Goal: Task Accomplishment & Management: Manage account settings

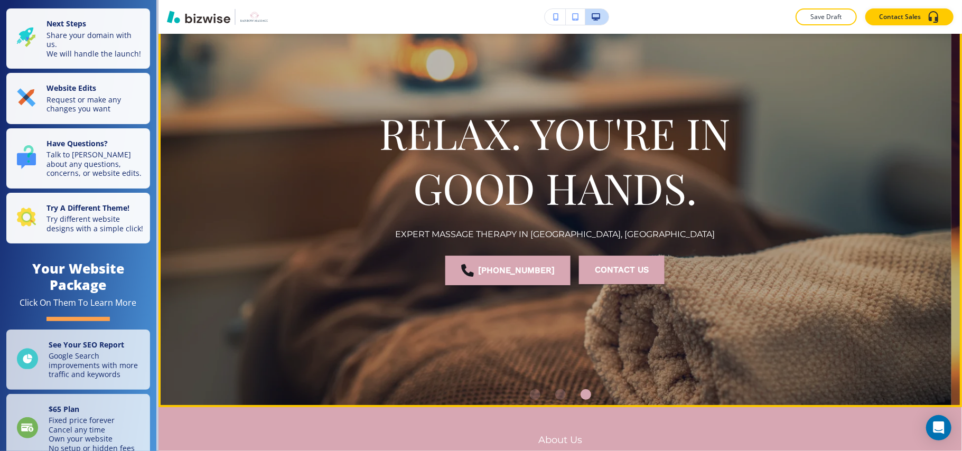
scroll to position [141, 0]
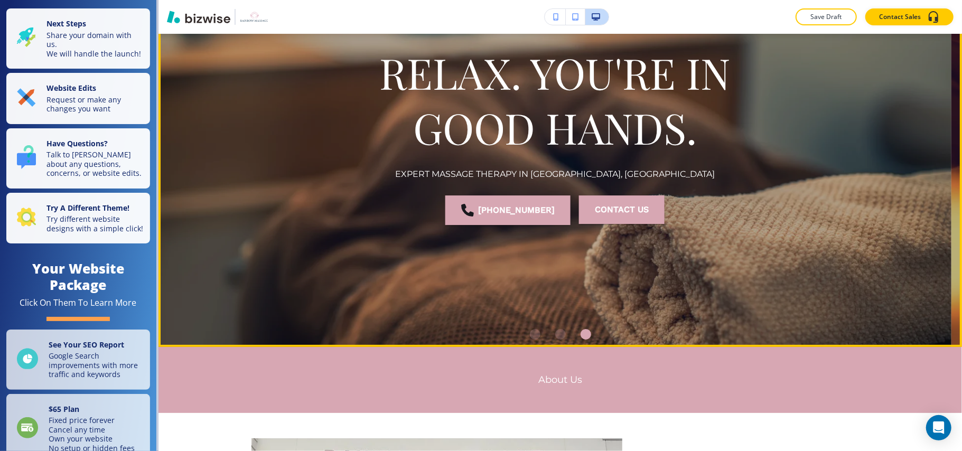
click at [563, 337] on li "Go to slide 2" at bounding box center [560, 334] width 25 height 25
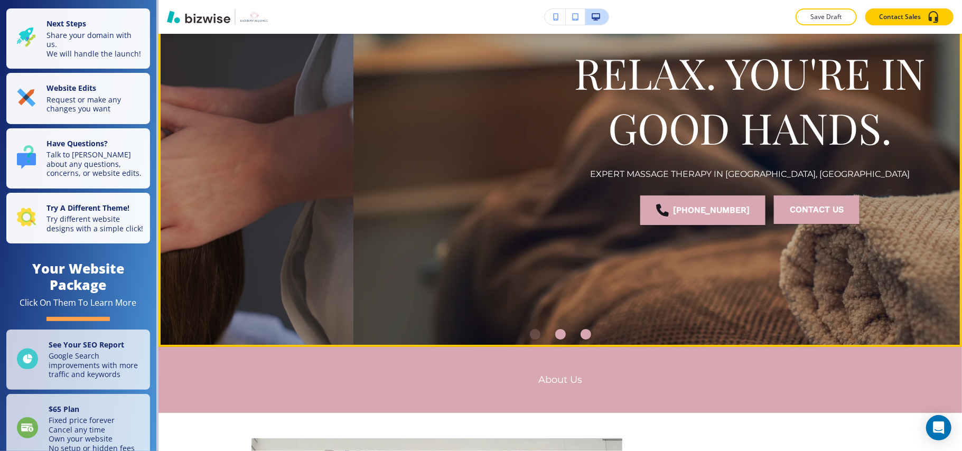
click at [555, 337] on div "Go to slide 2" at bounding box center [560, 334] width 11 height 11
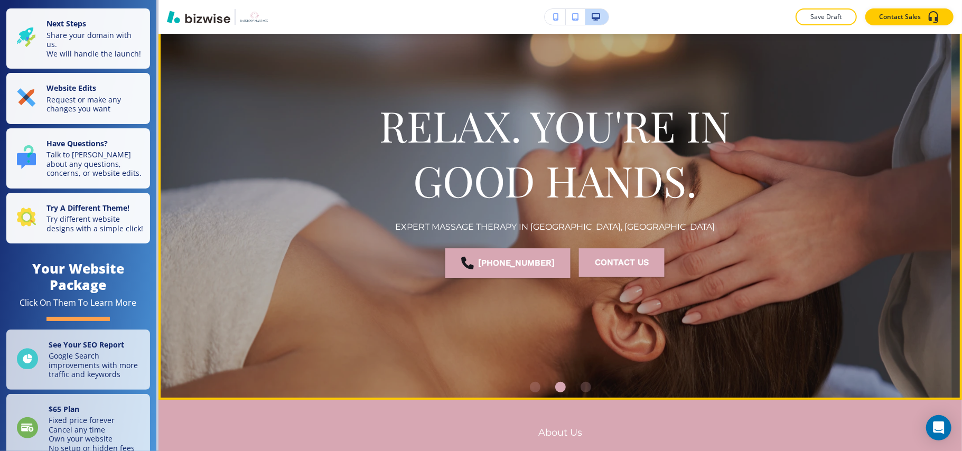
scroll to position [0, 0]
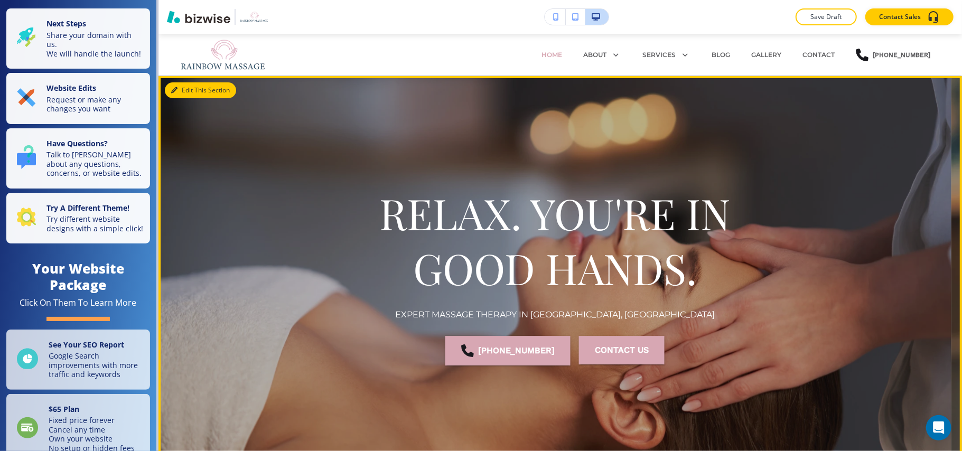
click at [188, 87] on button "Edit This Section" at bounding box center [200, 90] width 71 height 16
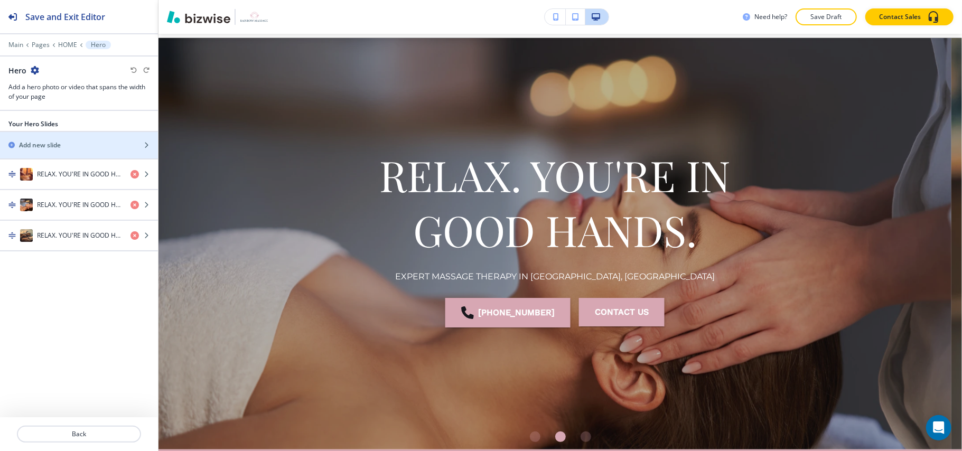
scroll to position [42, 0]
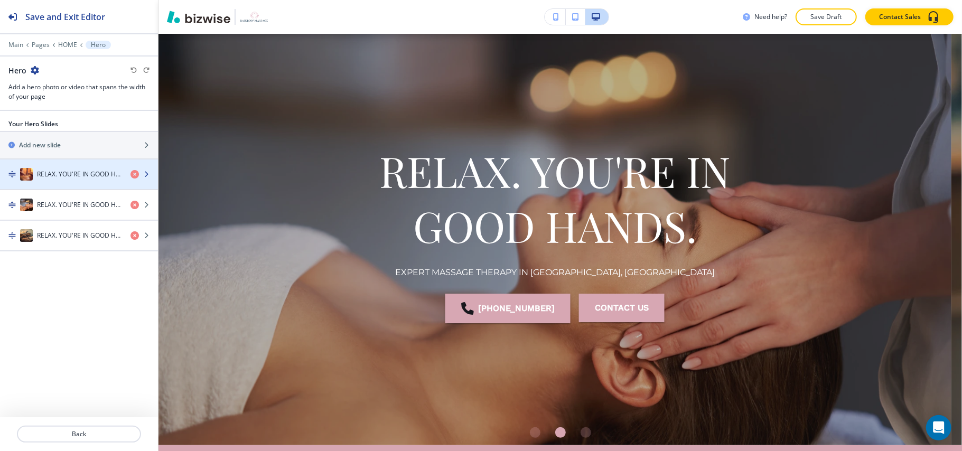
click at [51, 172] on h4 "RELAX. YOU'RE IN GOOD HANDS." at bounding box center [79, 175] width 85 height 10
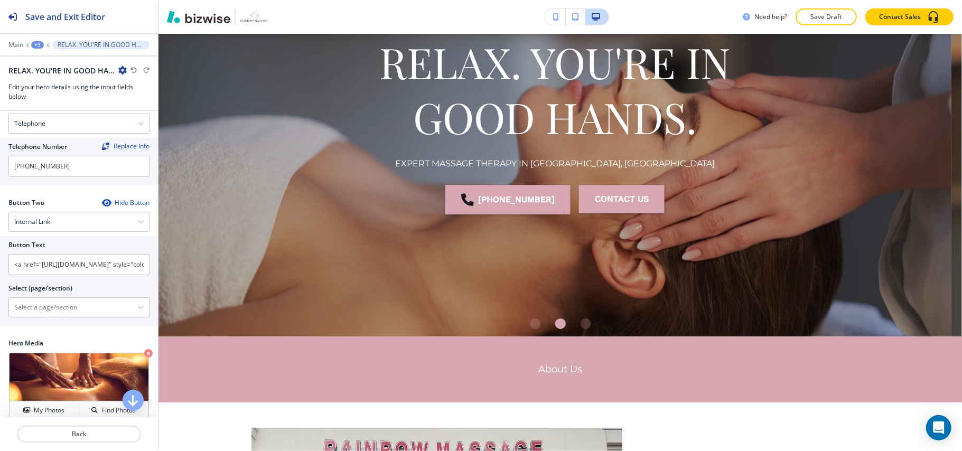
scroll to position [208, 0]
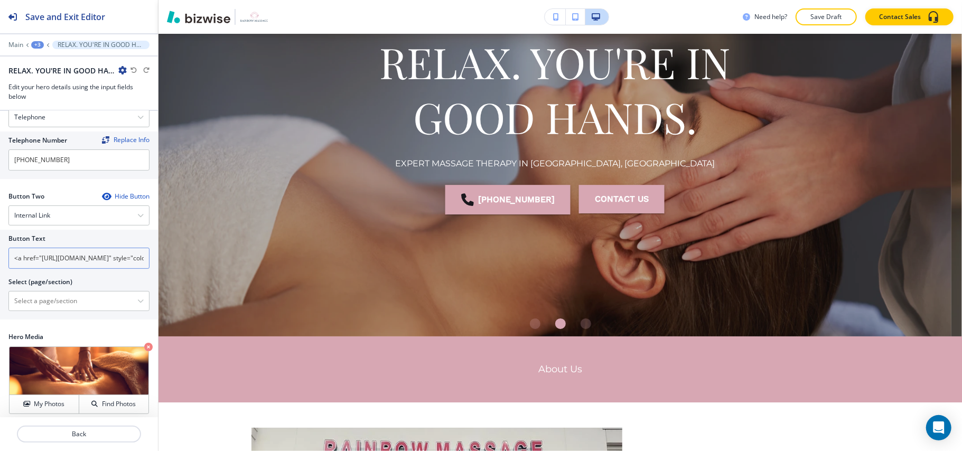
click at [60, 255] on input "<a href="[URL][DOMAIN_NAME]" style="color: inherit; text-decoration: none;"><b>…" at bounding box center [78, 258] width 141 height 21
click at [44, 301] on \(page\/section\) "Manual Input" at bounding box center [73, 301] width 128 height 18
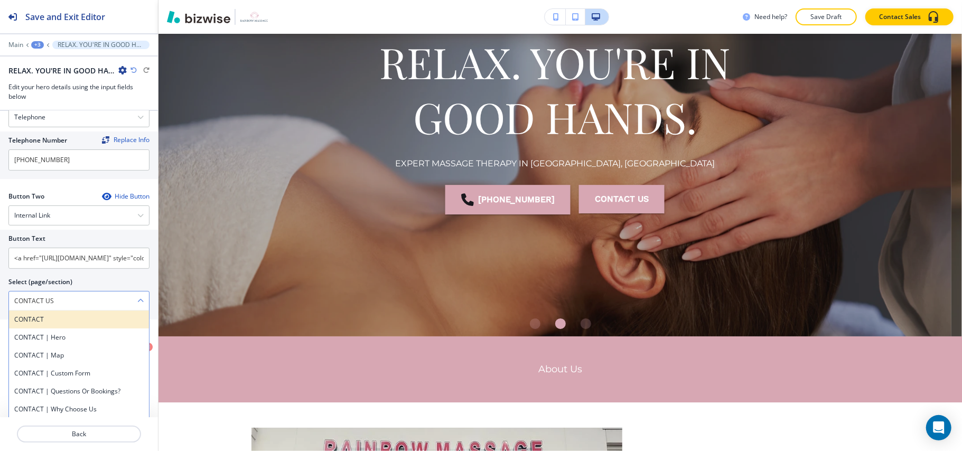
click at [51, 315] on h4 "CONTACT" at bounding box center [78, 320] width 129 height 10
type \(page\/section\) "CONTACT"
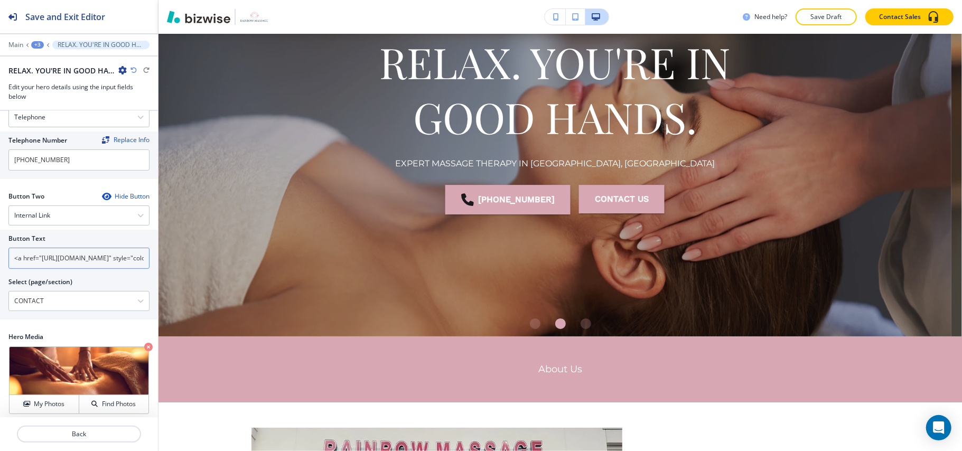
click at [64, 251] on input "<a href="[URL][DOMAIN_NAME]" style="color: inherit; text-decoration: none;"><b>…" at bounding box center [78, 258] width 141 height 21
paste input "CONTACT US"
type input "CONTACT US"
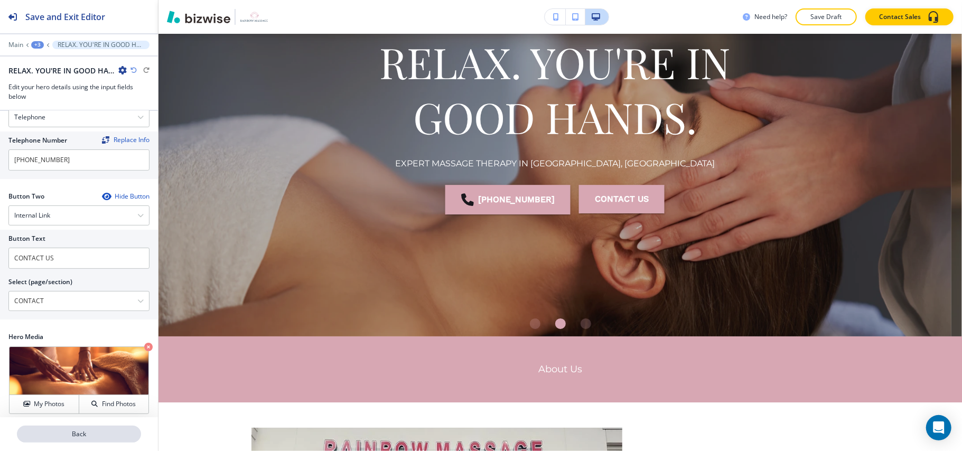
click at [100, 432] on p "Back" at bounding box center [79, 435] width 122 height 10
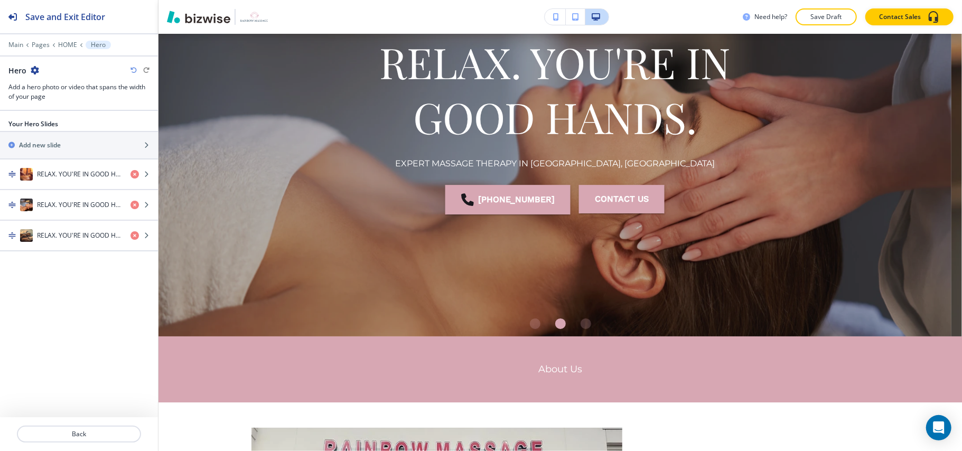
scroll to position [42, 0]
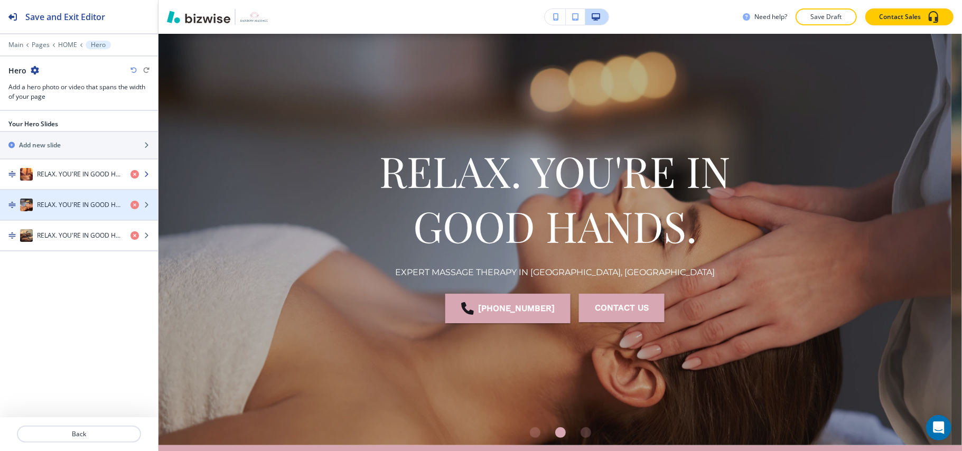
click at [69, 179] on h4 "RELAX. YOU'RE IN GOOD HANDS." at bounding box center [79, 175] width 85 height 10
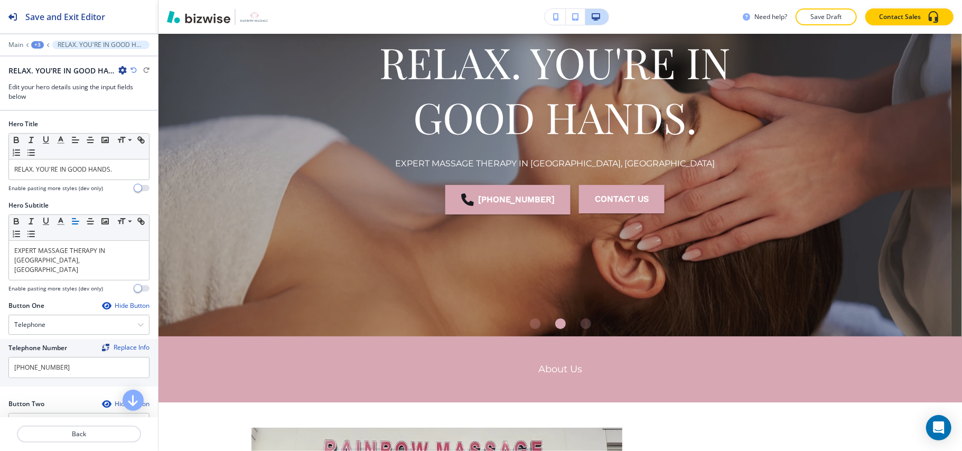
scroll to position [208, 0]
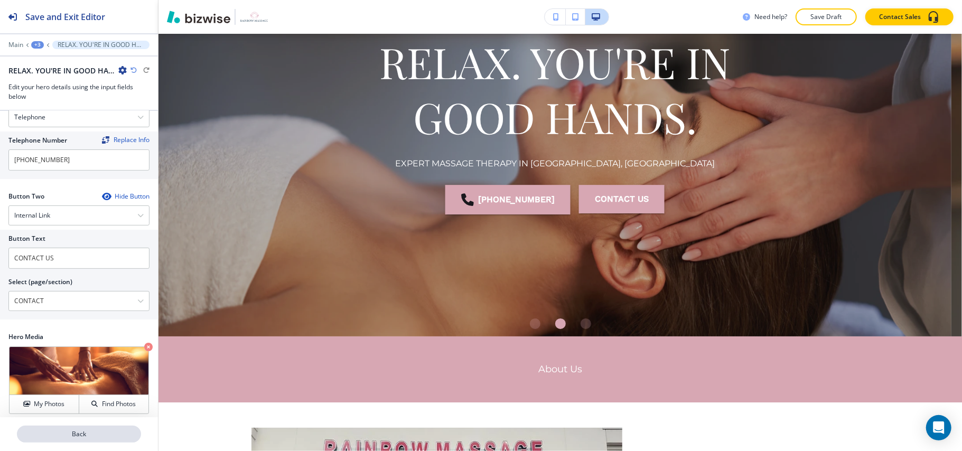
click at [90, 432] on p "Back" at bounding box center [79, 435] width 122 height 10
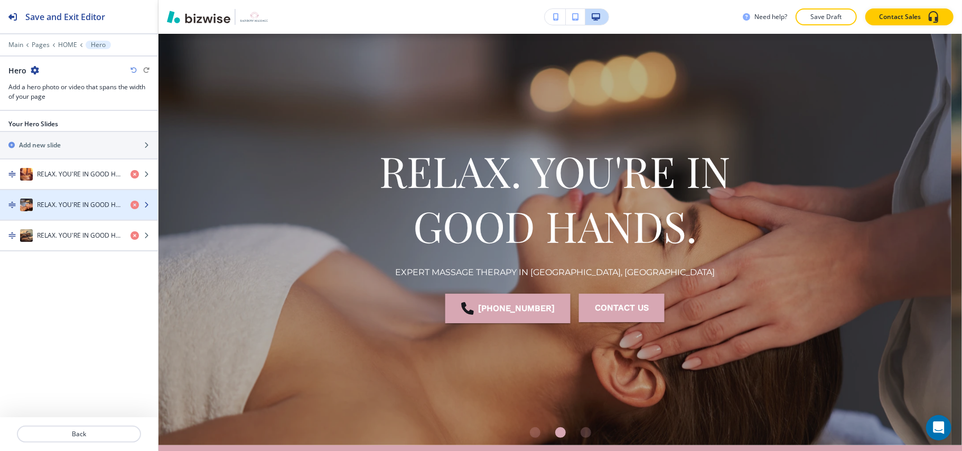
click at [68, 205] on h4 "RELAX. YOU'RE IN GOOD HANDS." at bounding box center [79, 205] width 85 height 10
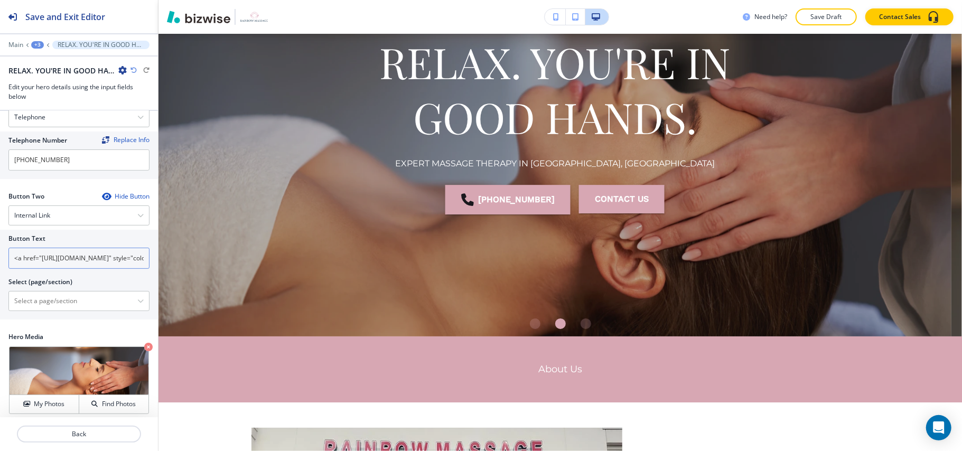
click at [69, 256] on input "<a href="[URL][DOMAIN_NAME]" style="color: inherit; text-decoration: none;"><b>…" at bounding box center [78, 258] width 141 height 21
click at [70, 255] on input "<a href="[URL][DOMAIN_NAME]" style="color: inherit; text-decoration: none;"><b>…" at bounding box center [78, 258] width 141 height 21
paste input "CONTACT US"
type input "CONTACT US"
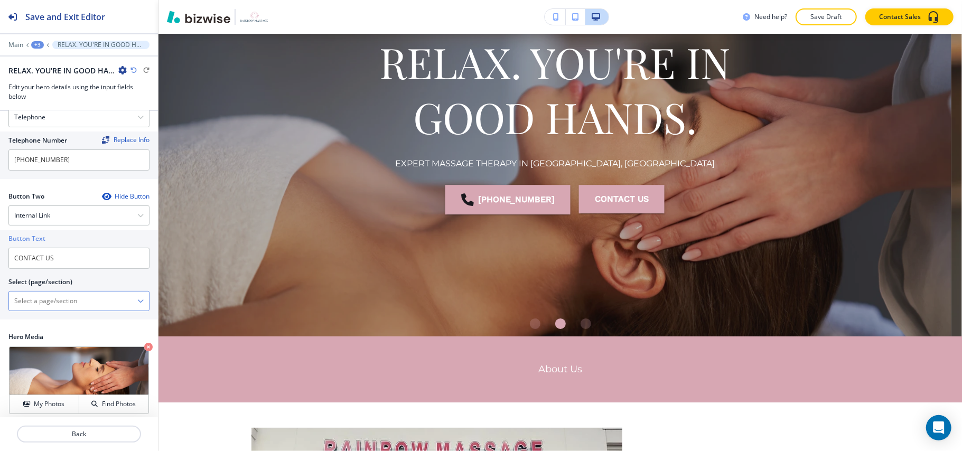
click at [55, 294] on \(page\/section\) "Manual Input" at bounding box center [73, 301] width 128 height 18
paste \(page\/section\) "CONTACT US"
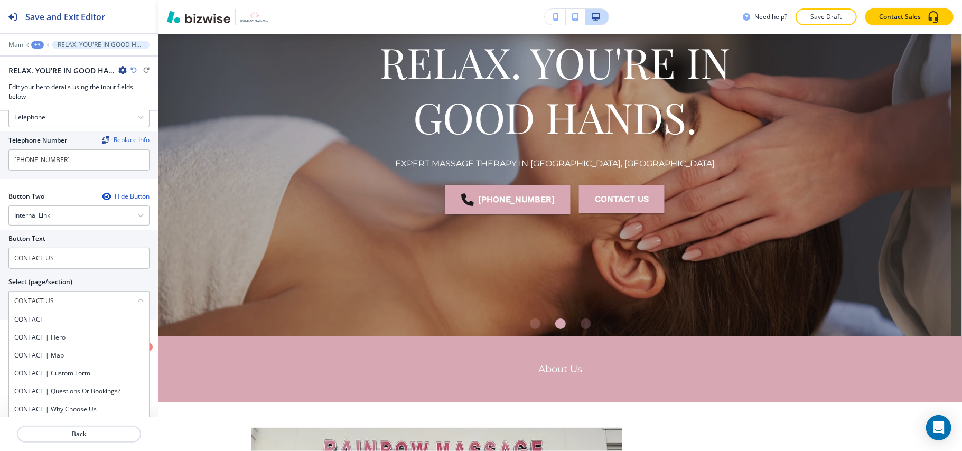
click at [49, 315] on h4 "CONTACT" at bounding box center [78, 320] width 129 height 10
type \(page\/section\) "CONTACT"
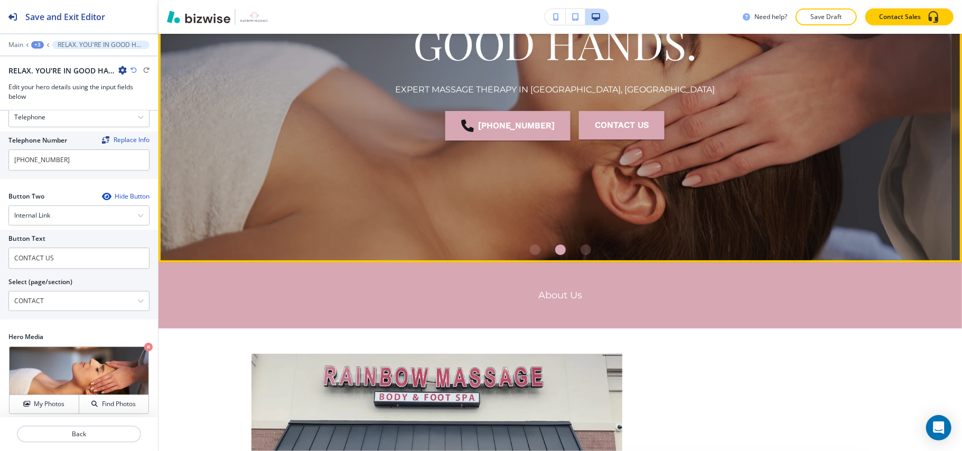
scroll to position [433, 0]
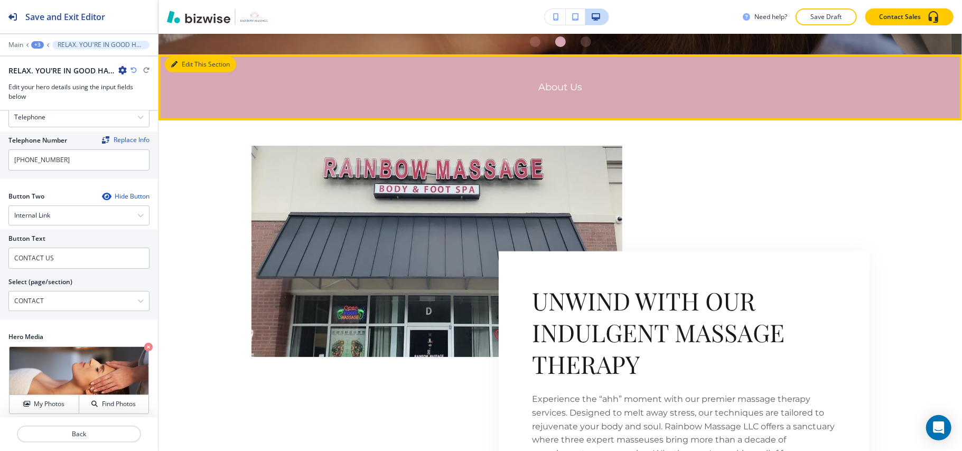
click at [187, 63] on button "Edit This Section" at bounding box center [200, 65] width 71 height 16
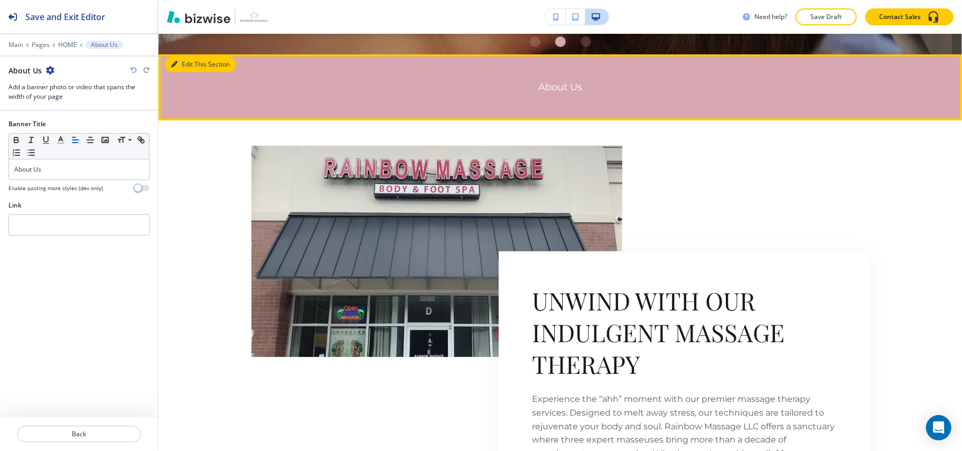
scroll to position [454, 0]
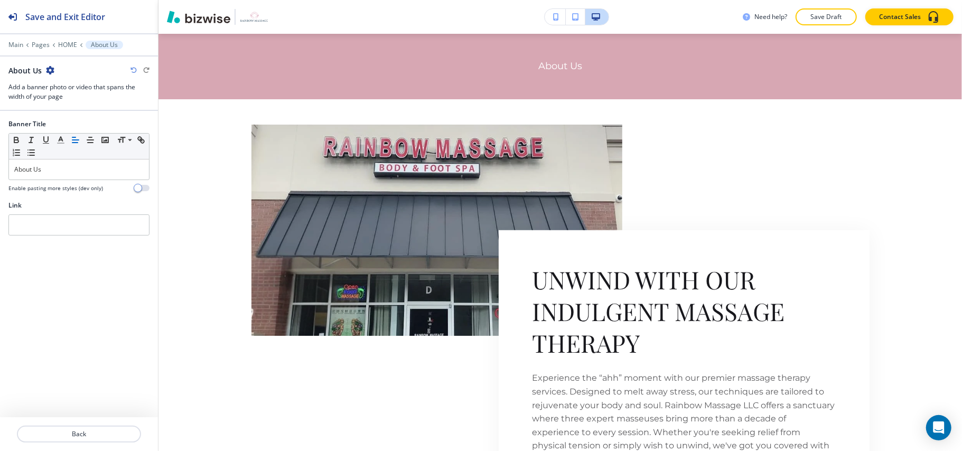
click at [54, 74] on div "About Us" at bounding box center [78, 70] width 141 height 11
click at [46, 69] on icon "button" at bounding box center [50, 70] width 8 height 8
click at [60, 129] on p "Delete Section" at bounding box center [79, 127] width 54 height 10
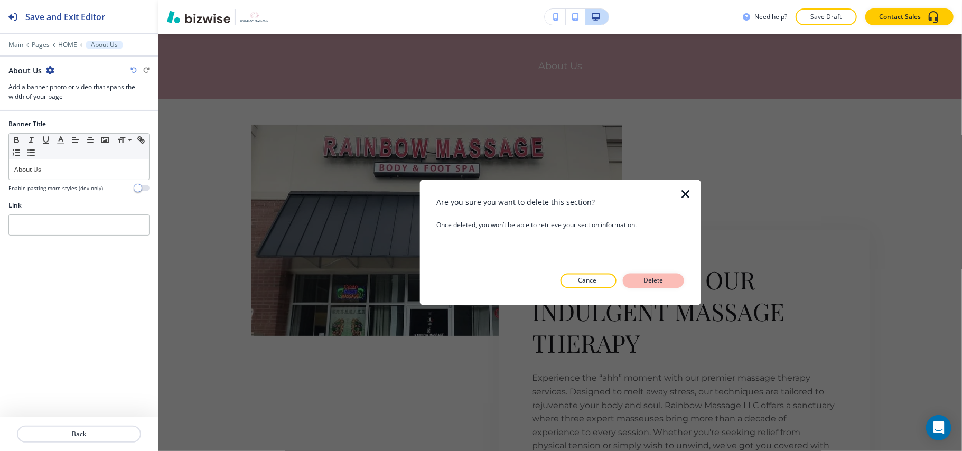
click at [644, 280] on p "Delete" at bounding box center [653, 281] width 25 height 10
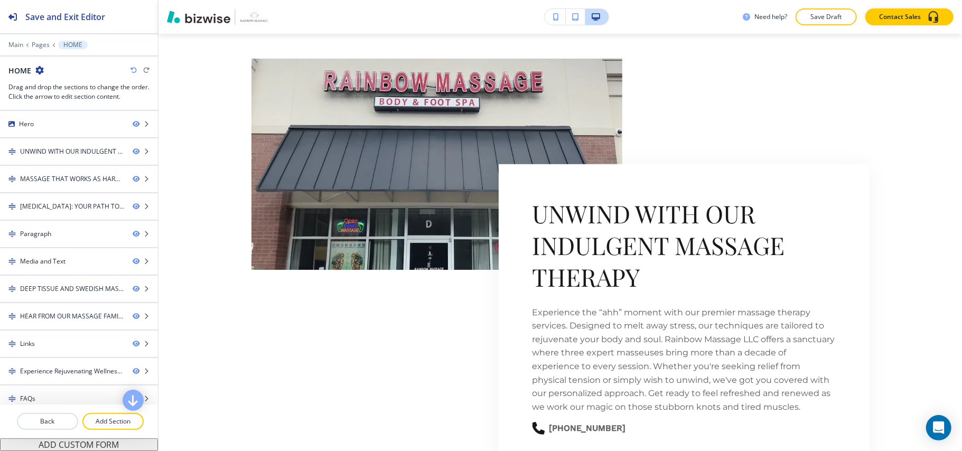
scroll to position [389, 0]
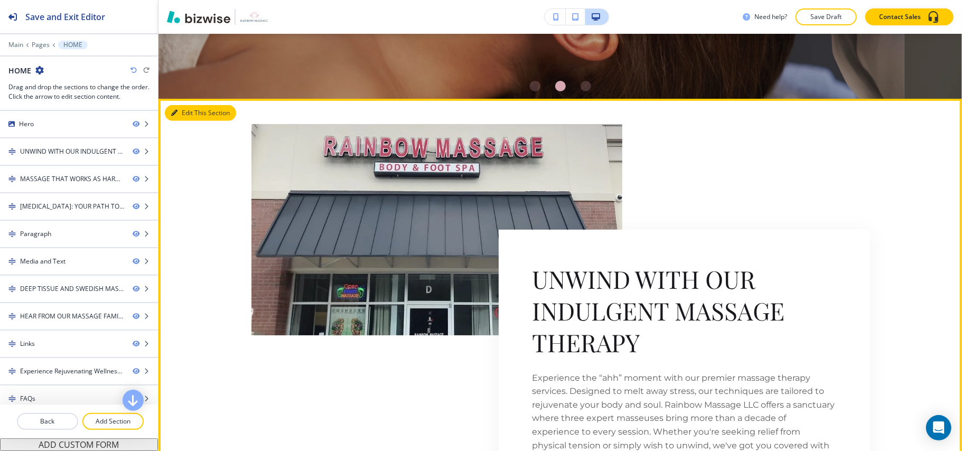
click at [199, 107] on button "Edit This Section" at bounding box center [200, 113] width 71 height 16
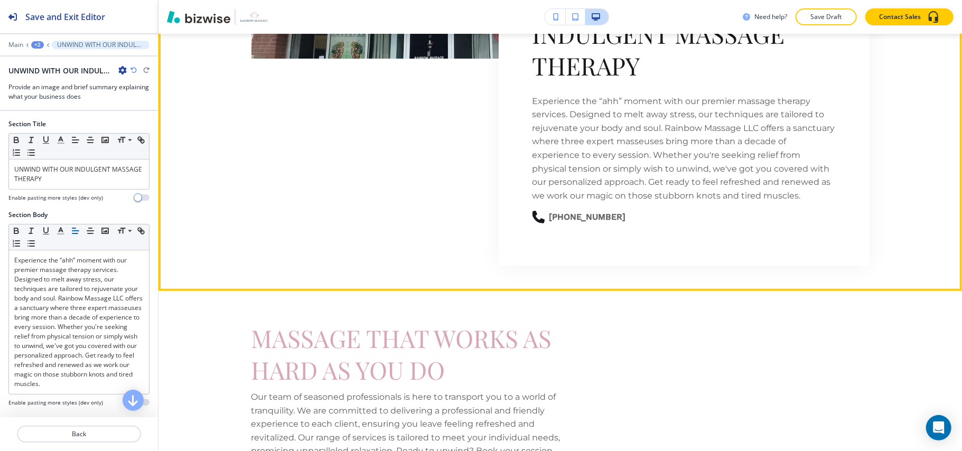
scroll to position [806, 0]
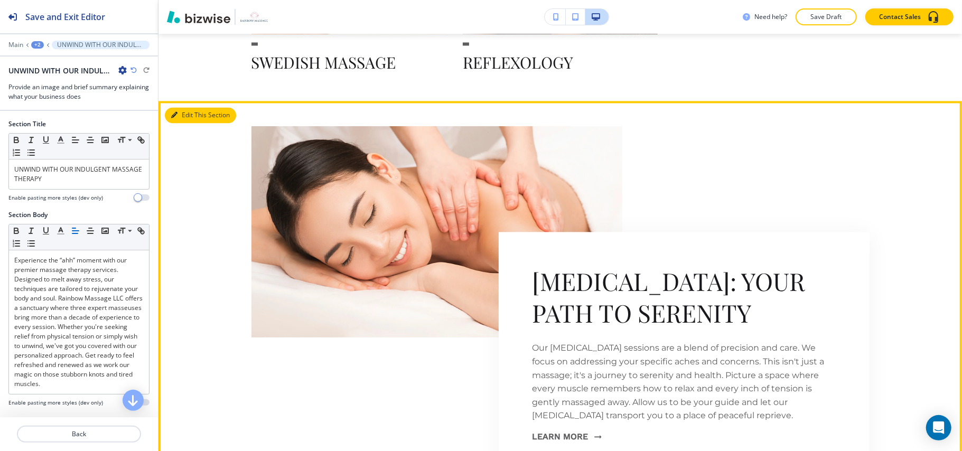
click at [182, 114] on button "Edit This Section" at bounding box center [200, 115] width 71 height 16
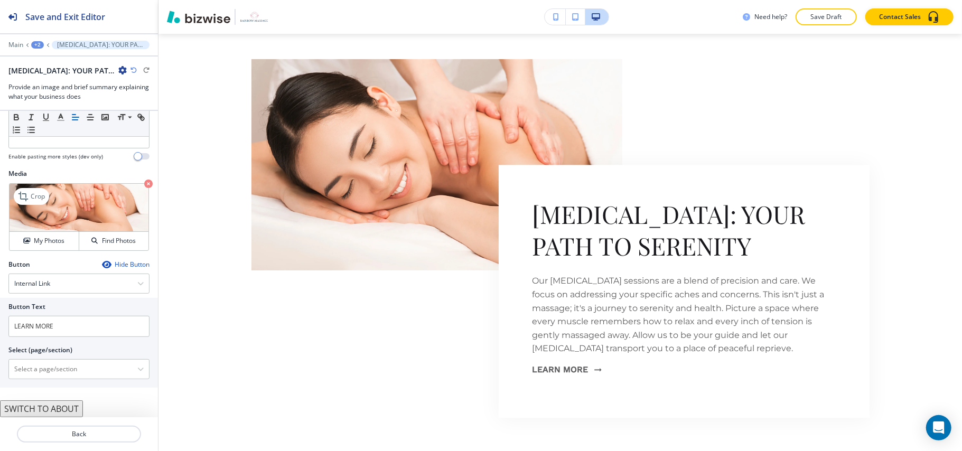
scroll to position [243, 0]
click at [53, 370] on \(page\/section\) "Manual Input" at bounding box center [73, 369] width 128 height 18
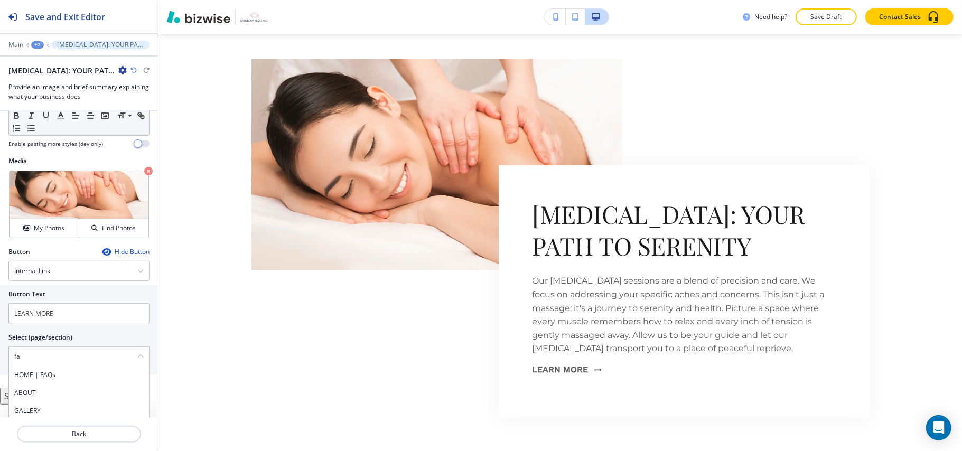
click at [68, 380] on h4 "HOME | FAQs" at bounding box center [78, 375] width 129 height 10
type \(page\/section\) "HOME | FAQs"
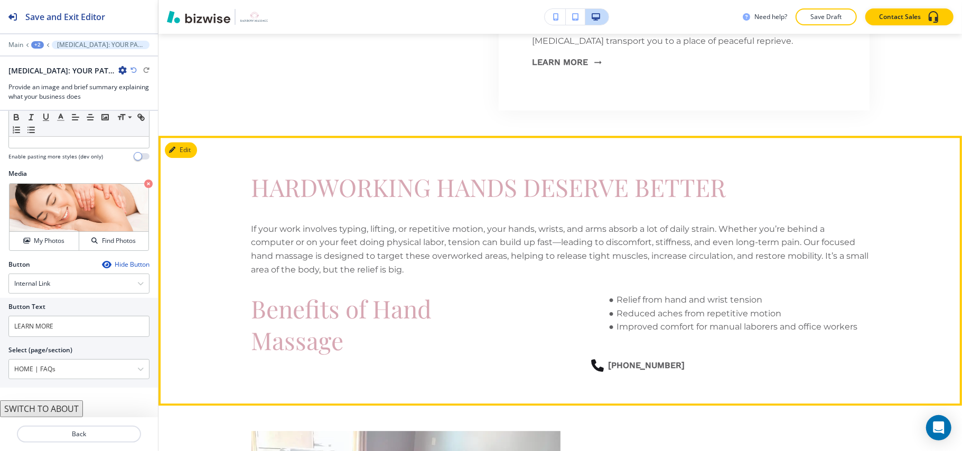
scroll to position [2000, 0]
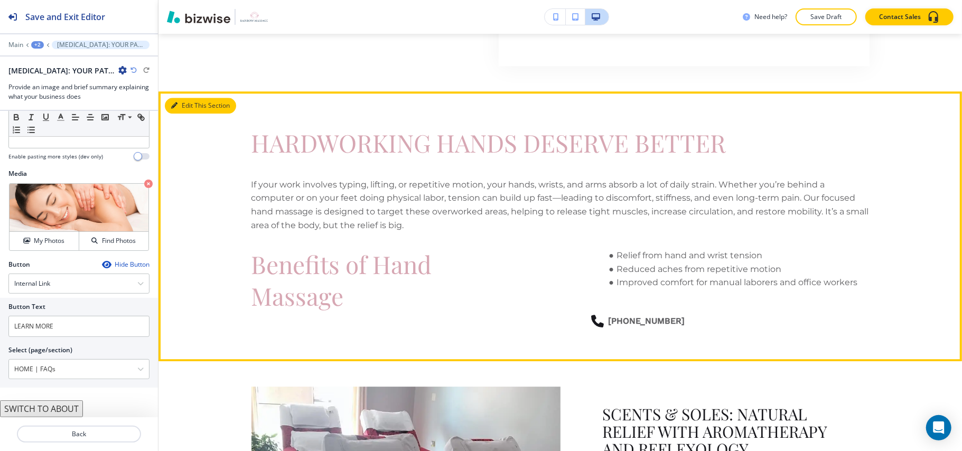
click at [191, 102] on button "Edit This Section" at bounding box center [200, 106] width 71 height 16
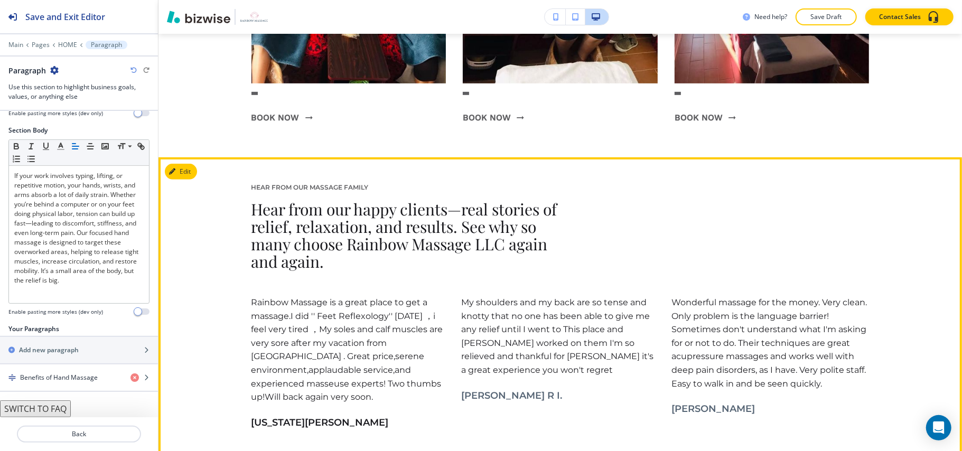
scroll to position [3326, 0]
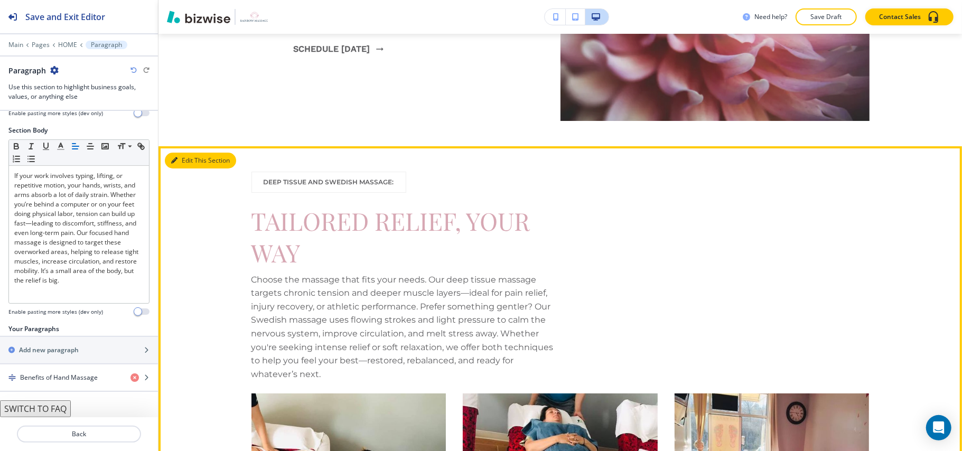
click at [194, 165] on button "Edit This Section" at bounding box center [200, 161] width 71 height 16
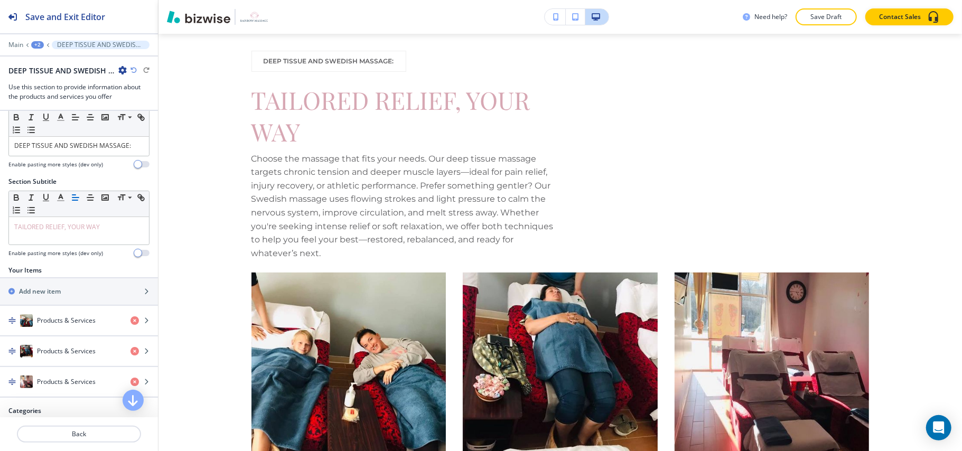
scroll to position [66, 0]
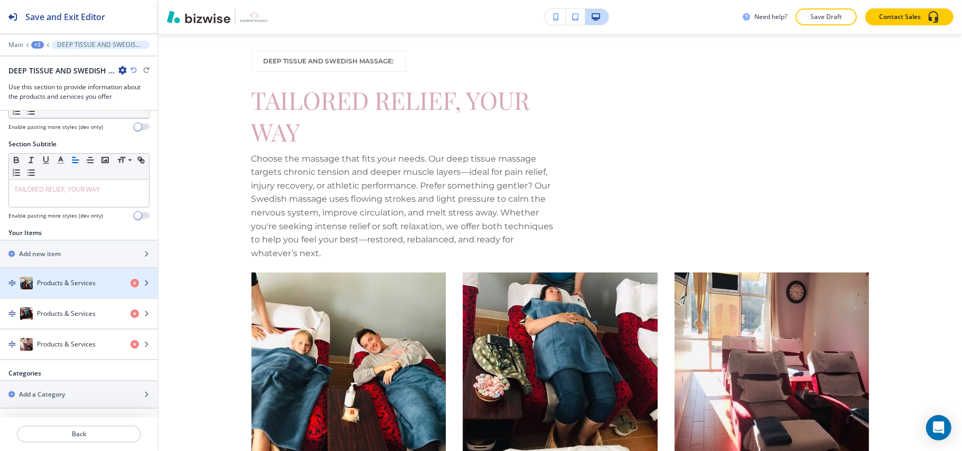
click at [26, 274] on div "button" at bounding box center [79, 272] width 158 height 8
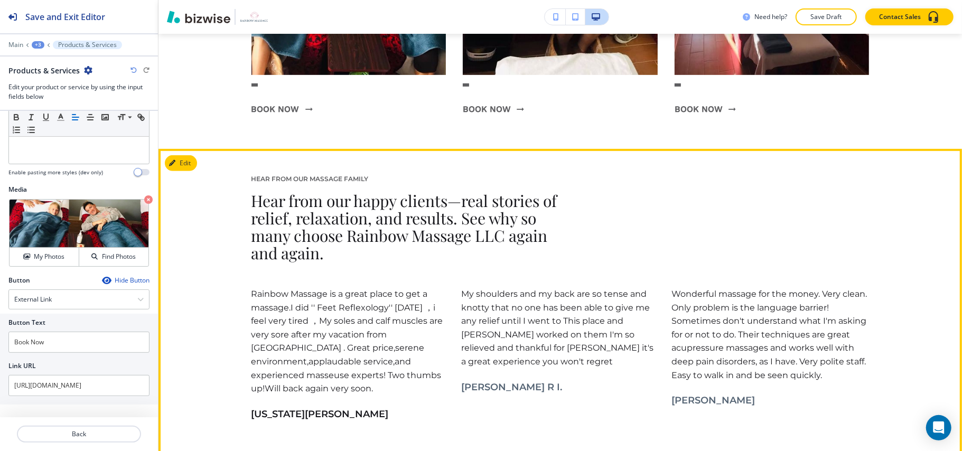
scroll to position [3273, 0]
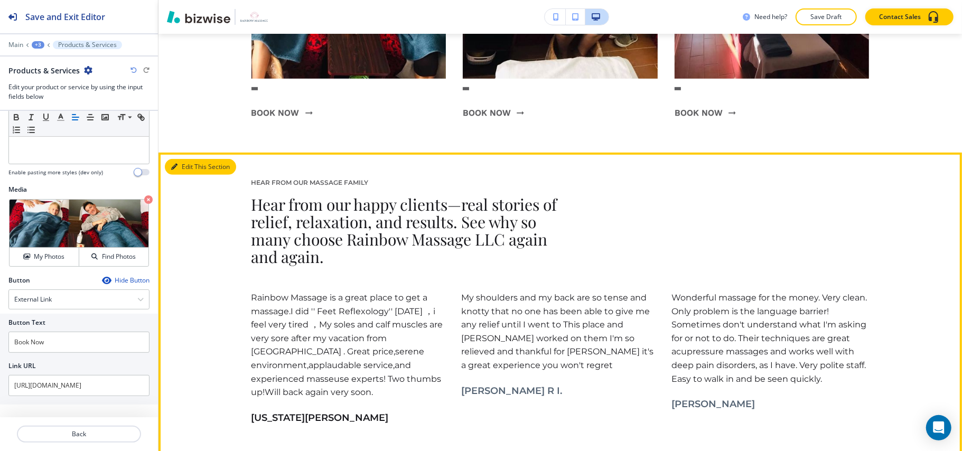
click at [187, 175] on button "Edit This Section" at bounding box center [200, 167] width 71 height 16
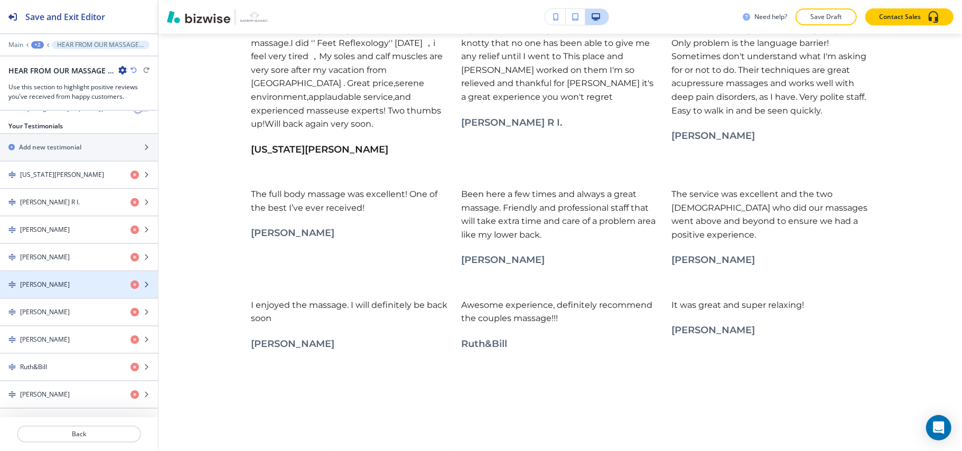
scroll to position [124, 0]
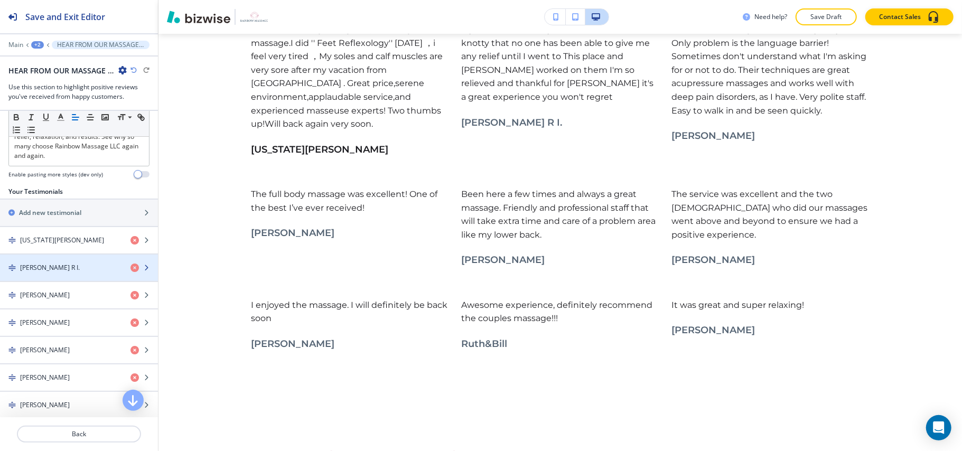
click at [66, 268] on div "[PERSON_NAME] R I." at bounding box center [61, 268] width 122 height 10
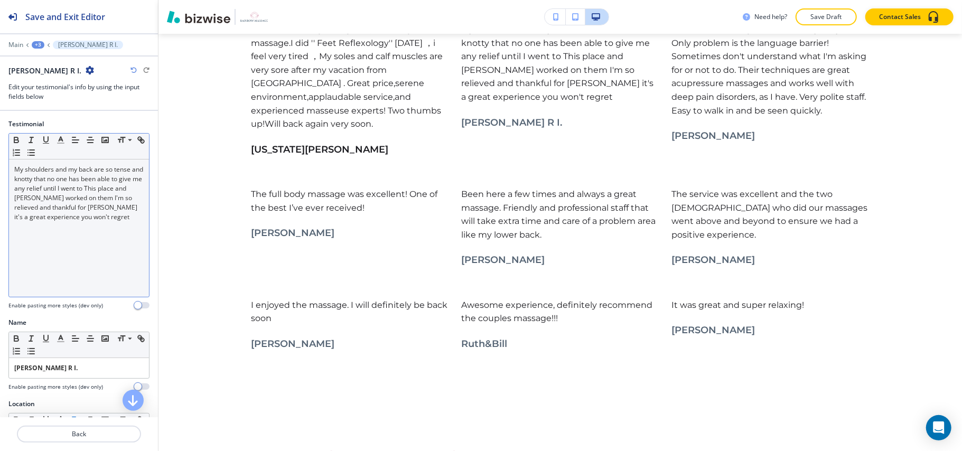
scroll to position [3539, 0]
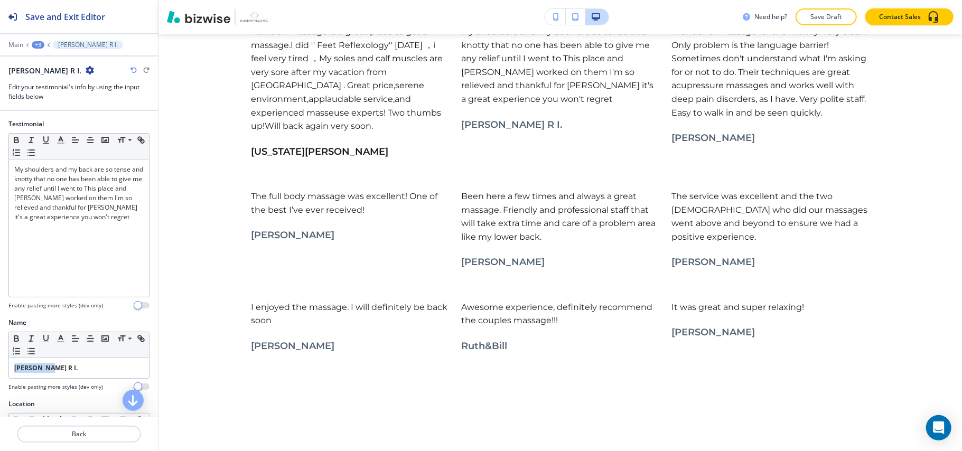
drag, startPoint x: 54, startPoint y: 366, endPoint x: 0, endPoint y: 368, distance: 53.9
click at [0, 368] on div "Name Small Normal Large Huge [PERSON_NAME] R I. Enable pasting more styles (dev…" at bounding box center [79, 358] width 158 height 81
click at [13, 337] on icon "button" at bounding box center [17, 339] width 10 height 10
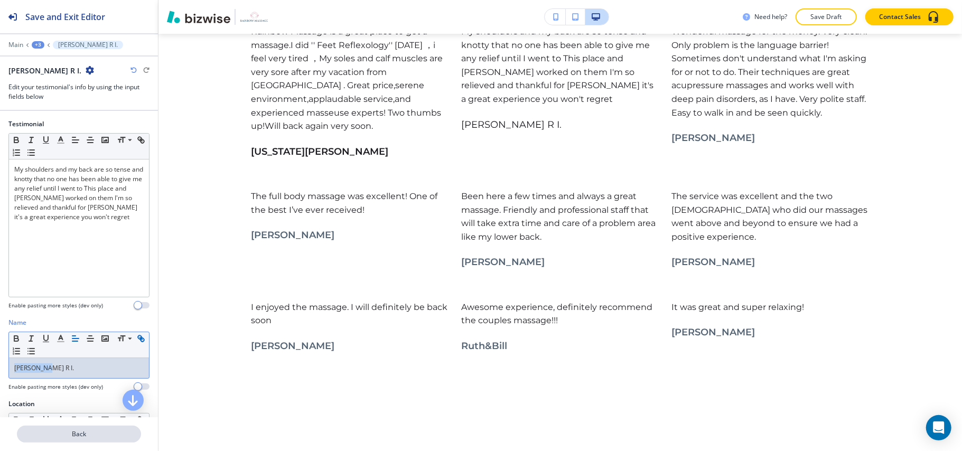
click at [81, 432] on p "Back" at bounding box center [79, 435] width 122 height 10
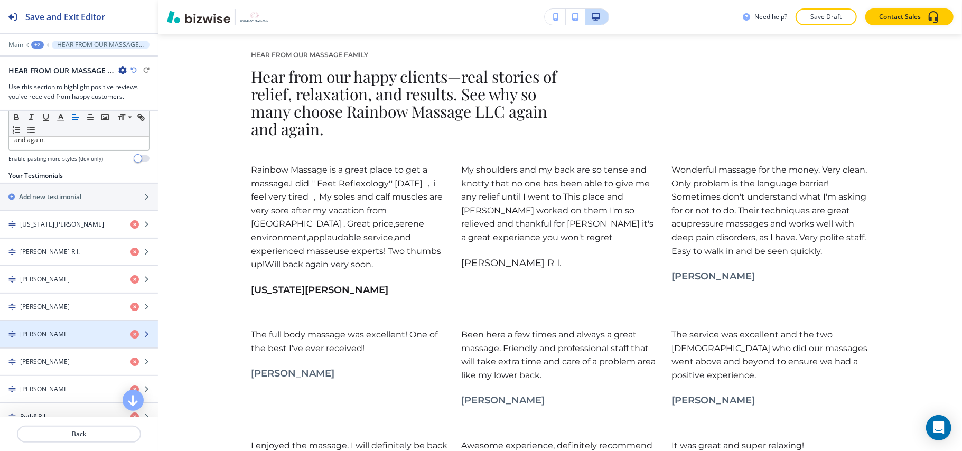
scroll to position [141, 0]
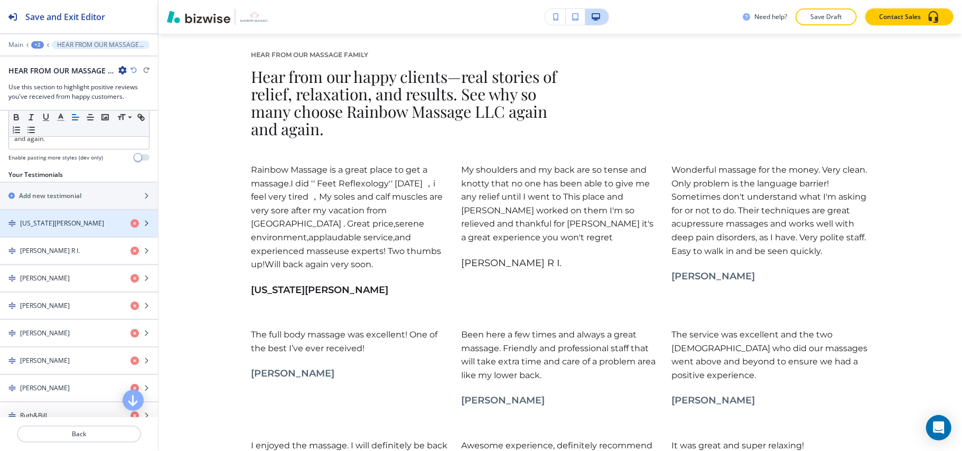
click at [36, 228] on h4 "[US_STATE][PERSON_NAME]" at bounding box center [62, 224] width 84 height 10
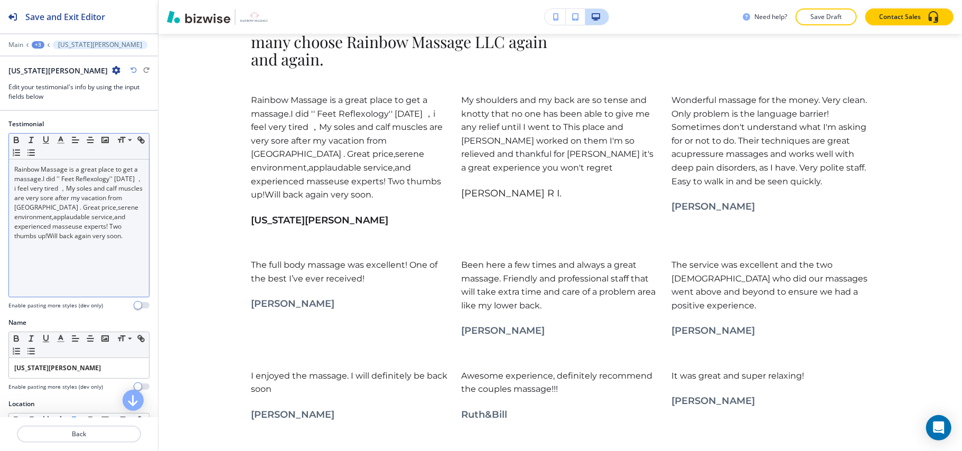
scroll to position [3539, 0]
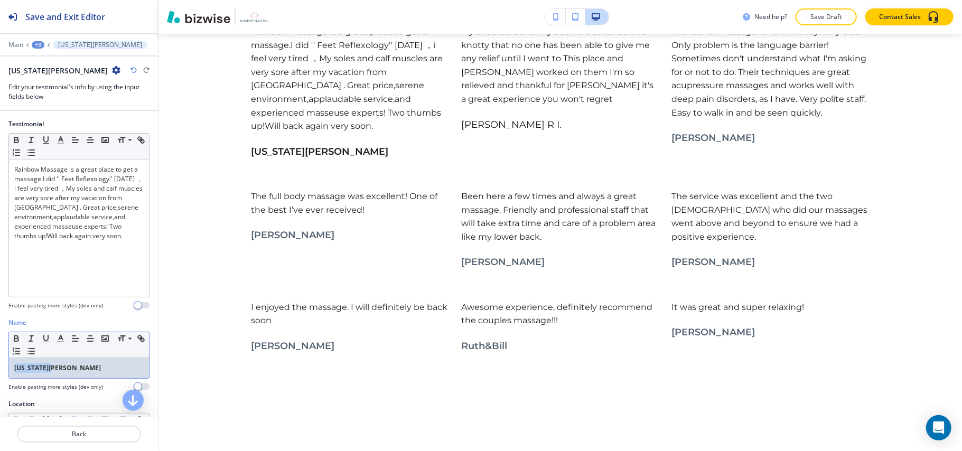
drag, startPoint x: 56, startPoint y: 371, endPoint x: 3, endPoint y: 366, distance: 53.1
click at [3, 366] on div "Name Small Normal Large Huge [US_STATE][PERSON_NAME] Enable pasting more styles…" at bounding box center [79, 358] width 158 height 81
click at [17, 338] on icon "button" at bounding box center [16, 337] width 4 height 3
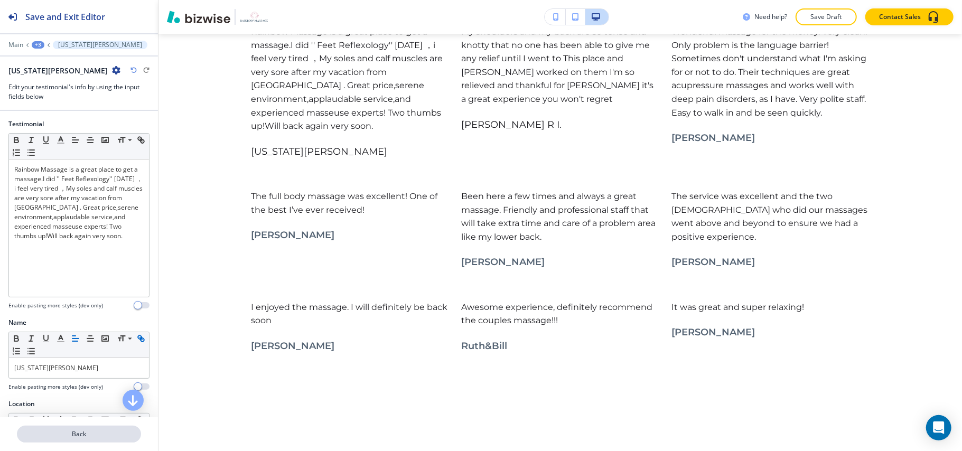
click at [89, 436] on p "Back" at bounding box center [79, 435] width 122 height 10
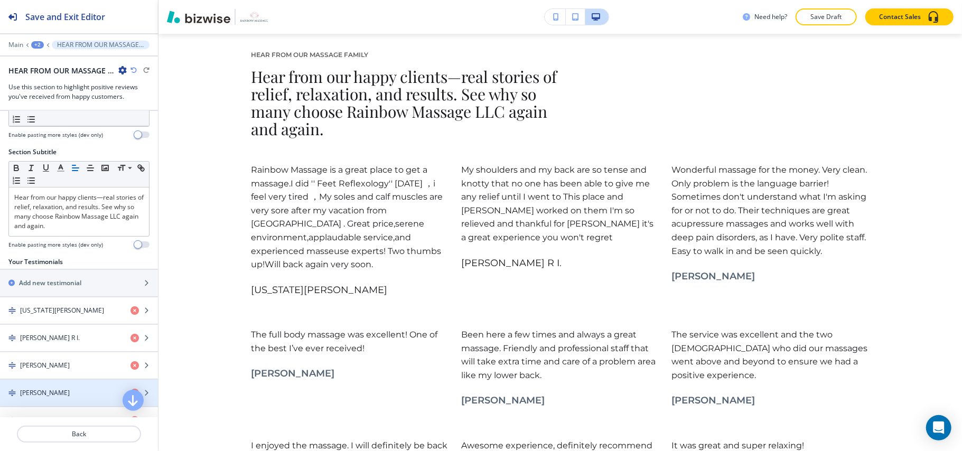
scroll to position [141, 0]
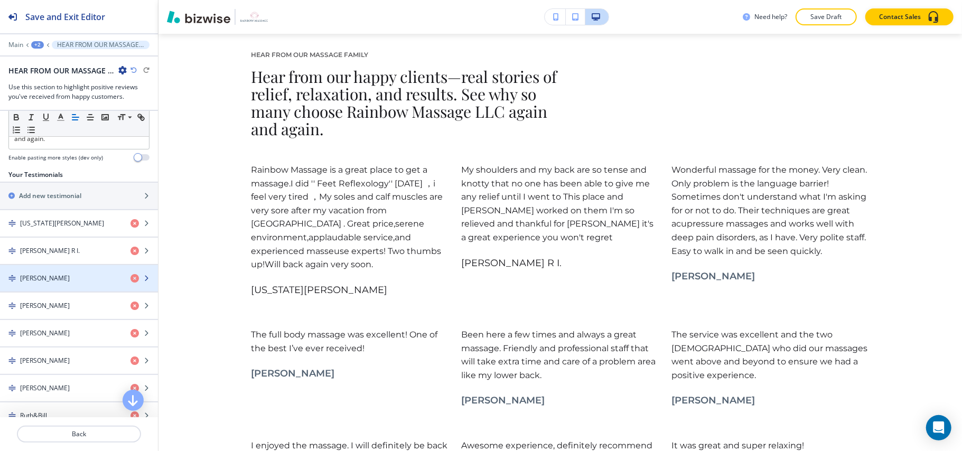
click at [48, 277] on div "[PERSON_NAME]" at bounding box center [61, 279] width 122 height 10
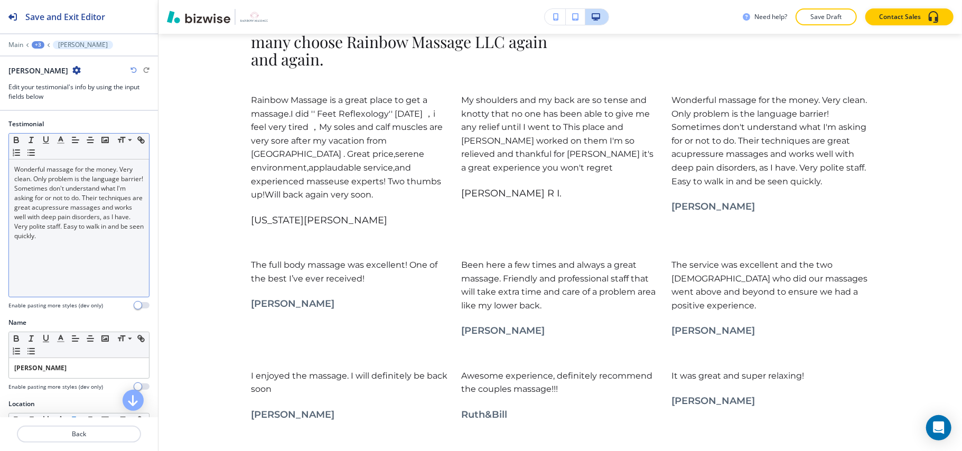
scroll to position [3539, 0]
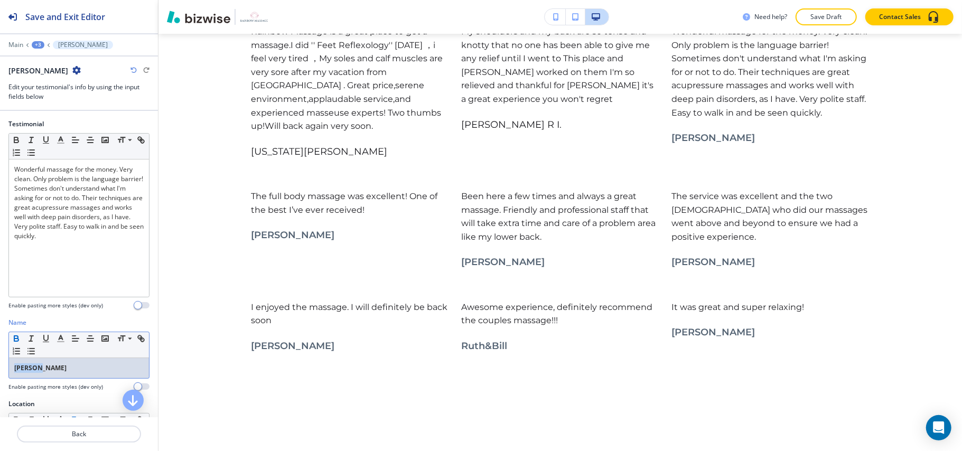
drag, startPoint x: 49, startPoint y: 367, endPoint x: 20, endPoint y: 345, distance: 36.2
click at [4, 367] on div "Name Small Normal Large Huge [PERSON_NAME] Enable pasting more styles (dev only)" at bounding box center [79, 358] width 158 height 81
click at [17, 339] on icon "button" at bounding box center [17, 339] width 10 height 10
click at [98, 439] on p "Back" at bounding box center [79, 435] width 122 height 10
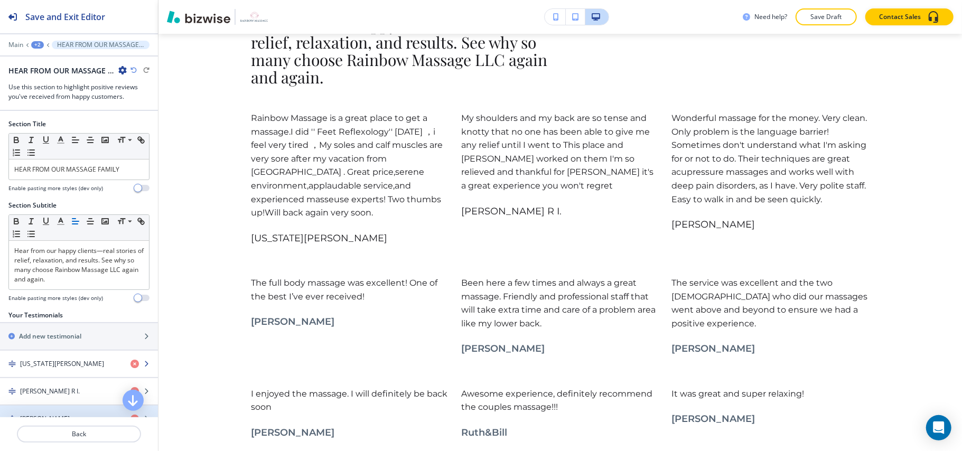
scroll to position [3400, 0]
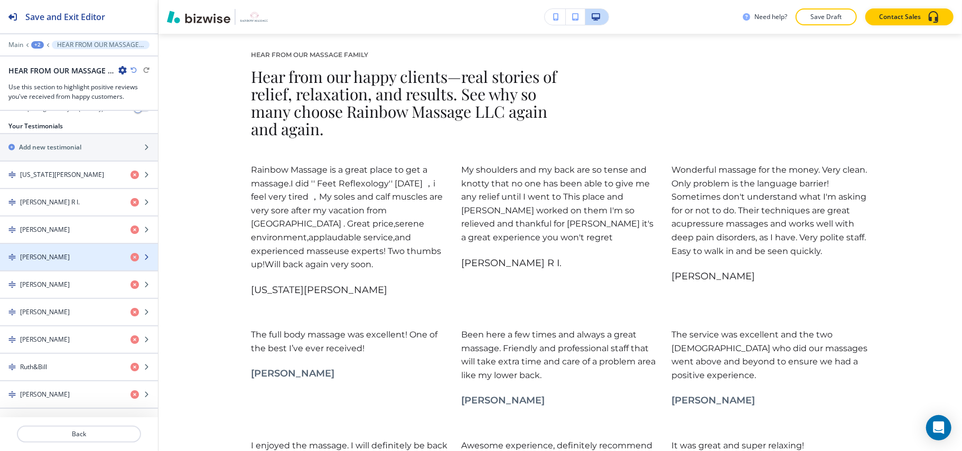
click at [66, 262] on div "button" at bounding box center [79, 266] width 158 height 8
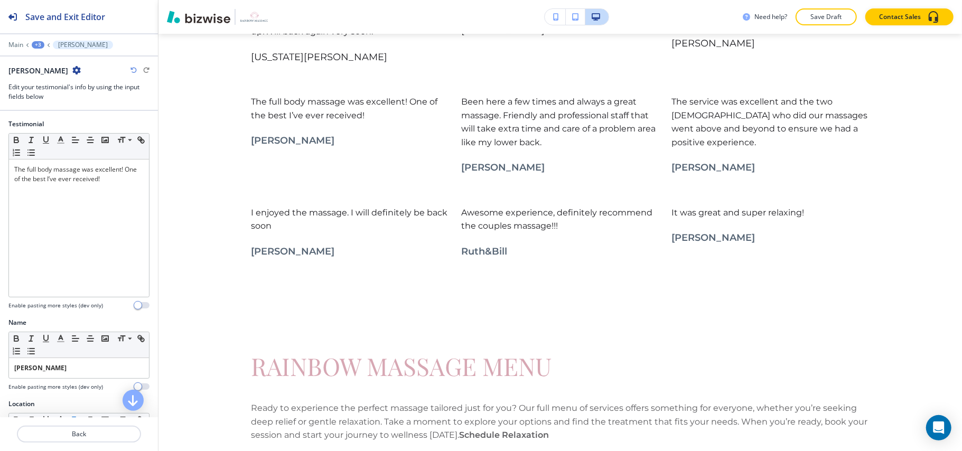
scroll to position [3690, 0]
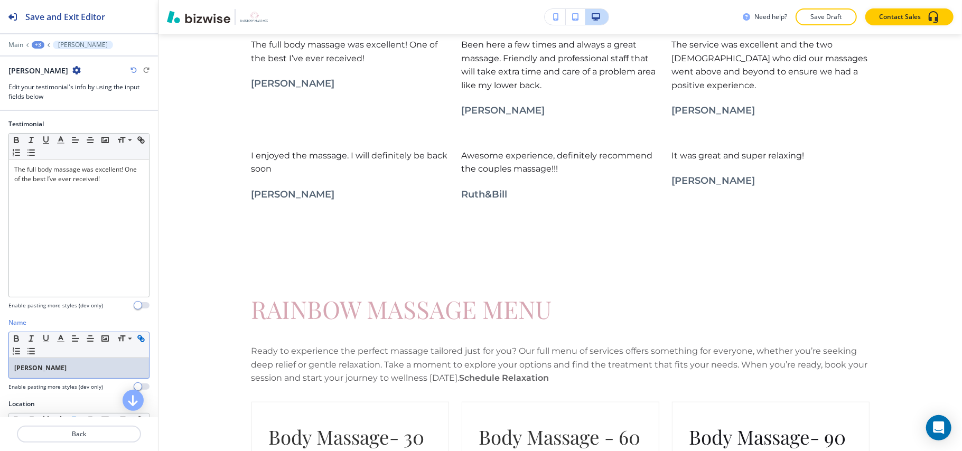
drag, startPoint x: 34, startPoint y: 366, endPoint x: 22, endPoint y: 351, distance: 19.1
click at [0, 359] on div "Name Small Normal Large Huge [PERSON_NAME] Enable pasting more styles (dev only)" at bounding box center [79, 358] width 158 height 81
click at [19, 338] on icon "button" at bounding box center [17, 339] width 10 height 10
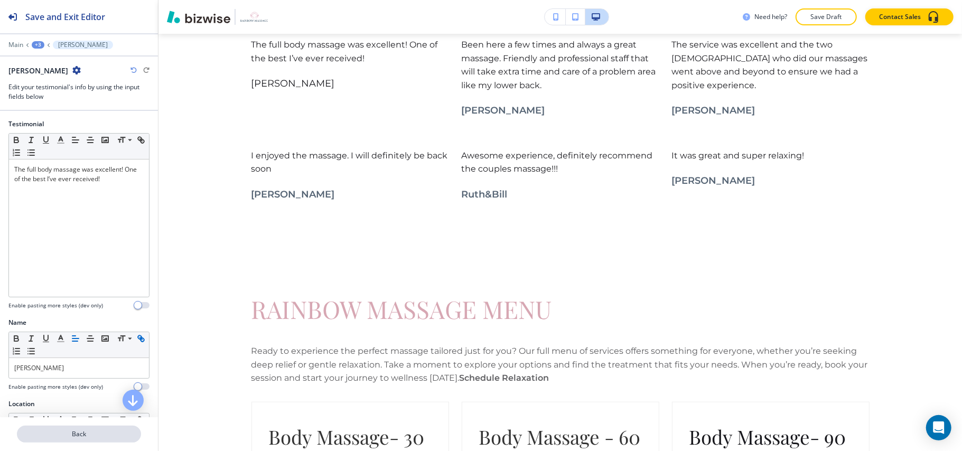
click at [79, 427] on button "Back" at bounding box center [79, 434] width 124 height 17
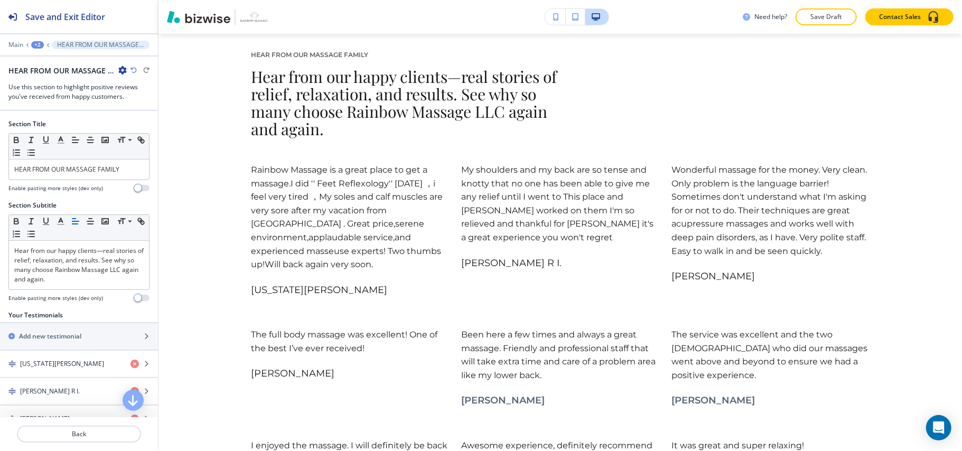
scroll to position [194, 0]
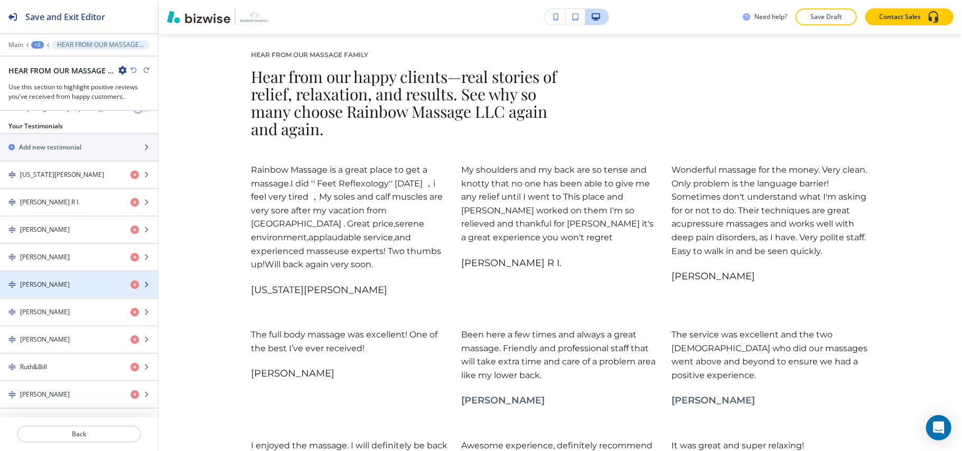
click at [55, 280] on div "[PERSON_NAME]" at bounding box center [61, 285] width 122 height 10
click at [48, 284] on div "[PERSON_NAME]" at bounding box center [61, 285] width 122 height 10
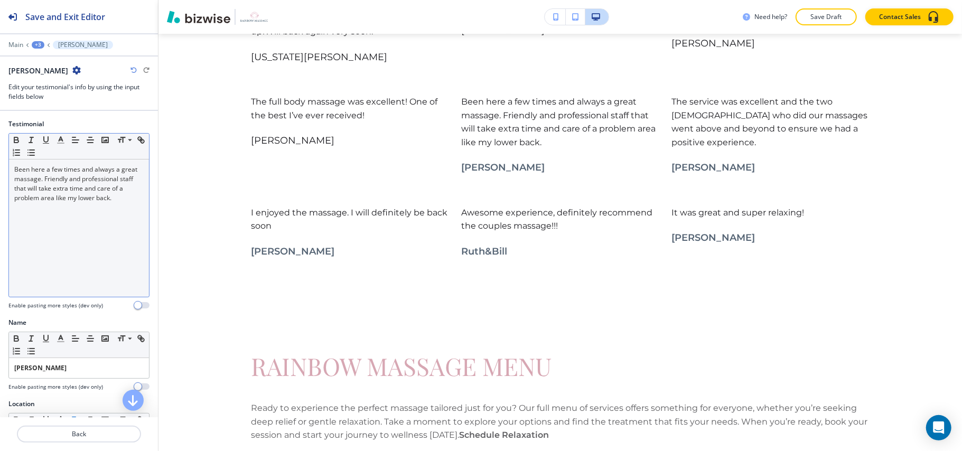
scroll to position [3690, 0]
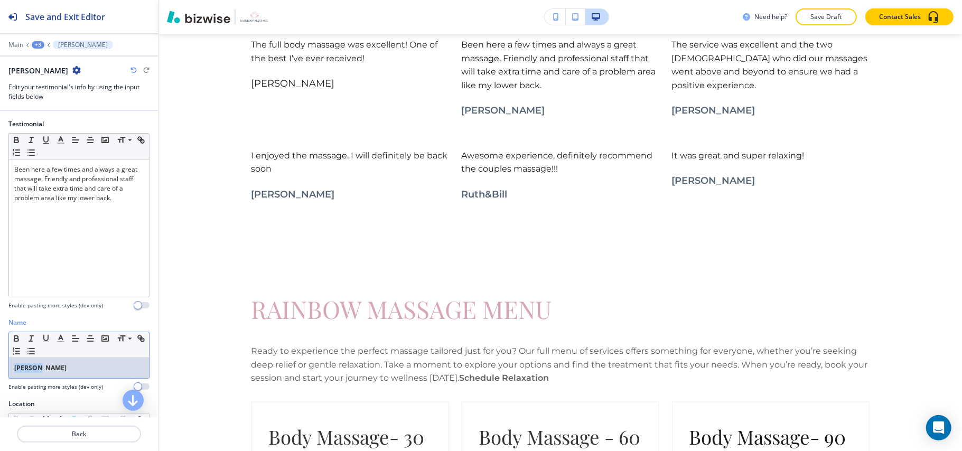
drag, startPoint x: 68, startPoint y: 367, endPoint x: 1, endPoint y: 364, distance: 67.2
click at [0, 366] on div "Name Small Normal Large Huge [PERSON_NAME] Enable pasting more styles (dev only)" at bounding box center [79, 358] width 158 height 81
click at [15, 336] on icon "button" at bounding box center [17, 339] width 10 height 10
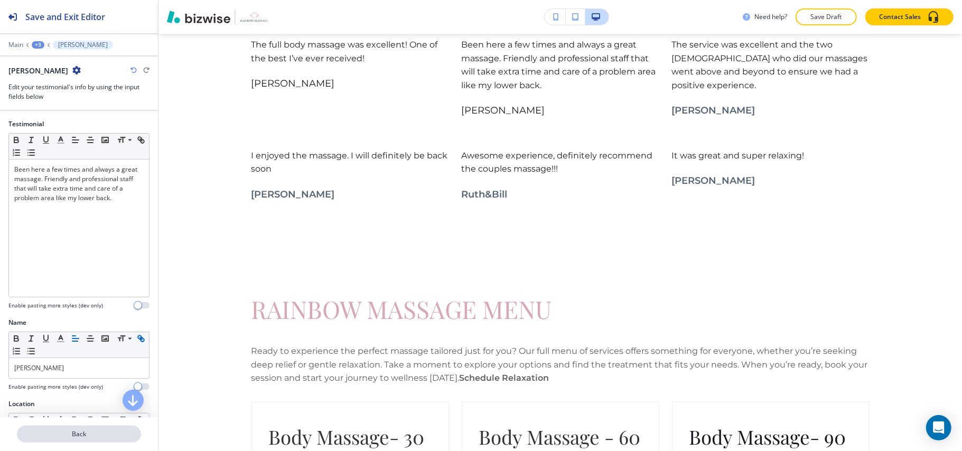
click at [70, 432] on p "Back" at bounding box center [79, 435] width 122 height 10
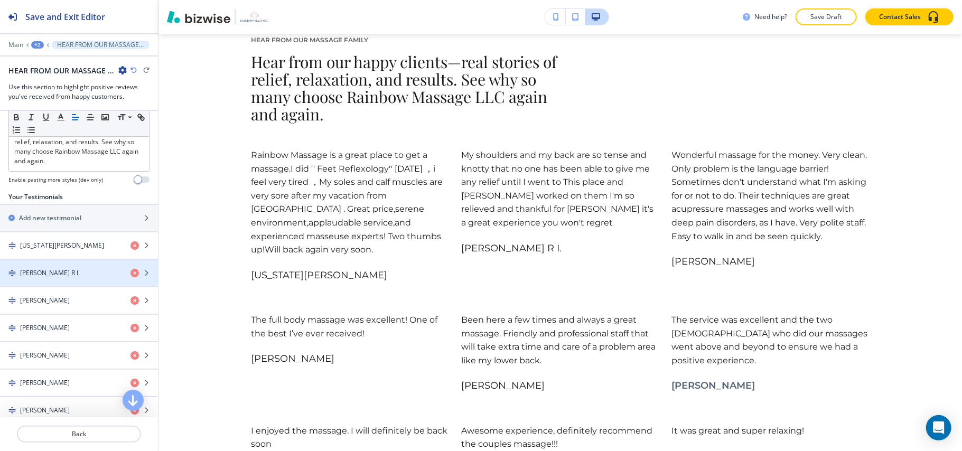
scroll to position [0, 0]
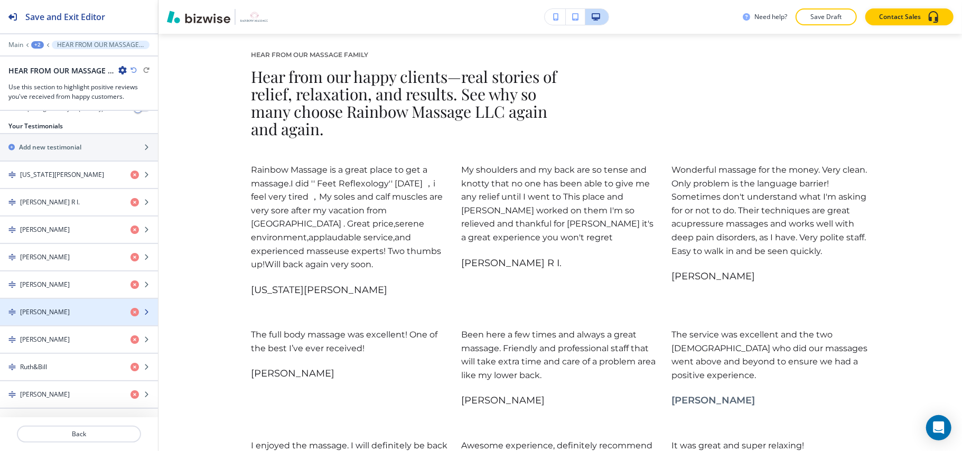
click at [57, 309] on h4 "[PERSON_NAME]" at bounding box center [45, 312] width 50 height 10
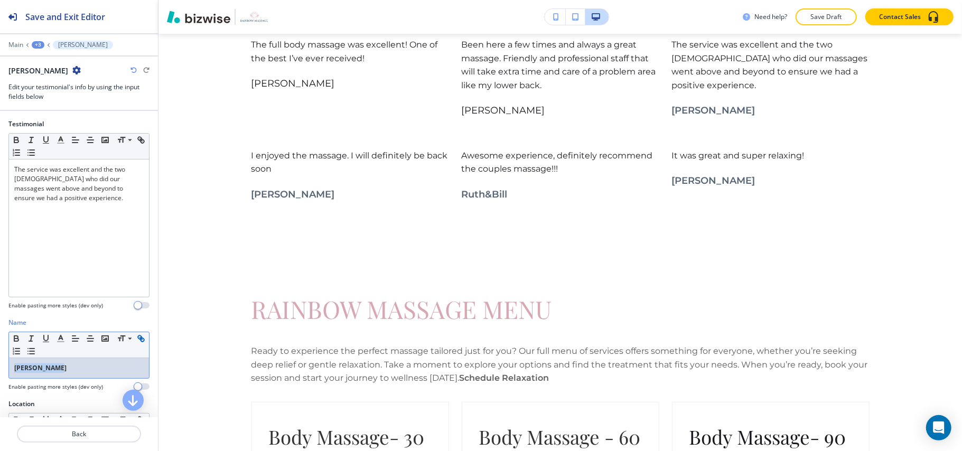
drag, startPoint x: 0, startPoint y: 373, endPoint x: 20, endPoint y: 353, distance: 28.0
click at [0, 372] on div "Name Small Normal Large Huge [PERSON_NAME] Enable pasting more styles (dev only)" at bounding box center [79, 358] width 158 height 81
click at [14, 340] on icon "button" at bounding box center [16, 340] width 4 height 3
click at [55, 431] on p "Back" at bounding box center [79, 435] width 122 height 10
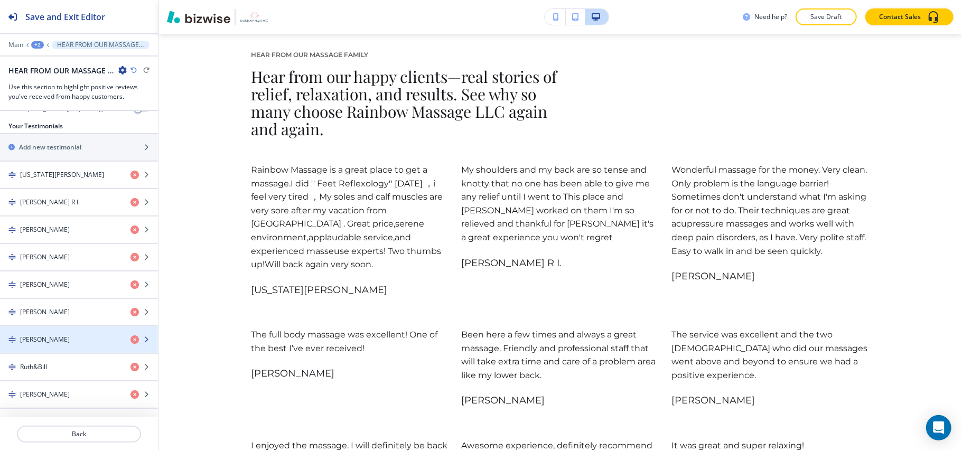
click at [58, 335] on h4 "[PERSON_NAME]" at bounding box center [45, 340] width 50 height 10
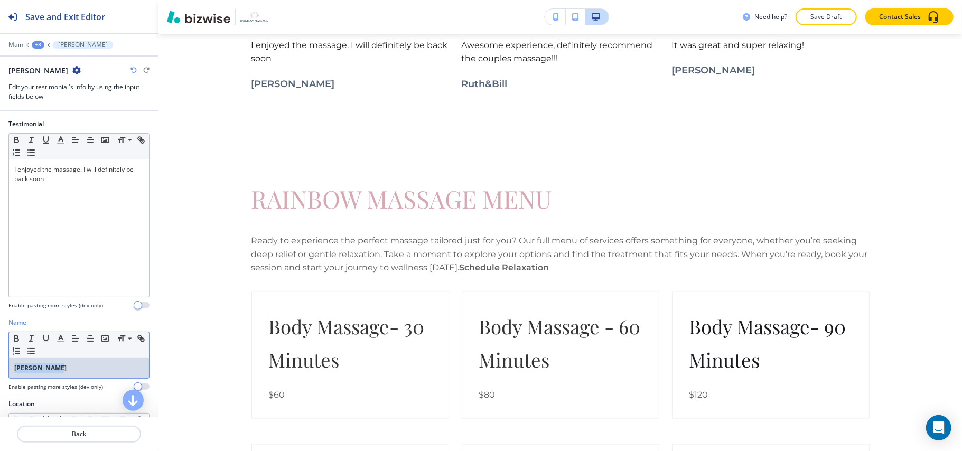
drag, startPoint x: 78, startPoint y: 365, endPoint x: 2, endPoint y: 363, distance: 76.1
click at [1, 364] on div "Name Small Normal Large Huge [PERSON_NAME] Enable pasting more styles (dev only)" at bounding box center [79, 358] width 158 height 81
click at [15, 338] on icon "button" at bounding box center [16, 337] width 4 height 3
click at [75, 434] on p "Back" at bounding box center [79, 435] width 122 height 10
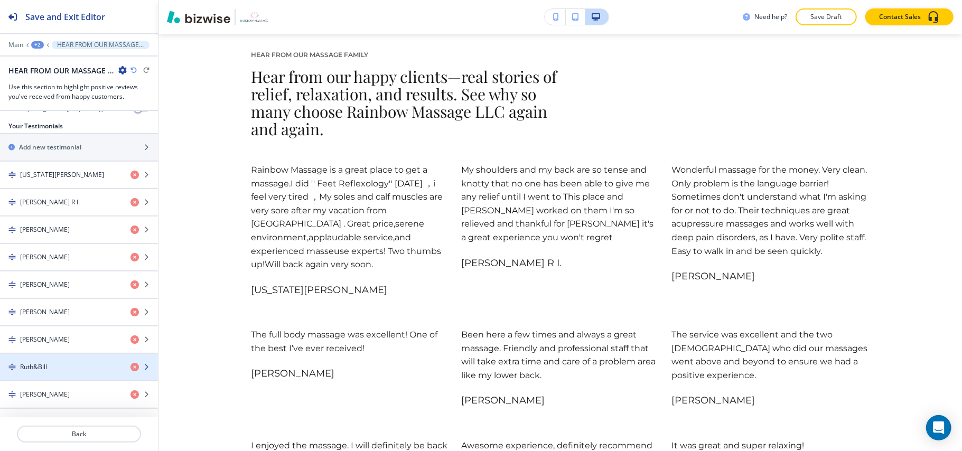
click at [58, 370] on div "Ruth&Bill" at bounding box center [61, 367] width 122 height 10
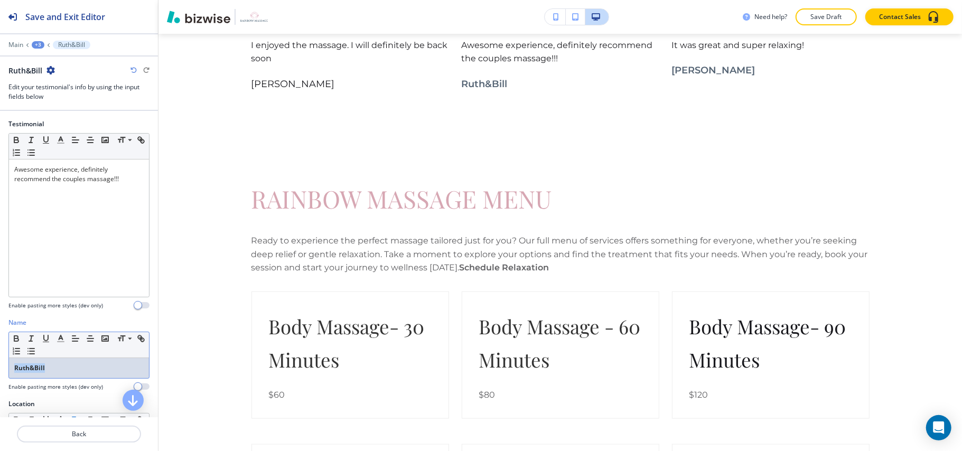
drag, startPoint x: 66, startPoint y: 372, endPoint x: 5, endPoint y: 363, distance: 60.9
click at [1, 363] on div "Name Small Normal Large [PERSON_NAME] Enable pasting more styles (dev only)" at bounding box center [79, 358] width 158 height 81
click at [21, 335] on icon "button" at bounding box center [17, 339] width 10 height 10
click at [66, 416] on button "button" at bounding box center [60, 420] width 15 height 13
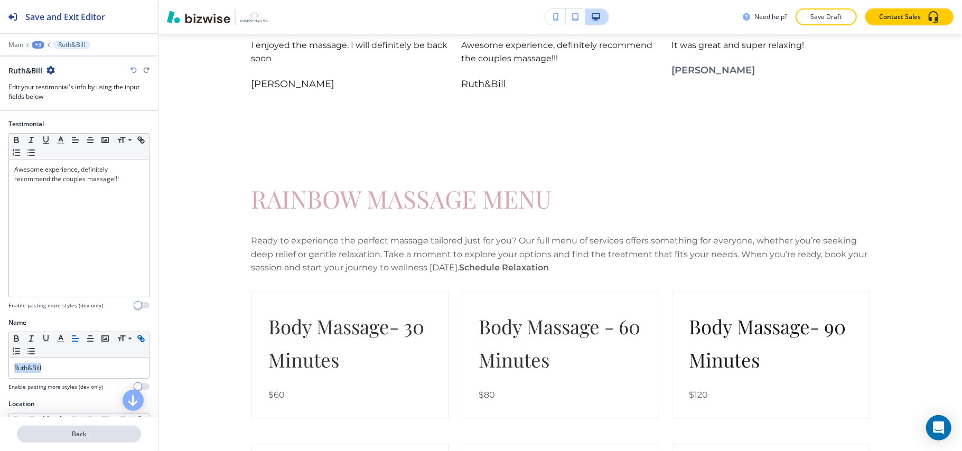
click at [66, 433] on p "Back" at bounding box center [79, 435] width 122 height 10
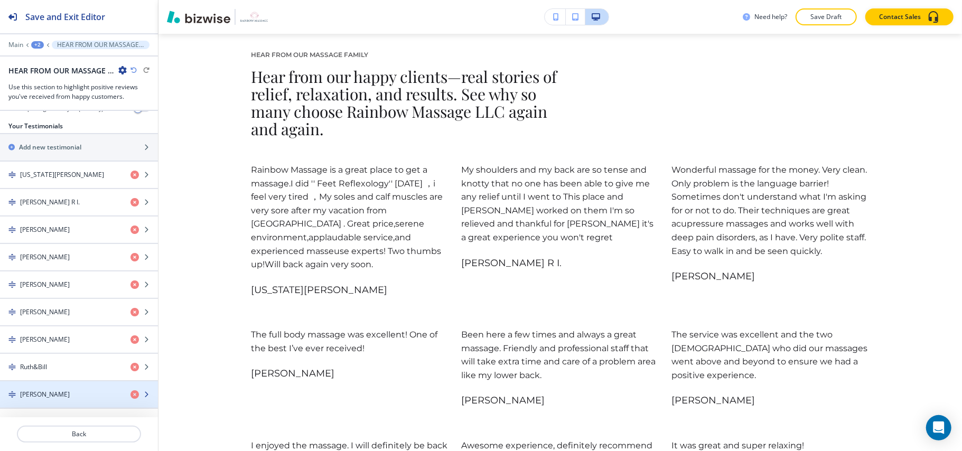
click at [69, 400] on div "button" at bounding box center [79, 403] width 158 height 8
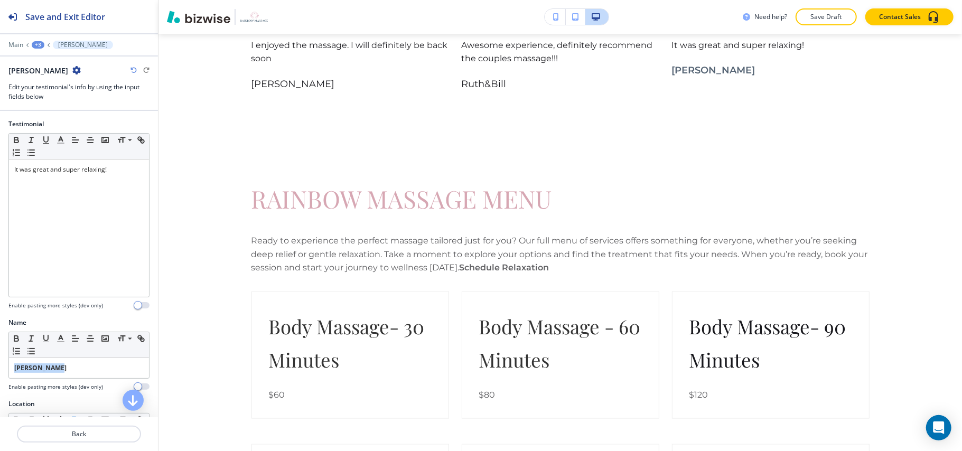
drag, startPoint x: 69, startPoint y: 375, endPoint x: 7, endPoint y: 365, distance: 62.6
click at [1, 367] on div "Name Small Normal Large Huge [PERSON_NAME] Enable pasting more styles (dev only)" at bounding box center [79, 358] width 158 height 81
click at [18, 339] on icon "button" at bounding box center [16, 337] width 4 height 3
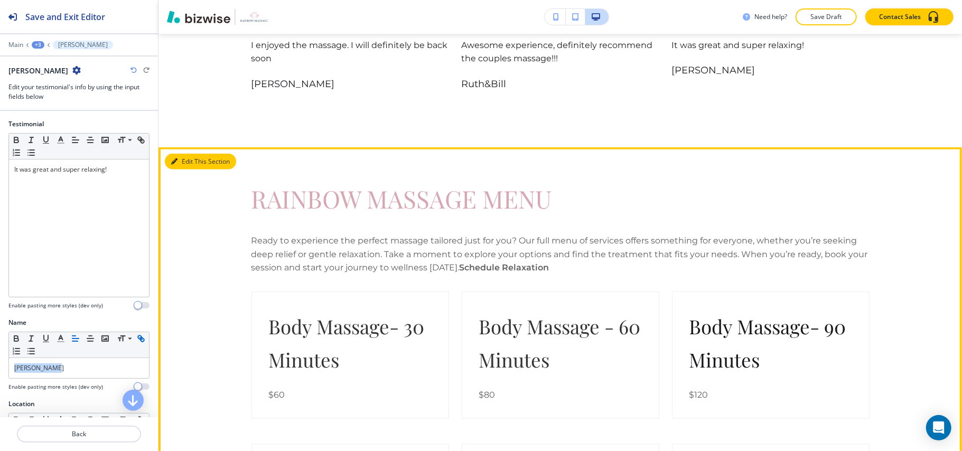
click at [191, 154] on button "Edit This Section" at bounding box center [200, 162] width 71 height 16
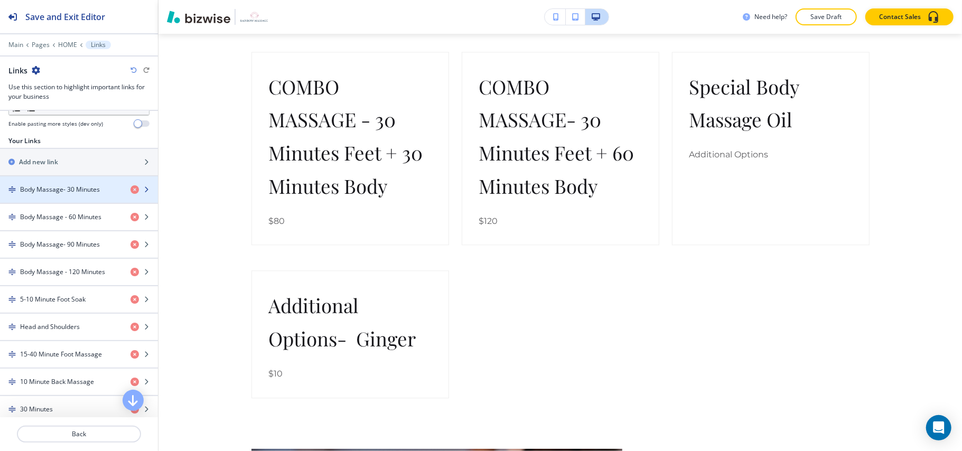
click at [78, 193] on h4 "Body Massage- 30 Minutes" at bounding box center [60, 190] width 80 height 10
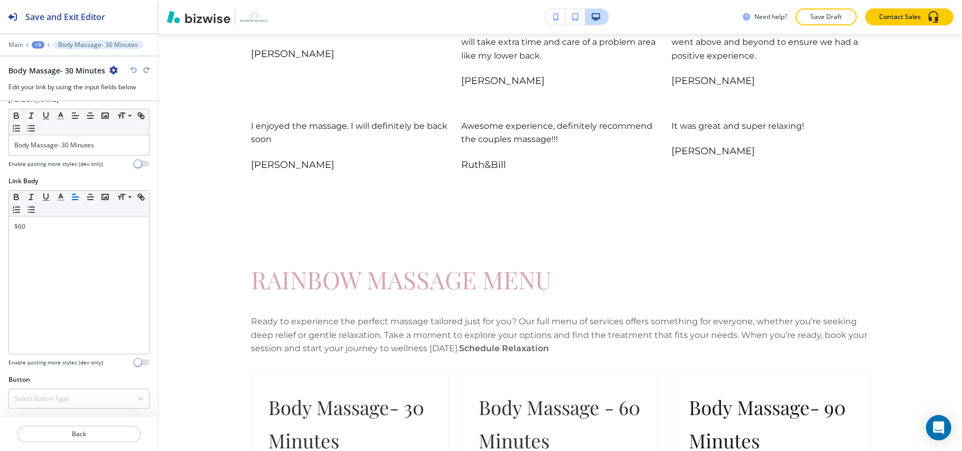
click at [37, 37] on div at bounding box center [79, 37] width 158 height 6
click at [36, 46] on div "+3" at bounding box center [38, 44] width 13 height 7
click at [53, 83] on p "HOME" at bounding box center [66, 81] width 54 height 10
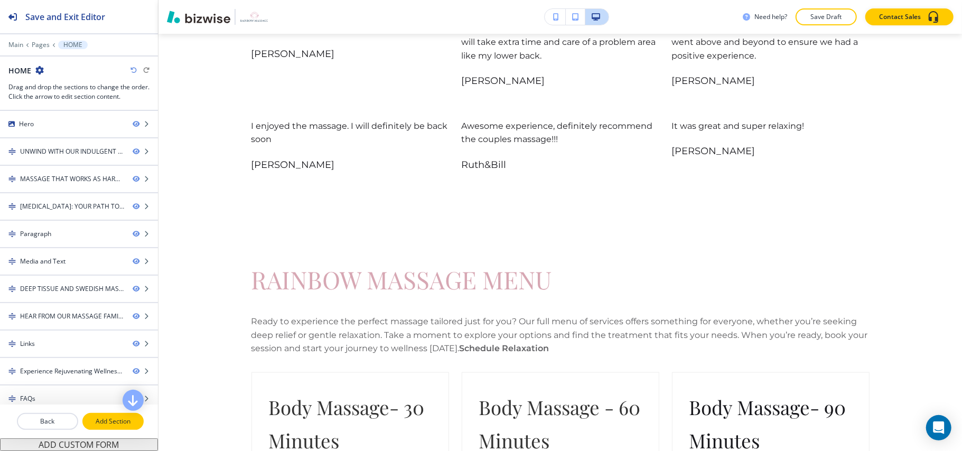
click at [109, 425] on p "Add Section" at bounding box center [112, 422] width 59 height 10
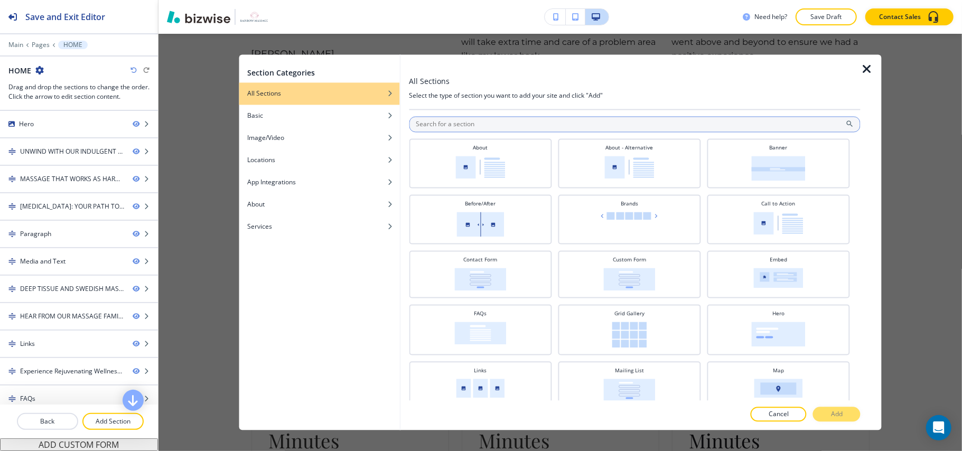
click at [441, 123] on input "text" at bounding box center [635, 125] width 452 height 16
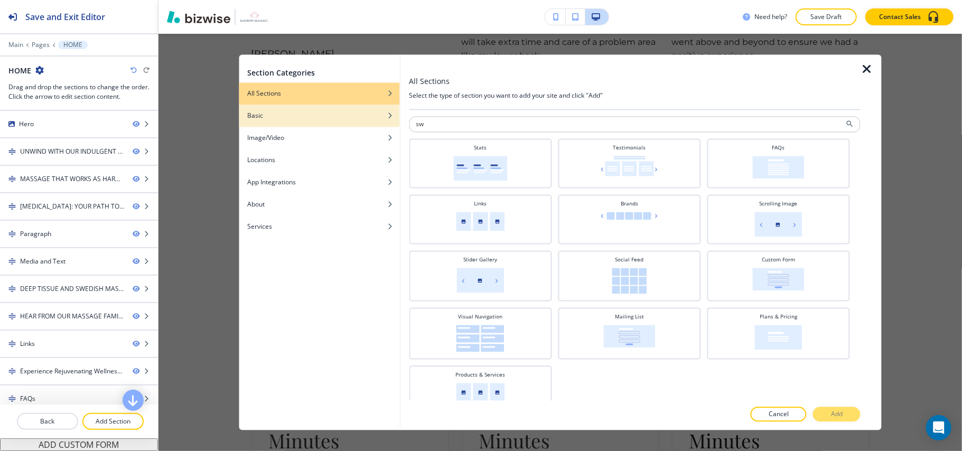
drag, startPoint x: 444, startPoint y: 123, endPoint x: 363, endPoint y: 126, distance: 80.9
click at [363, 126] on div "Section Categories All Sections Basic Image/Video Locations App Integrations Ab…" at bounding box center [560, 243] width 643 height 376
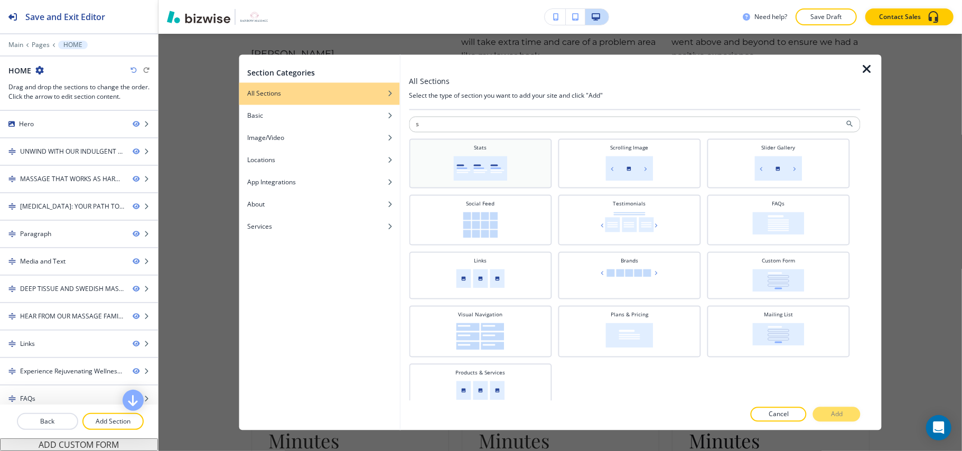
type input "s"
click at [487, 155] on div "Stats" at bounding box center [480, 162] width 132 height 37
click at [852, 413] on button "Add" at bounding box center [837, 414] width 48 height 15
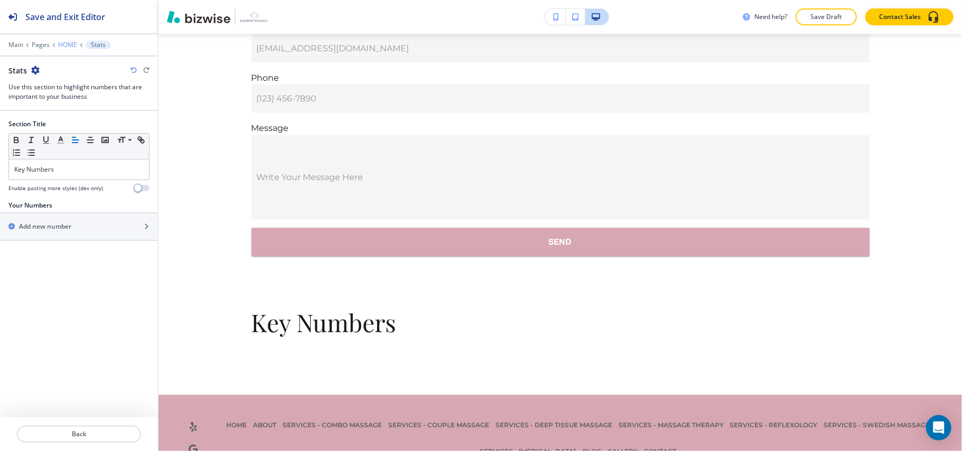
click at [66, 43] on p "HOME" at bounding box center [67, 44] width 19 height 7
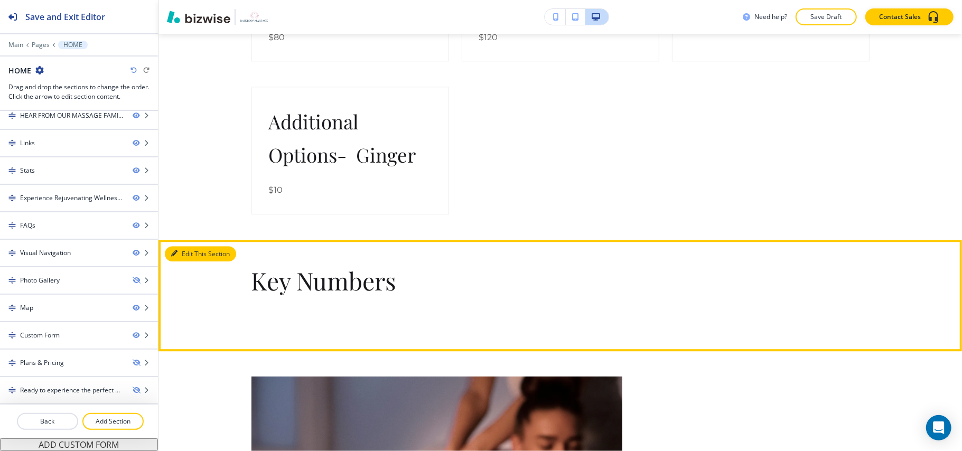
click at [185, 254] on button "Edit This Section" at bounding box center [200, 254] width 71 height 16
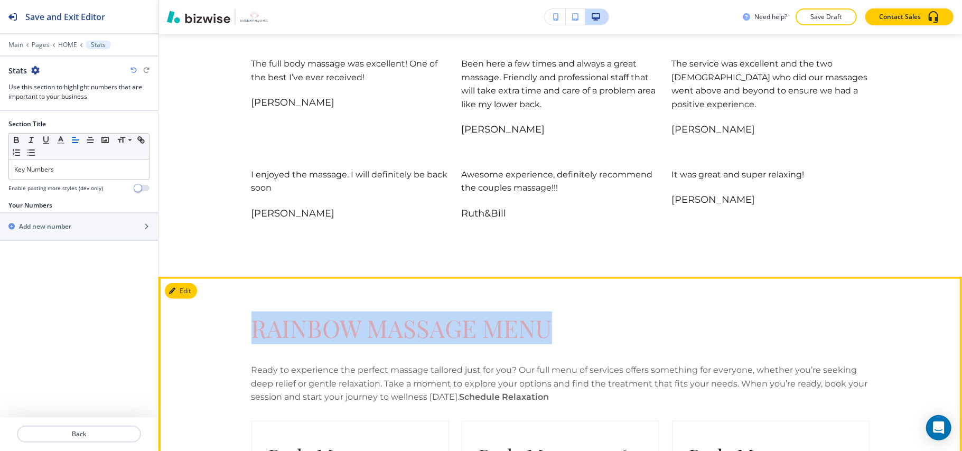
drag, startPoint x: 215, startPoint y: 309, endPoint x: 565, endPoint y: 318, distance: 350.9
click at [565, 318] on div "RAINBOW MASSAGE MENU Ready to experience the perfect massage tailored just for …" at bounding box center [561, 361] width 804 height 119
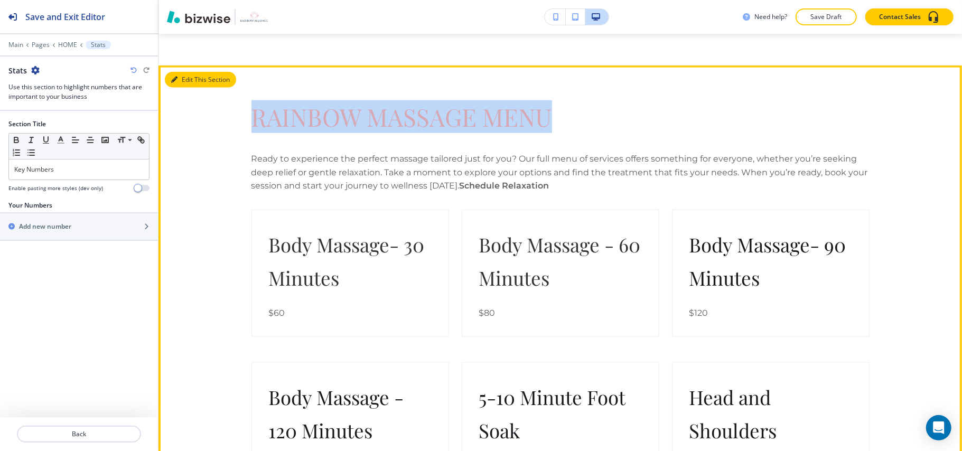
click at [189, 77] on button "Edit This Section" at bounding box center [200, 80] width 71 height 16
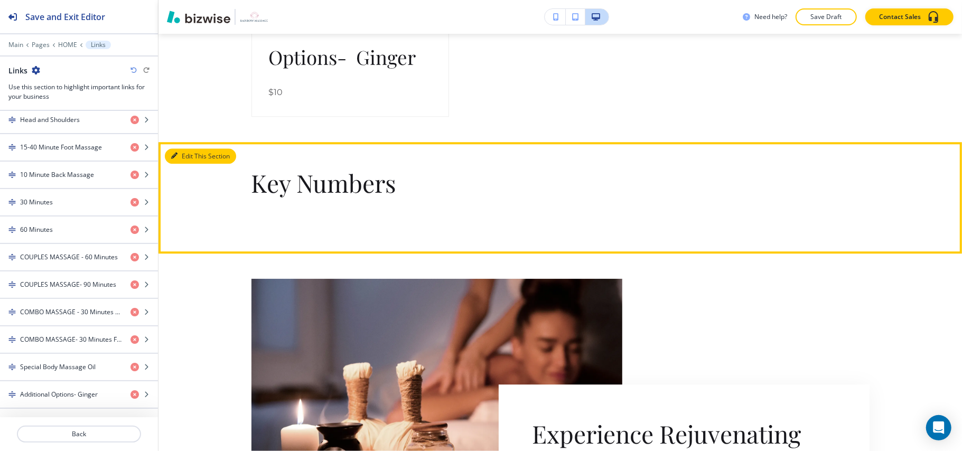
click at [187, 162] on button "Edit This Section" at bounding box center [200, 156] width 71 height 16
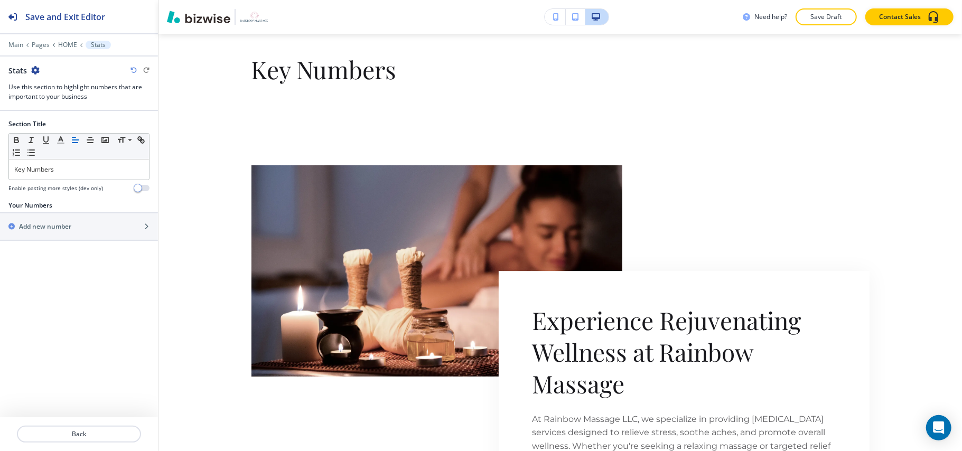
click at [36, 67] on icon "button" at bounding box center [35, 70] width 8 height 8
click at [54, 129] on p "Delete Section" at bounding box center [64, 127] width 54 height 10
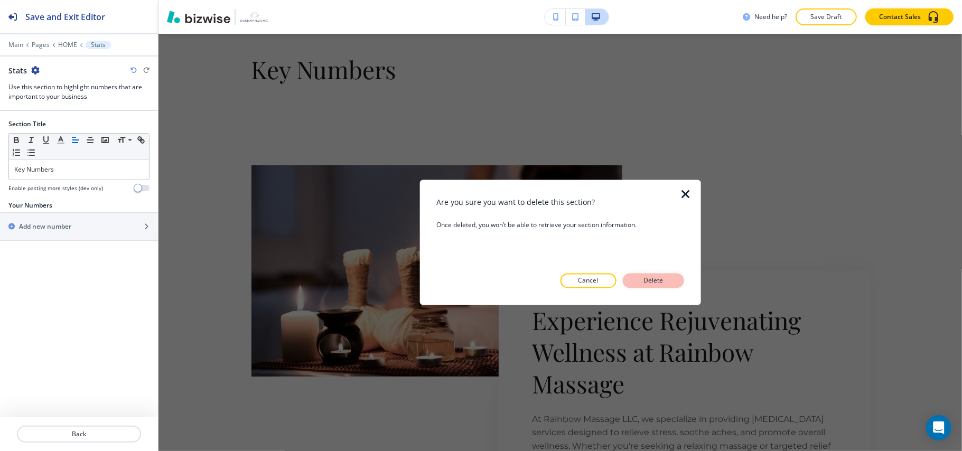
click at [647, 274] on button "Delete" at bounding box center [653, 281] width 61 height 15
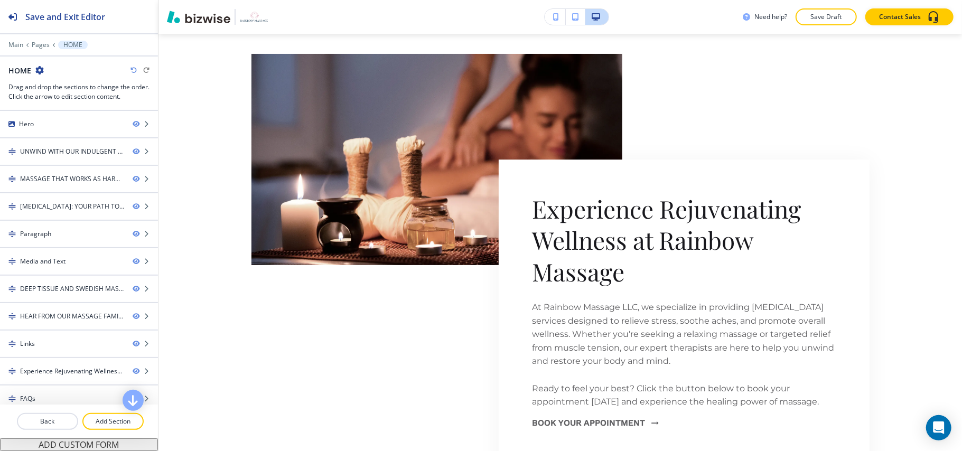
scroll to position [5010, 0]
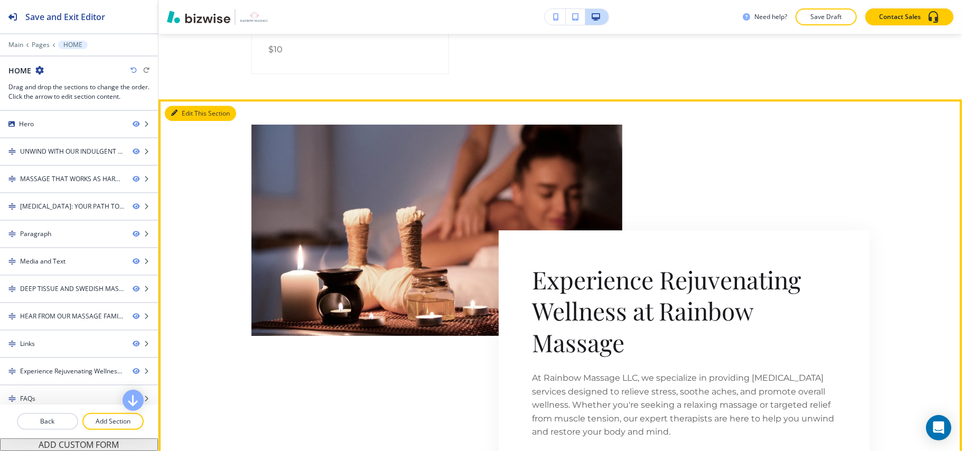
click at [195, 120] on button "Edit This Section" at bounding box center [200, 114] width 71 height 16
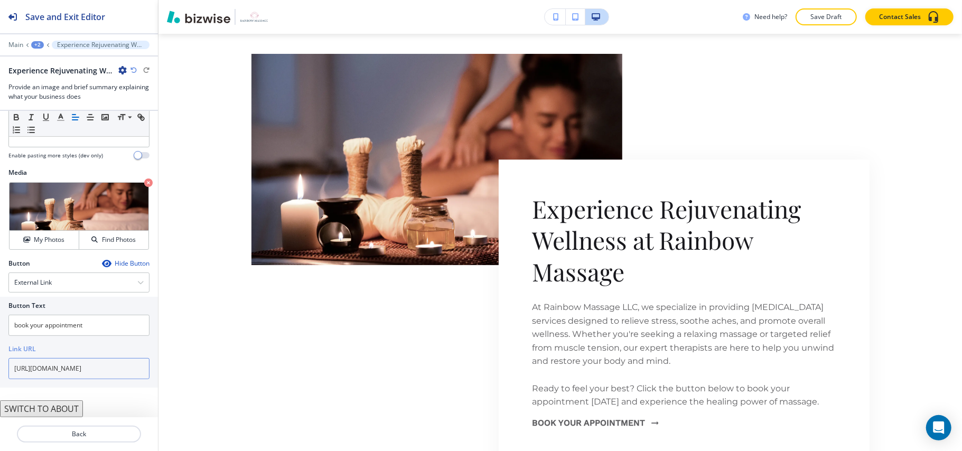
scroll to position [0, 44]
drag, startPoint x: 94, startPoint y: 367, endPoint x: 146, endPoint y: 367, distance: 51.8
click at [146, 367] on div "Button Text book your appointment Link URL [URL][DOMAIN_NAME]" at bounding box center [79, 342] width 158 height 91
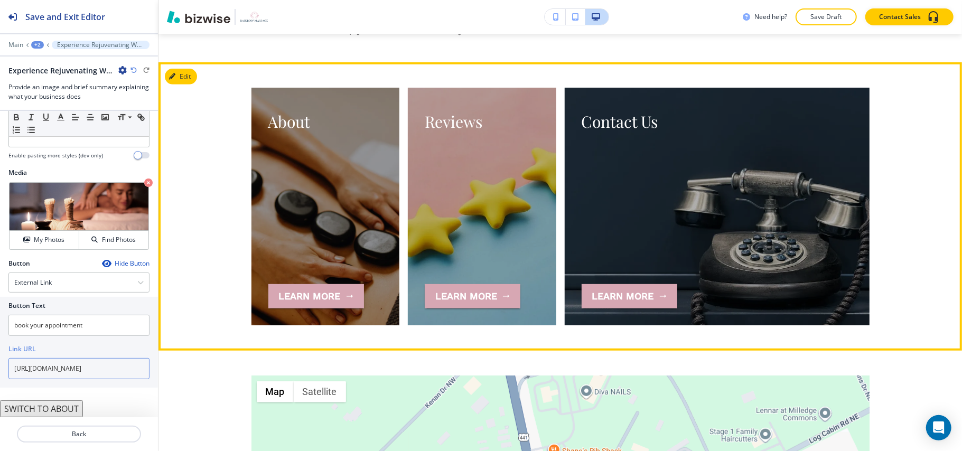
scroll to position [6137, 0]
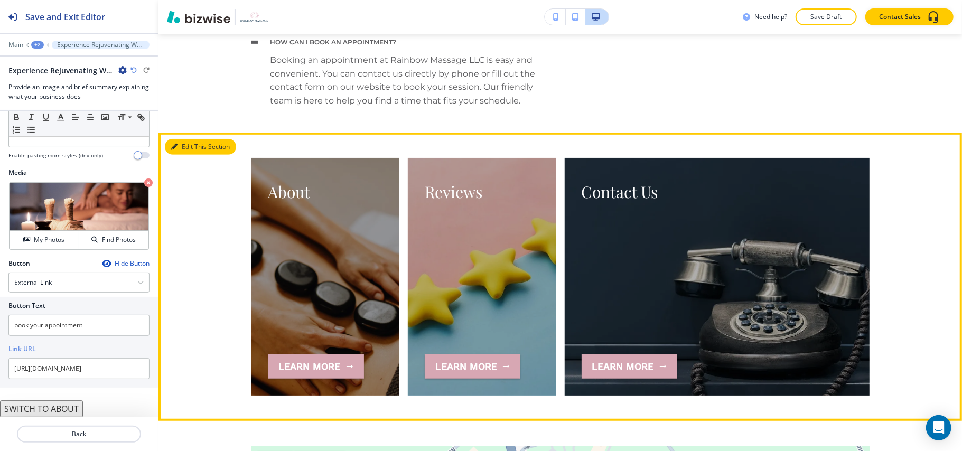
click at [181, 139] on button "Edit This Section" at bounding box center [200, 147] width 71 height 16
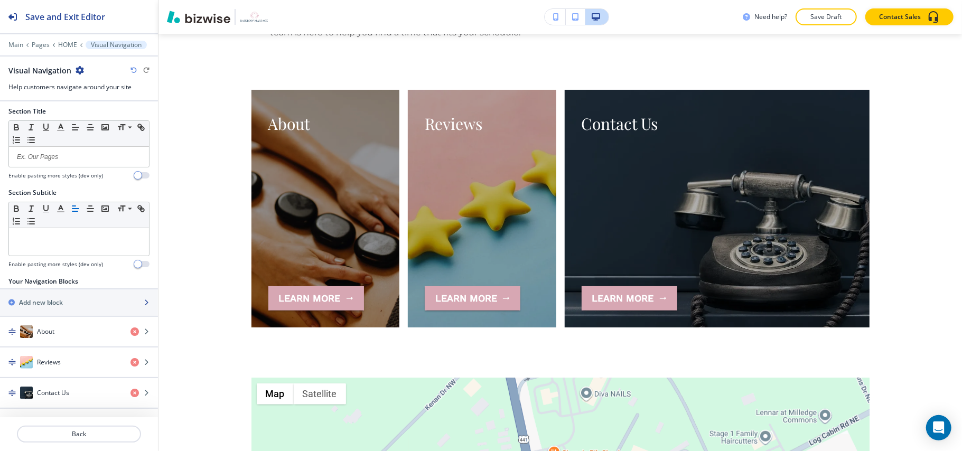
scroll to position [6, 0]
click at [45, 324] on div "button" at bounding box center [79, 321] width 158 height 8
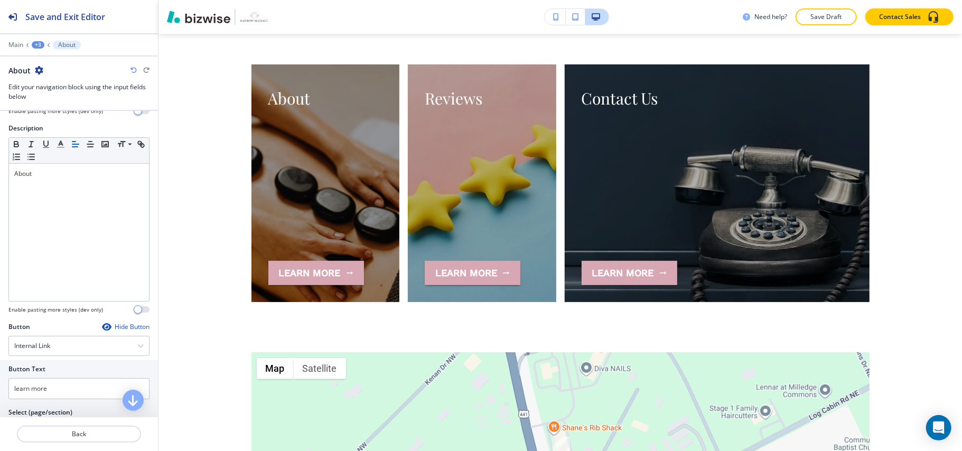
scroll to position [211, 0]
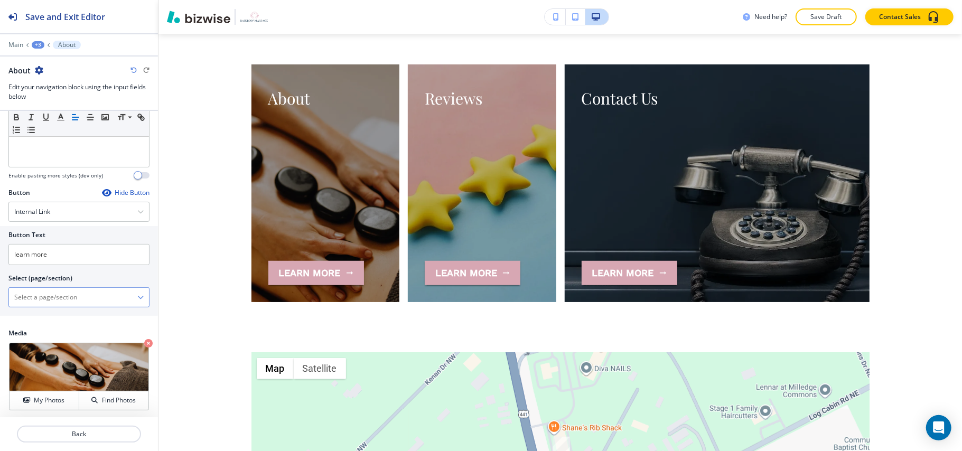
click at [72, 305] on \(page\/section\) "Manual Input" at bounding box center [73, 297] width 128 height 18
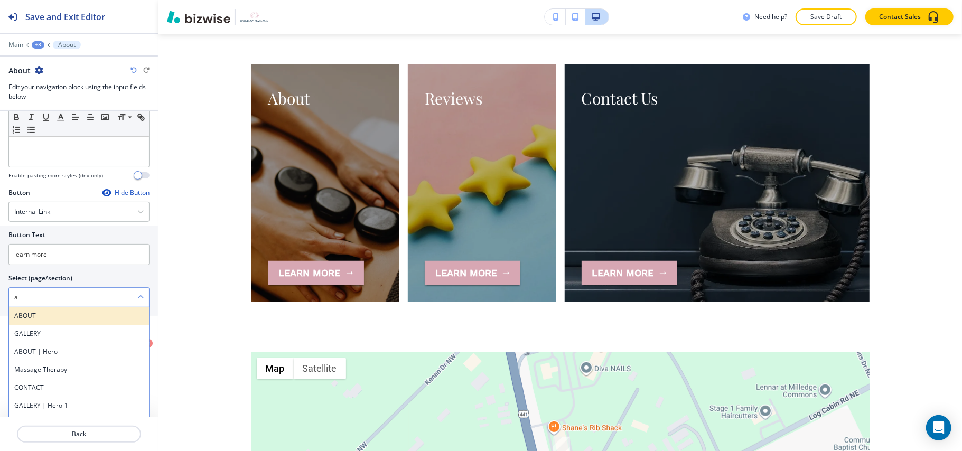
click at [41, 318] on h4 "ABOUT" at bounding box center [78, 316] width 129 height 10
type \(page\/section\) "ABOUT"
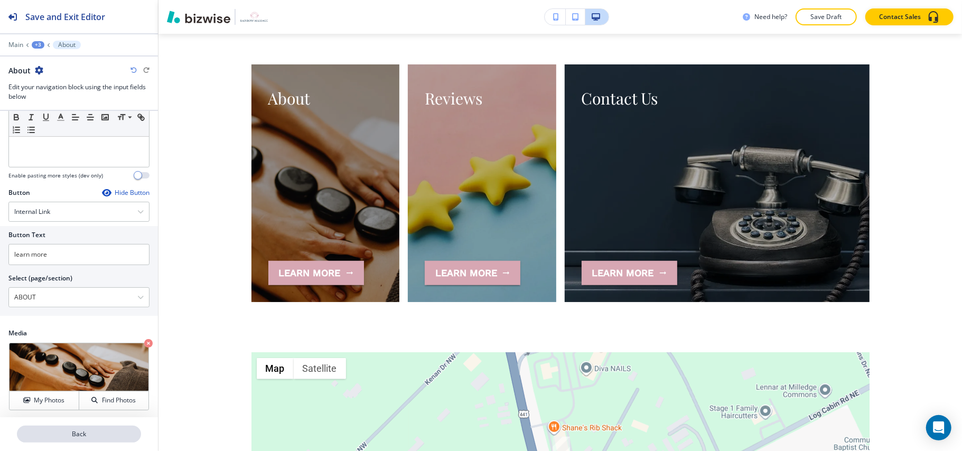
click at [87, 438] on p "Back" at bounding box center [79, 435] width 122 height 10
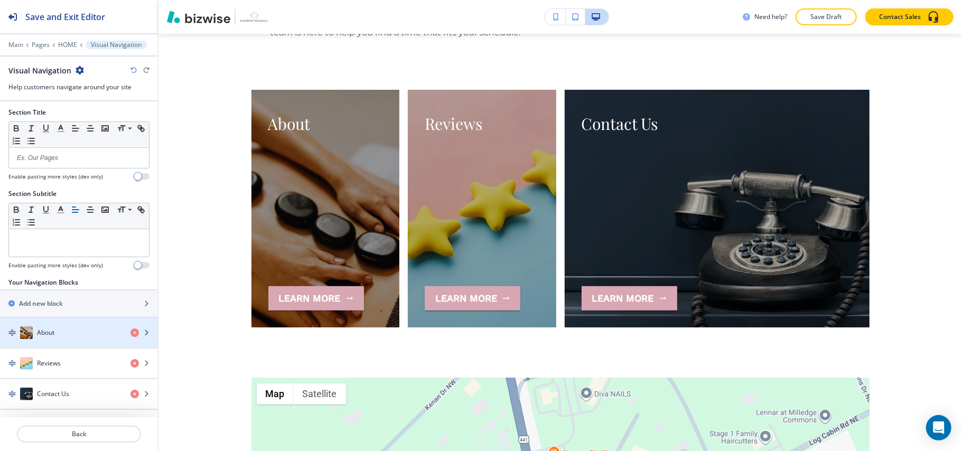
scroll to position [6, 0]
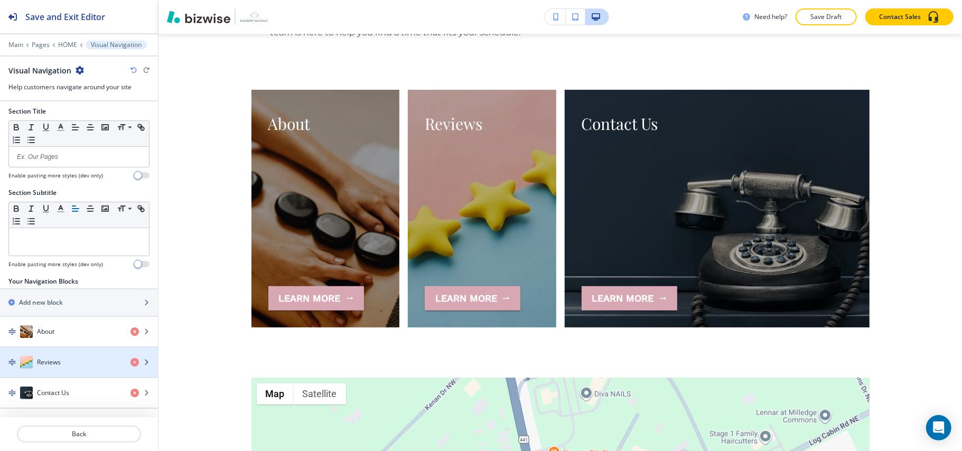
click at [53, 359] on h4 "Reviews" at bounding box center [49, 363] width 24 height 10
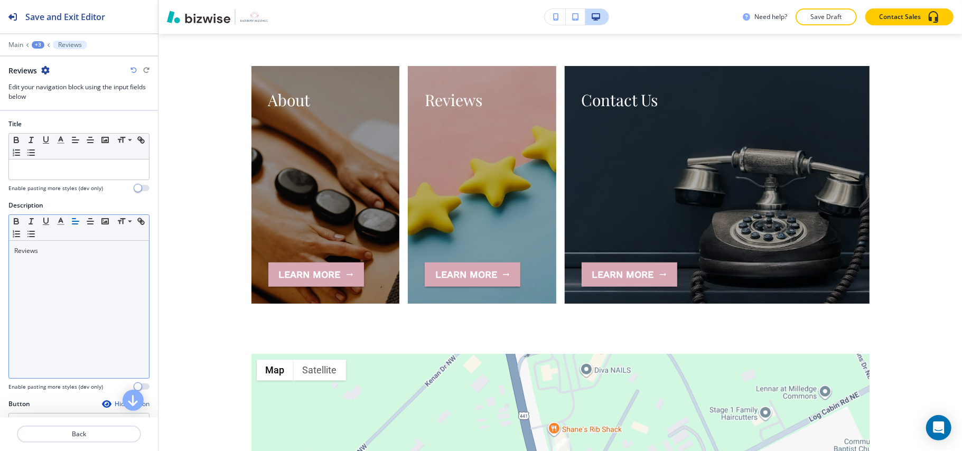
scroll to position [6231, 0]
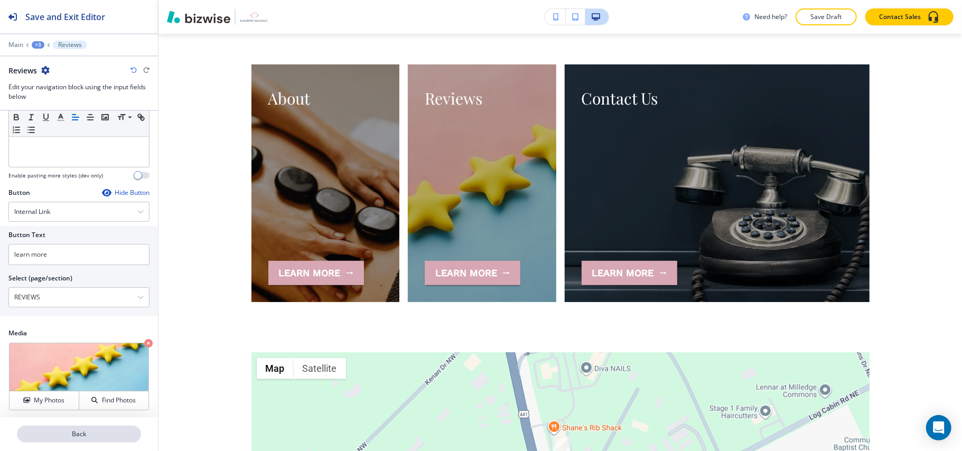
click at [85, 436] on p "Back" at bounding box center [79, 435] width 122 height 10
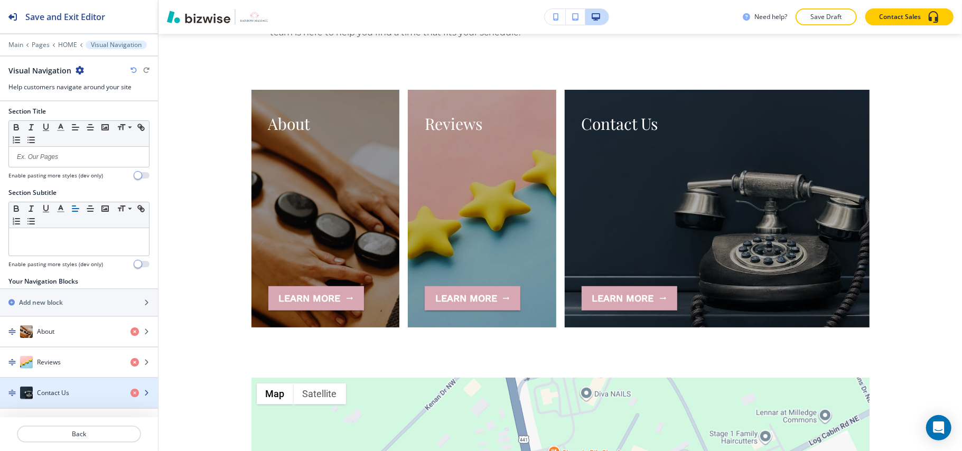
click at [37, 402] on div "button" at bounding box center [79, 403] width 158 height 8
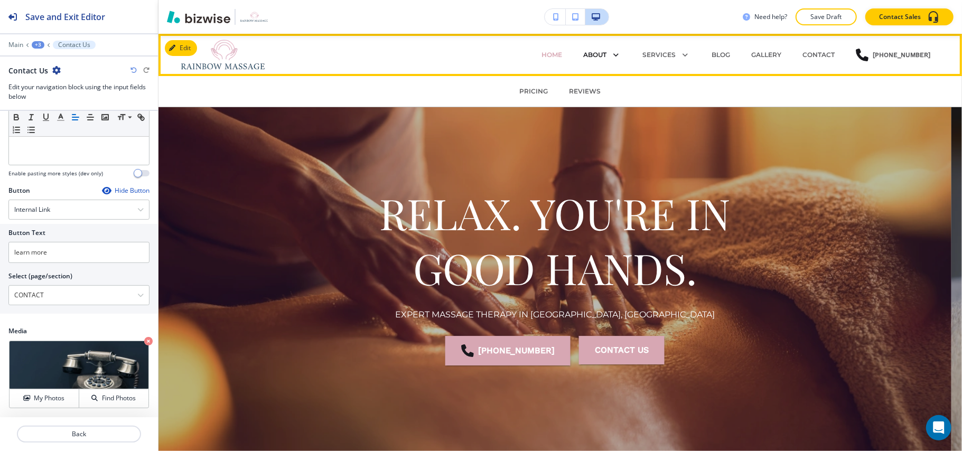
click at [591, 53] on p "ABOUT" at bounding box center [594, 55] width 23 height 10
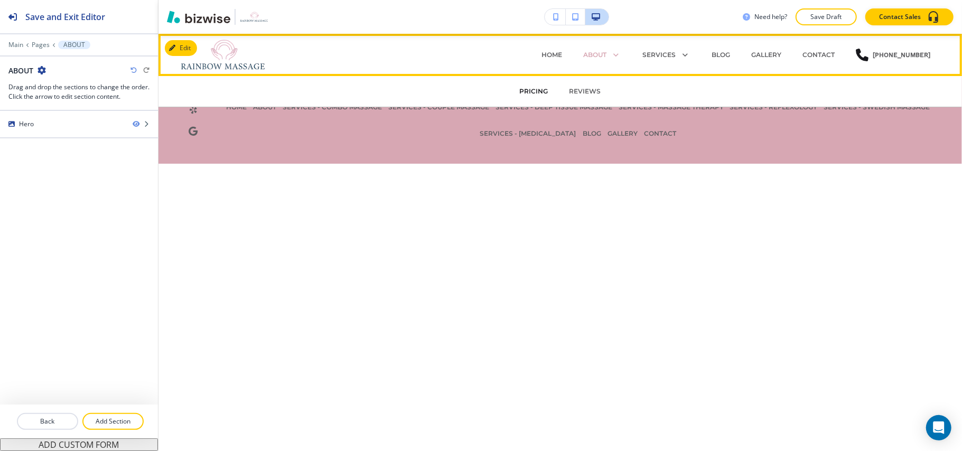
click at [527, 94] on p "PRICING" at bounding box center [534, 92] width 29 height 10
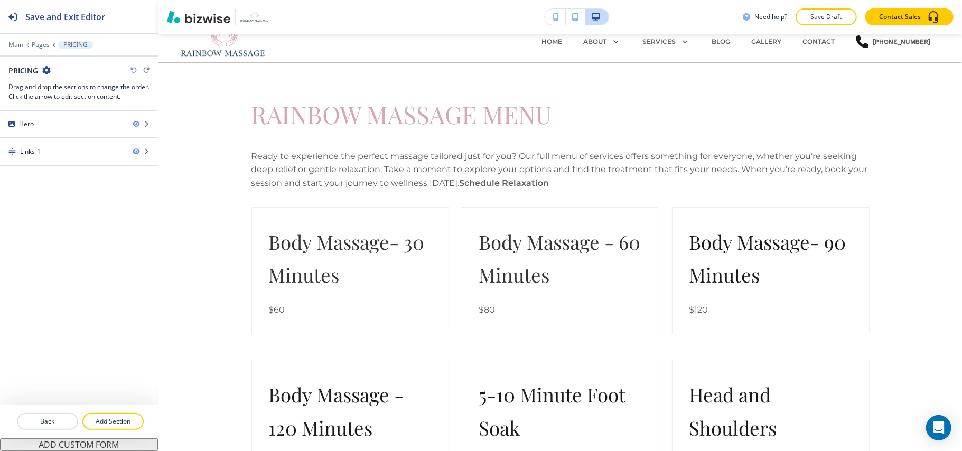
scroll to position [0, 0]
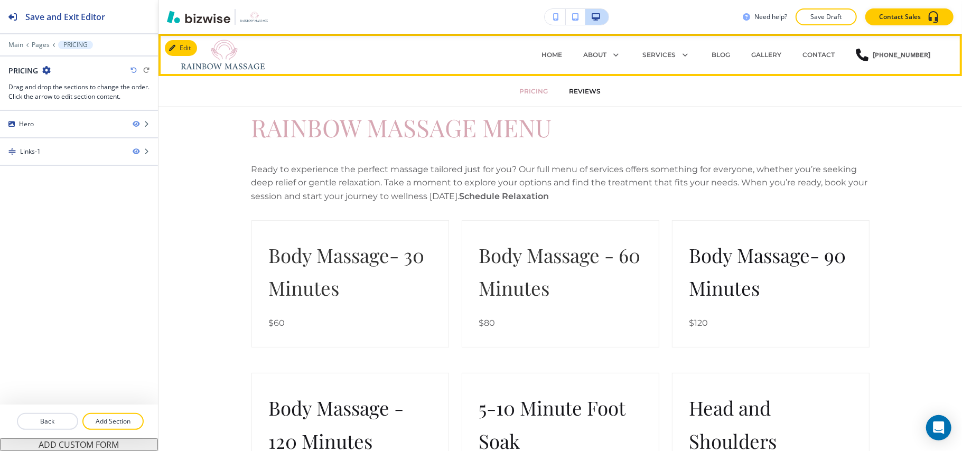
click at [582, 89] on p "REVIEWS" at bounding box center [586, 92] width 32 height 10
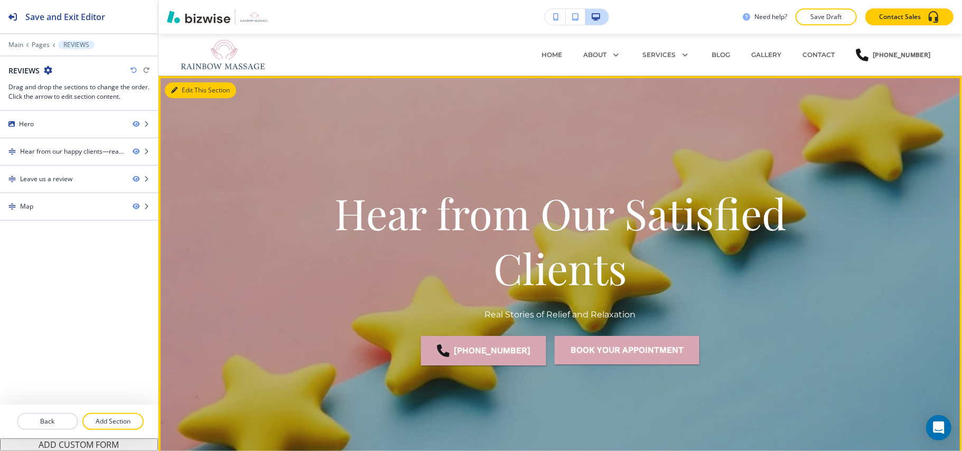
click at [181, 89] on button "Edit This Section" at bounding box center [200, 90] width 71 height 16
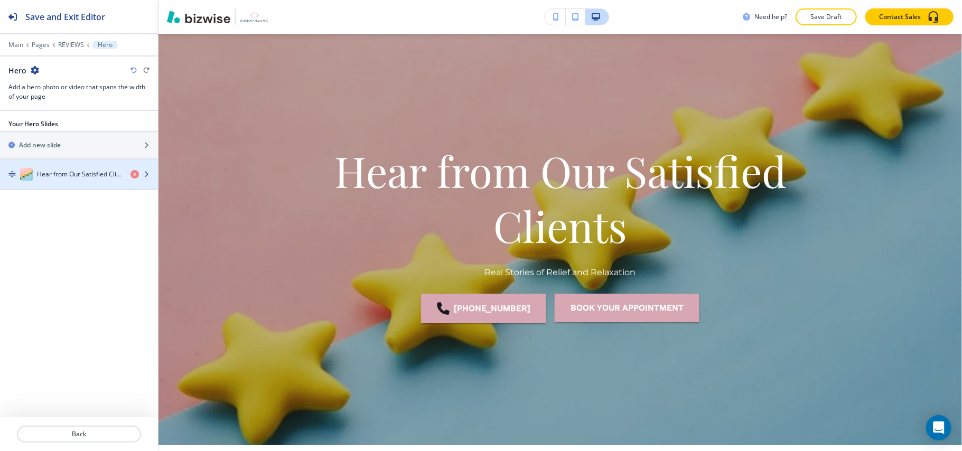
click at [57, 179] on h4 "Hear from Our Satisfied Clients" at bounding box center [79, 175] width 85 height 10
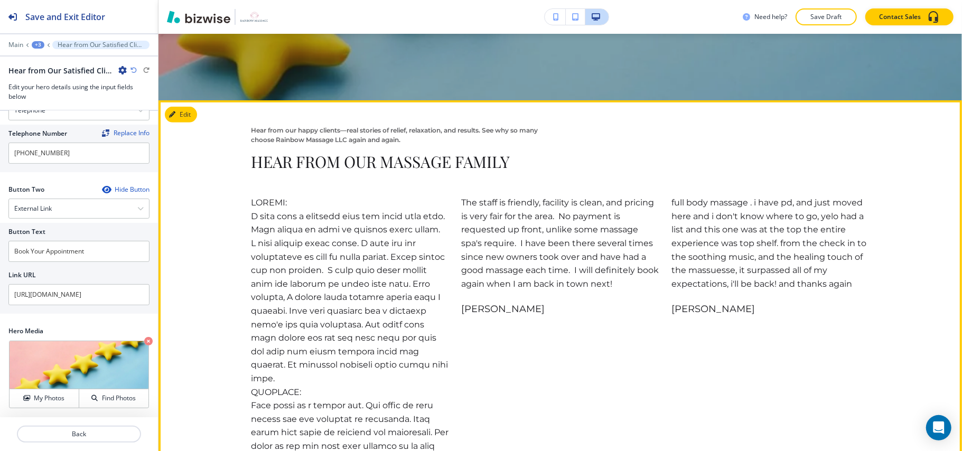
scroll to position [362, 0]
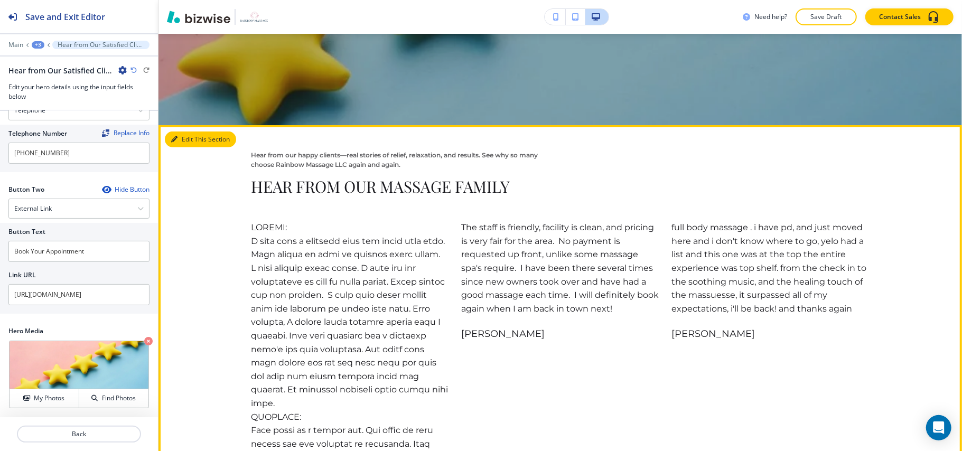
click at [197, 139] on button "Edit This Section" at bounding box center [200, 140] width 71 height 16
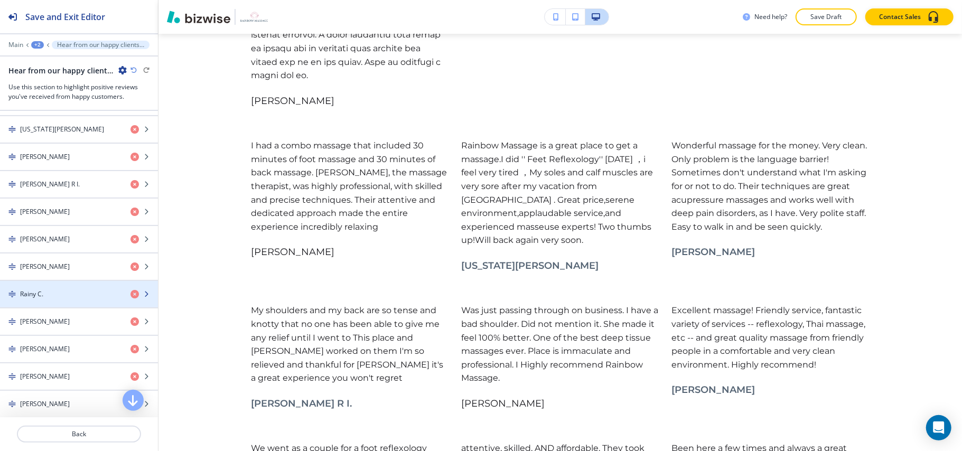
scroll to position [282, 0]
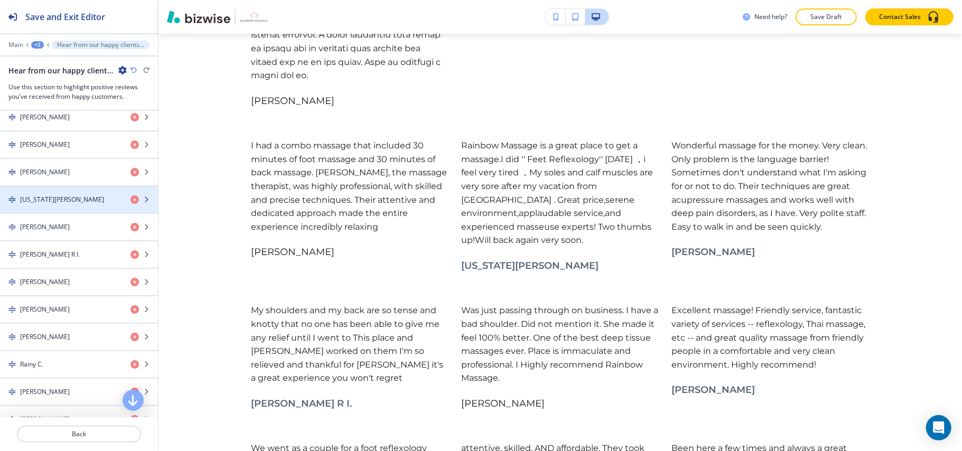
click at [31, 202] on h4 "[US_STATE][PERSON_NAME]" at bounding box center [62, 200] width 84 height 10
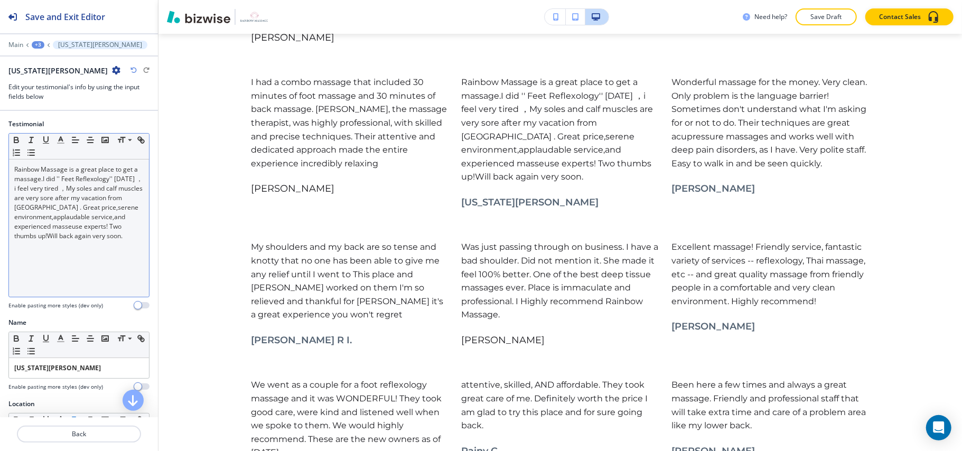
scroll to position [1040, 0]
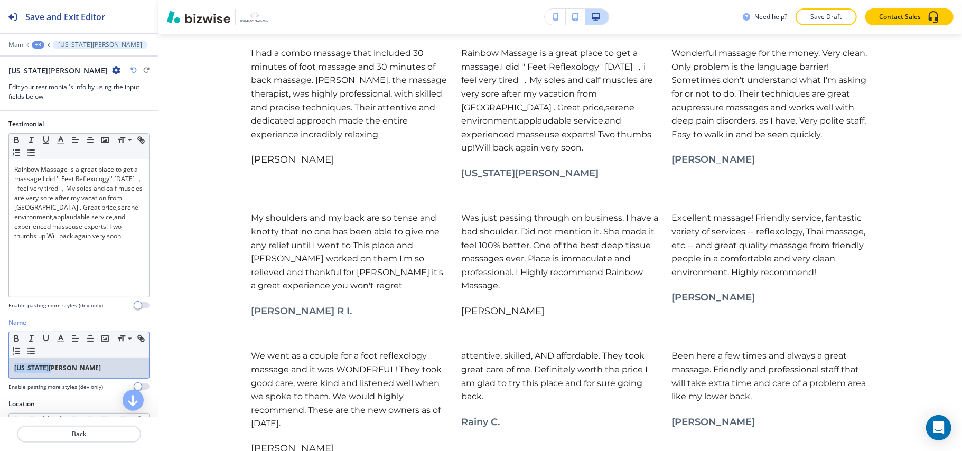
drag, startPoint x: 74, startPoint y: 366, endPoint x: 3, endPoint y: 357, distance: 71.9
click at [0, 360] on div "Name Small Normal Large Huge [US_STATE][PERSON_NAME] Enable pasting more styles…" at bounding box center [79, 358] width 158 height 81
click at [15, 337] on icon "button" at bounding box center [16, 337] width 4 height 3
click at [99, 436] on p "Back" at bounding box center [79, 435] width 122 height 10
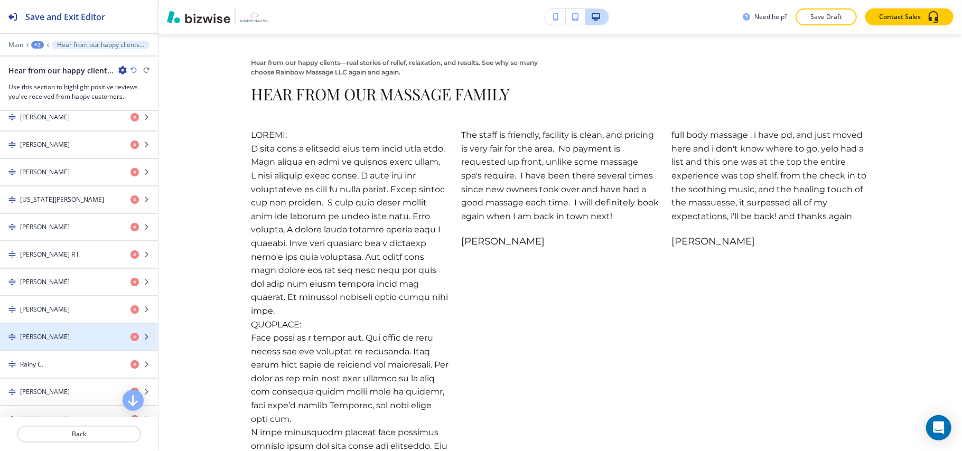
scroll to position [454, 0]
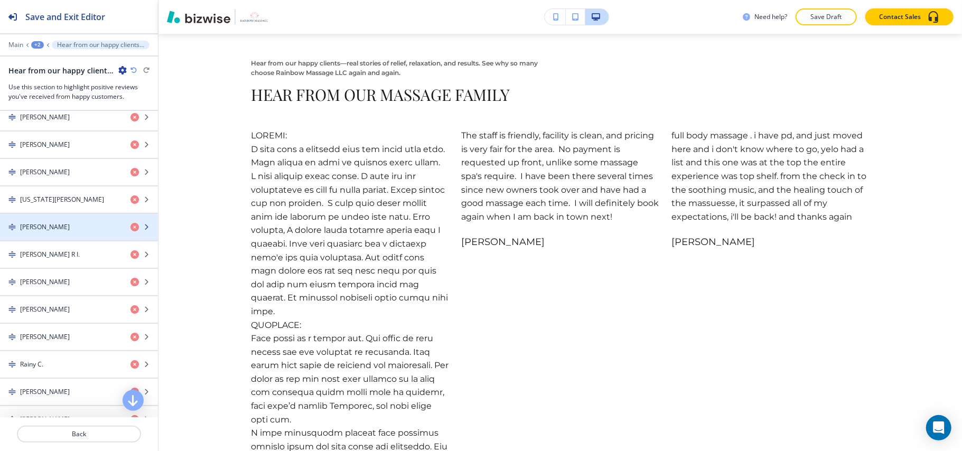
click at [53, 239] on div "button" at bounding box center [79, 236] width 158 height 8
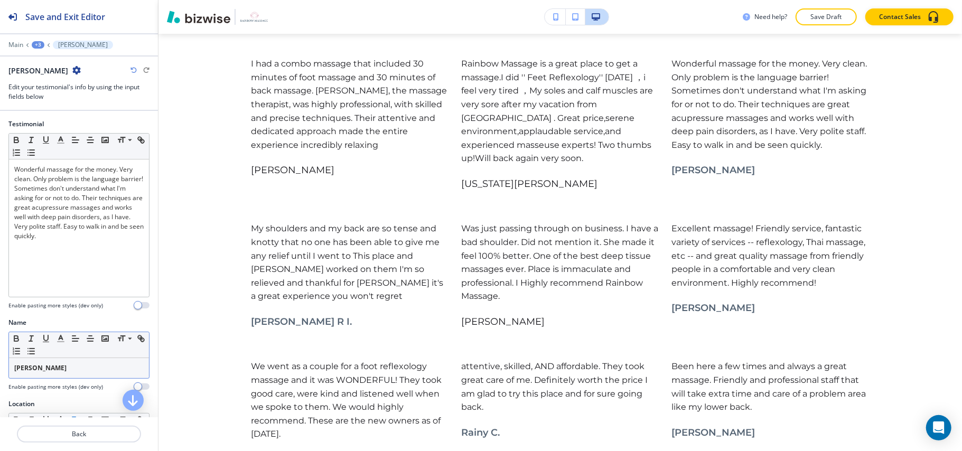
scroll to position [1040, 0]
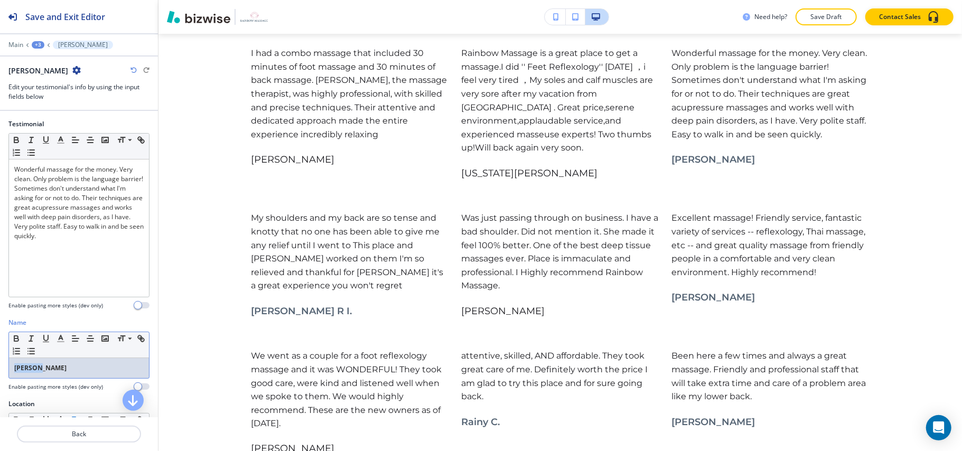
drag, startPoint x: 55, startPoint y: 362, endPoint x: 0, endPoint y: 360, distance: 55.5
click at [0, 360] on div "Name Small Normal Large Huge [PERSON_NAME] Enable pasting more styles (dev only)" at bounding box center [79, 358] width 158 height 81
click at [15, 337] on icon "button" at bounding box center [16, 337] width 4 height 3
click at [64, 432] on p "Back" at bounding box center [79, 435] width 122 height 10
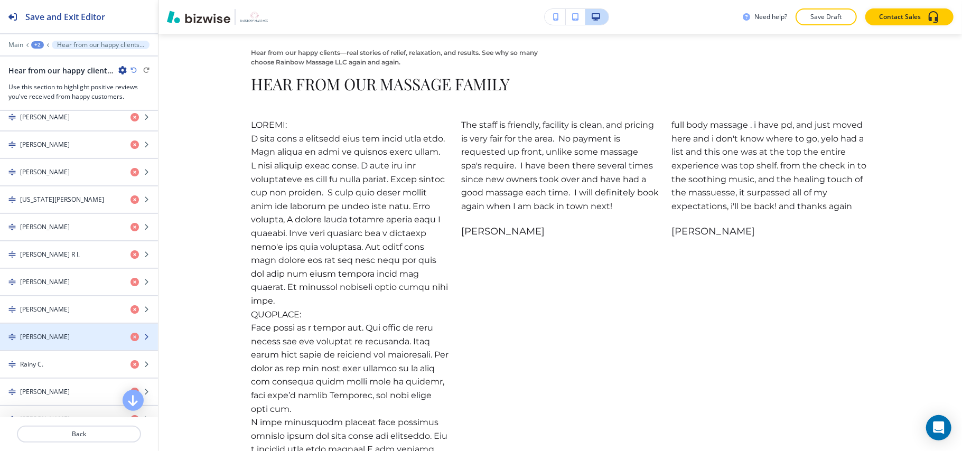
scroll to position [454, 0]
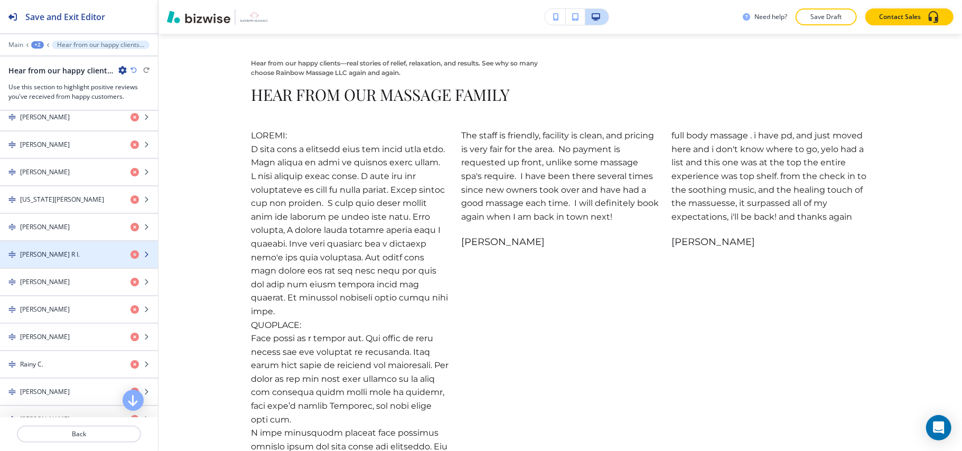
click at [53, 259] on div "[PERSON_NAME] R I." at bounding box center [61, 255] width 122 height 10
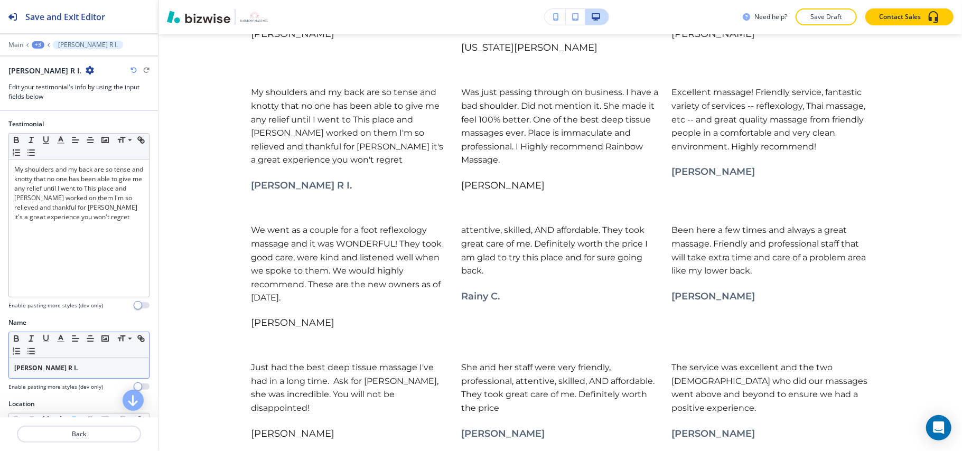
scroll to position [1191, 0]
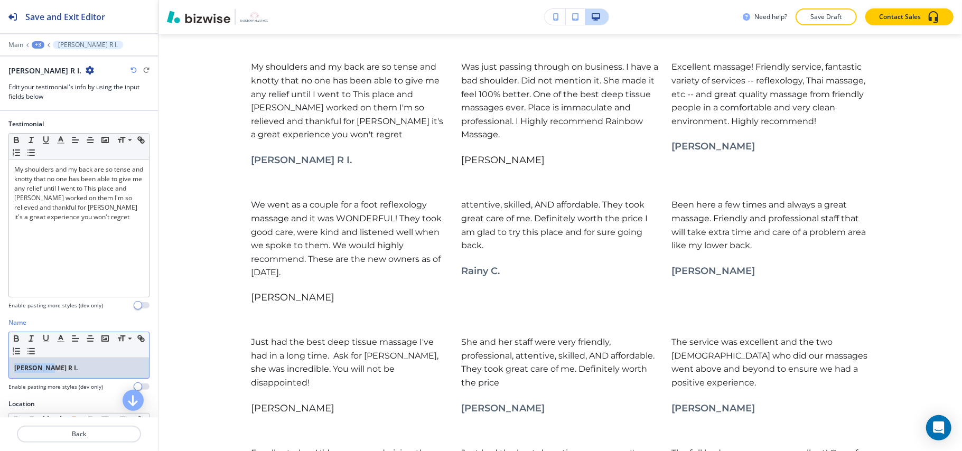
drag, startPoint x: 64, startPoint y: 375, endPoint x: 1, endPoint y: 364, distance: 64.9
click at [1, 364] on div "Name Small Normal Large Huge [PERSON_NAME] R I. Enable pasting more styles (dev…" at bounding box center [79, 358] width 158 height 81
click at [17, 341] on icon "button" at bounding box center [17, 339] width 10 height 10
click at [86, 432] on p "Back" at bounding box center [79, 435] width 122 height 10
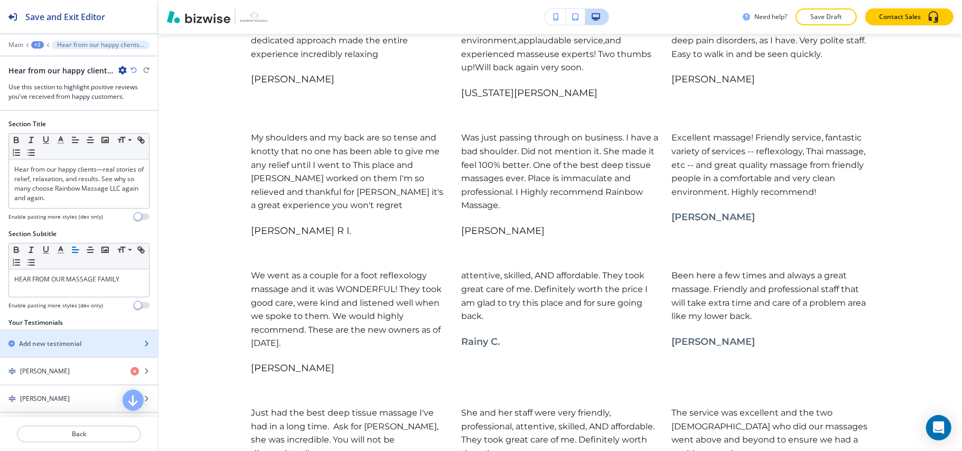
scroll to position [905, 0]
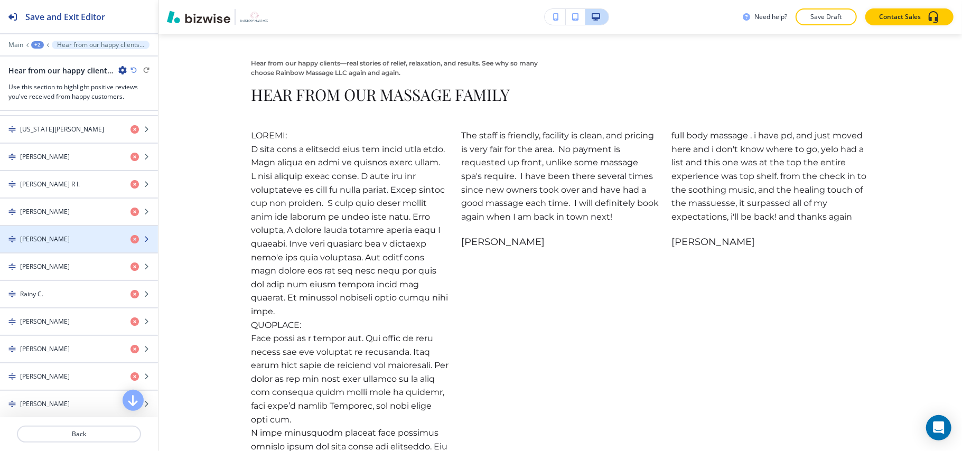
click at [47, 251] on div "button" at bounding box center [79, 248] width 158 height 8
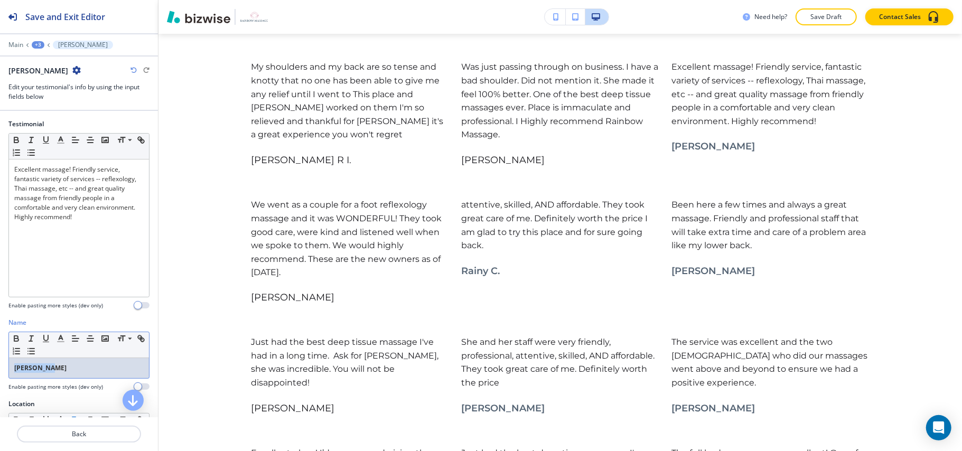
drag, startPoint x: 55, startPoint y: 374, endPoint x: 4, endPoint y: 362, distance: 52.0
click at [0, 365] on div "Name Small Normal Large Huge [PERSON_NAME] Enable pasting more styles (dev only)" at bounding box center [79, 358] width 158 height 81
click at [17, 338] on icon "button" at bounding box center [16, 337] width 4 height 3
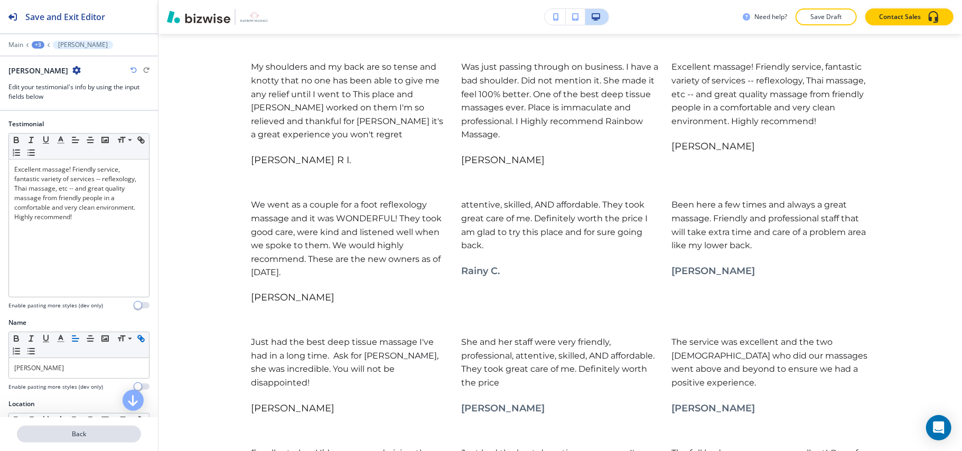
click at [85, 437] on p "Back" at bounding box center [79, 435] width 122 height 10
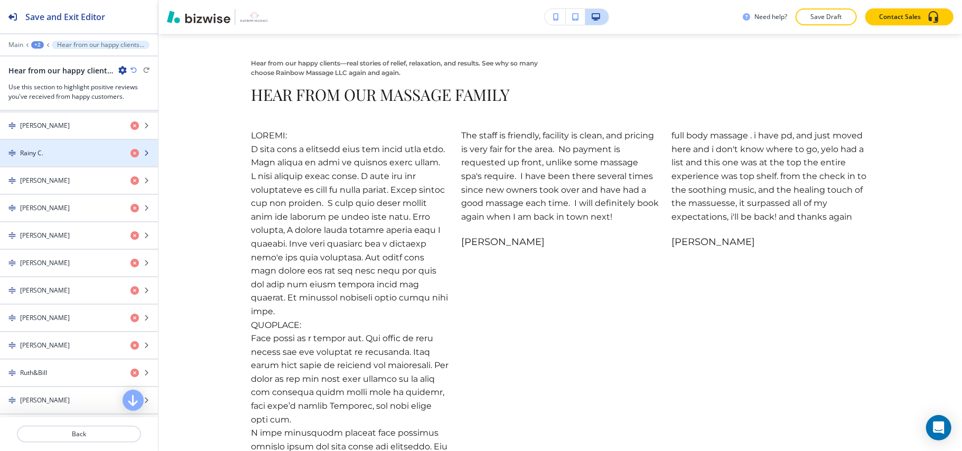
click at [49, 166] on div "button" at bounding box center [79, 162] width 158 height 8
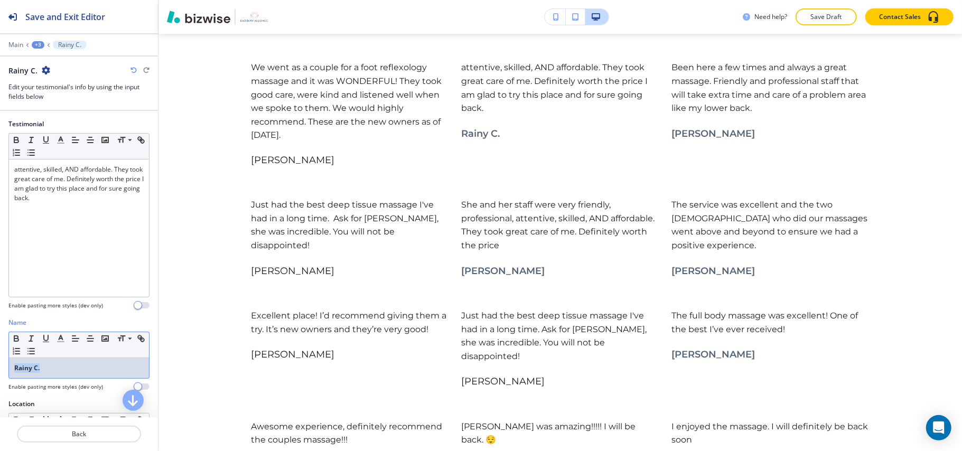
drag, startPoint x: 55, startPoint y: 371, endPoint x: 0, endPoint y: 361, distance: 55.8
click at [0, 361] on div "Name Small Normal Large Huge Rainy C. Enable pasting more styles (dev only)" at bounding box center [79, 358] width 158 height 81
click at [18, 341] on icon "button" at bounding box center [16, 340] width 4 height 3
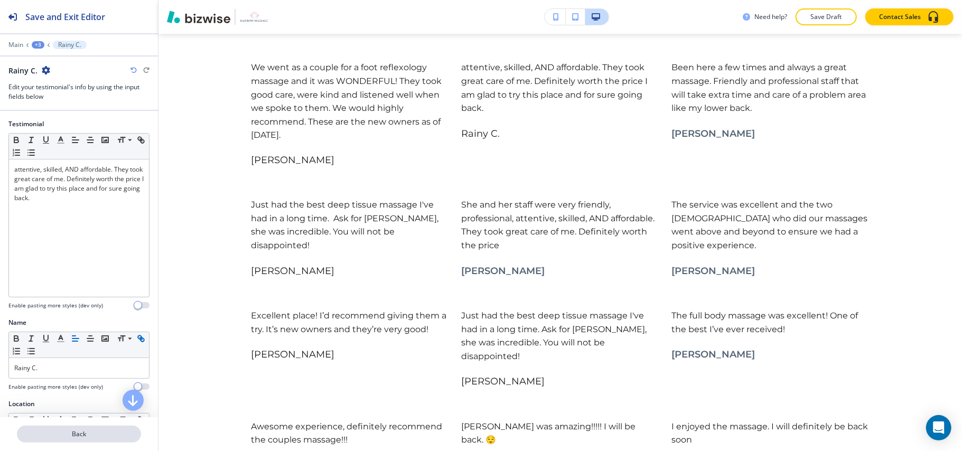
click at [81, 435] on p "Back" at bounding box center [79, 435] width 122 height 10
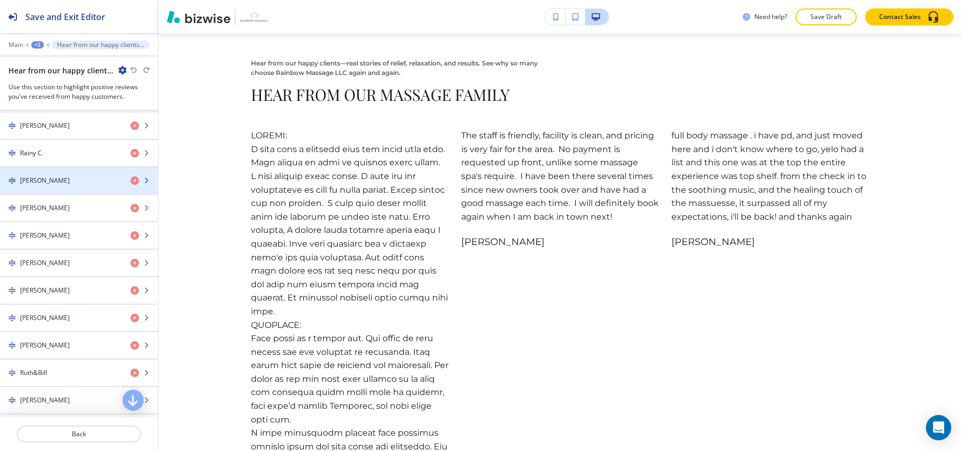
click at [49, 183] on div "[PERSON_NAME]" at bounding box center [61, 181] width 122 height 10
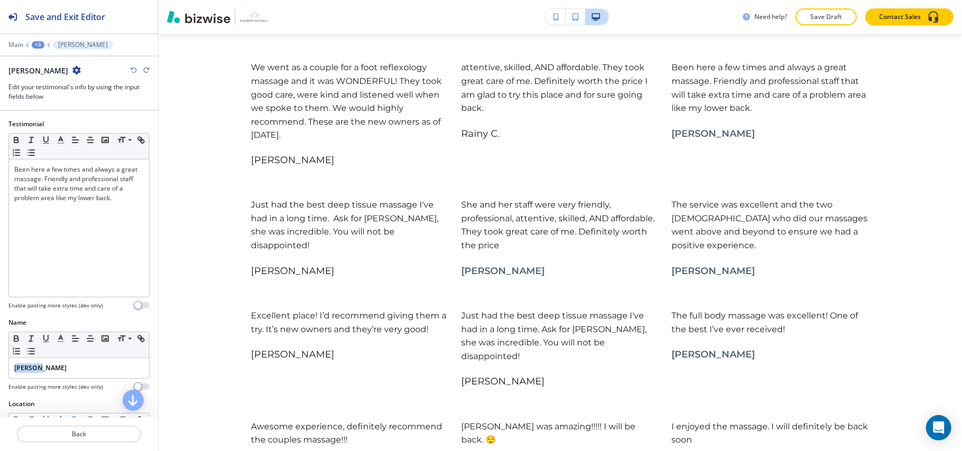
drag, startPoint x: 54, startPoint y: 372, endPoint x: 1, endPoint y: 365, distance: 53.9
click at [1, 365] on div "Name Small Normal Large Huge [PERSON_NAME] Enable pasting more styles (dev only)" at bounding box center [79, 358] width 158 height 81
click at [22, 336] on button "button" at bounding box center [16, 338] width 15 height 13
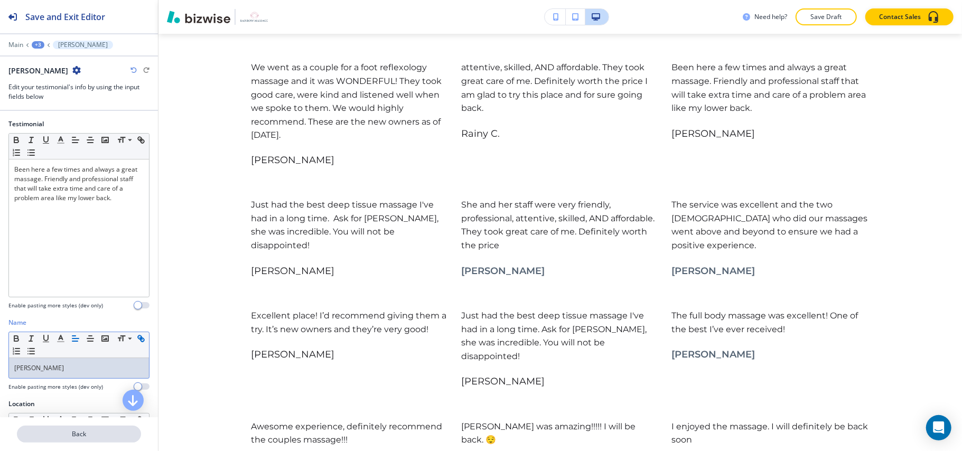
click at [61, 434] on p "Back" at bounding box center [79, 435] width 122 height 10
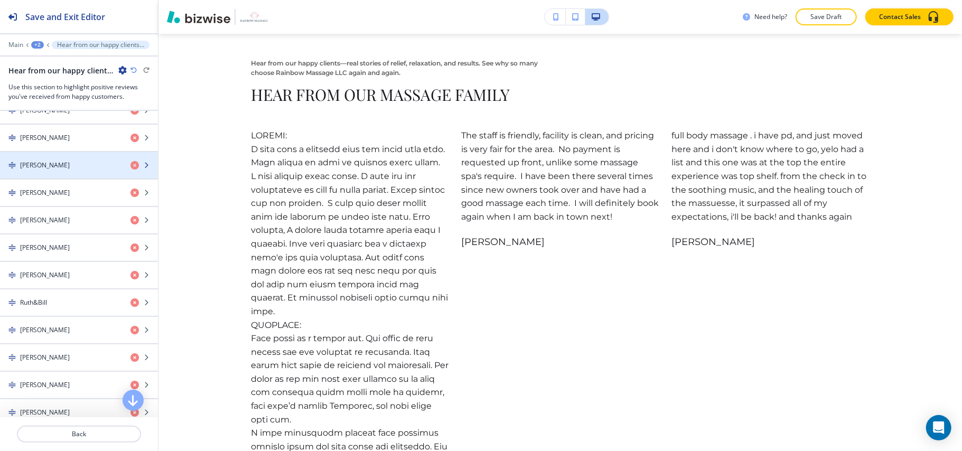
click at [59, 170] on div "[PERSON_NAME]" at bounding box center [61, 166] width 122 height 10
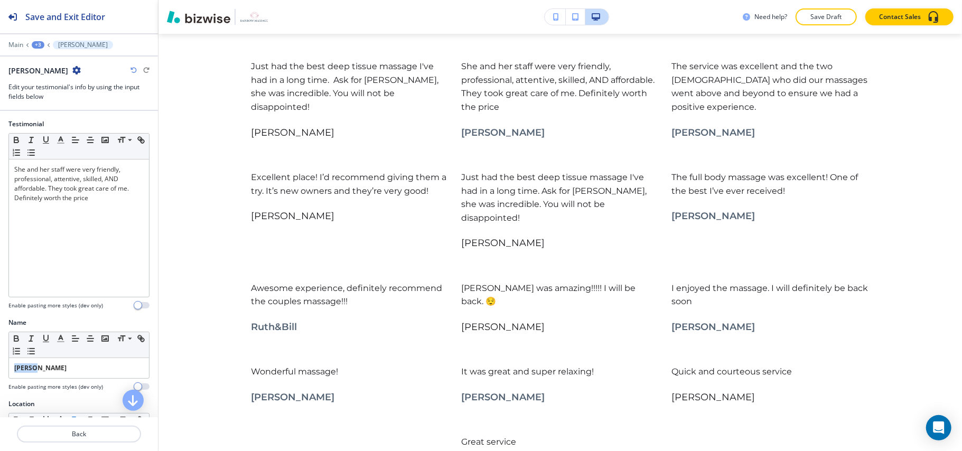
drag, startPoint x: 49, startPoint y: 368, endPoint x: 2, endPoint y: 360, distance: 47.3
click at [0, 362] on div "Name Small Normal Large Huge Hua Y. Enable pasting more styles (dev only)" at bounding box center [79, 358] width 158 height 81
click at [16, 339] on icon "button" at bounding box center [17, 339] width 10 height 10
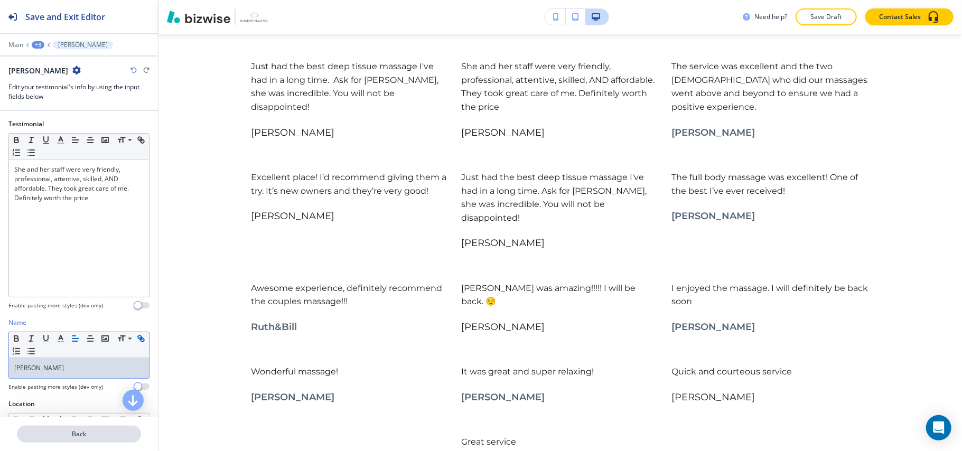
click at [70, 430] on p "Back" at bounding box center [79, 435] width 122 height 10
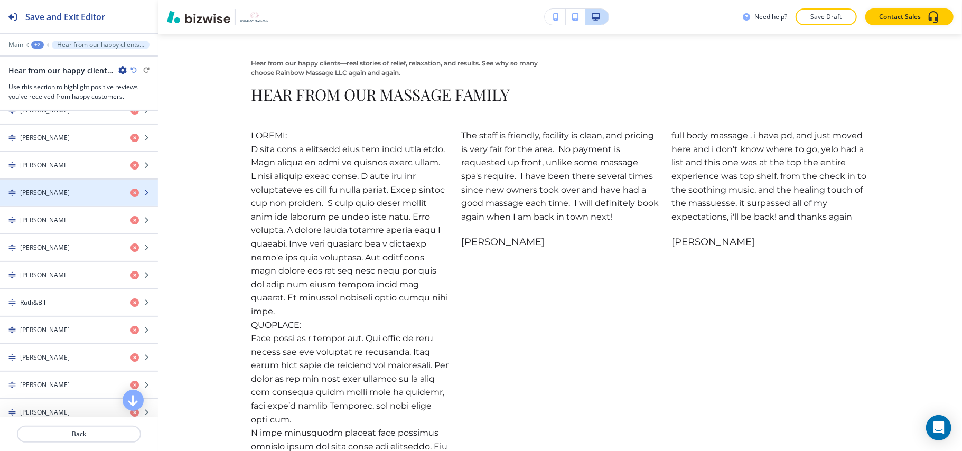
click at [55, 198] on h4 "[PERSON_NAME]" at bounding box center [45, 193] width 50 height 10
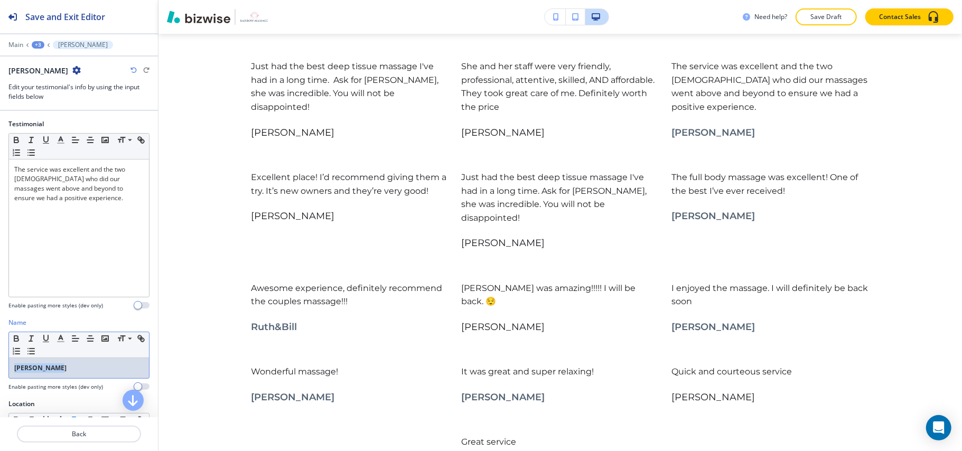
drag, startPoint x: 72, startPoint y: 372, endPoint x: 1, endPoint y: 360, distance: 72.3
click at [1, 361] on div "Name Small Normal Large Huge [PERSON_NAME] Enable pasting more styles (dev only)" at bounding box center [79, 358] width 158 height 81
click at [19, 337] on icon "button" at bounding box center [17, 339] width 10 height 10
click at [82, 432] on p "Back" at bounding box center [79, 435] width 122 height 10
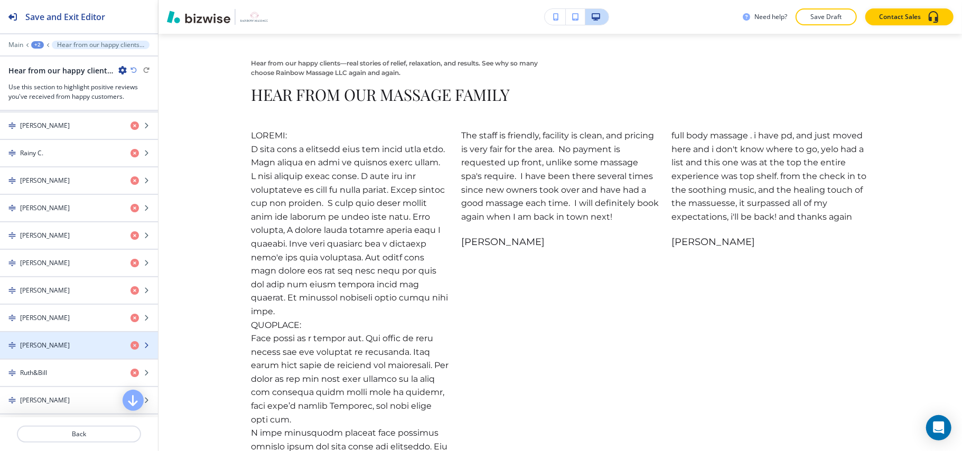
click at [59, 350] on div "[PERSON_NAME]" at bounding box center [61, 346] width 122 height 10
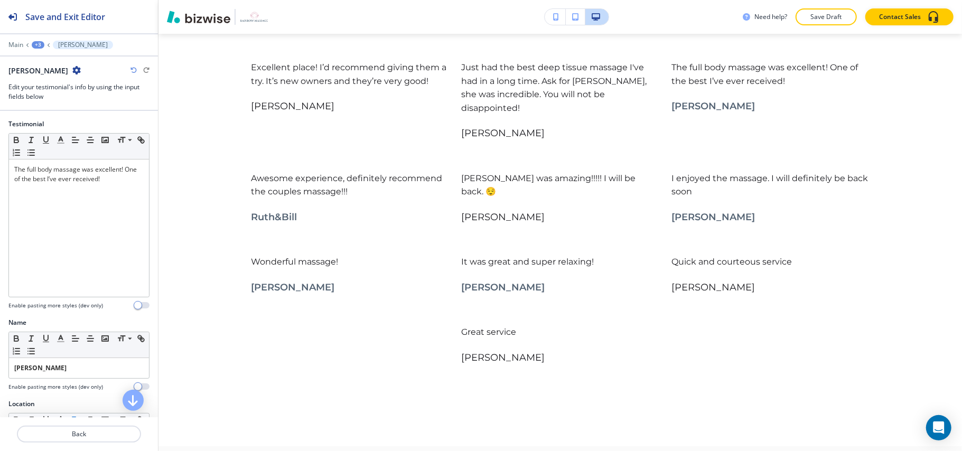
drag, startPoint x: 43, startPoint y: 366, endPoint x: 0, endPoint y: 356, distance: 44.6
click at [0, 358] on div "Name Small Normal Large Huge [PERSON_NAME] Enable pasting more styles (dev only)" at bounding box center [79, 358] width 158 height 81
click at [17, 339] on icon "button" at bounding box center [16, 337] width 4 height 3
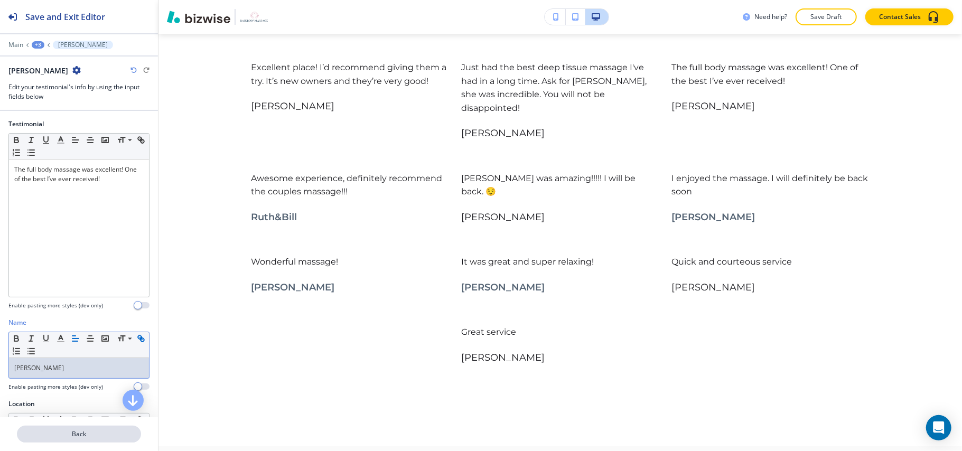
click at [72, 435] on p "Back" at bounding box center [79, 435] width 122 height 10
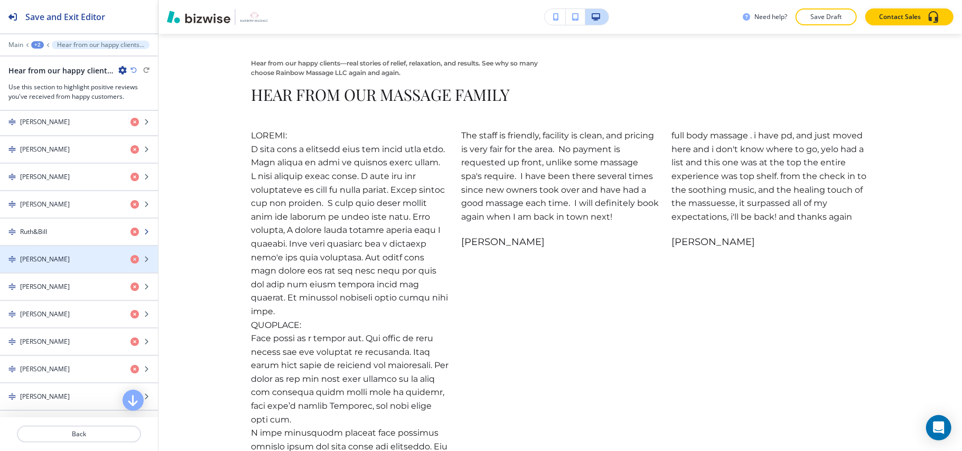
click at [48, 237] on div "Ruth&Bill" at bounding box center [61, 232] width 122 height 10
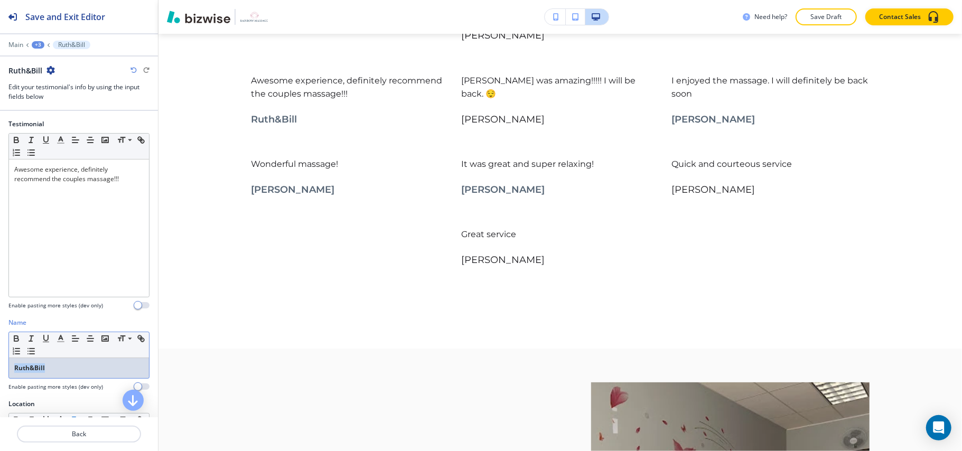
drag, startPoint x: 60, startPoint y: 369, endPoint x: 1, endPoint y: 364, distance: 59.9
click at [0, 366] on div "Name Small Normal Large [PERSON_NAME] Enable pasting more styles (dev only)" at bounding box center [79, 358] width 158 height 81
click at [15, 337] on icon "button" at bounding box center [17, 339] width 10 height 10
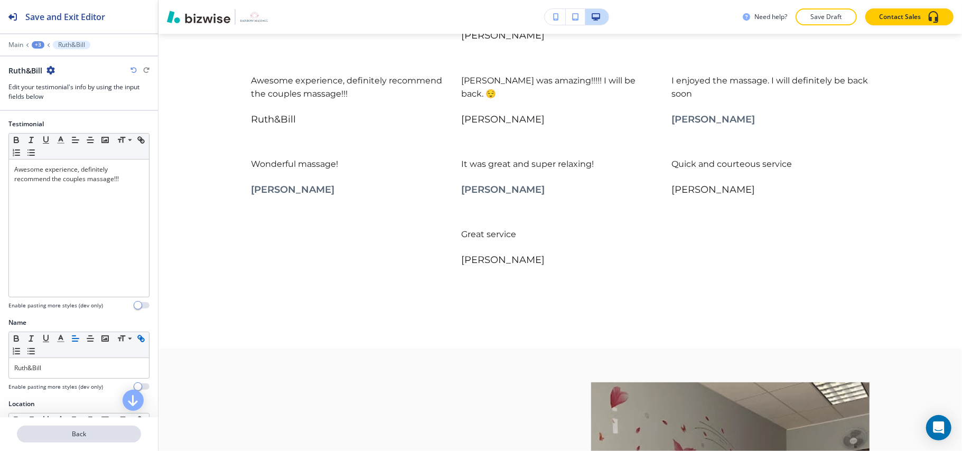
click at [86, 434] on p "Back" at bounding box center [79, 435] width 122 height 10
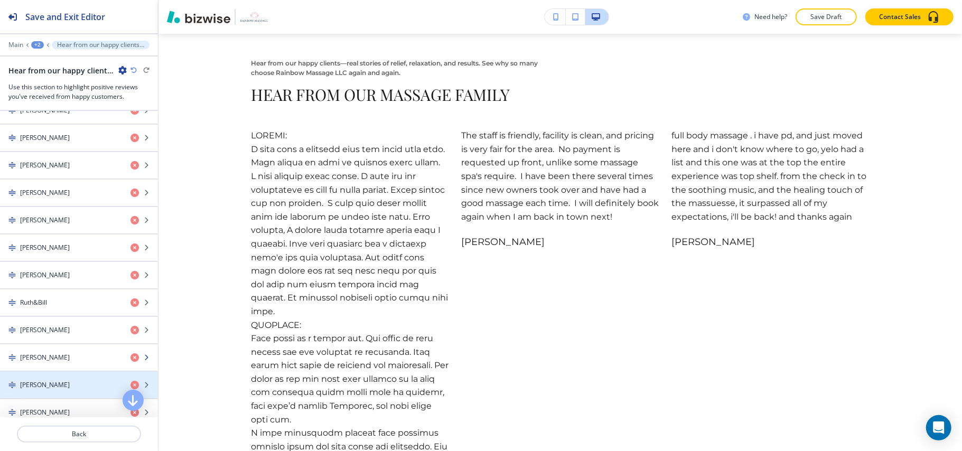
click at [51, 362] on h4 "[PERSON_NAME]" at bounding box center [45, 358] width 50 height 10
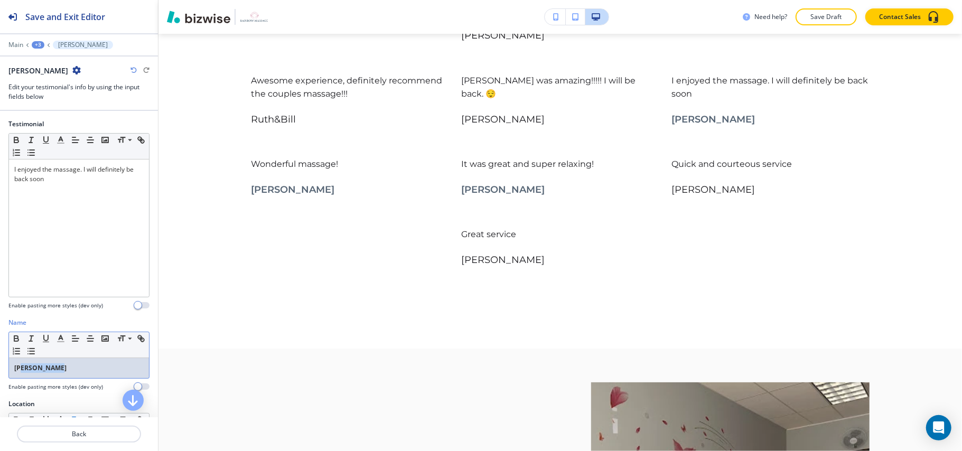
drag, startPoint x: 72, startPoint y: 370, endPoint x: 1, endPoint y: 356, distance: 72.2
click at [0, 360] on div "Name Small Normal Large Huge [PERSON_NAME] Enable pasting more styles (dev only)" at bounding box center [79, 358] width 158 height 81
click at [11, 341] on button "button" at bounding box center [16, 338] width 15 height 13
click at [72, 432] on p "Back" at bounding box center [79, 435] width 122 height 10
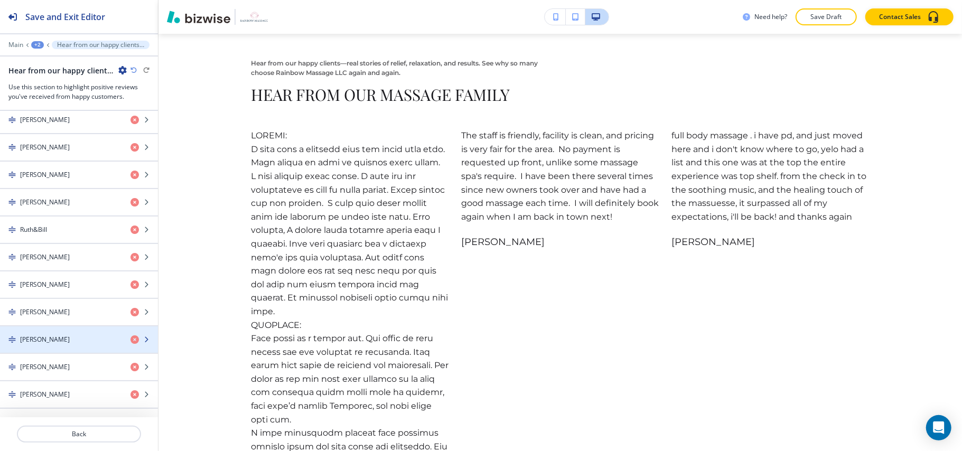
click at [53, 341] on h4 "[PERSON_NAME]" at bounding box center [45, 340] width 50 height 10
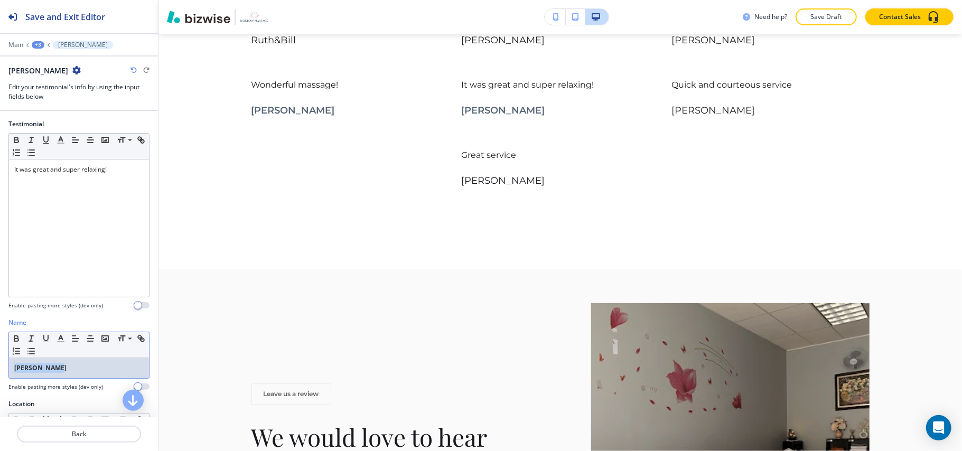
click at [0, 362] on div "Name Small Normal Large Huge [PERSON_NAME] Enable pasting more styles (dev only)" at bounding box center [79, 358] width 158 height 81
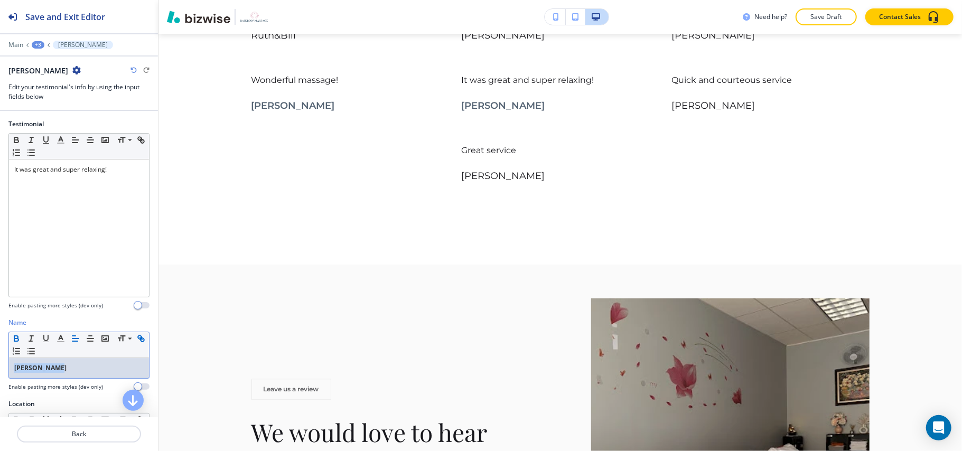
click at [14, 340] on icon "button" at bounding box center [16, 340] width 4 height 3
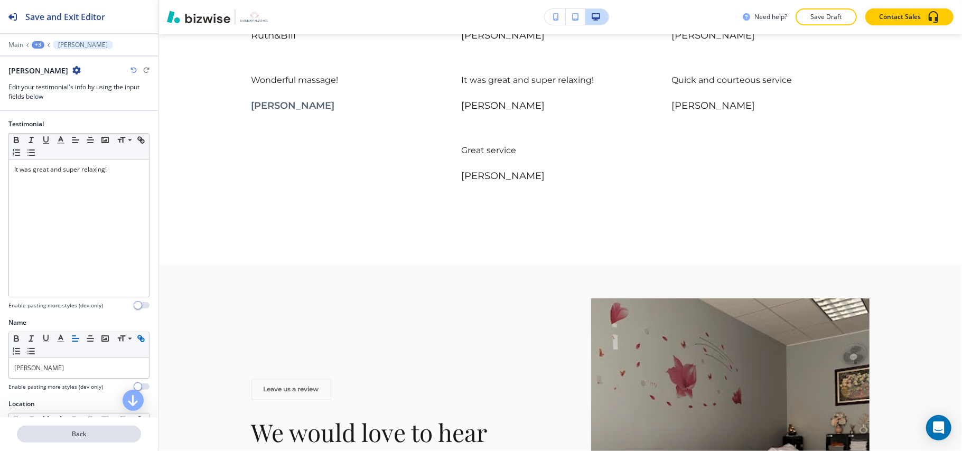
click at [82, 433] on p "Back" at bounding box center [79, 435] width 122 height 10
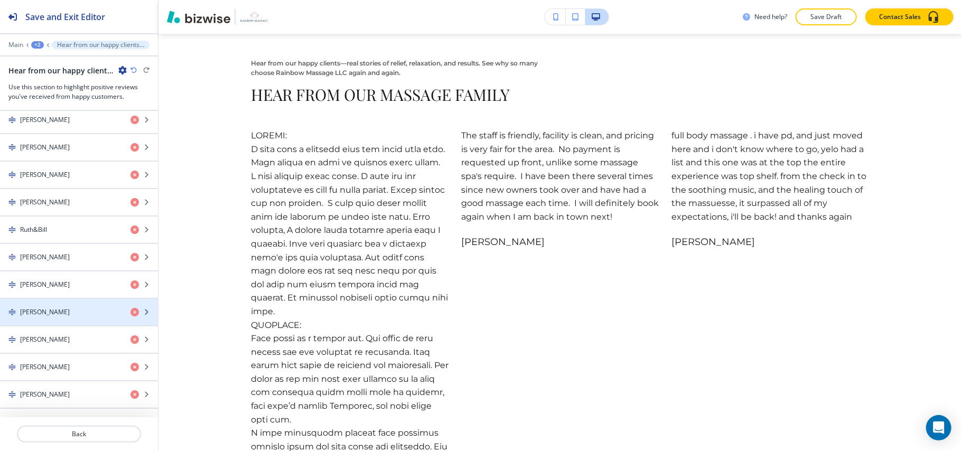
click at [58, 313] on div "[PERSON_NAME]" at bounding box center [61, 312] width 122 height 10
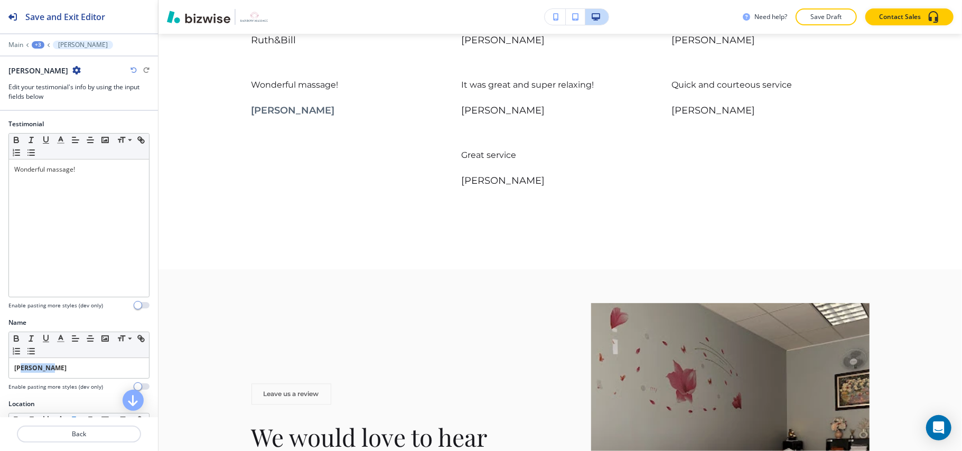
drag, startPoint x: 23, startPoint y: 373, endPoint x: 5, endPoint y: 356, distance: 25.4
click at [0, 366] on div "Name Small Normal Large Huge [PERSON_NAME] Enable pasting more styles (dev only)" at bounding box center [79, 358] width 158 height 81
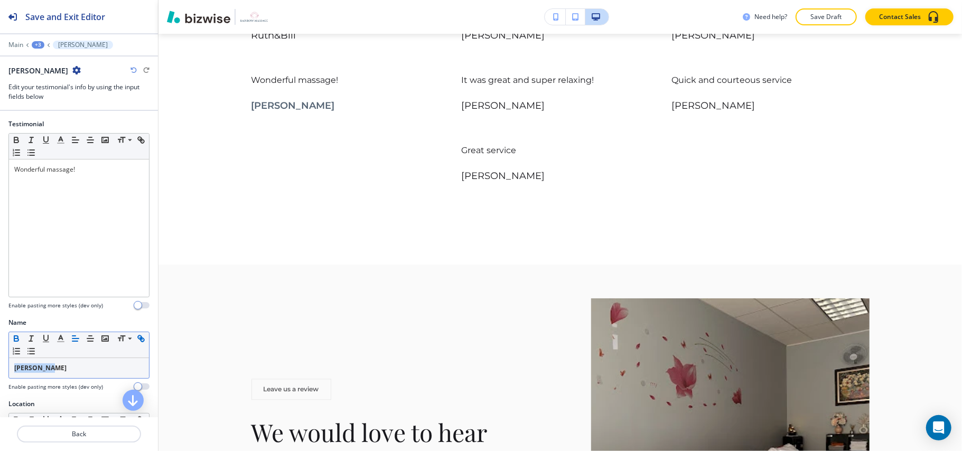
click at [15, 337] on icon "button" at bounding box center [17, 339] width 10 height 10
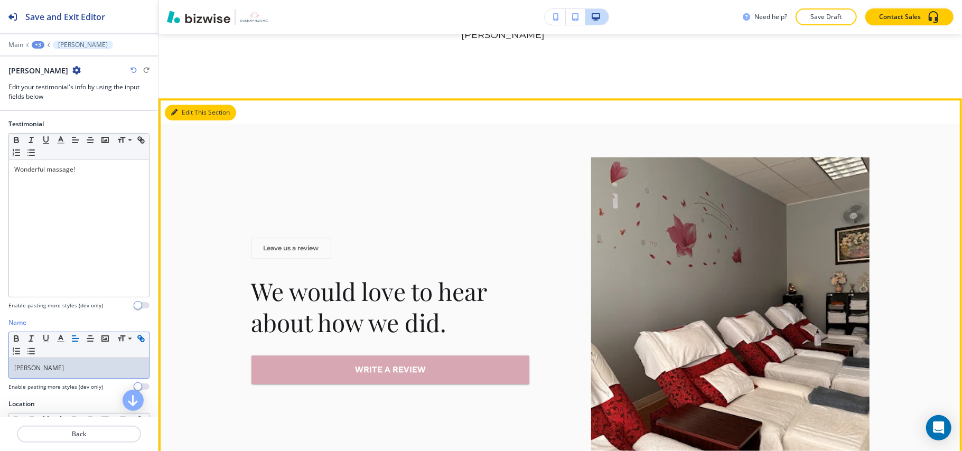
click at [175, 109] on icon "button" at bounding box center [174, 112] width 6 height 6
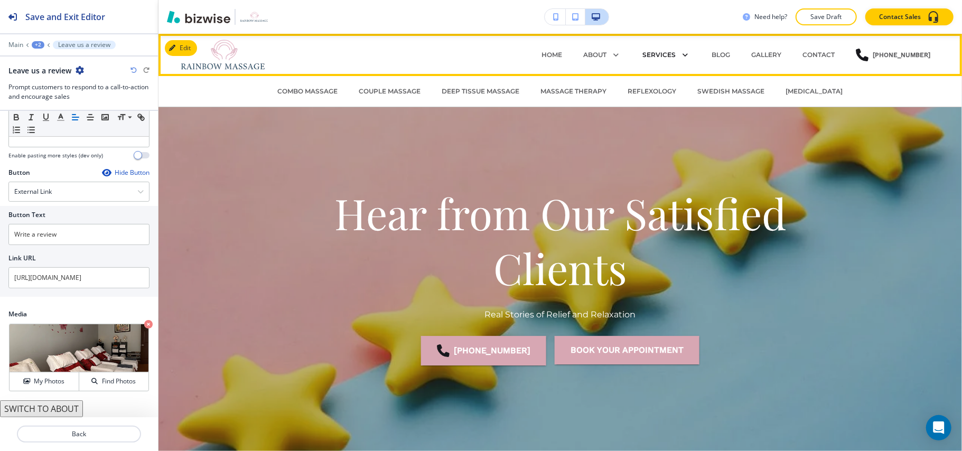
click at [660, 53] on p "SERVICES" at bounding box center [658, 55] width 33 height 10
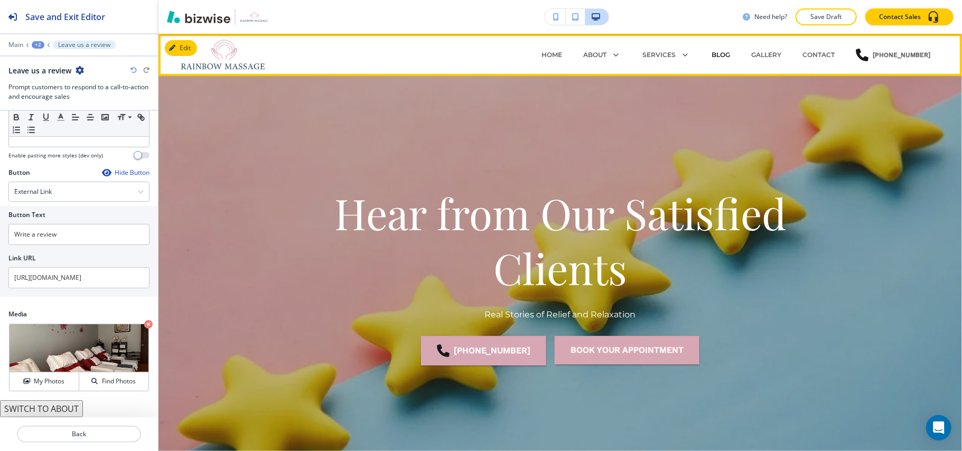
click at [722, 53] on p "BLOG" at bounding box center [721, 55] width 18 height 10
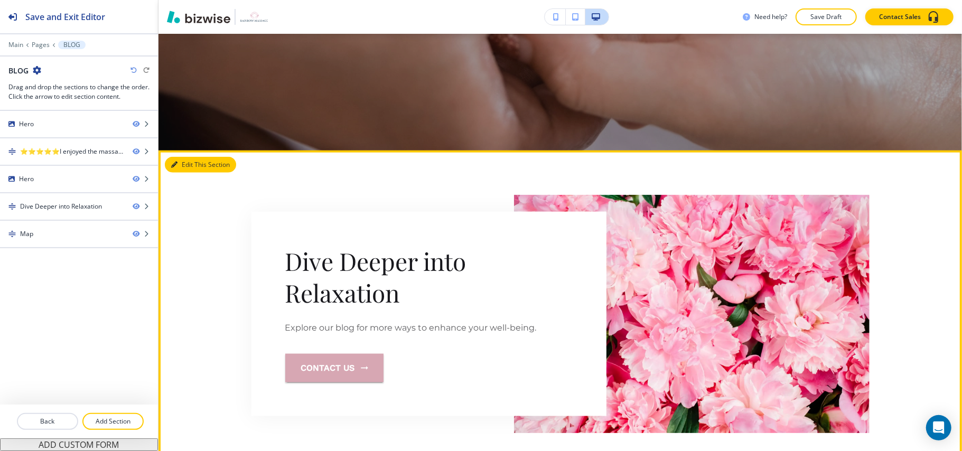
click at [190, 169] on button "Edit This Section" at bounding box center [200, 165] width 71 height 16
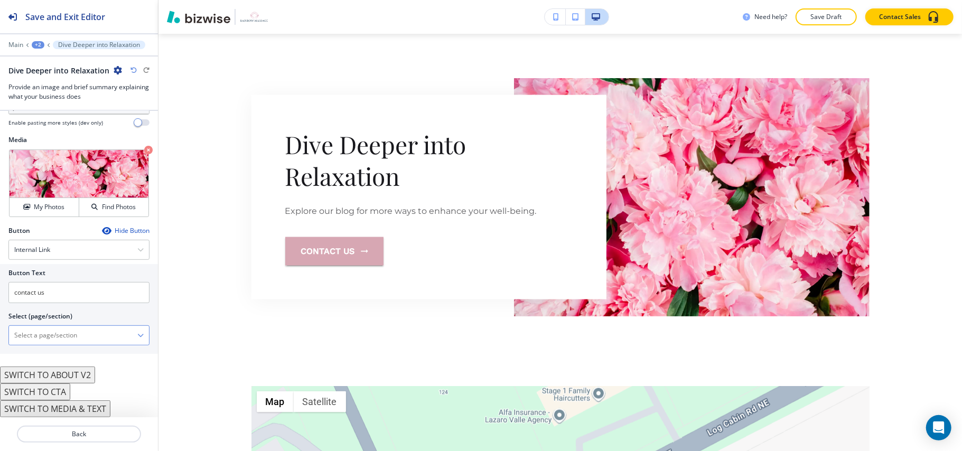
click at [55, 334] on \(page\/section\) "Manual Input" at bounding box center [73, 336] width 128 height 18
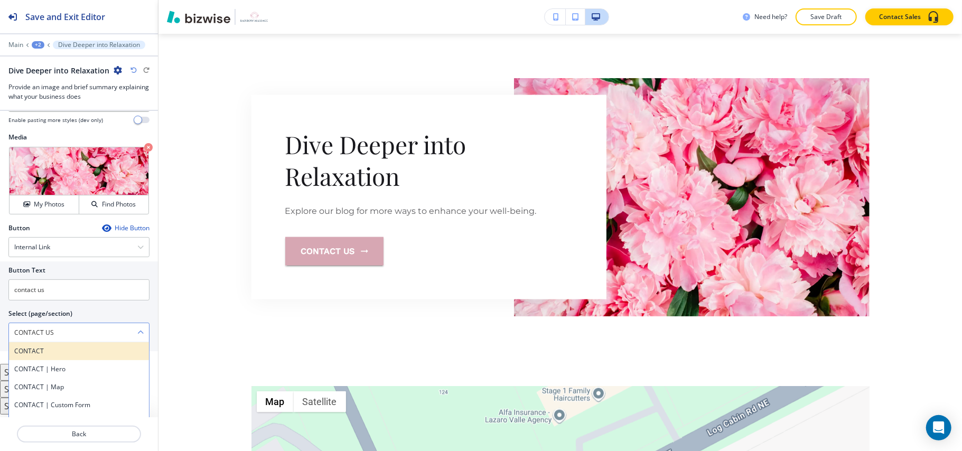
click at [40, 353] on h4 "CONTACT" at bounding box center [78, 352] width 129 height 10
type \(page\/section\) "CONTACT"
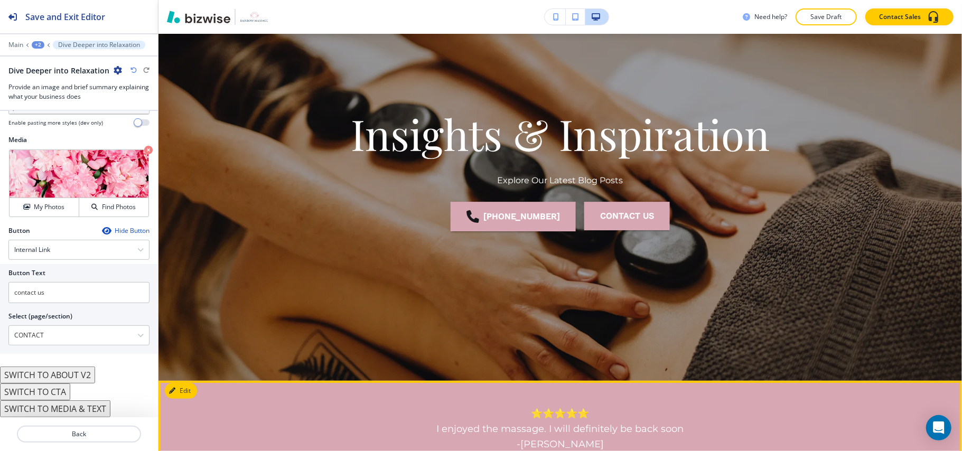
scroll to position [0, 0]
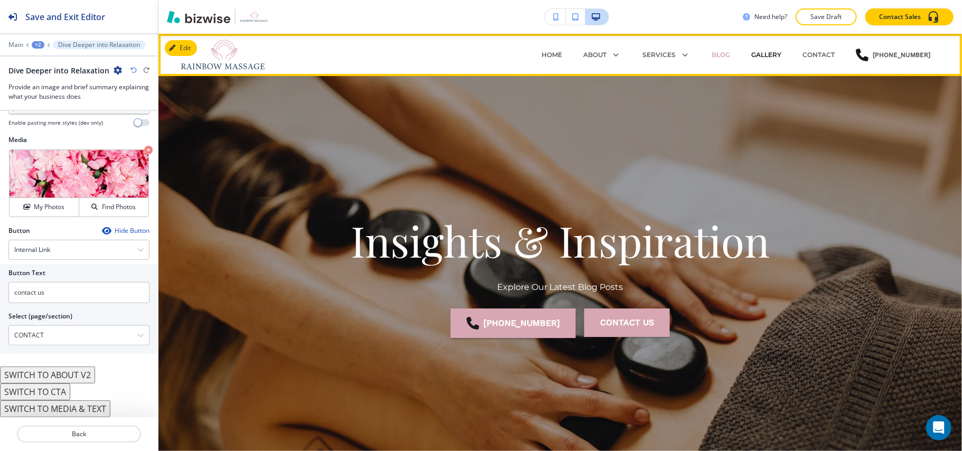
click at [775, 54] on p "GALLERY" at bounding box center [766, 55] width 30 height 10
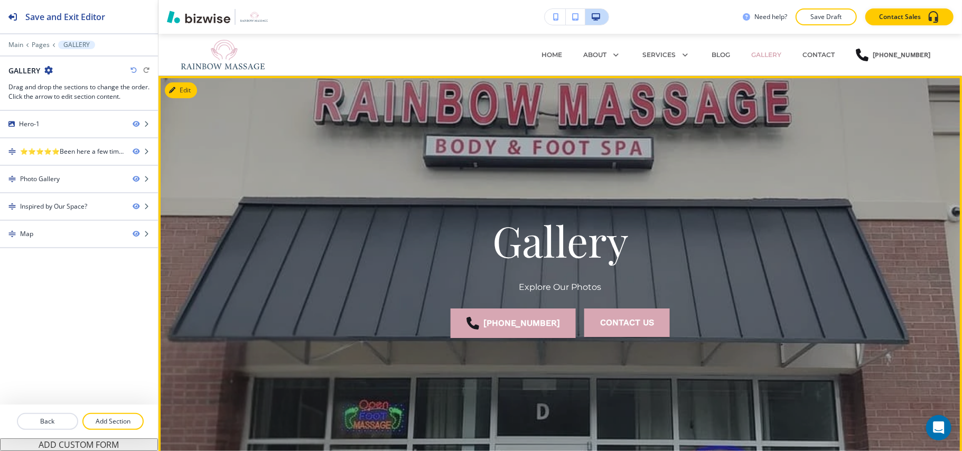
click at [182, 94] on button "Edit" at bounding box center [181, 90] width 32 height 16
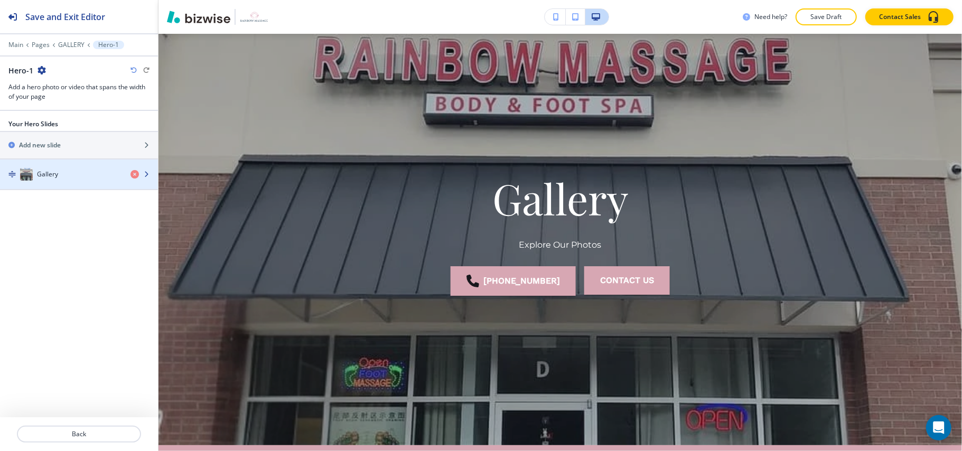
click at [77, 176] on div "Gallery" at bounding box center [61, 174] width 122 height 13
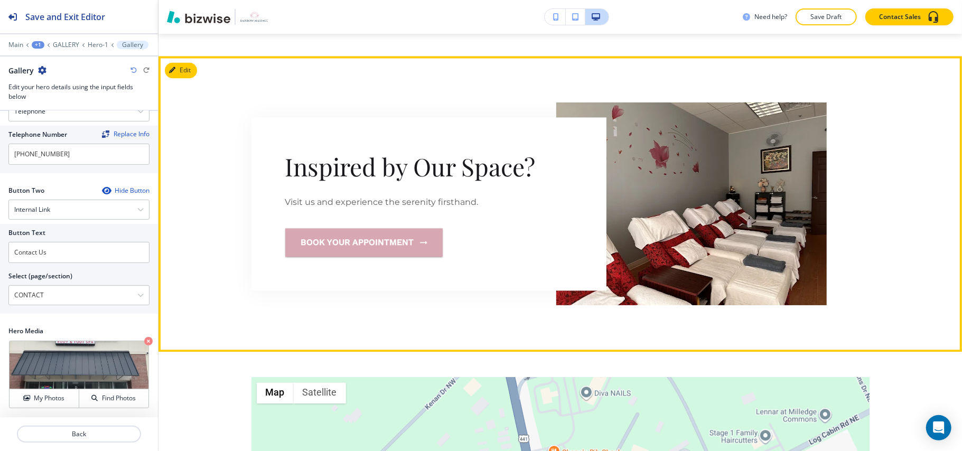
click at [188, 66] on button "Edit" at bounding box center [181, 70] width 32 height 16
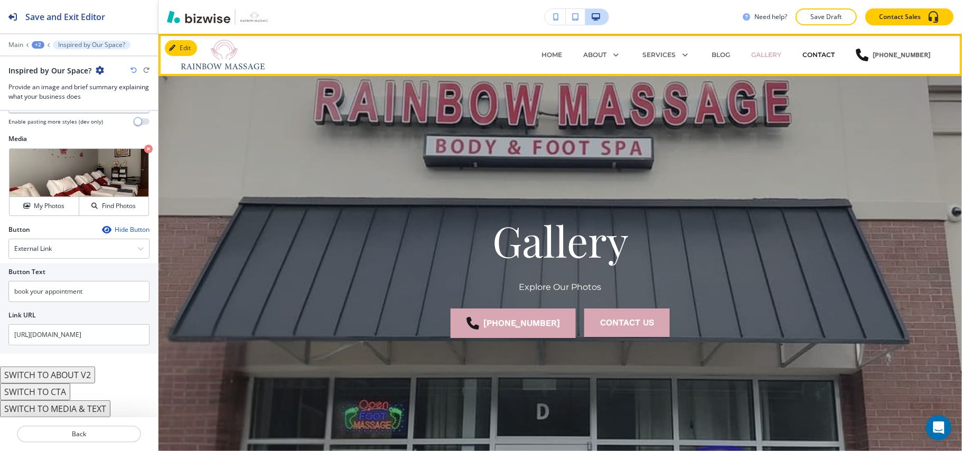
click at [808, 54] on p "CONTACT" at bounding box center [819, 55] width 32 height 10
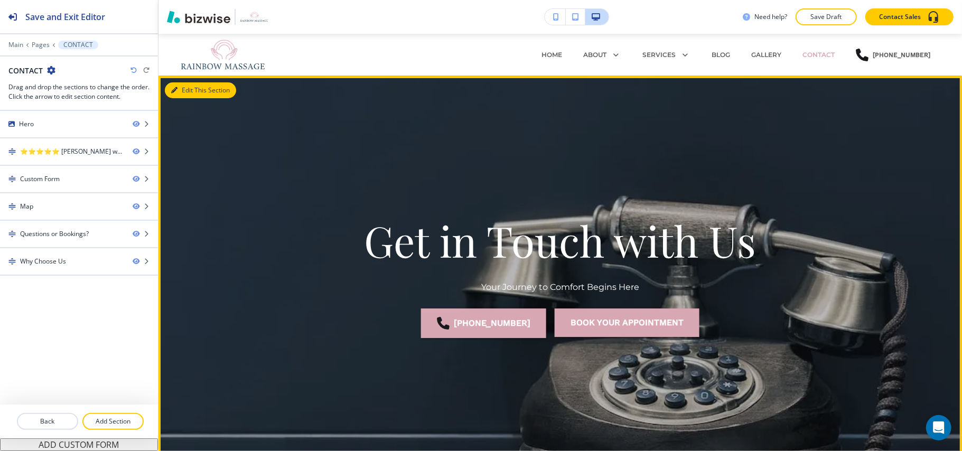
click at [193, 91] on button "Edit This Section" at bounding box center [200, 90] width 71 height 16
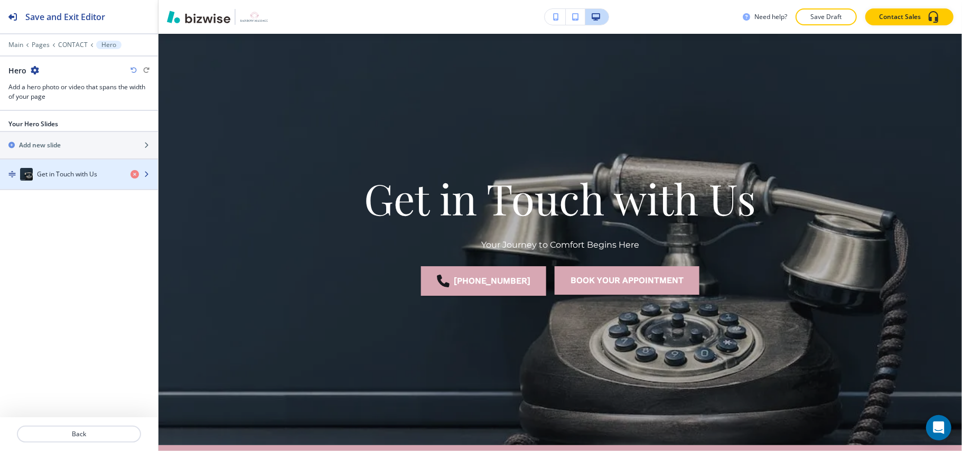
click at [68, 167] on div "button" at bounding box center [79, 164] width 158 height 8
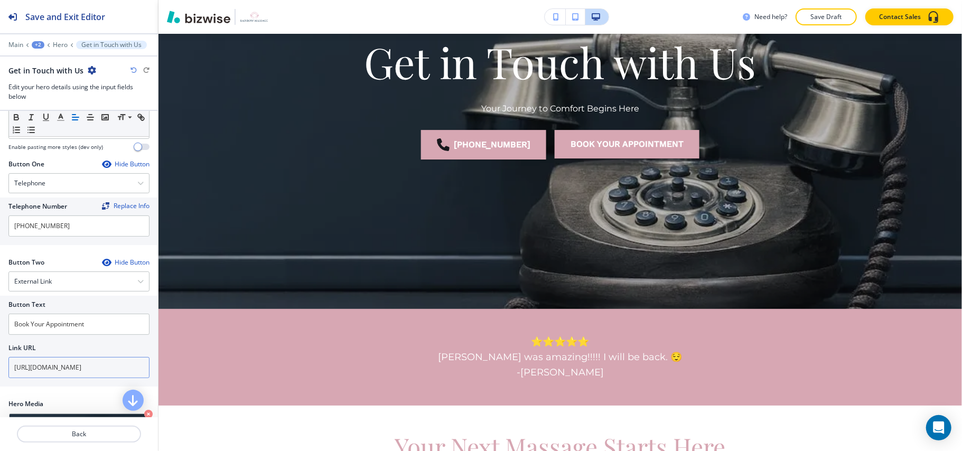
scroll to position [206, 0]
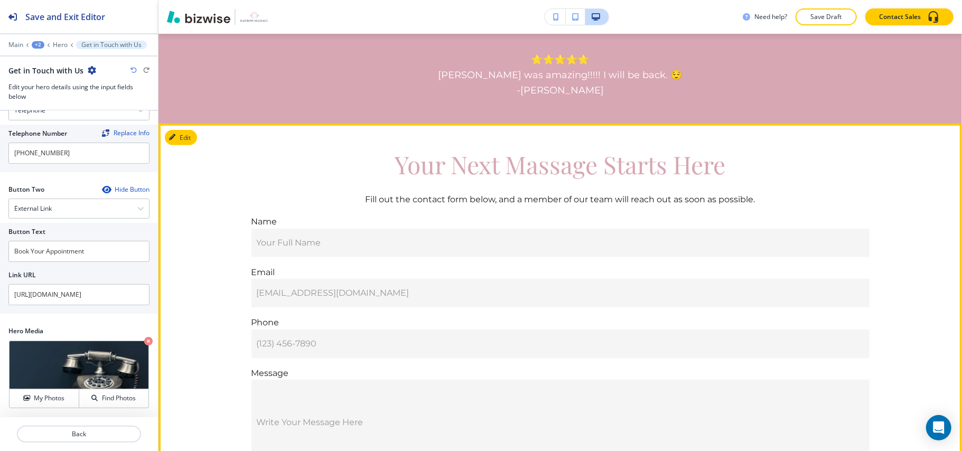
click at [184, 146] on section "Your Next Massage Starts Here Fill out the contact form below, and a member of …" at bounding box center [561, 326] width 804 height 404
click at [183, 142] on button "Edit This Section" at bounding box center [200, 138] width 71 height 16
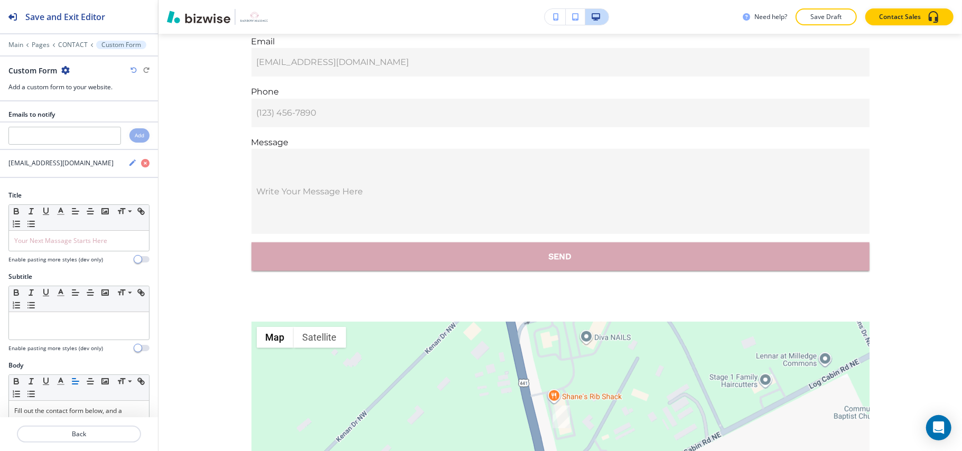
scroll to position [0, 0]
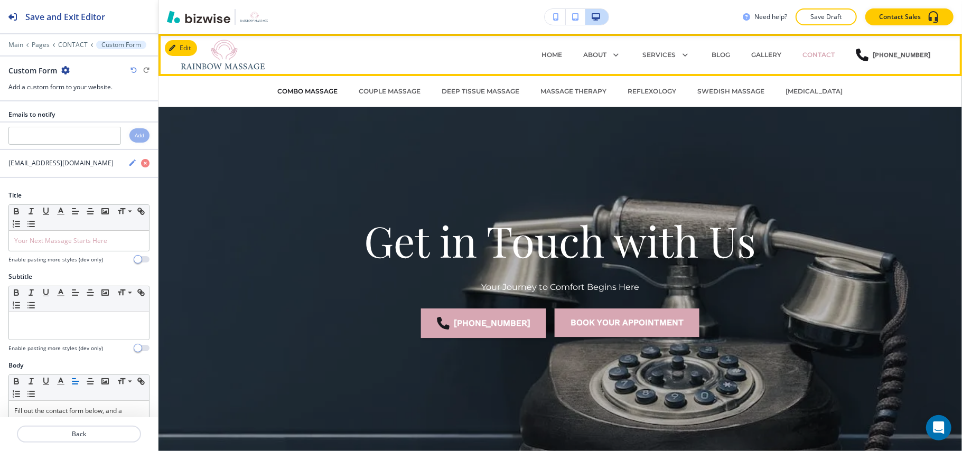
click at [278, 94] on p "Combo Massage" at bounding box center [308, 92] width 60 height 10
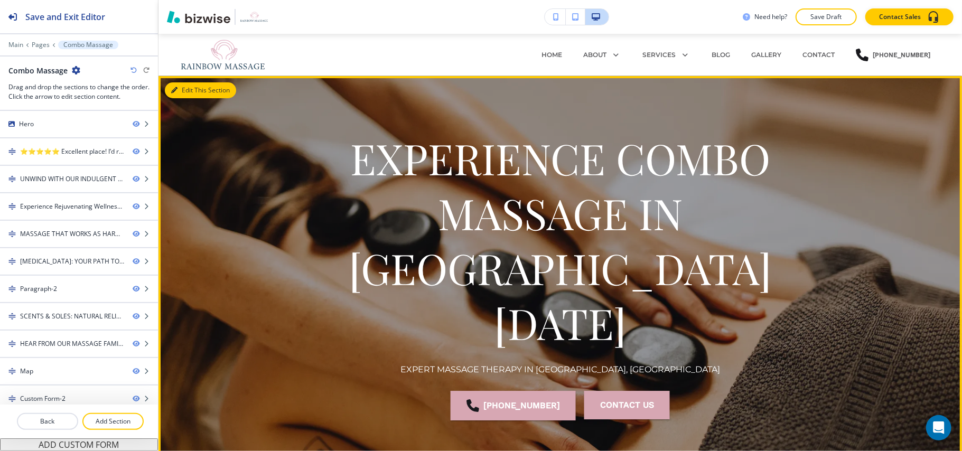
click at [187, 88] on button "Edit This Section" at bounding box center [200, 90] width 71 height 16
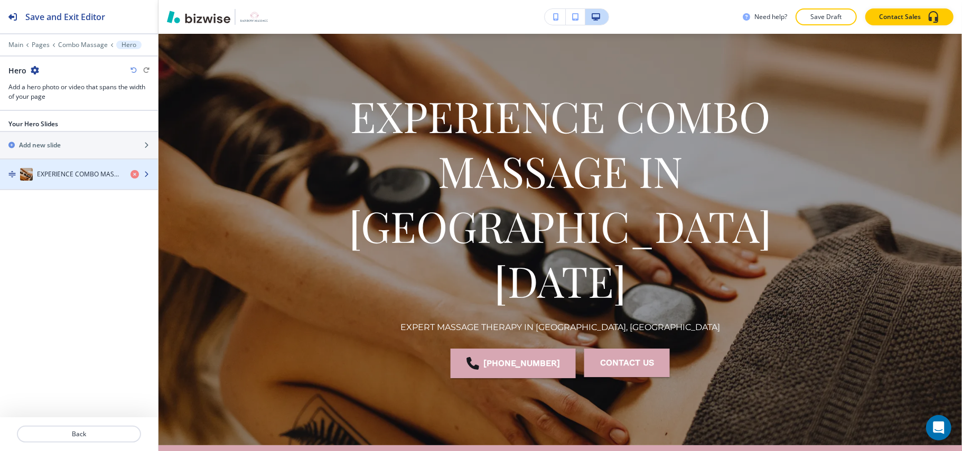
click at [66, 183] on div "button" at bounding box center [79, 185] width 158 height 8
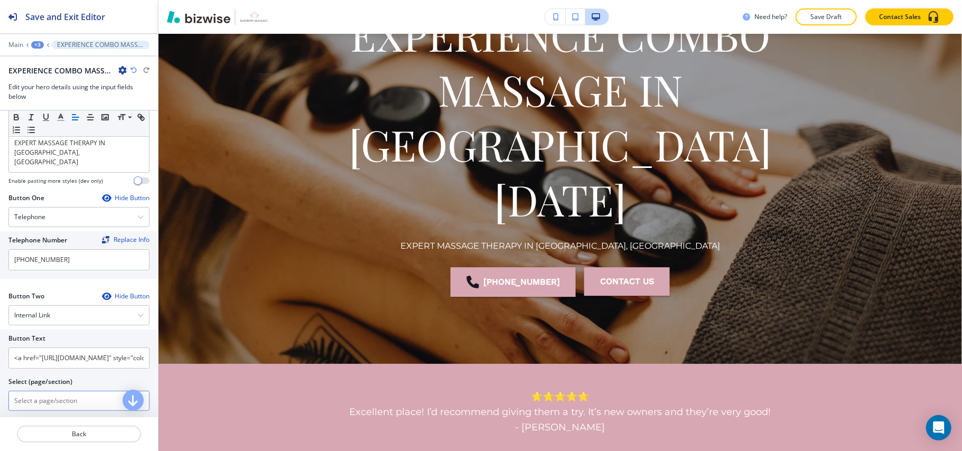
scroll to position [211, 0]
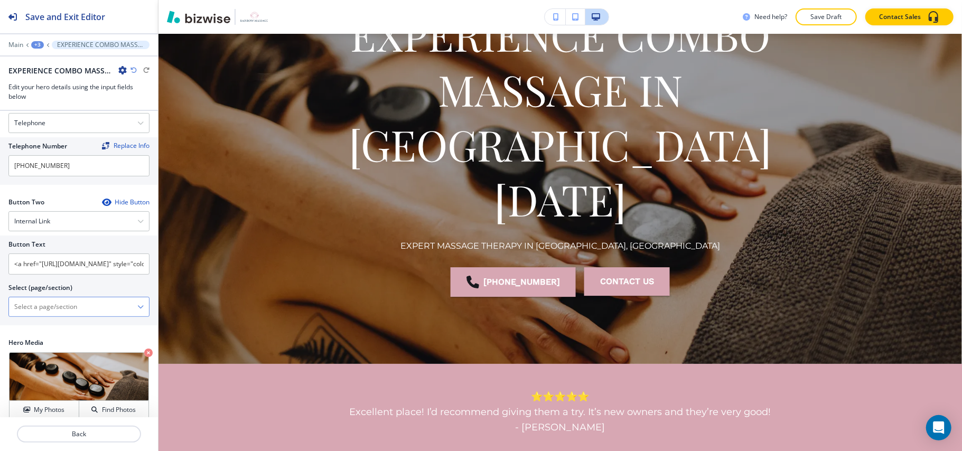
click at [58, 303] on \(page\/section\) "Manual Input" at bounding box center [73, 307] width 128 height 18
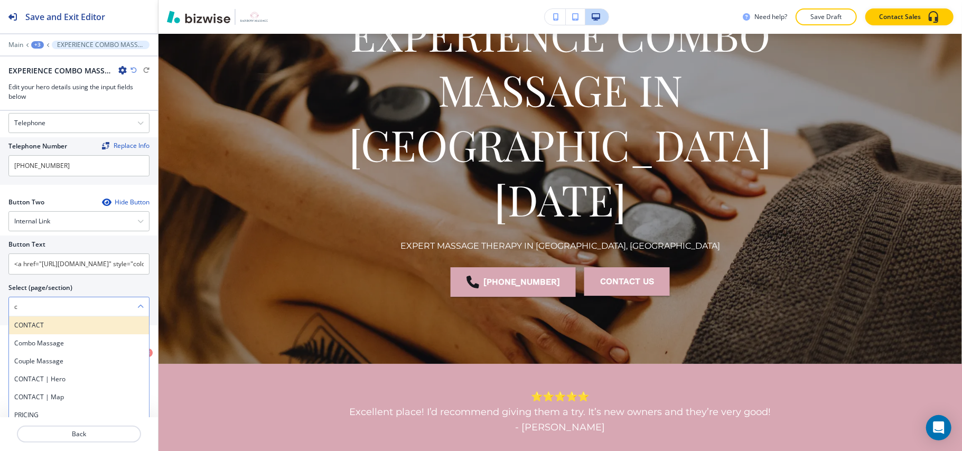
click at [52, 323] on h4 "CONTACT" at bounding box center [78, 326] width 129 height 10
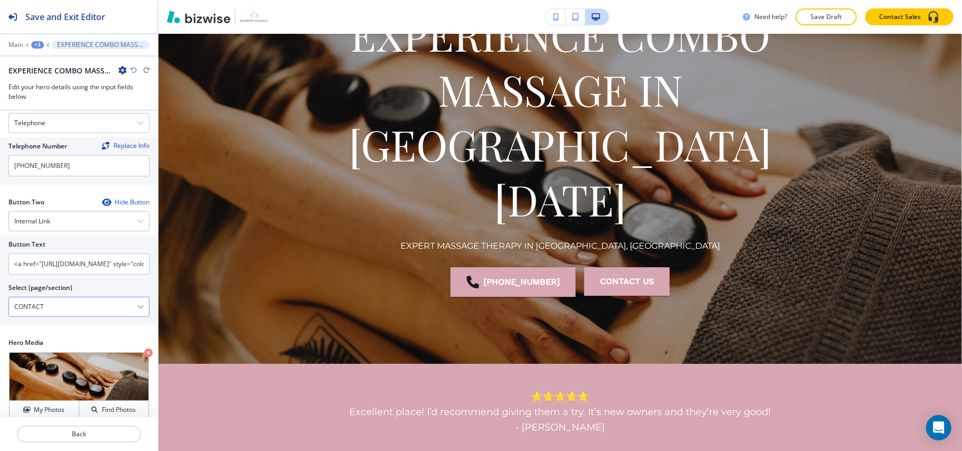
click at [57, 300] on \(page\/section\) "CONTACT" at bounding box center [73, 307] width 128 height 18
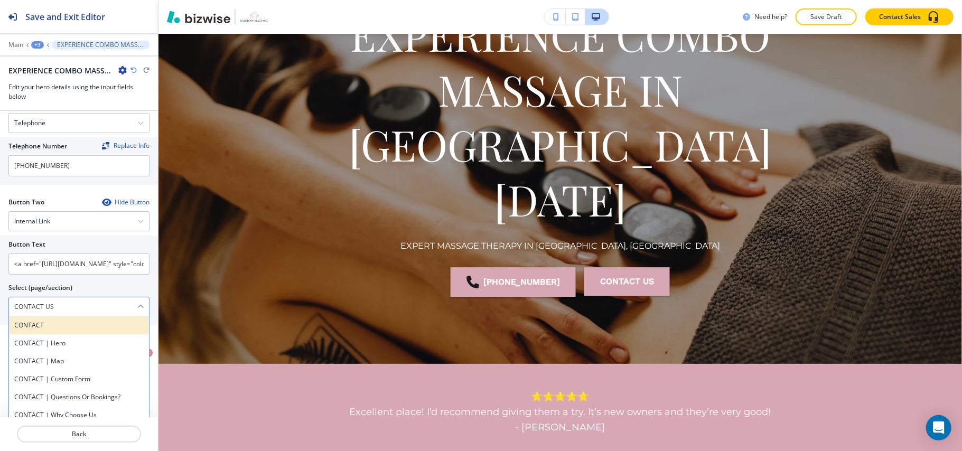
click at [40, 322] on h4 "CONTACT" at bounding box center [78, 326] width 129 height 10
type \(page\/section\) "CONTACT"
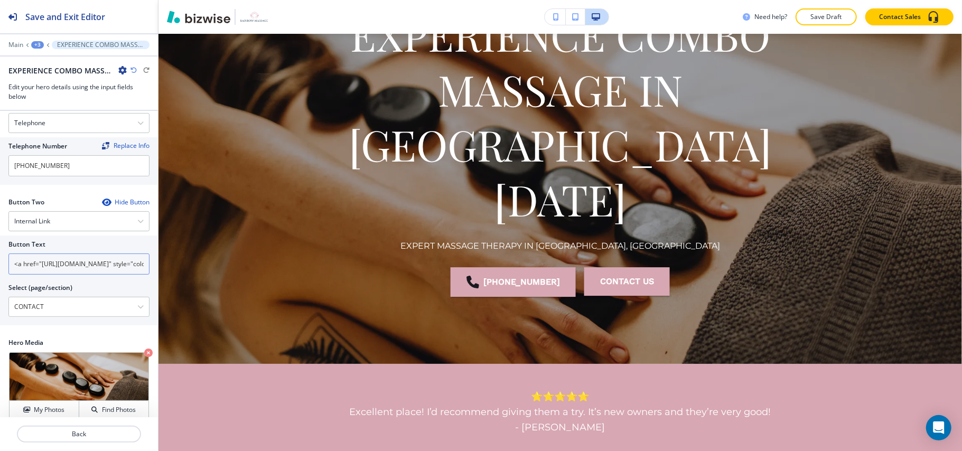
click at [64, 261] on input "<a href="[URL][DOMAIN_NAME]" style="color: inherit; text-decoration: none;"><b>…" at bounding box center [78, 264] width 141 height 21
click at [64, 260] on input "<a href="[URL][DOMAIN_NAME]" style="color: inherit; text-decoration: none;"><b>…" at bounding box center [78, 264] width 141 height 21
paste input "CONTACT US"
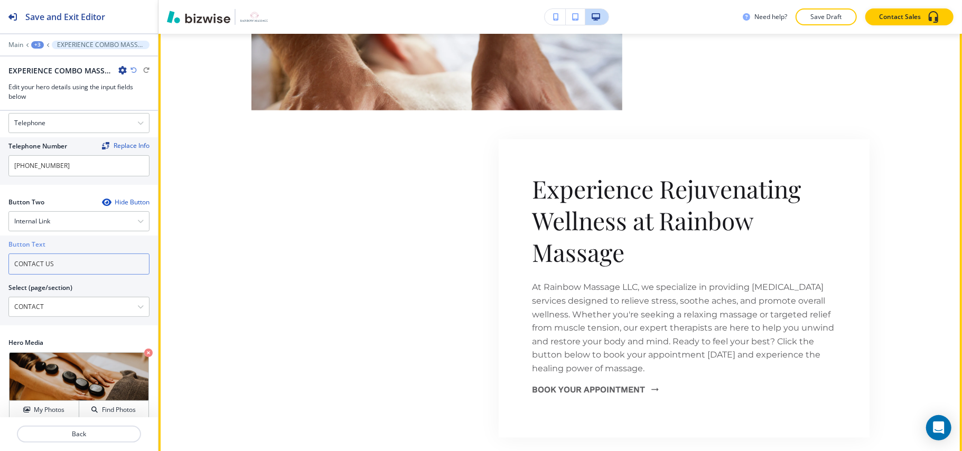
scroll to position [1040, 0]
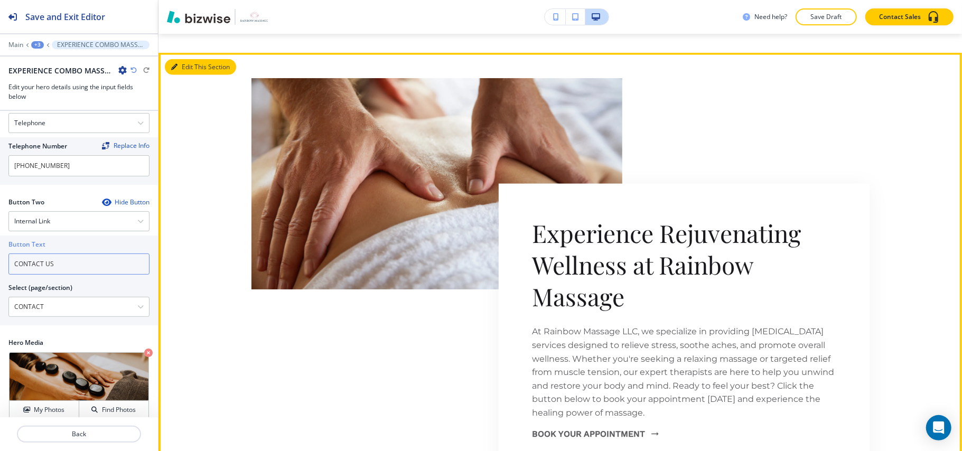
type input "CONTACT US"
click at [185, 59] on button "Edit This Section" at bounding box center [200, 67] width 71 height 16
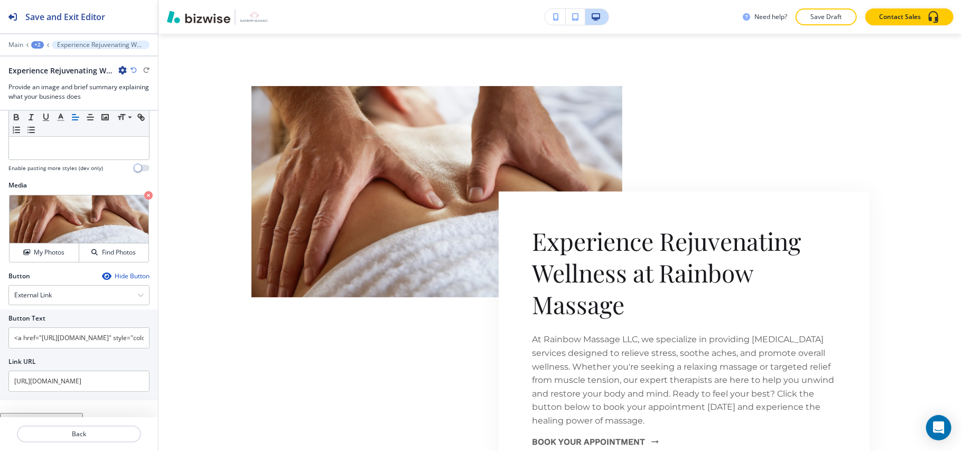
scroll to position [244, 0]
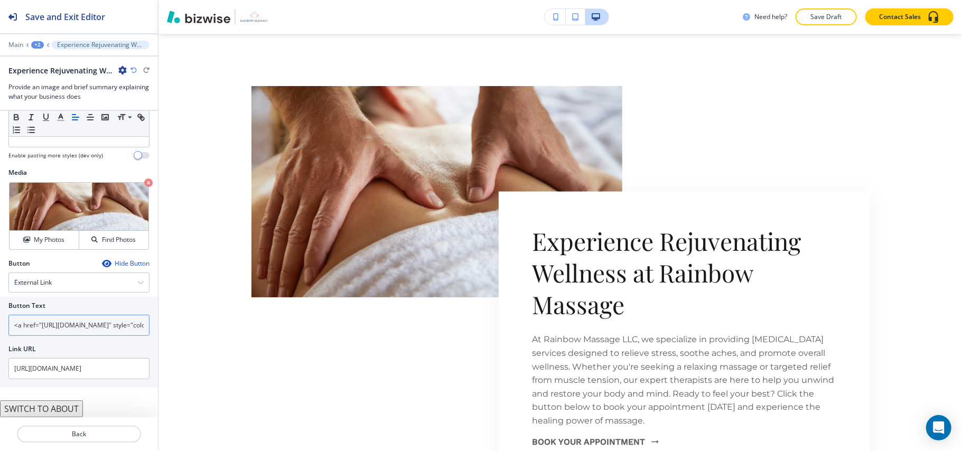
click at [73, 322] on input "<a href="[URL][DOMAIN_NAME]" style="color: inherit; text-decoration: none;"><b>…" at bounding box center [78, 325] width 141 height 21
type input "Book your appointment"
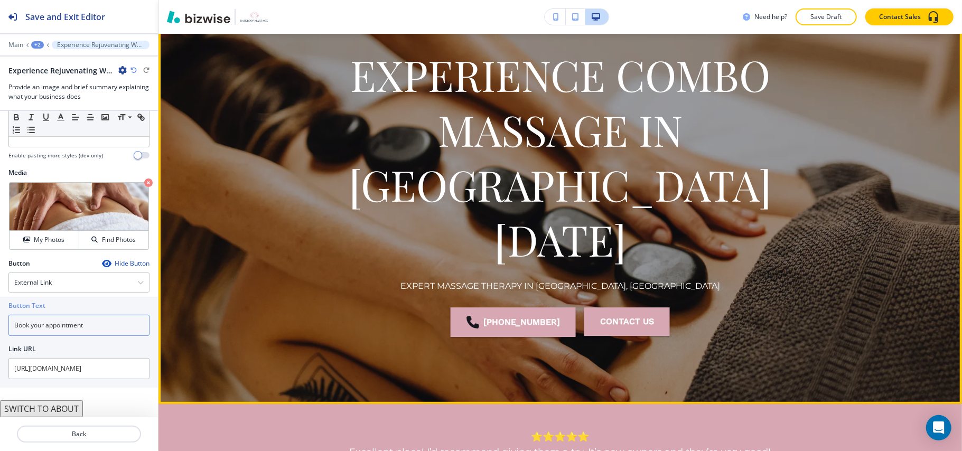
scroll to position [0, 0]
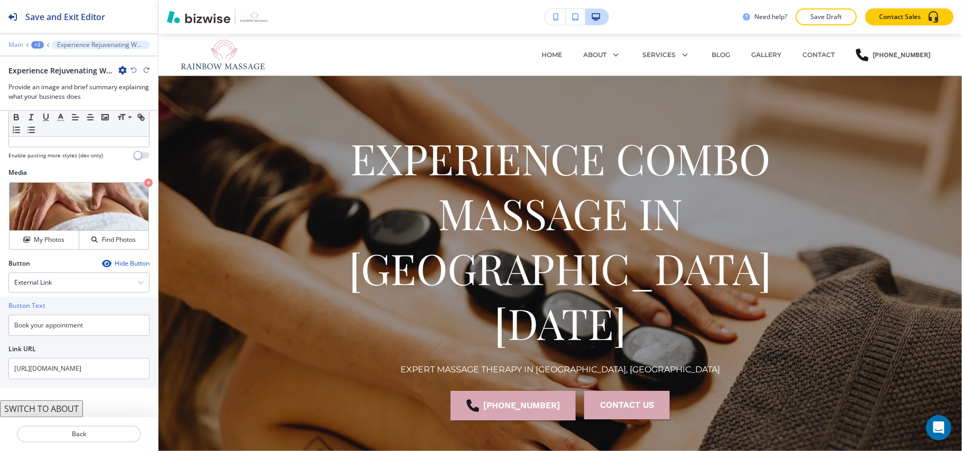
click at [20, 43] on p "Main" at bounding box center [15, 44] width 15 height 7
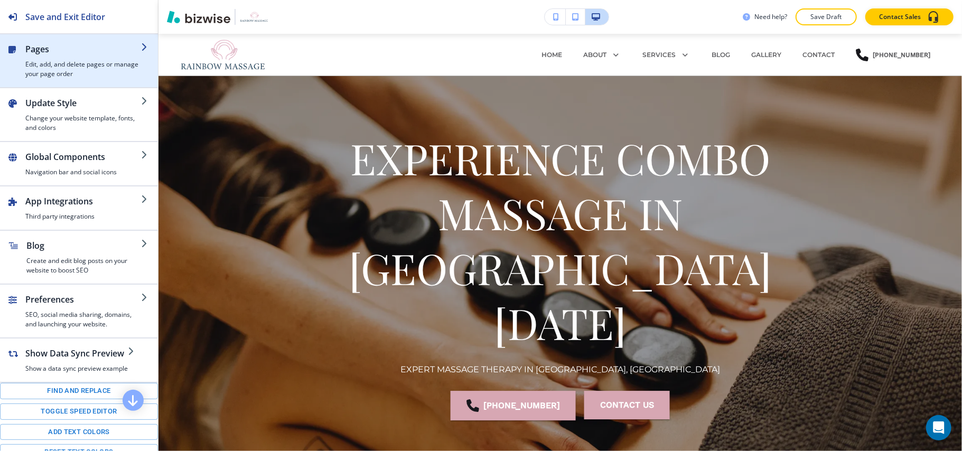
click at [47, 58] on div "button" at bounding box center [83, 57] width 116 height 4
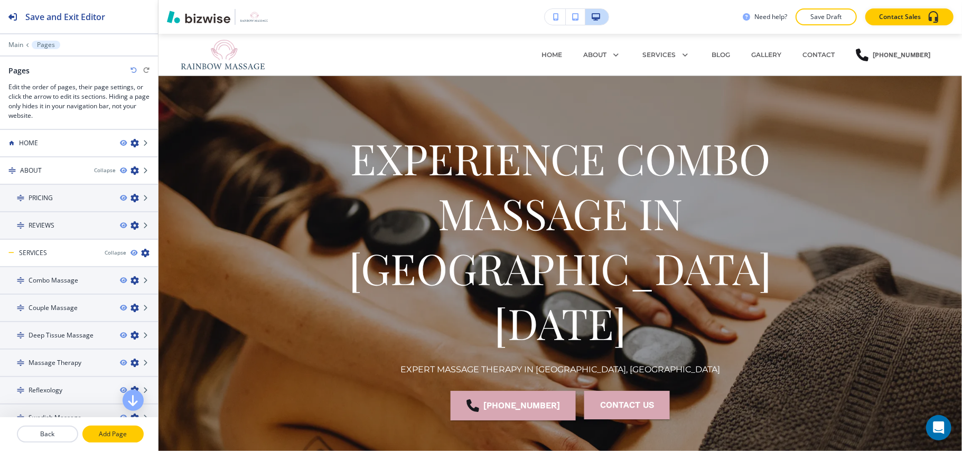
click at [104, 433] on p "Add Page" at bounding box center [112, 435] width 59 height 10
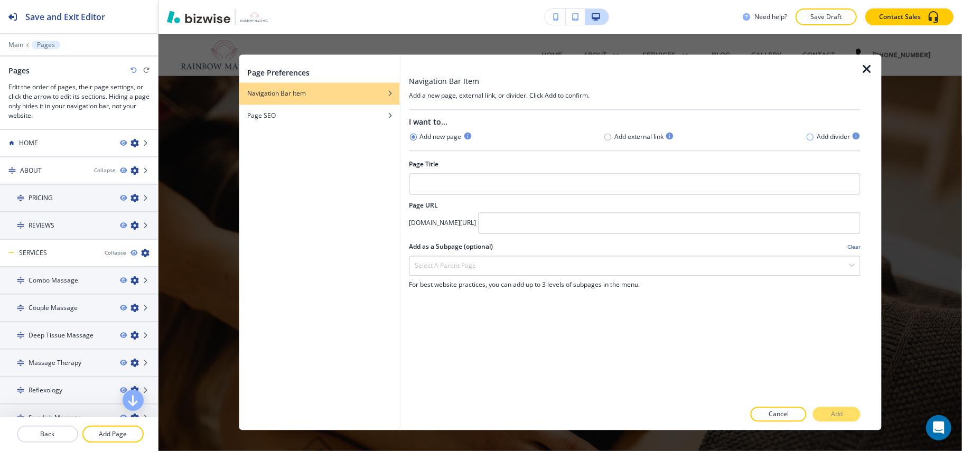
click at [807, 138] on icon "button" at bounding box center [810, 136] width 7 height 7
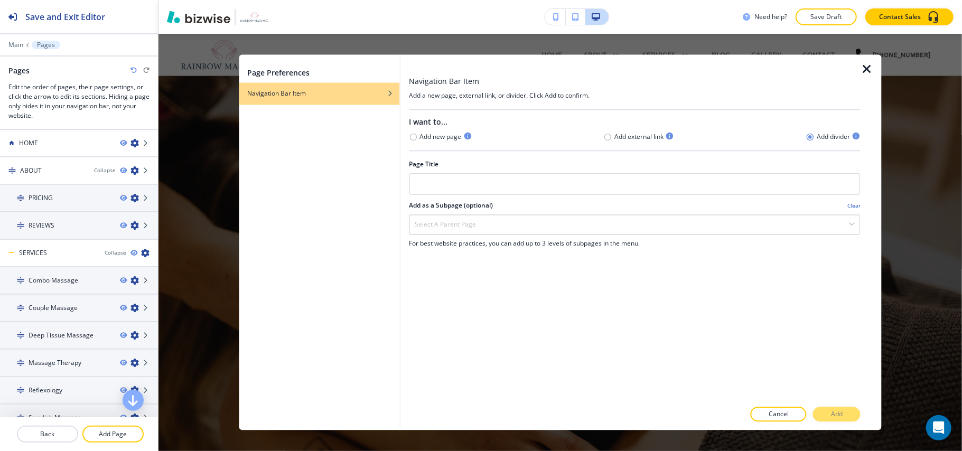
click at [527, 163] on div "Page Title" at bounding box center [635, 165] width 452 height 10
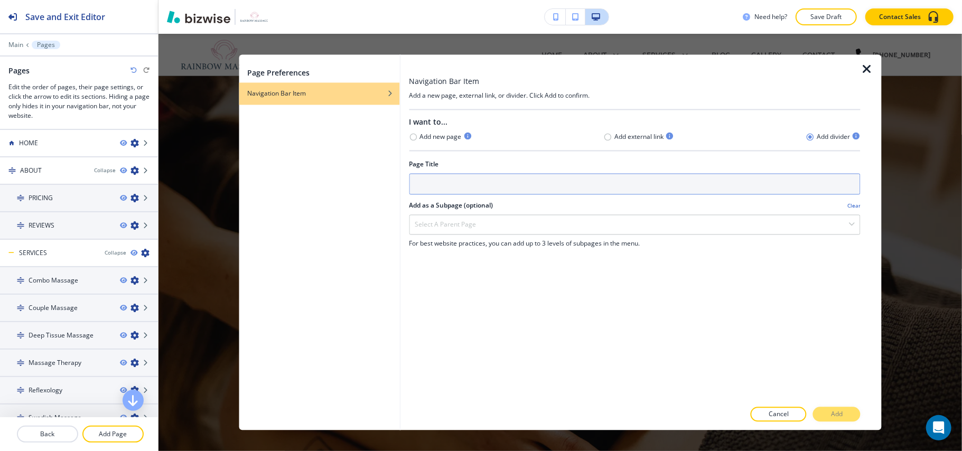
click at [512, 192] on input "text" at bounding box center [635, 184] width 452 height 21
type input "a"
type input "ABOUT US"
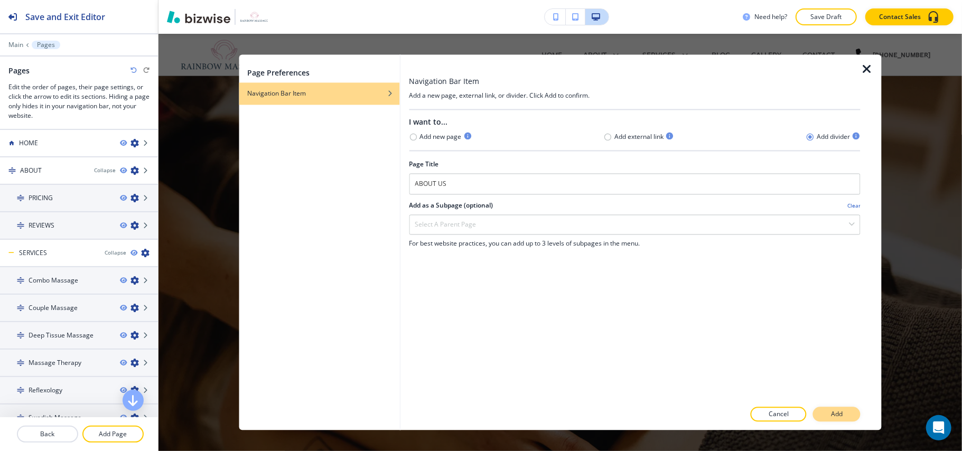
click at [825, 411] on button "Add" at bounding box center [837, 414] width 48 height 15
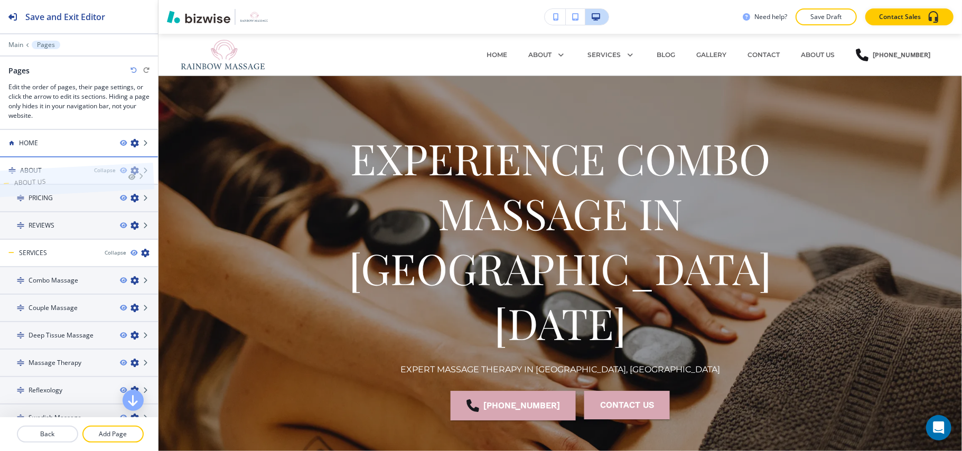
drag, startPoint x: 43, startPoint y: 402, endPoint x: 38, endPoint y: 159, distance: 243.6
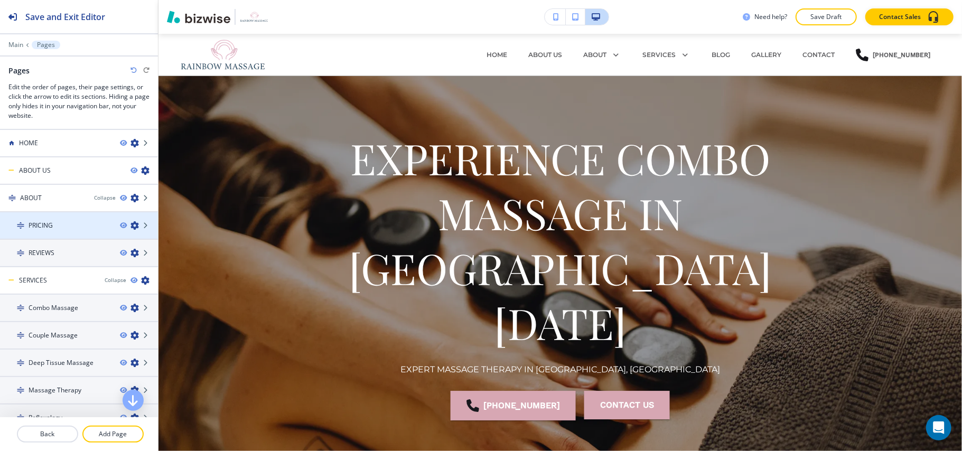
click at [130, 225] on icon "button" at bounding box center [134, 225] width 8 height 8
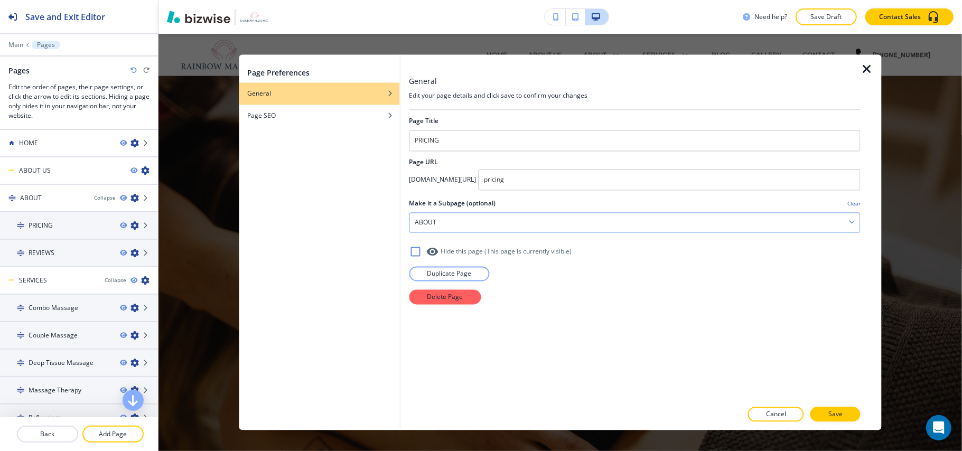
click at [455, 218] on div "ABOUT" at bounding box center [634, 222] width 451 height 19
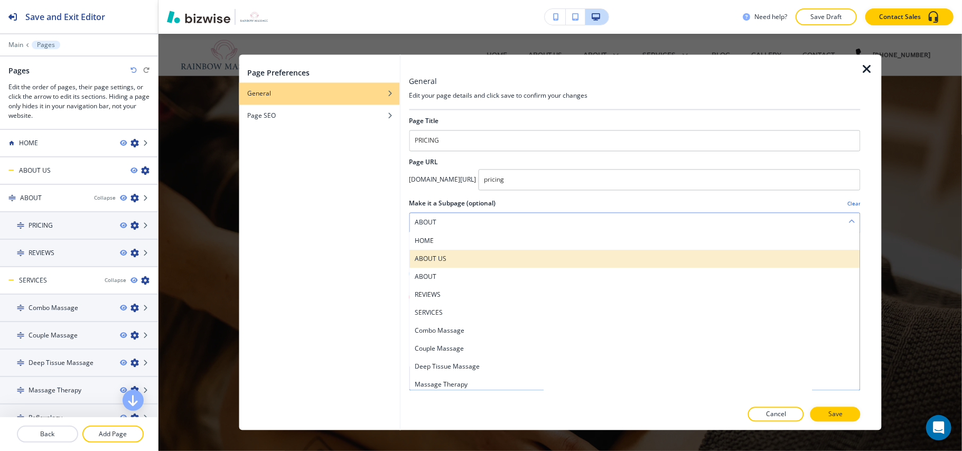
click at [449, 260] on h4 "ABOUT US" at bounding box center [635, 260] width 440 height 10
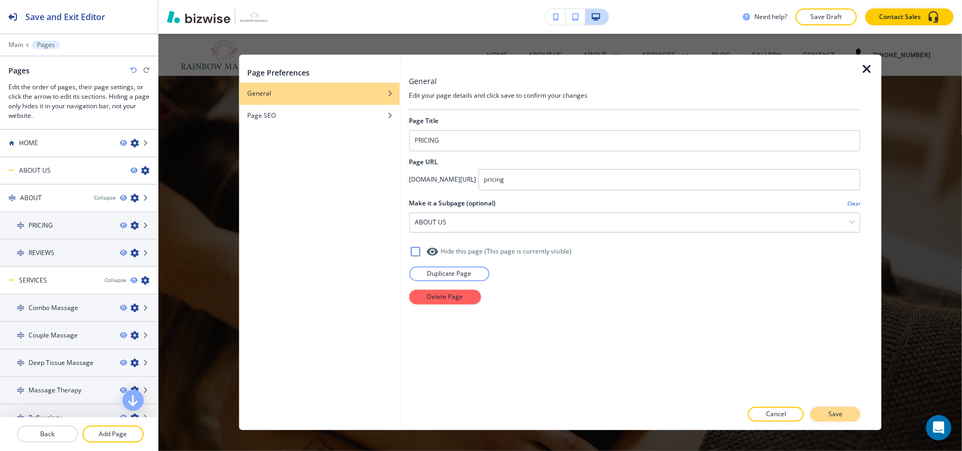
click at [845, 415] on button "Save" at bounding box center [835, 414] width 50 height 15
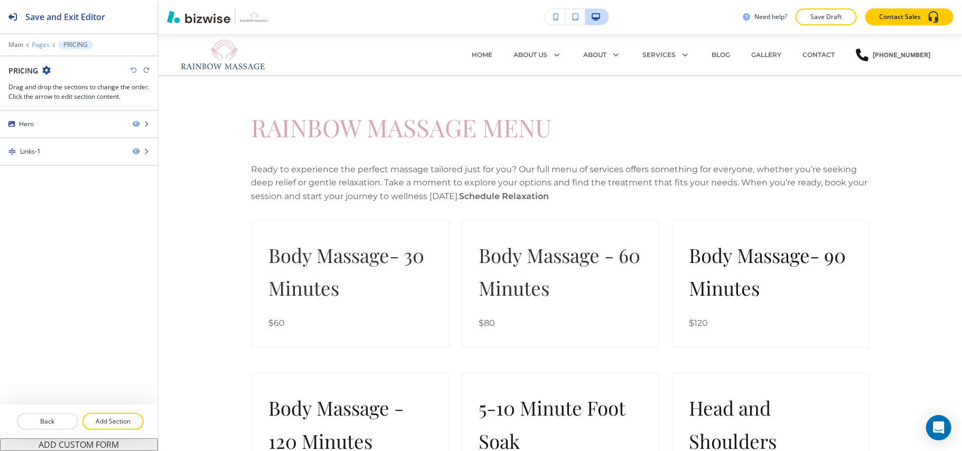
click at [39, 45] on p "Pages" at bounding box center [41, 44] width 18 height 7
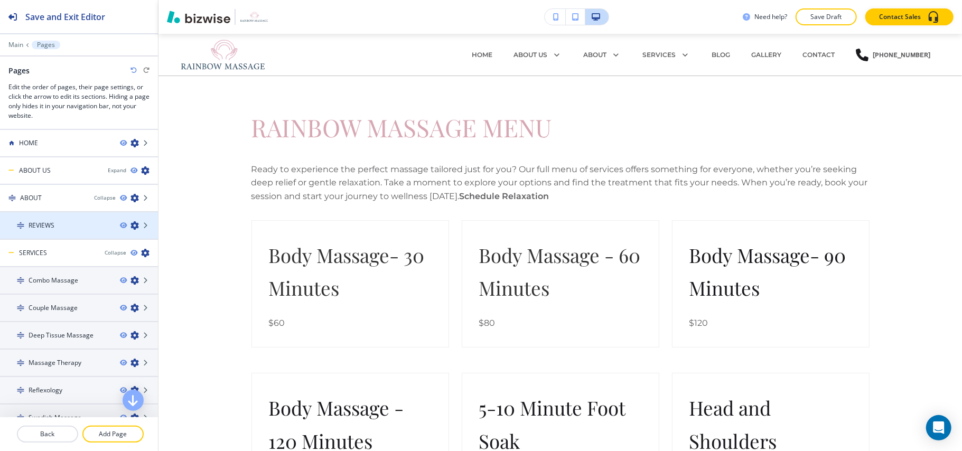
click at [130, 227] on icon "button" at bounding box center [134, 225] width 8 height 8
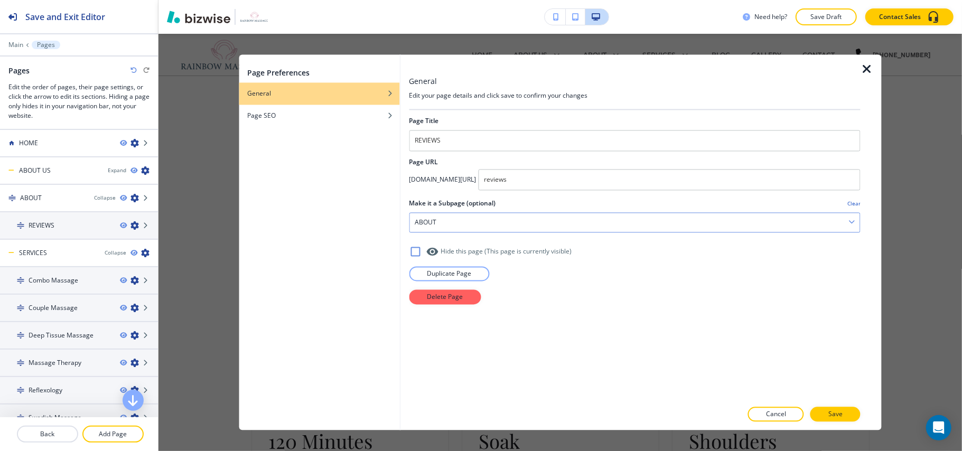
click at [417, 222] on h4 "ABOUT" at bounding box center [426, 223] width 22 height 10
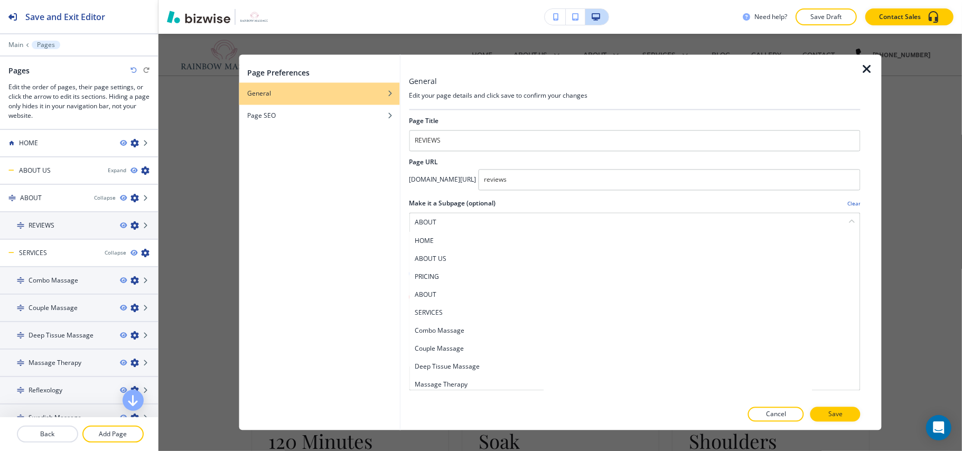
drag, startPoint x: 432, startPoint y: 260, endPoint x: 485, endPoint y: 261, distance: 53.4
click at [432, 260] on h4 "ABOUT US" at bounding box center [635, 260] width 440 height 10
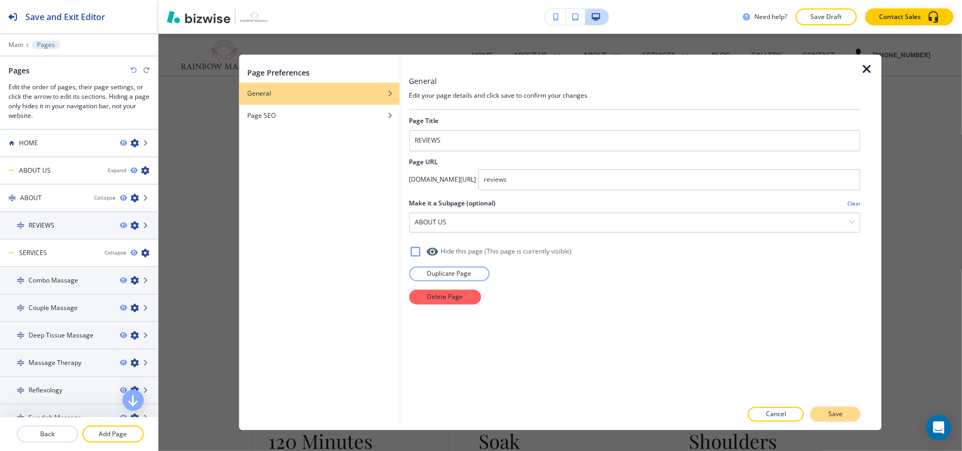
click at [835, 414] on p "Save" at bounding box center [835, 415] width 14 height 10
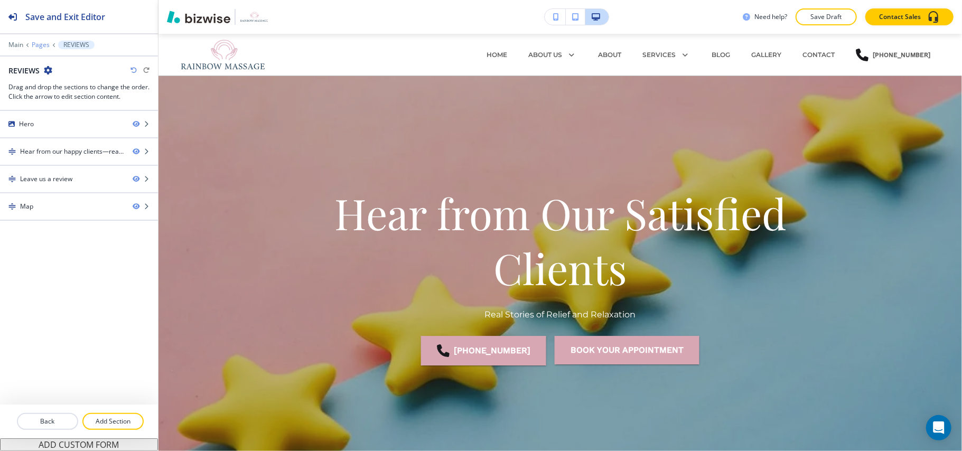
click at [39, 46] on p "Pages" at bounding box center [41, 44] width 18 height 7
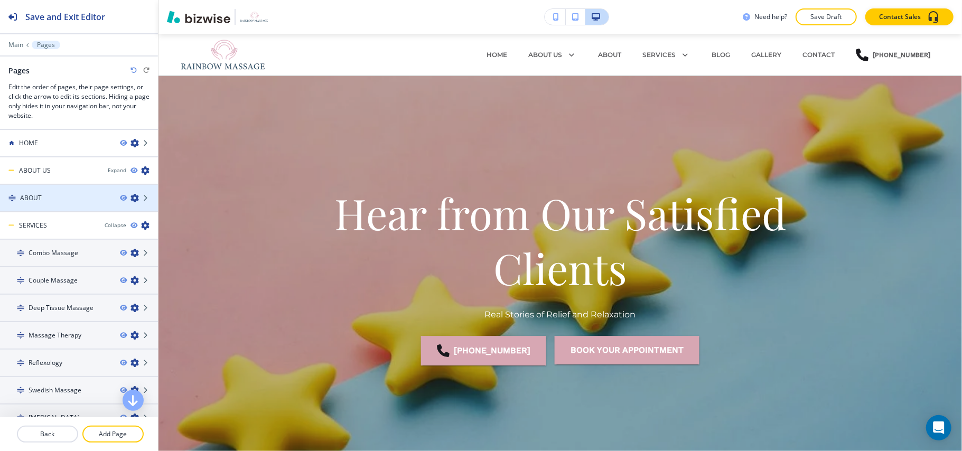
click at [130, 199] on icon "button" at bounding box center [134, 198] width 8 height 8
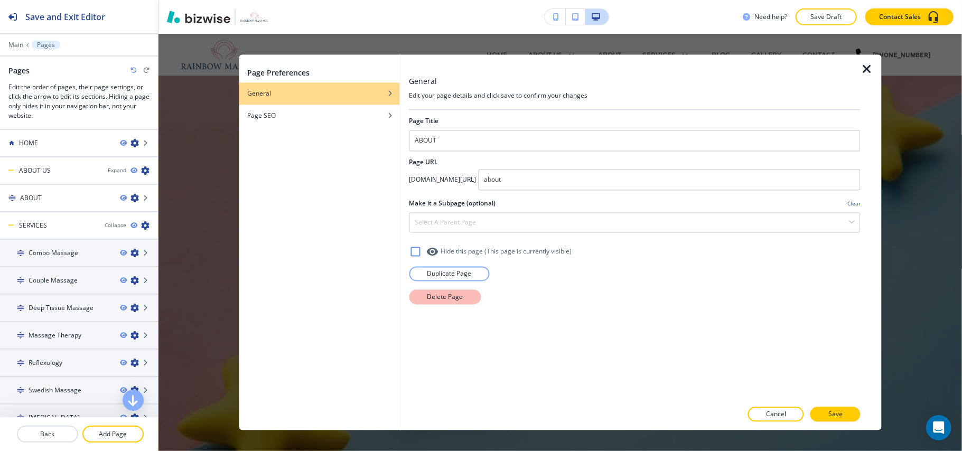
click at [444, 293] on button "Delete Page" at bounding box center [445, 297] width 72 height 15
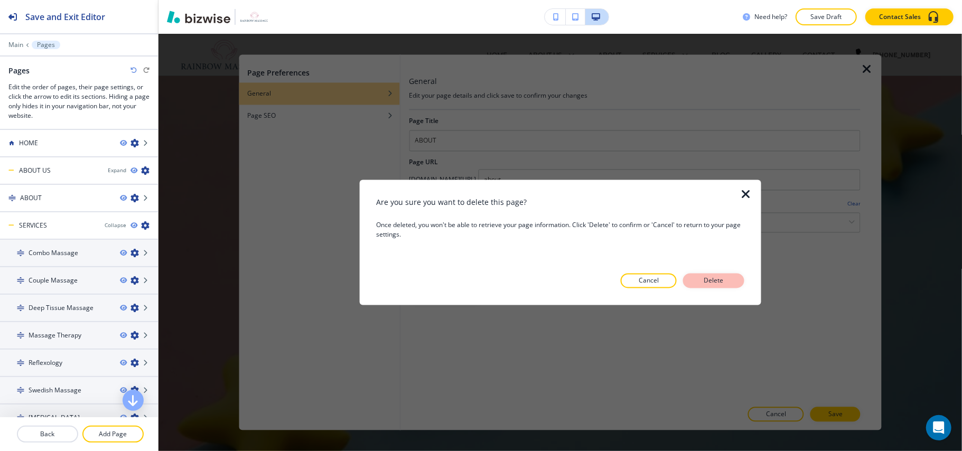
click at [714, 283] on p "Delete" at bounding box center [713, 281] width 25 height 10
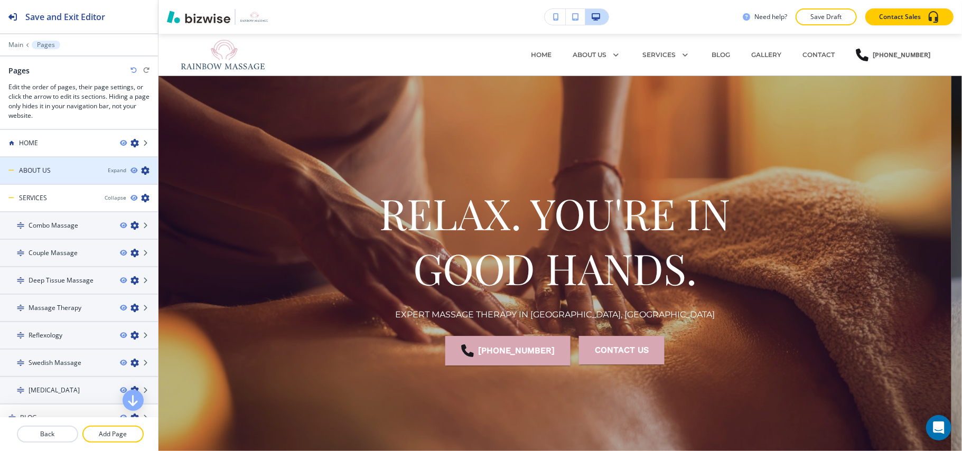
click at [141, 170] on icon "button" at bounding box center [145, 170] width 8 height 8
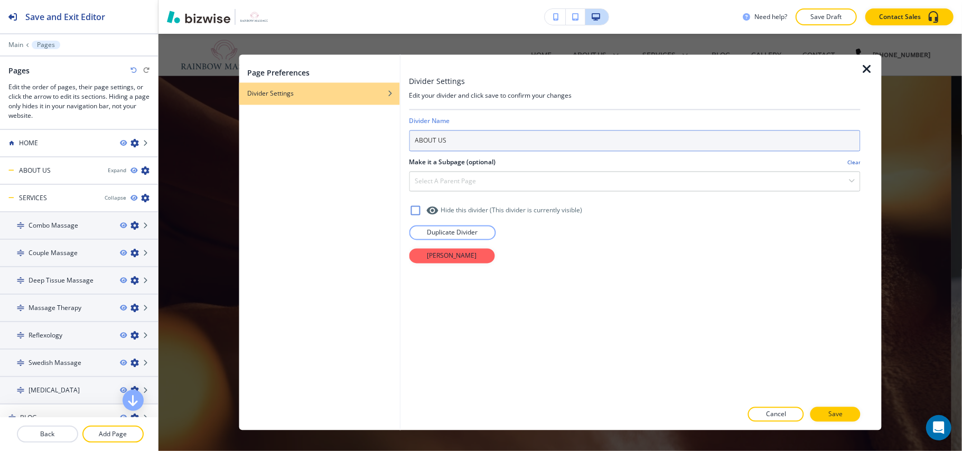
drag, startPoint x: 436, startPoint y: 141, endPoint x: 512, endPoint y: 119, distance: 79.0
click at [511, 142] on input "ABOUT US" at bounding box center [635, 140] width 452 height 21
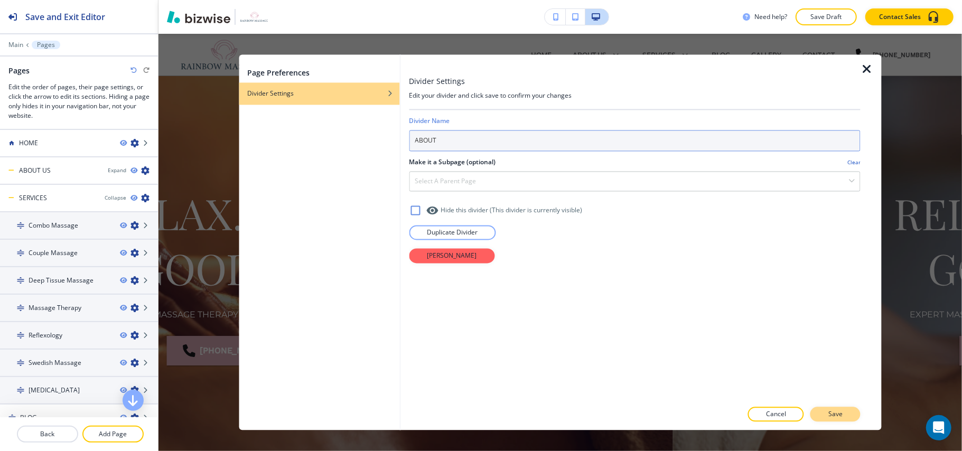
type input "ABOUT"
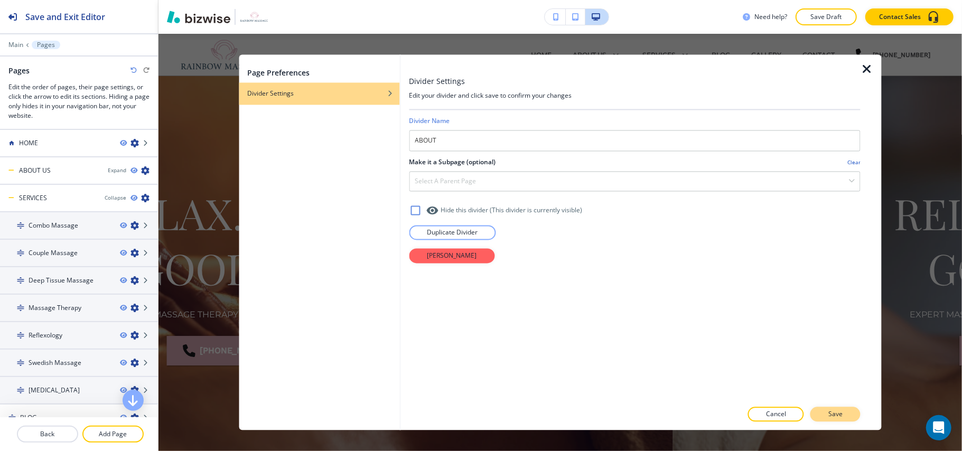
click at [844, 411] on button "Save" at bounding box center [835, 414] width 50 height 15
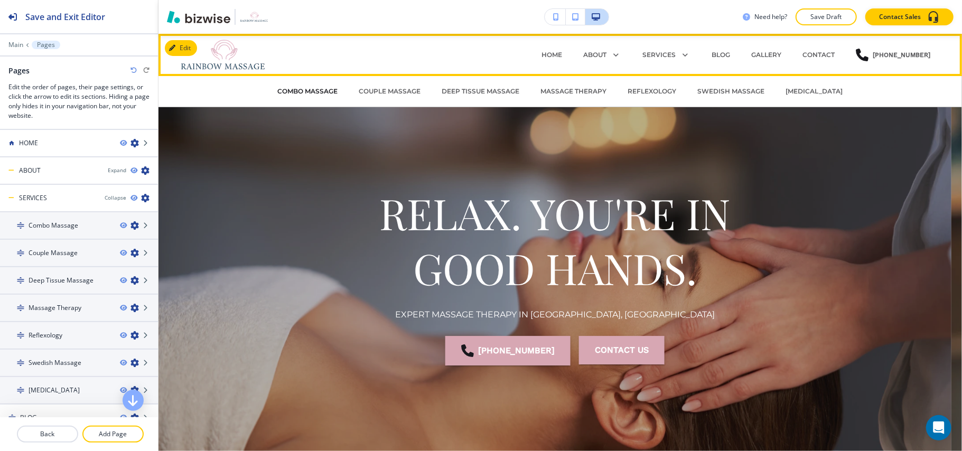
click at [287, 91] on p "Combo Massage" at bounding box center [308, 92] width 60 height 10
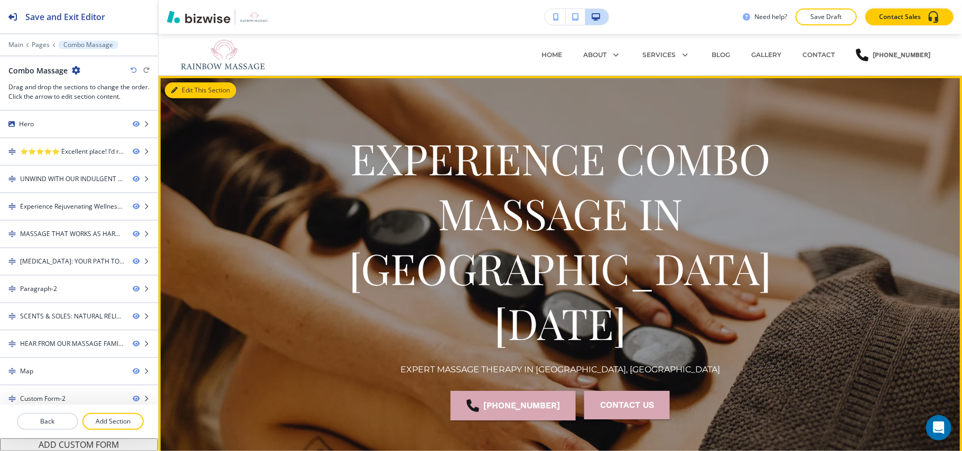
click at [192, 91] on button "Edit This Section" at bounding box center [200, 90] width 71 height 16
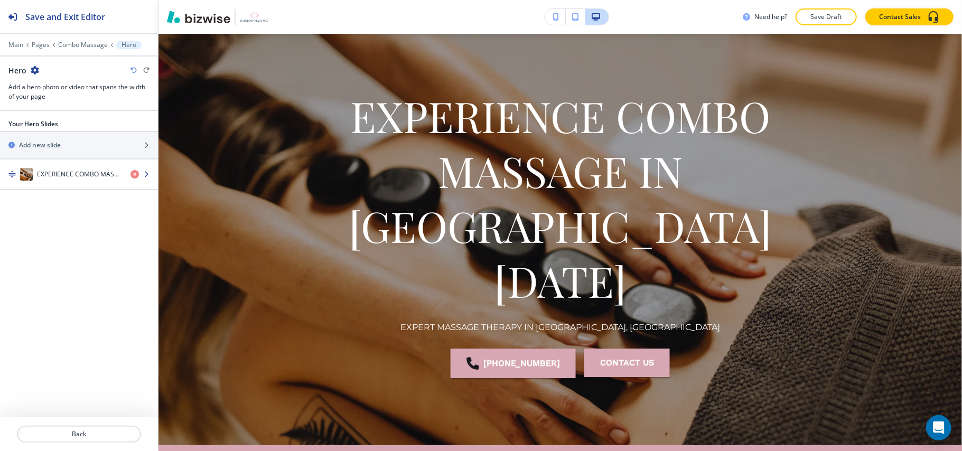
click at [71, 184] on div "button" at bounding box center [79, 185] width 158 height 8
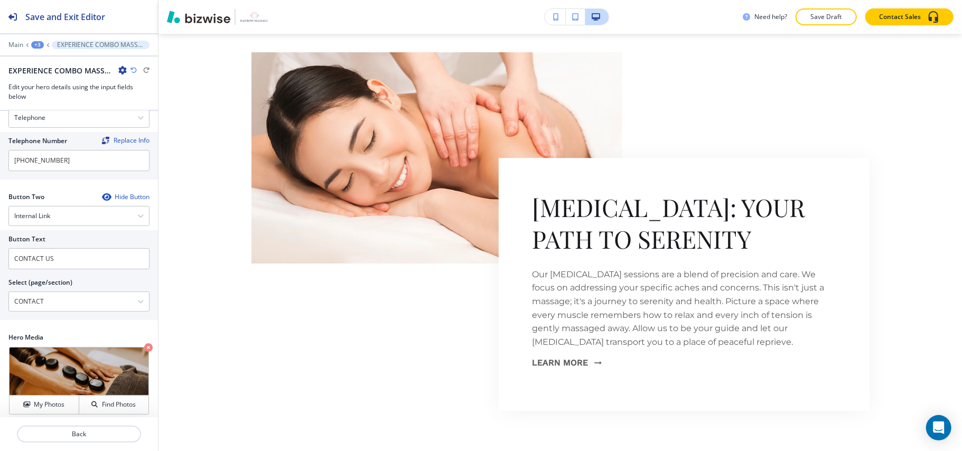
scroll to position [2378, 0]
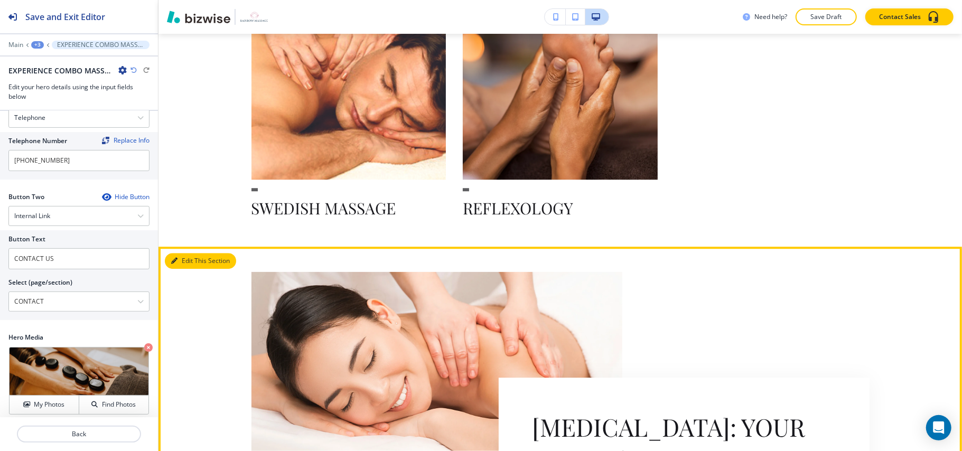
click at [188, 253] on button "Edit This Section" at bounding box center [200, 261] width 71 height 16
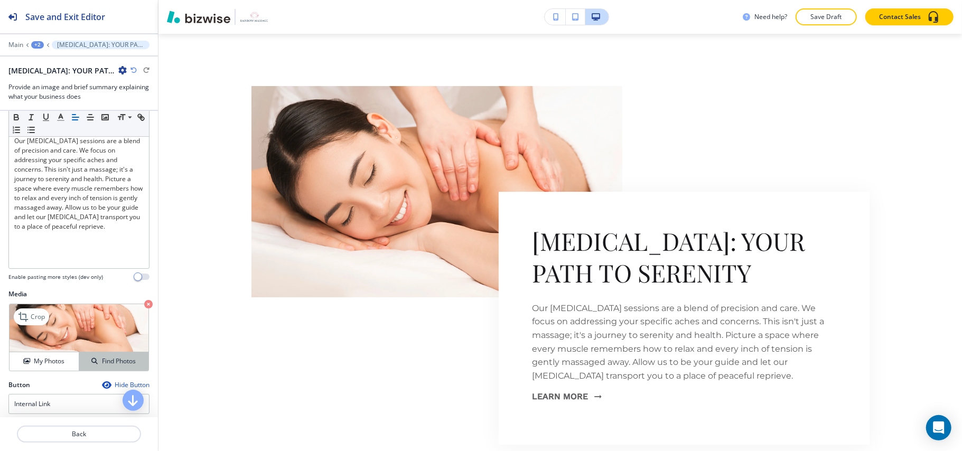
scroll to position [243, 0]
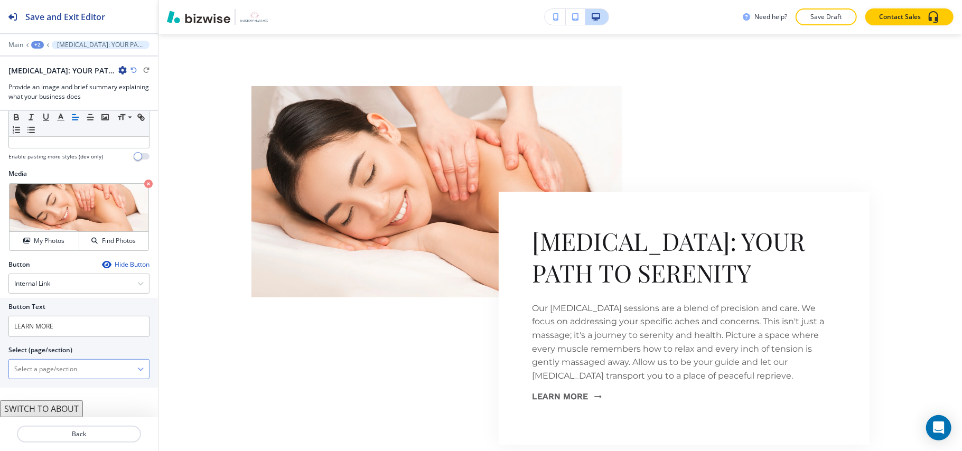
click at [62, 372] on \(page\/section\) "Manual Input" at bounding box center [73, 369] width 128 height 18
click at [39, 366] on \(page\/section\) "Manual Input" at bounding box center [73, 369] width 128 height 18
click at [46, 373] on \(page\/section\) "Manual Input" at bounding box center [73, 369] width 128 height 18
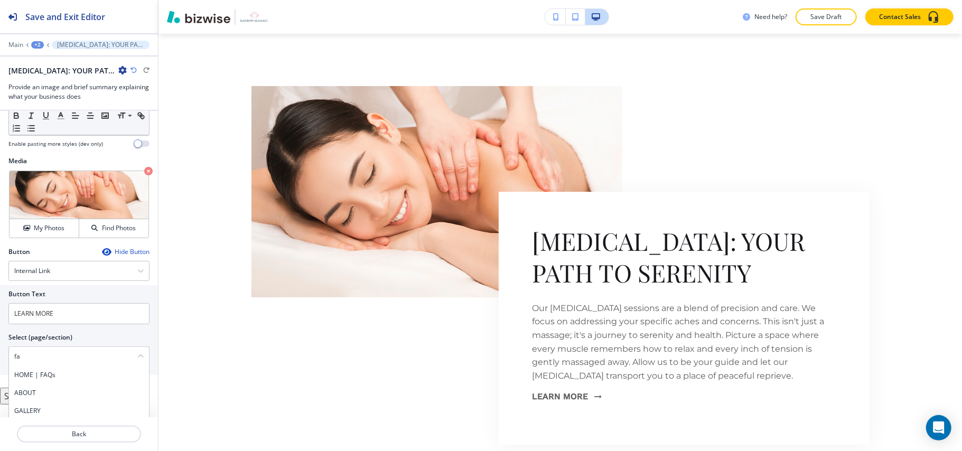
click at [36, 380] on h4 "HOME | FAQs" at bounding box center [78, 375] width 129 height 10
type \(page\/section\) "HOME | FAQs"
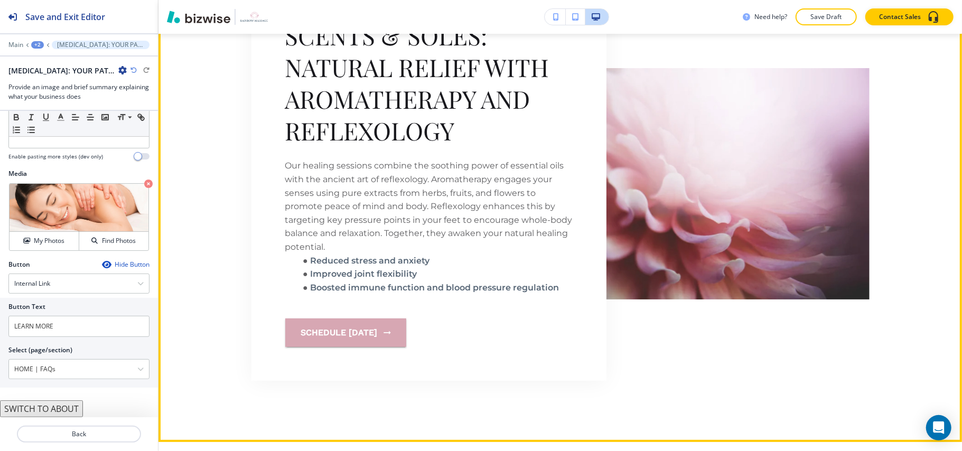
scroll to position [2886, 0]
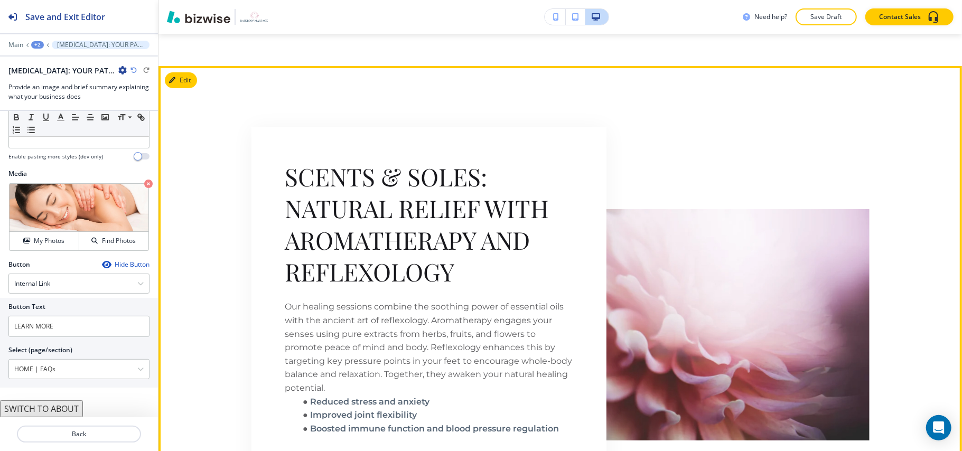
click at [185, 66] on section "SCENTS & SOLES: NATURAL RELIEF WITH AROMATHERAPY AND REFLEXOLOGY Our healing se…" at bounding box center [561, 324] width 804 height 517
click at [187, 72] on button "Edit This Section" at bounding box center [200, 80] width 71 height 16
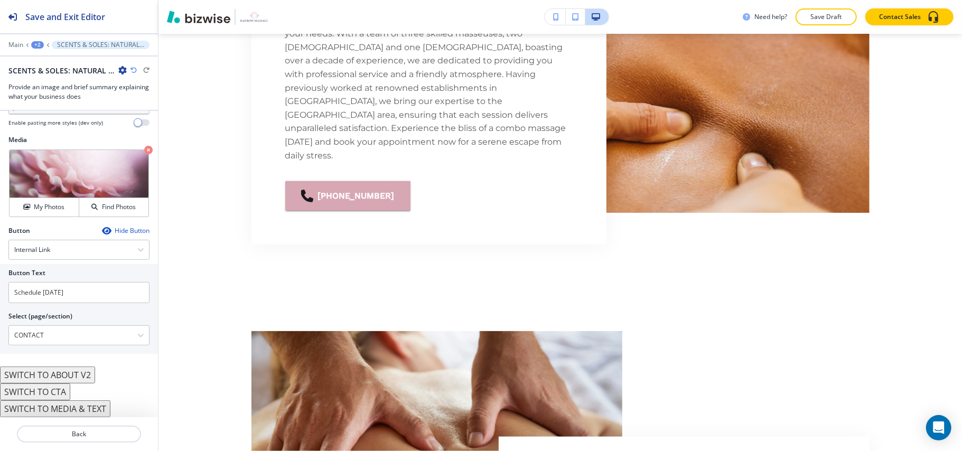
scroll to position [0, 0]
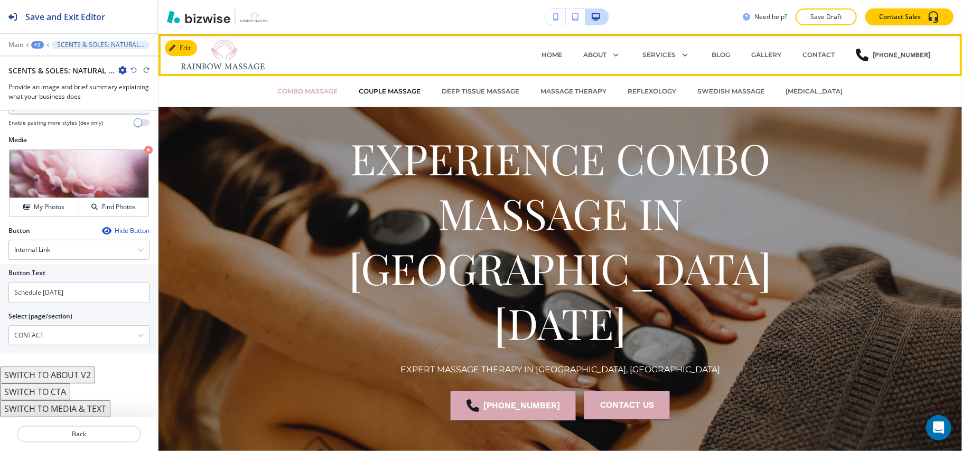
click at [364, 90] on p "Couple Massage" at bounding box center [390, 92] width 62 height 10
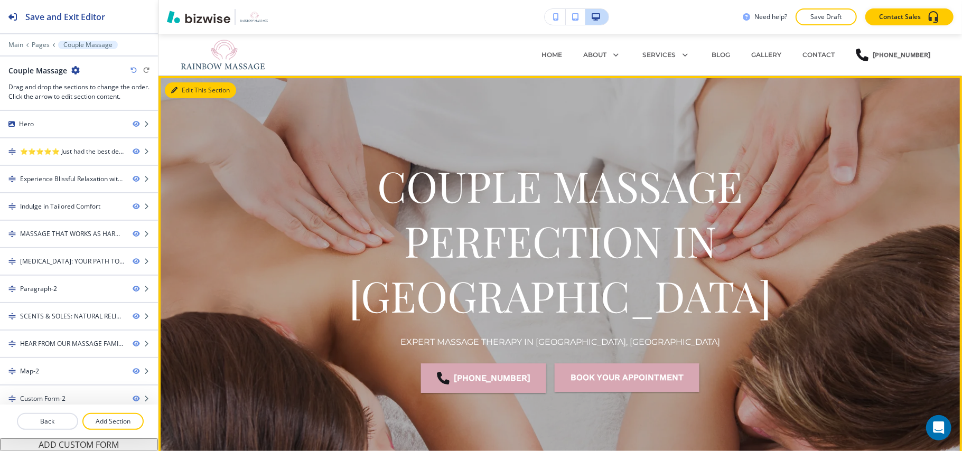
click at [185, 93] on button "Edit This Section" at bounding box center [200, 90] width 71 height 16
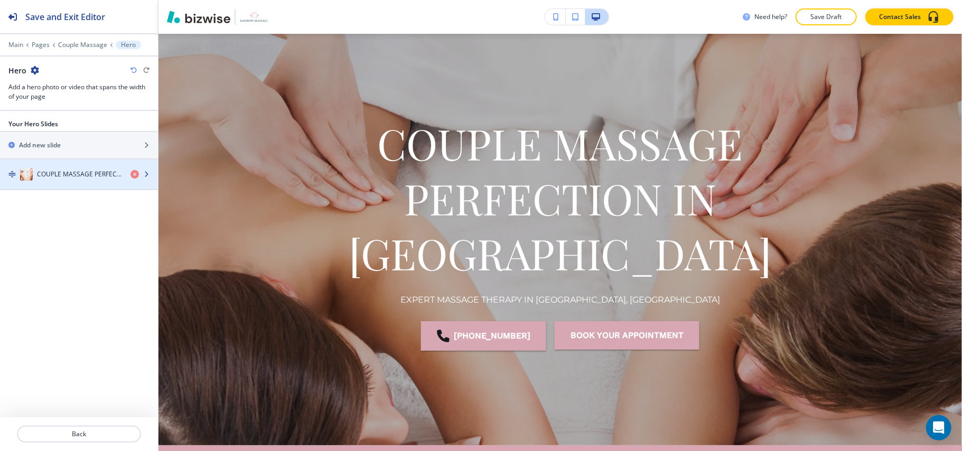
click at [60, 178] on h4 "COUPLE MASSAGE PERFECTION IN [GEOGRAPHIC_DATA]" at bounding box center [79, 175] width 85 height 10
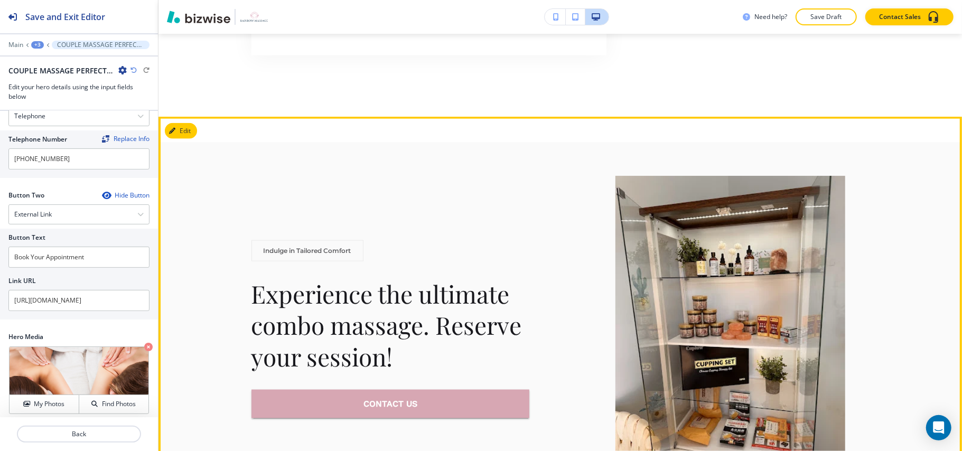
scroll to position [969, 0]
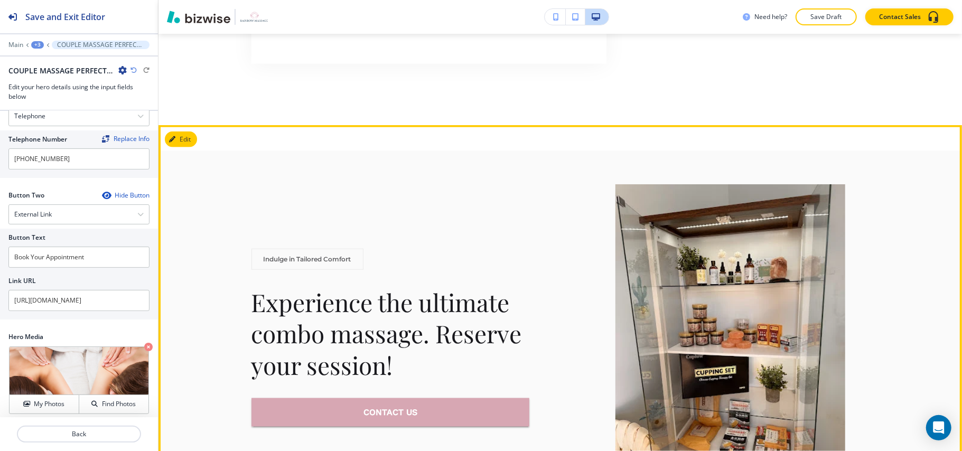
click at [184, 125] on section "Indulge in Tailored Comfort Experience the ultimate combo massage. Reserve your…" at bounding box center [561, 337] width 804 height 425
click at [187, 132] on button "Edit This Section" at bounding box center [200, 140] width 71 height 16
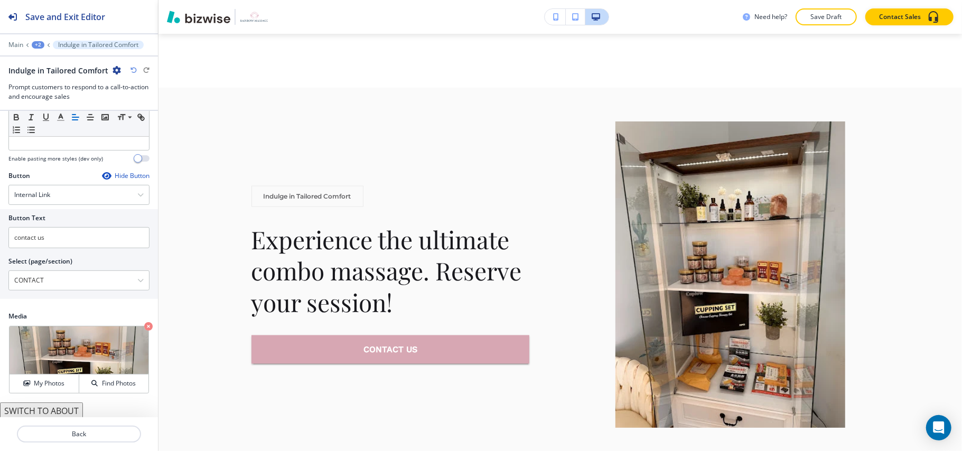
scroll to position [233, 0]
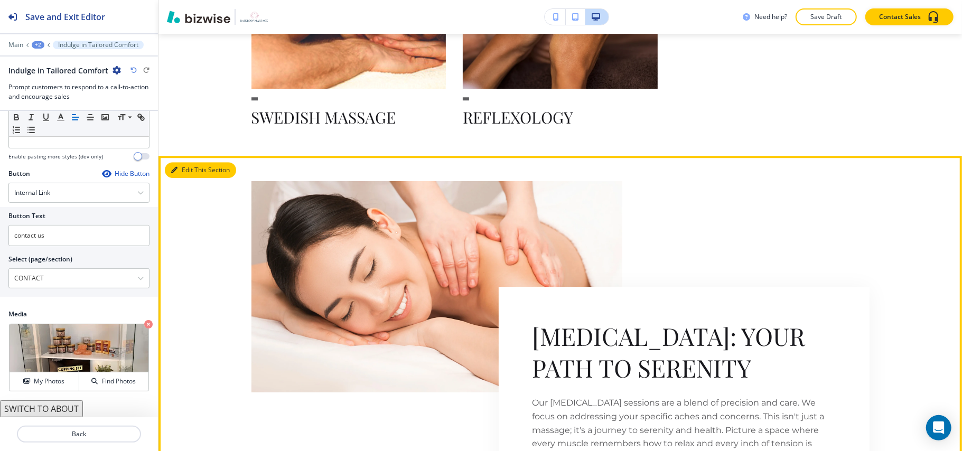
click at [197, 162] on button "Edit This Section" at bounding box center [200, 170] width 71 height 16
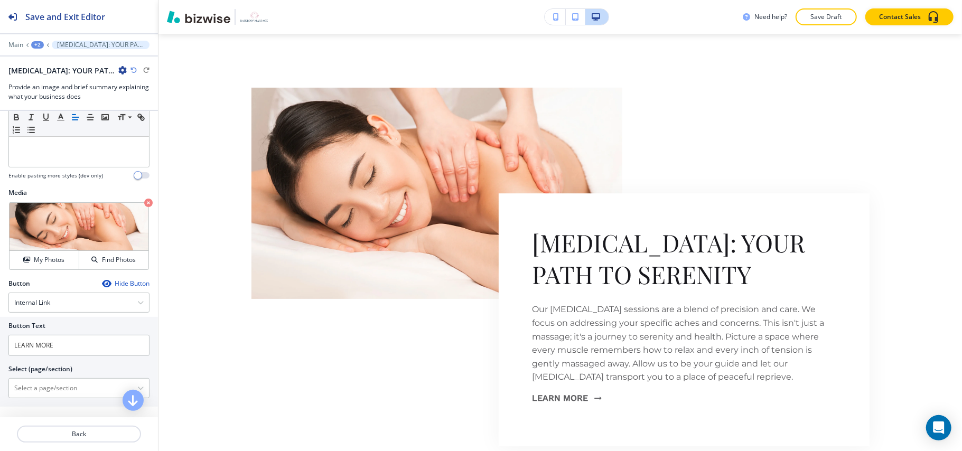
scroll to position [243, 0]
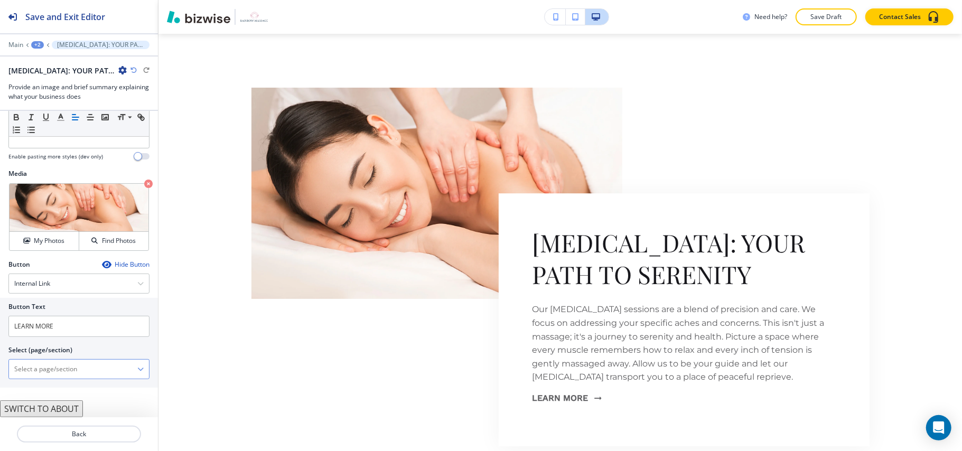
click at [58, 372] on \(page\/section\) "Manual Input" at bounding box center [73, 369] width 128 height 18
click at [44, 383] on h4 "HOME | FAQs" at bounding box center [78, 388] width 129 height 10
type \(page\/section\) "HOME | FAQs"
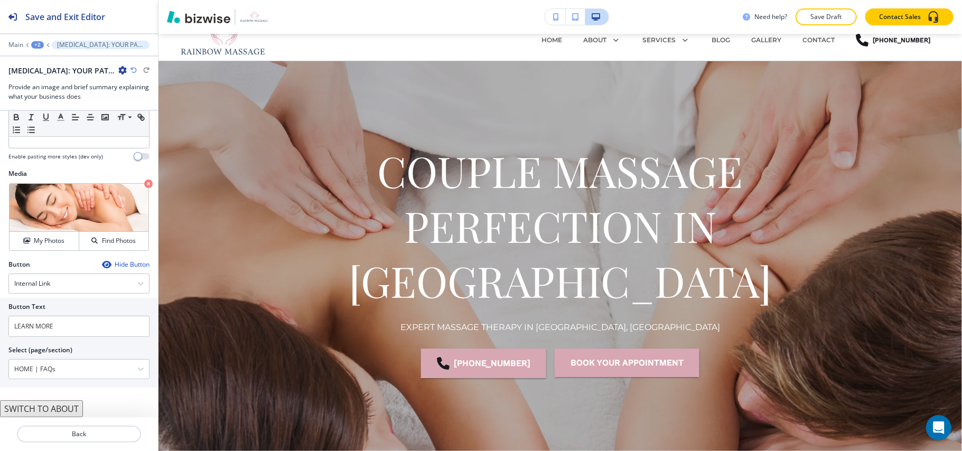
scroll to position [0, 0]
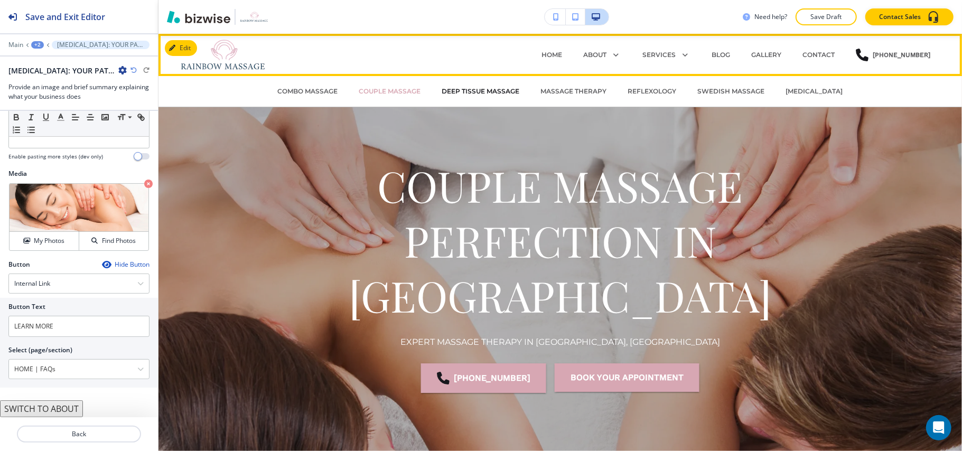
click at [469, 91] on p "Deep Tissue Massage" at bounding box center [481, 92] width 78 height 10
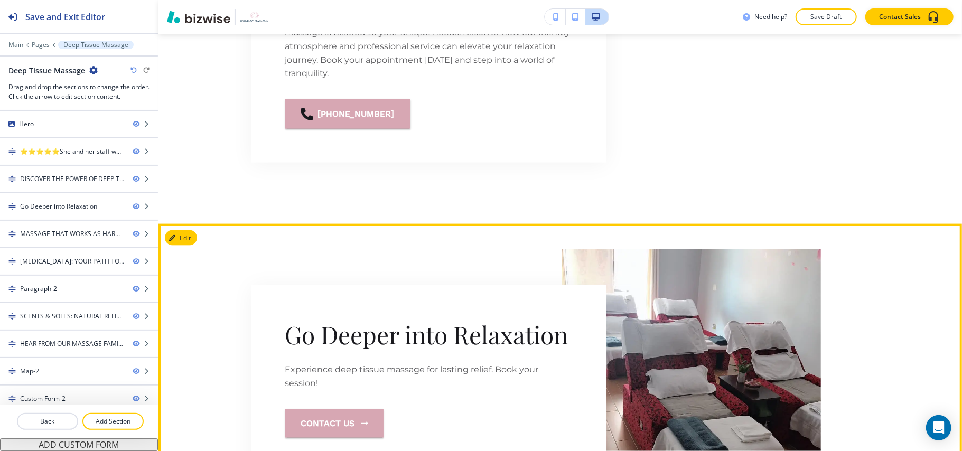
scroll to position [1127, 0]
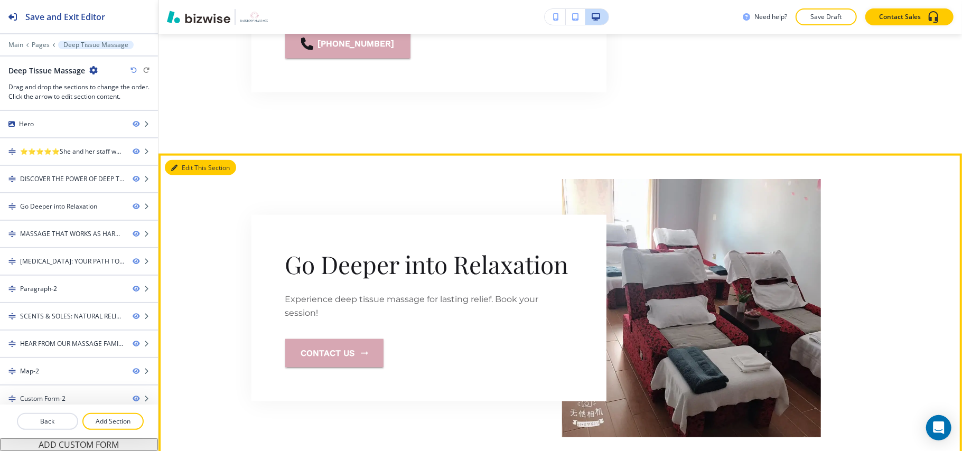
click at [184, 160] on button "Edit This Section" at bounding box center [200, 168] width 71 height 16
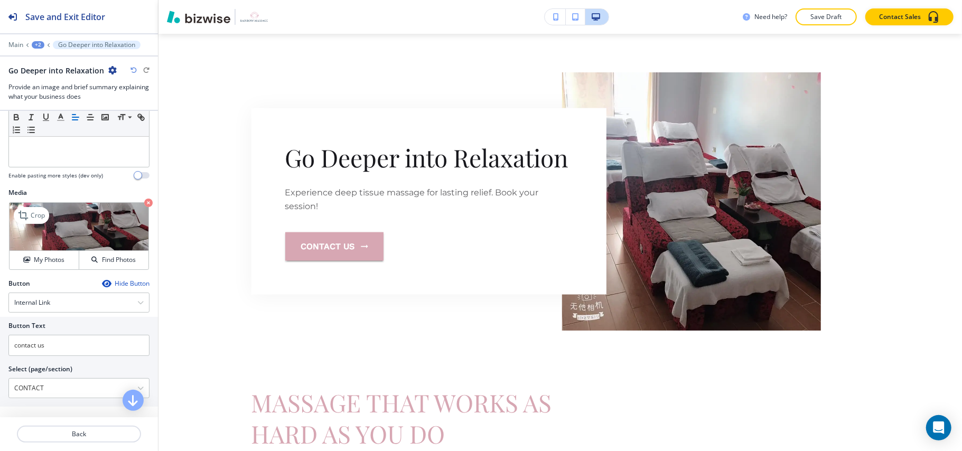
scroll to position [267, 0]
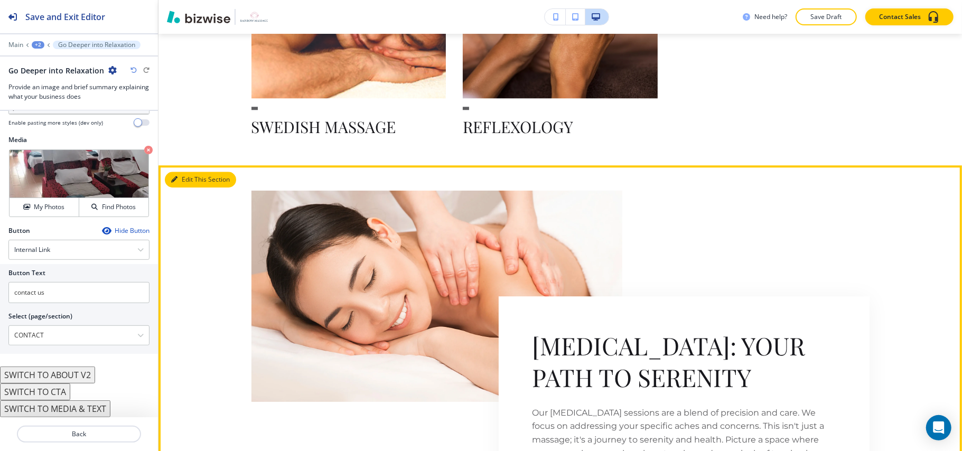
click at [187, 172] on button "Edit This Section" at bounding box center [200, 180] width 71 height 16
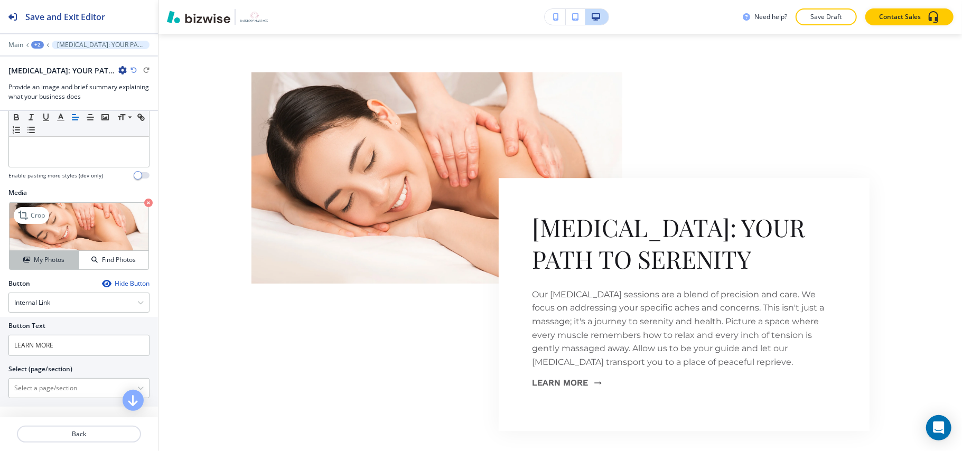
scroll to position [243, 0]
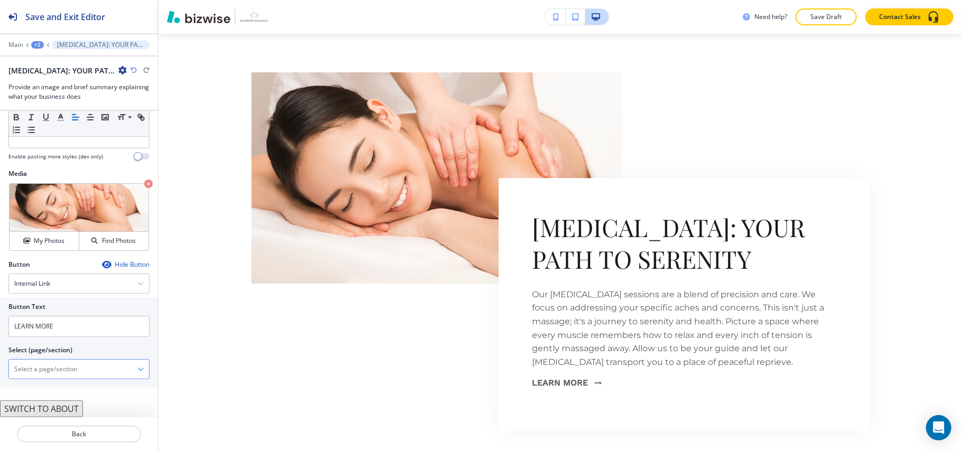
click at [51, 375] on \(page\/section\) "Manual Input" at bounding box center [73, 369] width 128 height 18
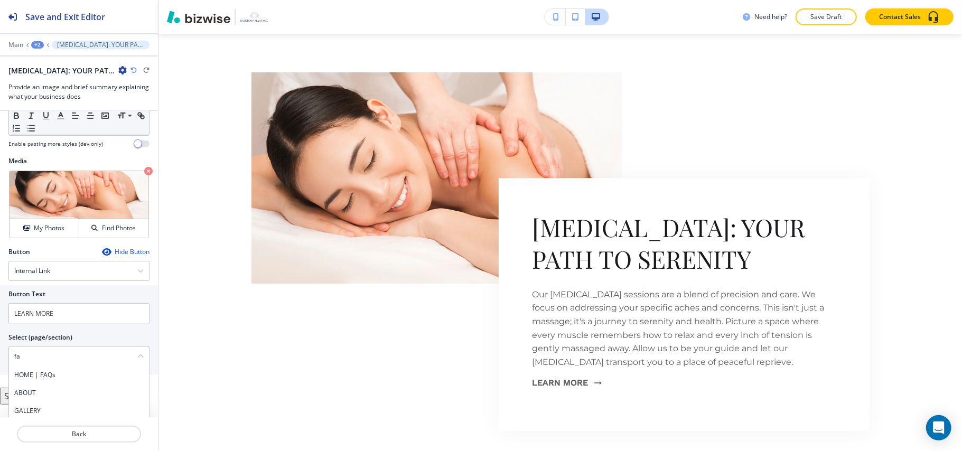
click at [53, 380] on h4 "HOME | FAQs" at bounding box center [78, 375] width 129 height 10
type \(page\/section\) "HOME | FAQs"
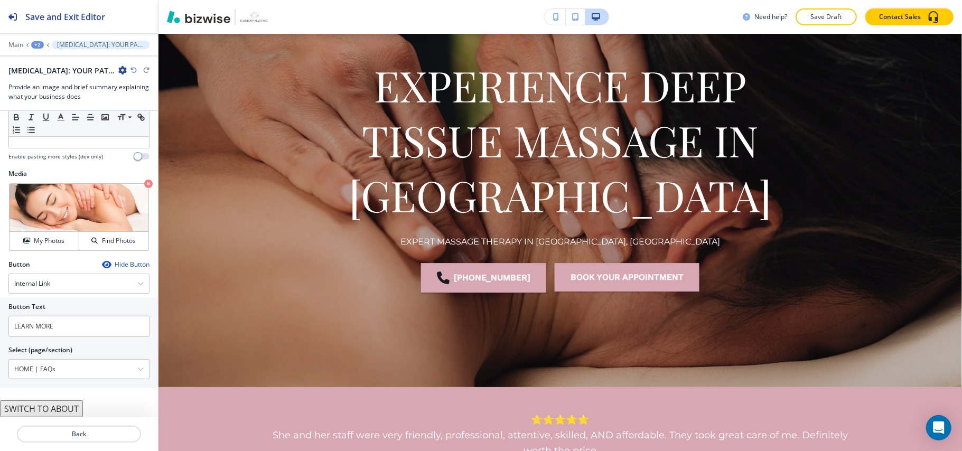
scroll to position [0, 0]
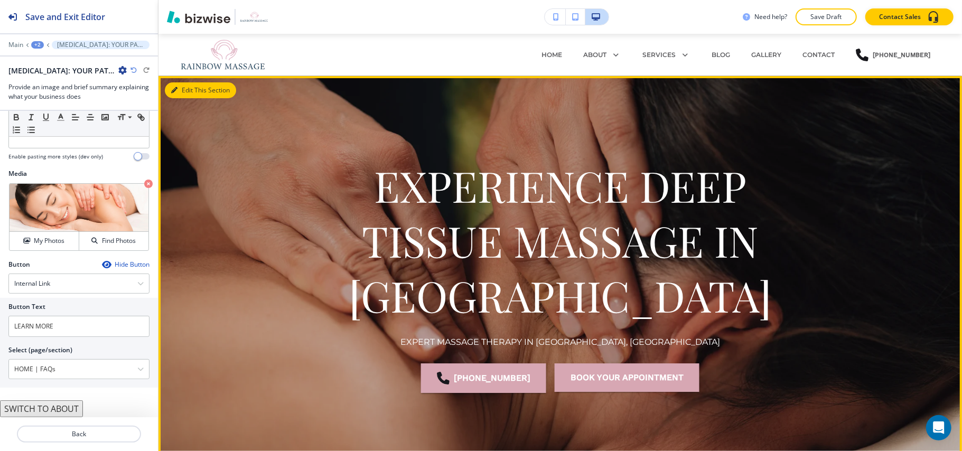
click at [183, 89] on button "Edit This Section" at bounding box center [200, 90] width 71 height 16
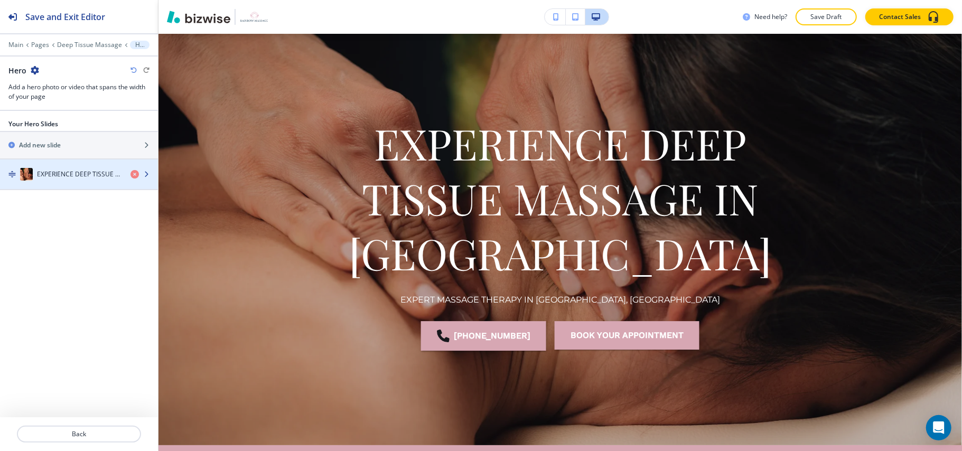
click at [68, 184] on div "button" at bounding box center [79, 185] width 158 height 8
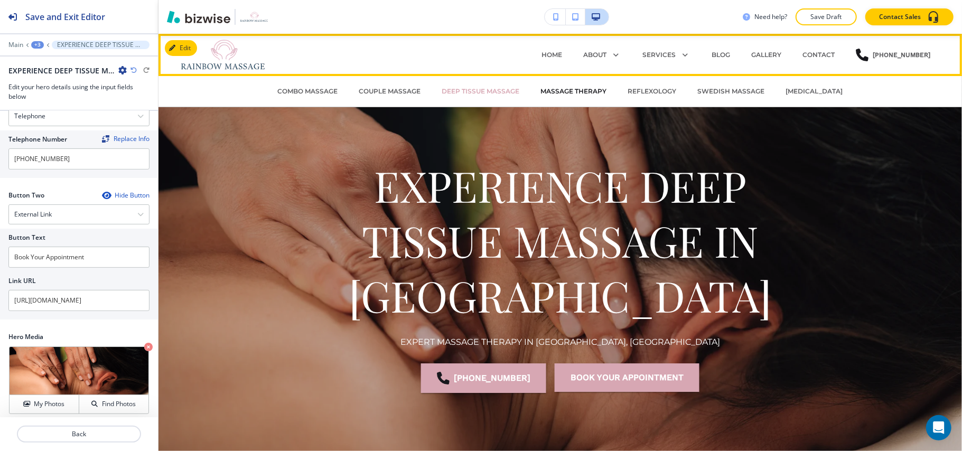
click at [547, 94] on p "Massage Therapy" at bounding box center [574, 92] width 66 height 10
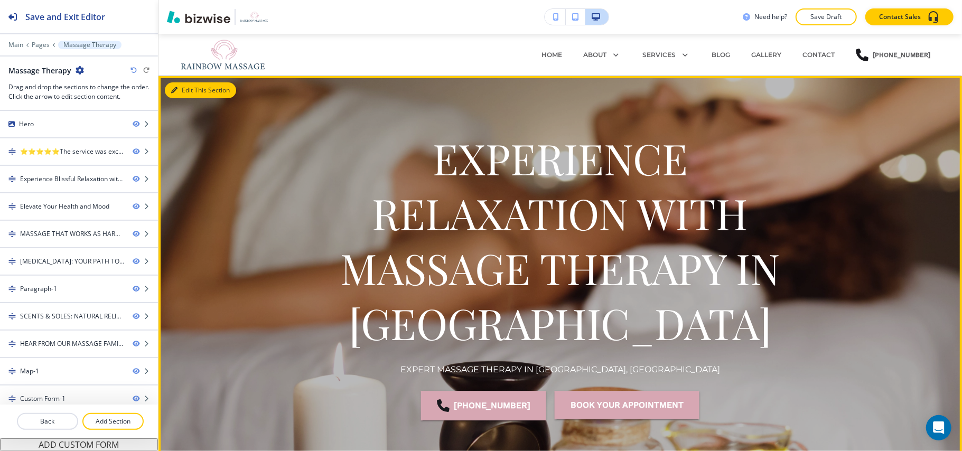
click at [187, 85] on button "Edit This Section" at bounding box center [200, 90] width 71 height 16
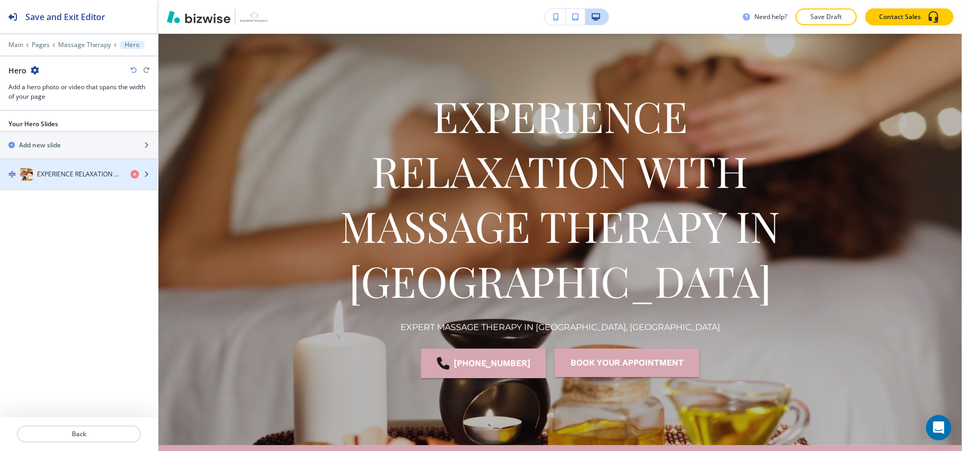
click at [60, 174] on h4 "EXPERIENCE RELAXATION WITH MASSAGE THERAPY IN [GEOGRAPHIC_DATA]" at bounding box center [79, 175] width 85 height 10
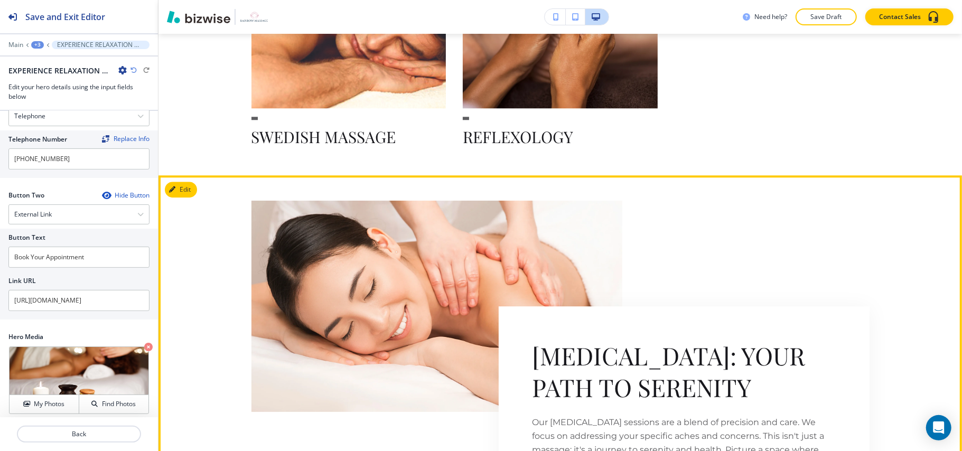
scroll to position [2210, 0]
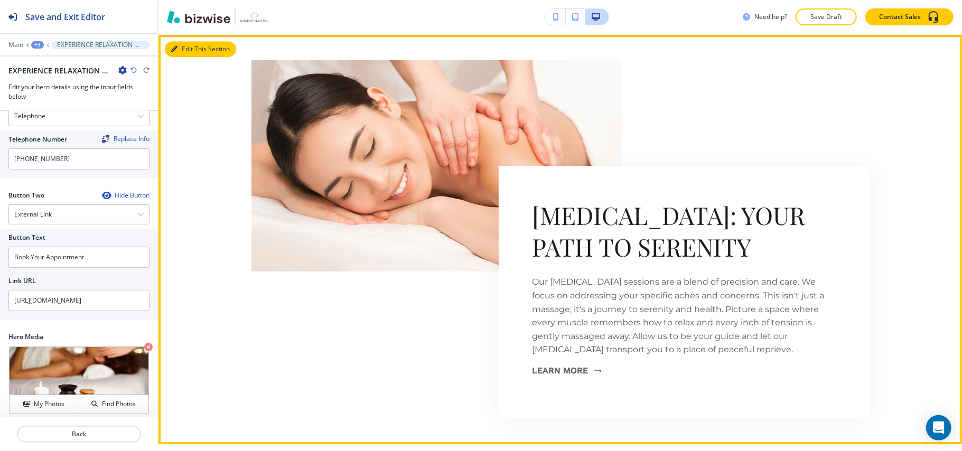
click at [189, 41] on button "Edit This Section" at bounding box center [200, 49] width 71 height 16
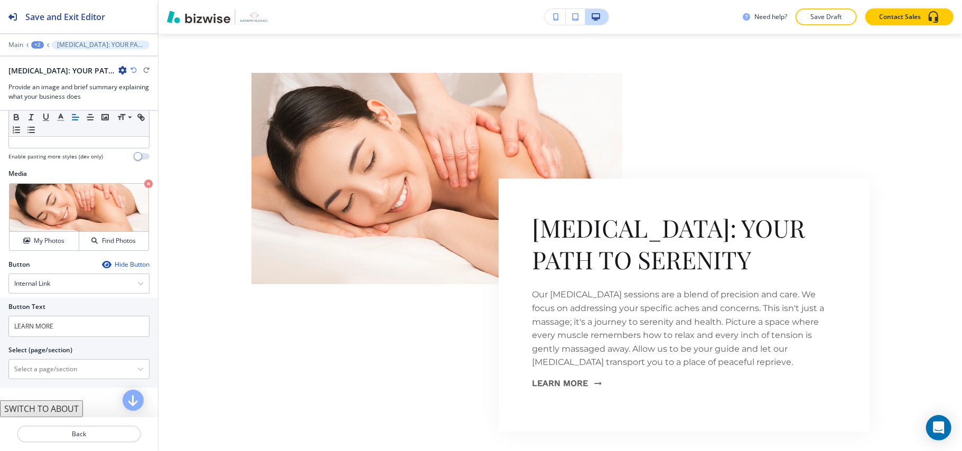
scroll to position [243, 0]
click at [77, 363] on \(page\/section\) "Manual Input" at bounding box center [73, 369] width 128 height 18
click at [58, 370] on \(page\/section\) "Manual Input" at bounding box center [73, 369] width 128 height 18
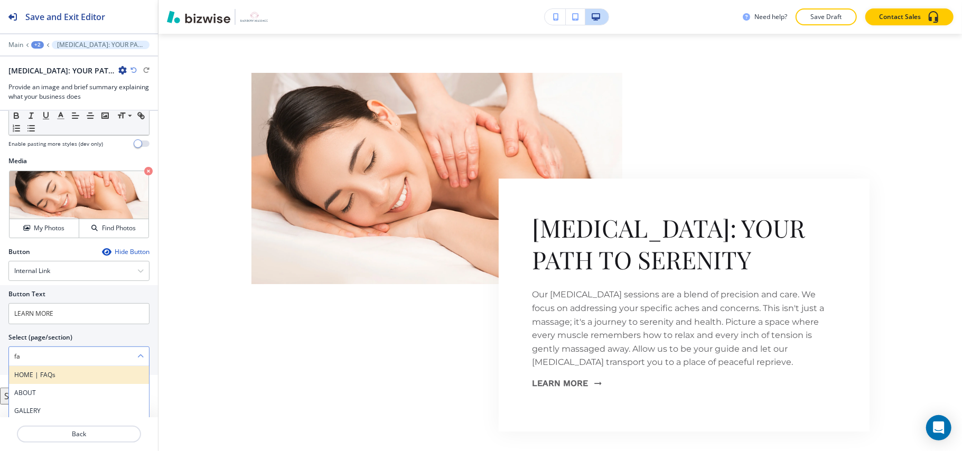
click at [38, 380] on h4 "HOME | FAQs" at bounding box center [78, 375] width 129 height 10
type \(page\/section\) "HOME | FAQs"
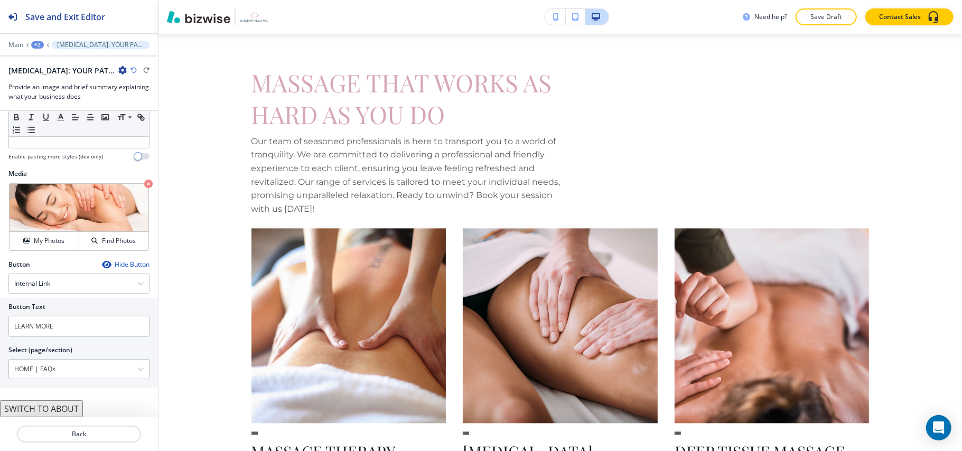
scroll to position [0, 0]
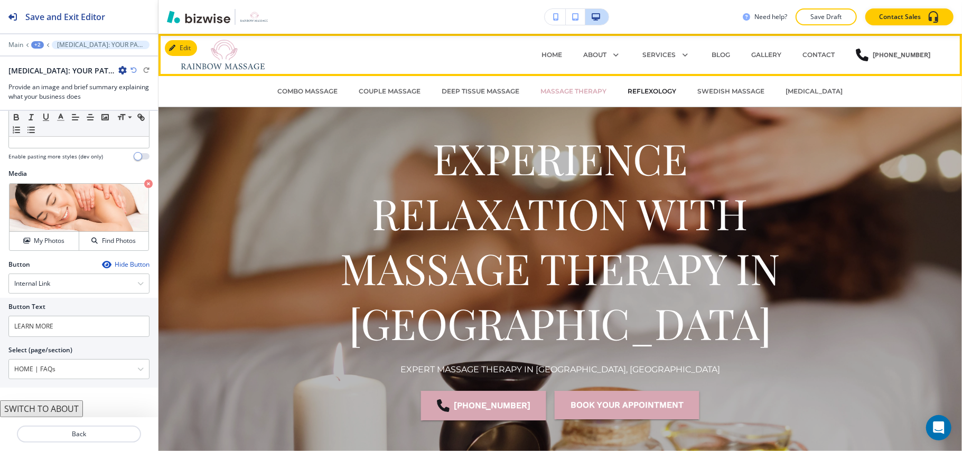
click at [637, 91] on p "Reflexology" at bounding box center [652, 92] width 49 height 10
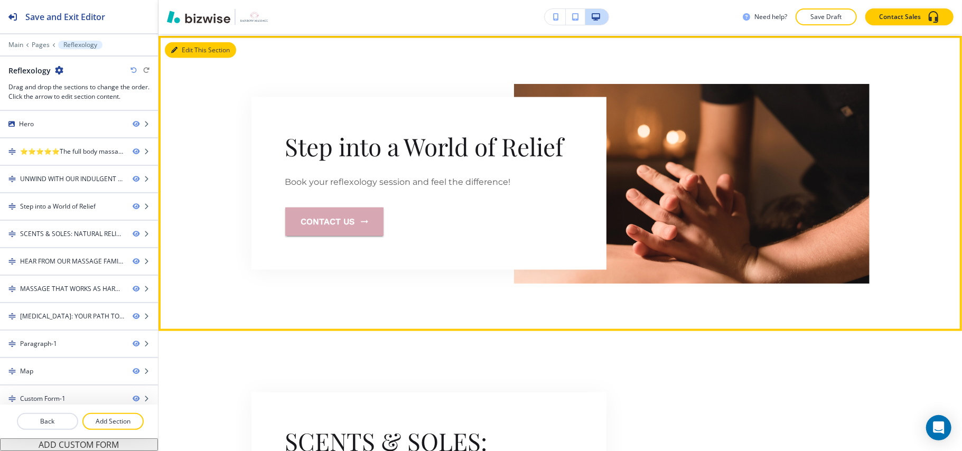
click at [182, 42] on button "Edit This Section" at bounding box center [200, 50] width 71 height 16
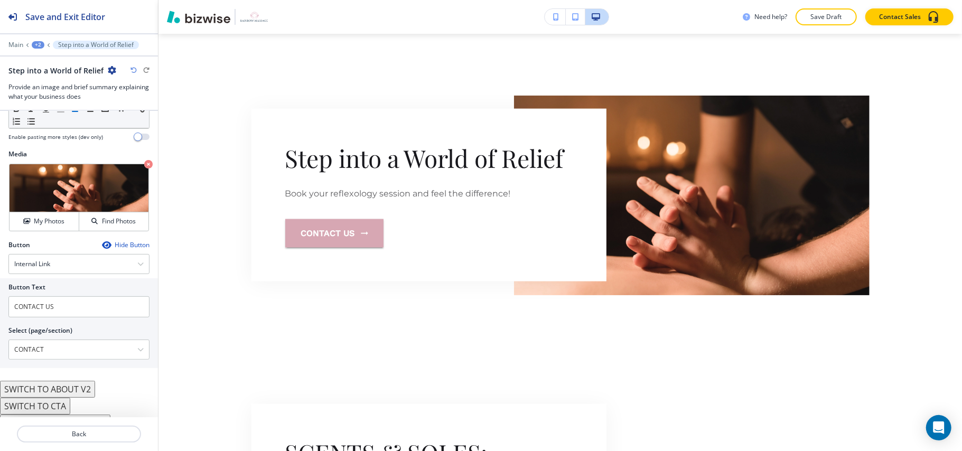
scroll to position [267, 0]
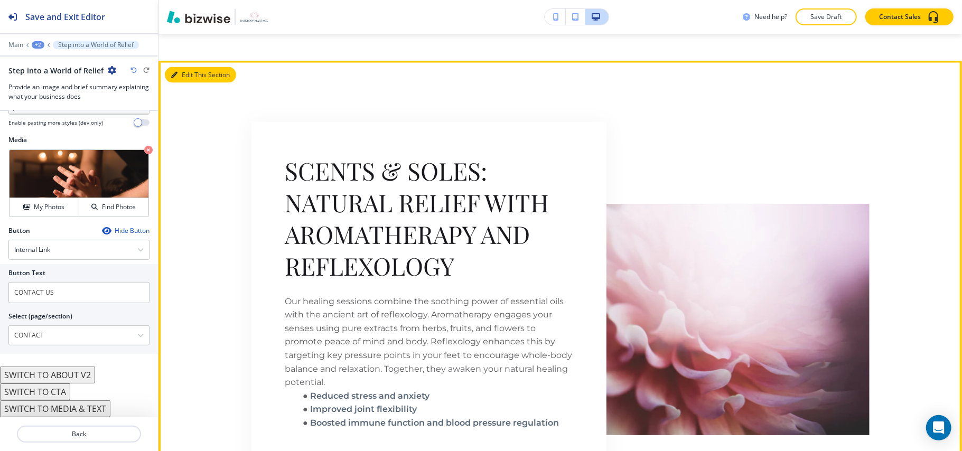
click at [190, 67] on button "Edit This Section" at bounding box center [200, 75] width 71 height 16
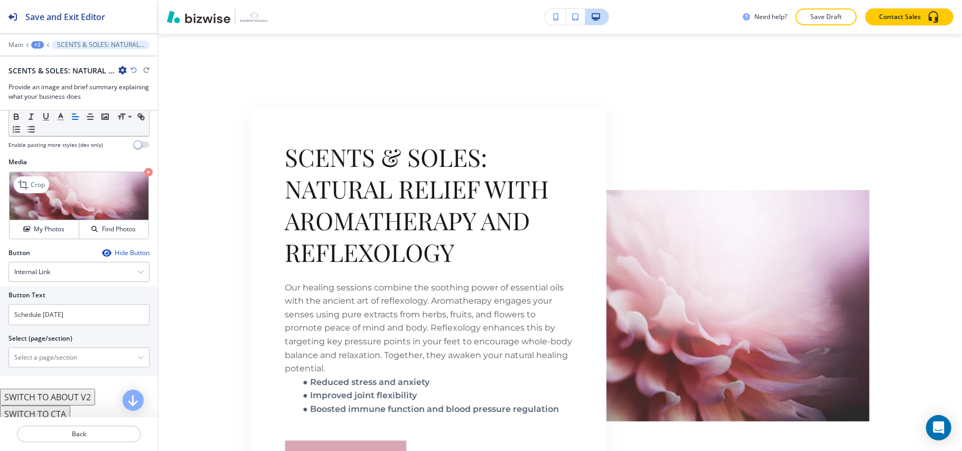
scroll to position [313, 0]
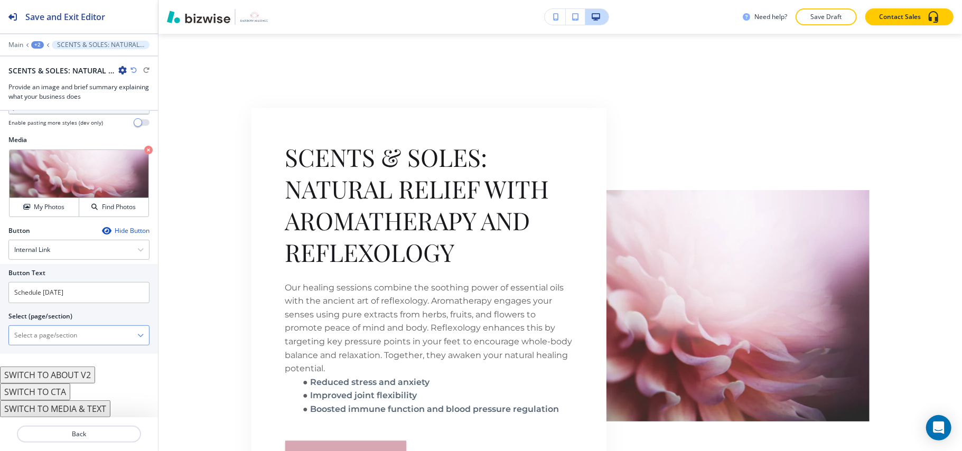
click at [44, 337] on \(page\/section\) "Manual Input" at bounding box center [73, 336] width 128 height 18
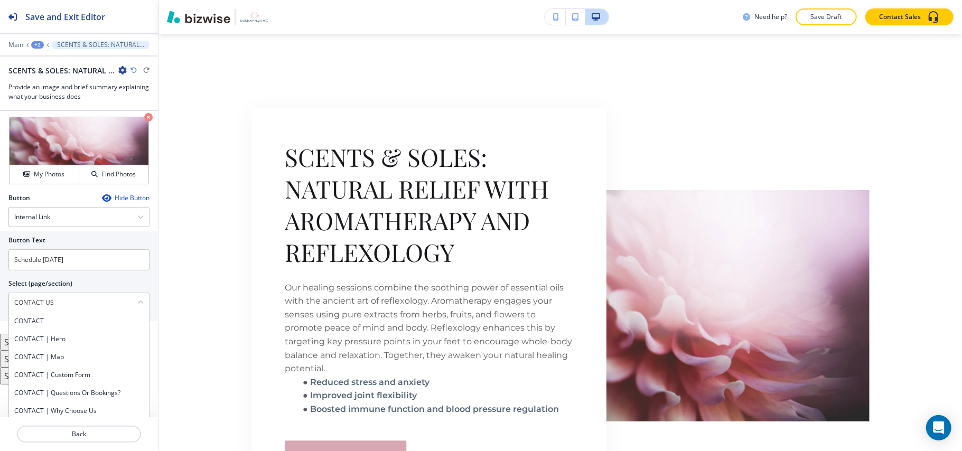
click at [46, 326] on h4 "CONTACT" at bounding box center [78, 321] width 129 height 10
type \(page\/section\) "CONTACT"
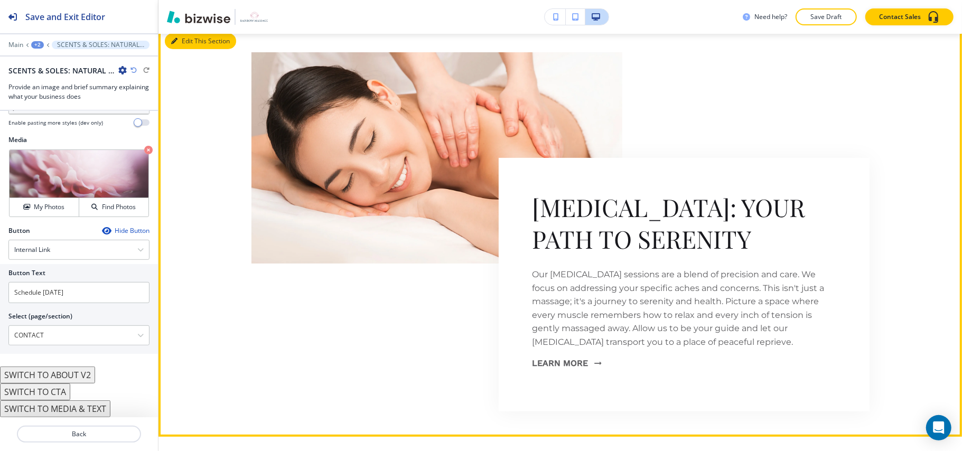
click at [187, 49] on button "Edit This Section" at bounding box center [200, 41] width 71 height 16
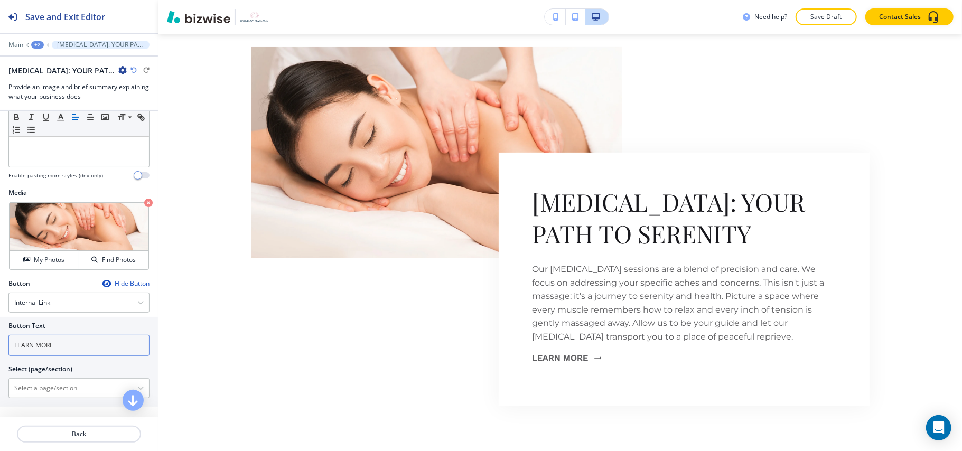
scroll to position [243, 0]
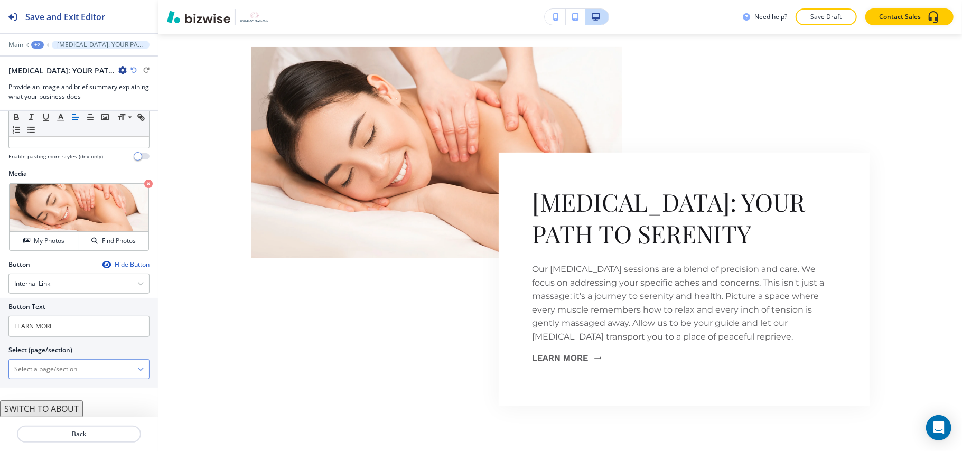
click at [49, 371] on \(page\/section\) "Manual Input" at bounding box center [73, 369] width 128 height 18
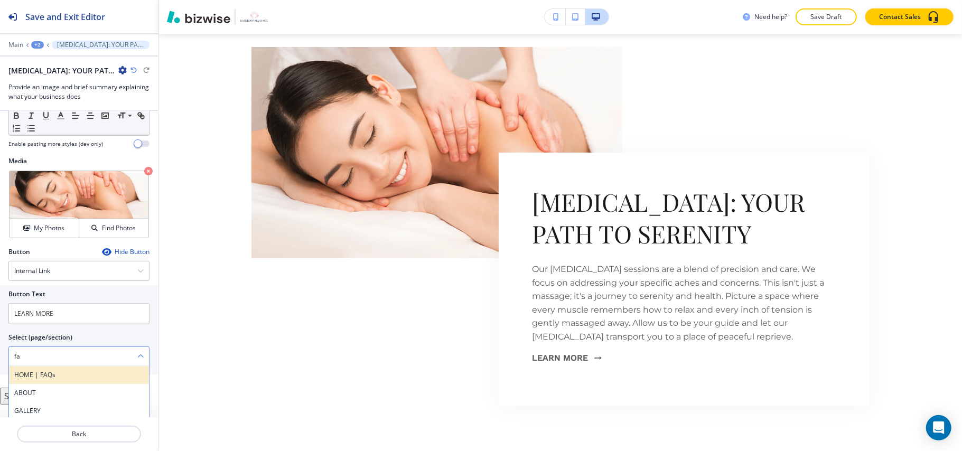
click at [53, 380] on h4 "HOME | FAQs" at bounding box center [78, 375] width 129 height 10
type \(page\/section\) "HOME | FAQs"
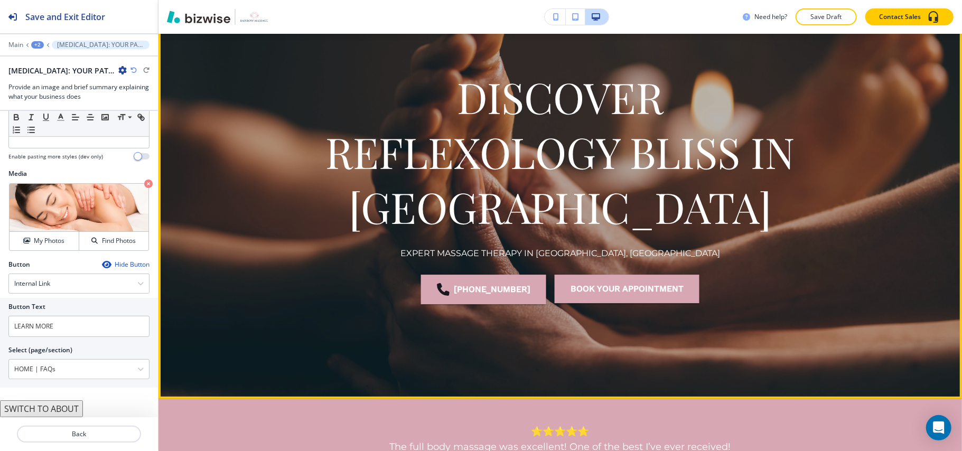
scroll to position [0, 0]
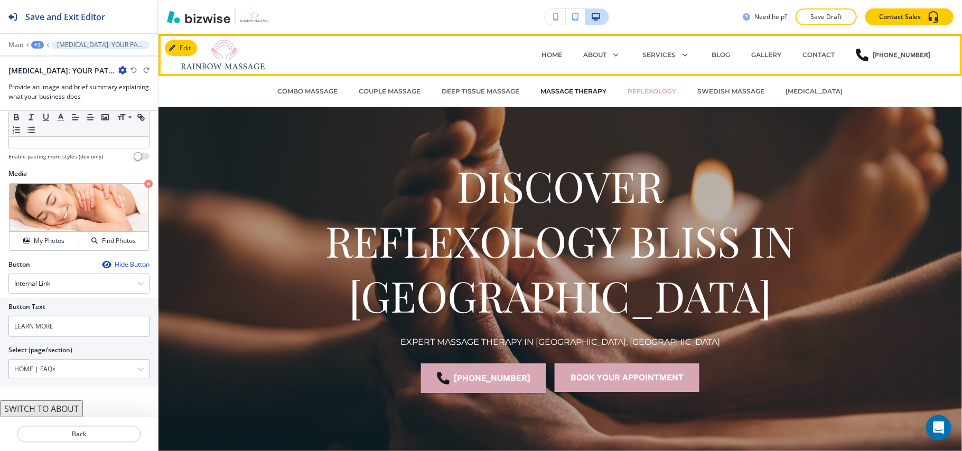
click at [557, 87] on p "Massage Therapy" at bounding box center [574, 92] width 66 height 10
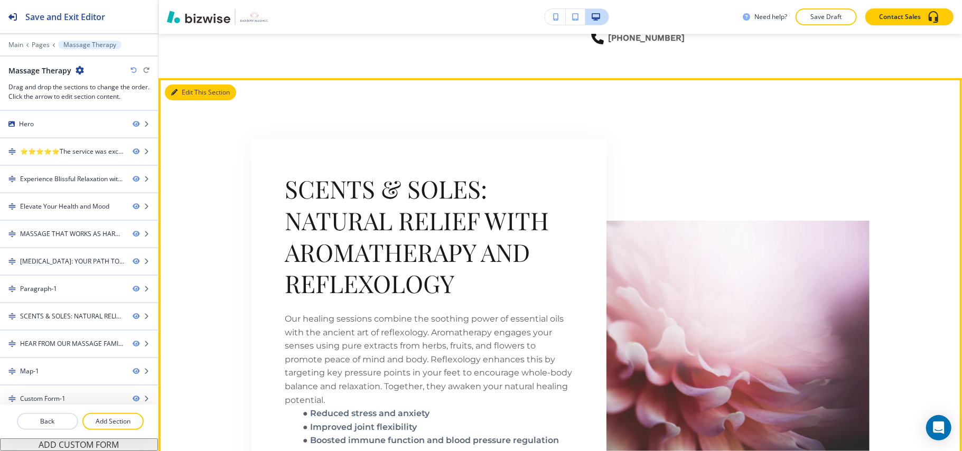
click at [189, 91] on button "Edit This Section" at bounding box center [200, 93] width 71 height 16
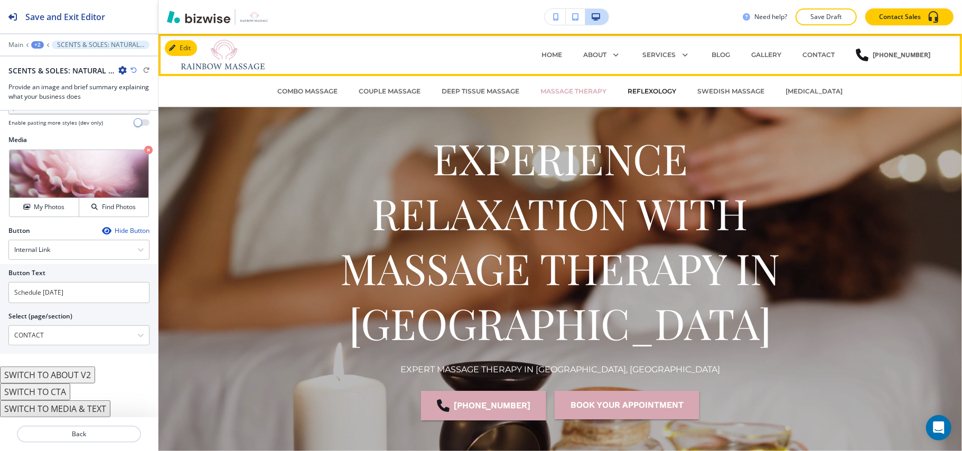
click at [640, 94] on p "Reflexology" at bounding box center [652, 92] width 49 height 10
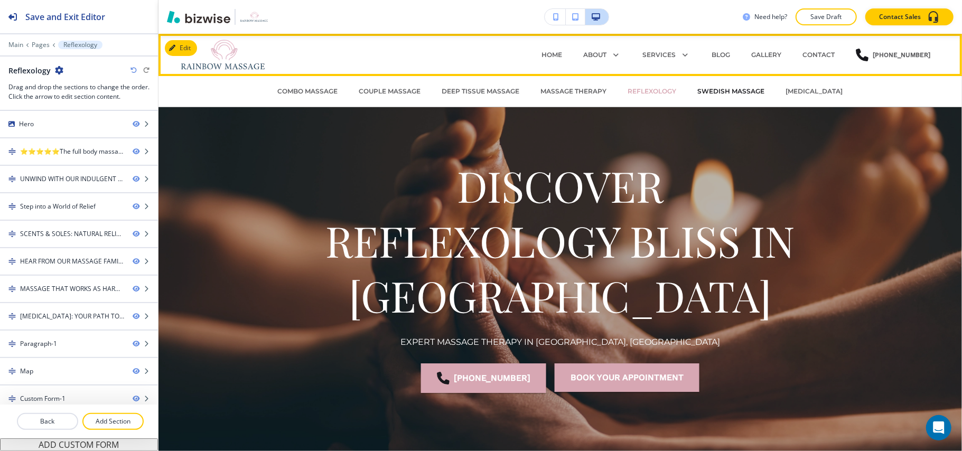
click at [714, 91] on p "Swedish Massage" at bounding box center [731, 92] width 67 height 10
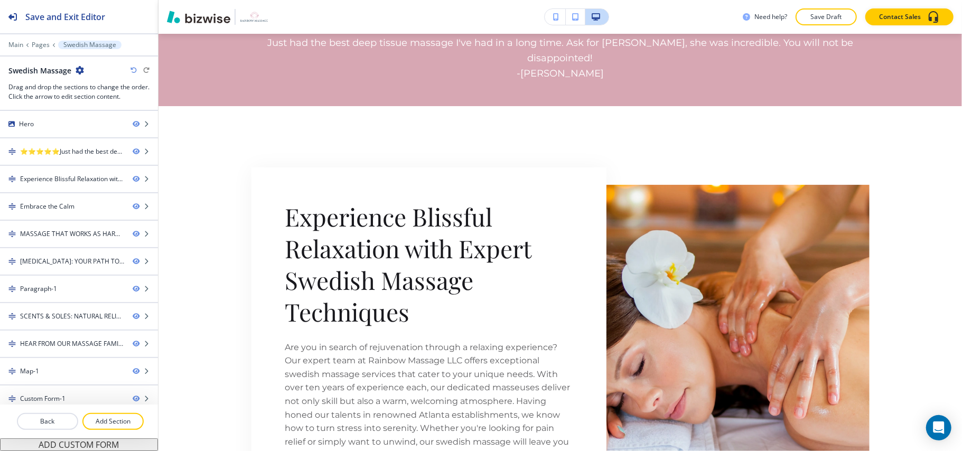
click at [0, 0] on button "Edit" at bounding box center [0, 0] width 0 height 0
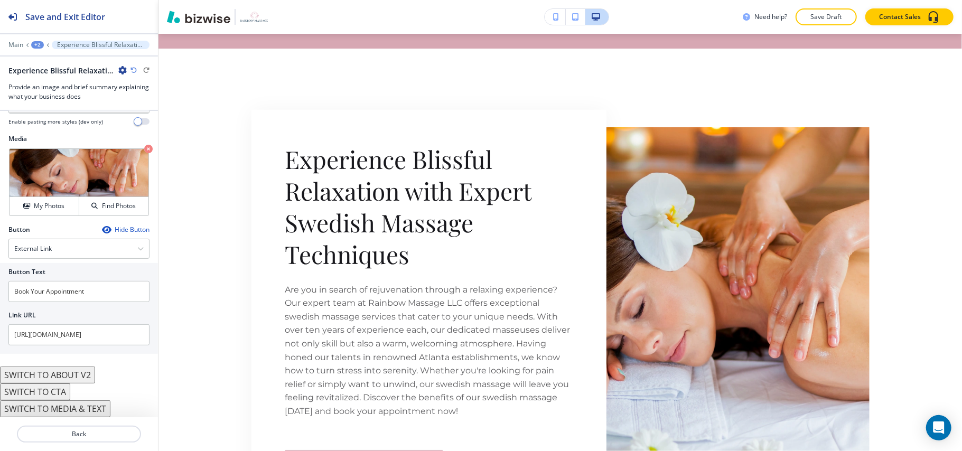
scroll to position [313, 0]
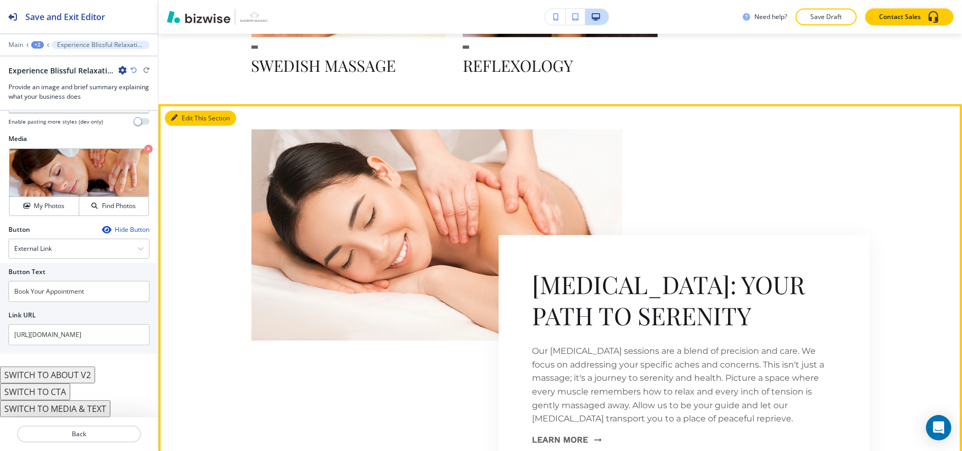
click at [181, 110] on button "Edit This Section" at bounding box center [200, 118] width 71 height 16
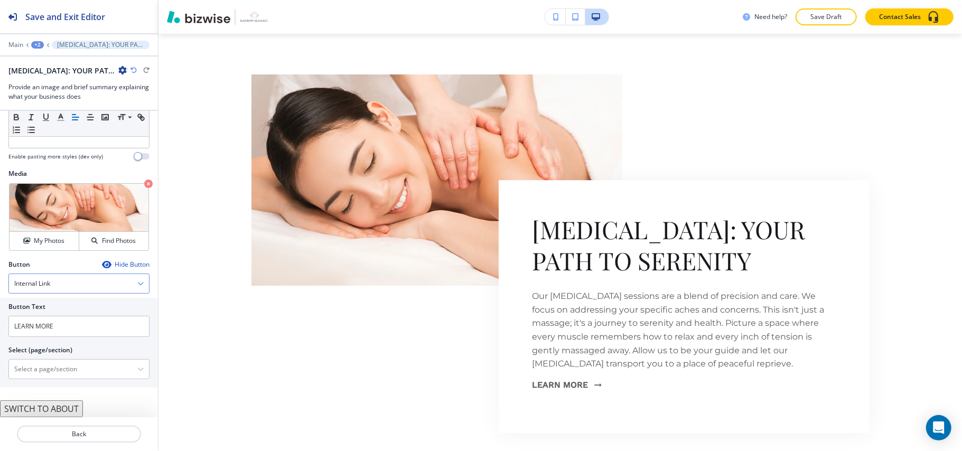
scroll to position [243, 0]
click at [47, 369] on \(page\/section\) "Manual Input" at bounding box center [73, 369] width 128 height 18
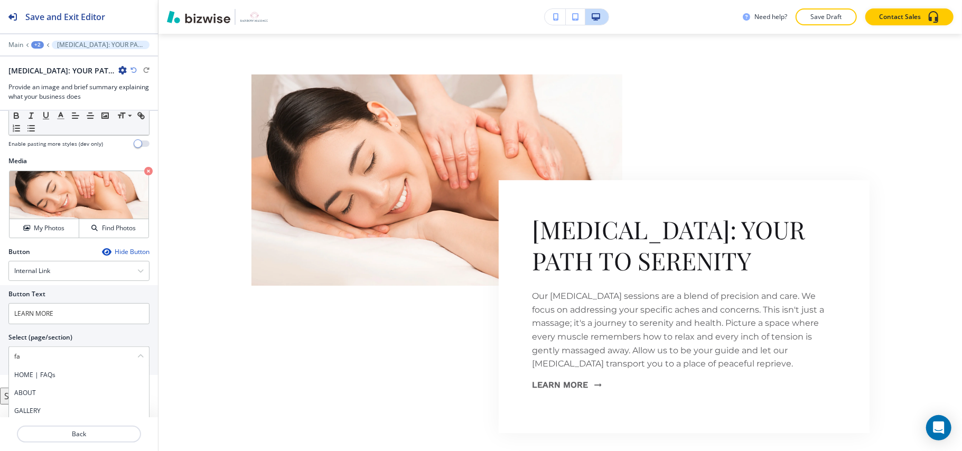
drag, startPoint x: 43, startPoint y: 385, endPoint x: 123, endPoint y: 385, distance: 80.3
click at [43, 380] on h4 "HOME | FAQs" at bounding box center [78, 375] width 129 height 10
type \(page\/section\) "HOME | FAQs"
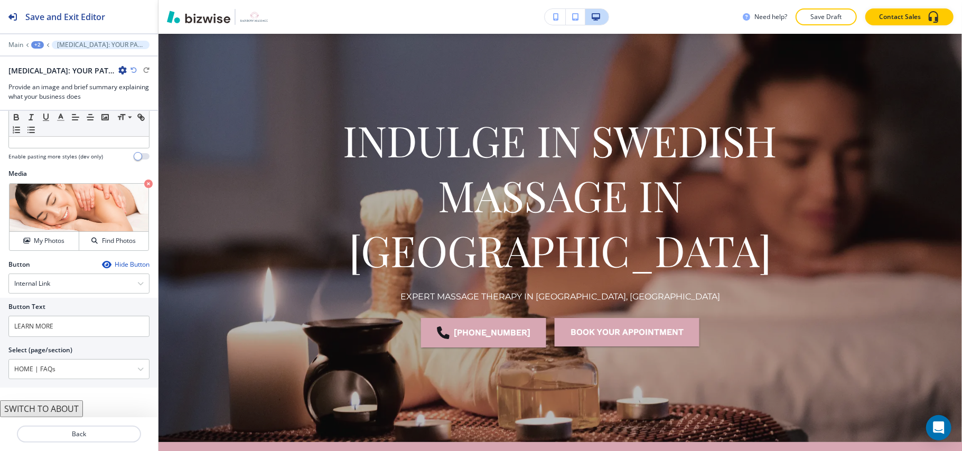
scroll to position [0, 0]
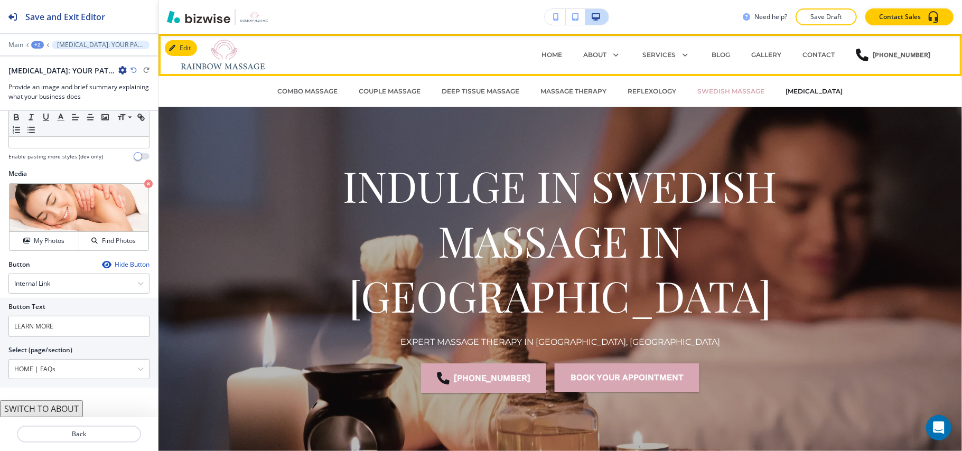
click at [837, 91] on p "[MEDICAL_DATA]" at bounding box center [814, 92] width 57 height 10
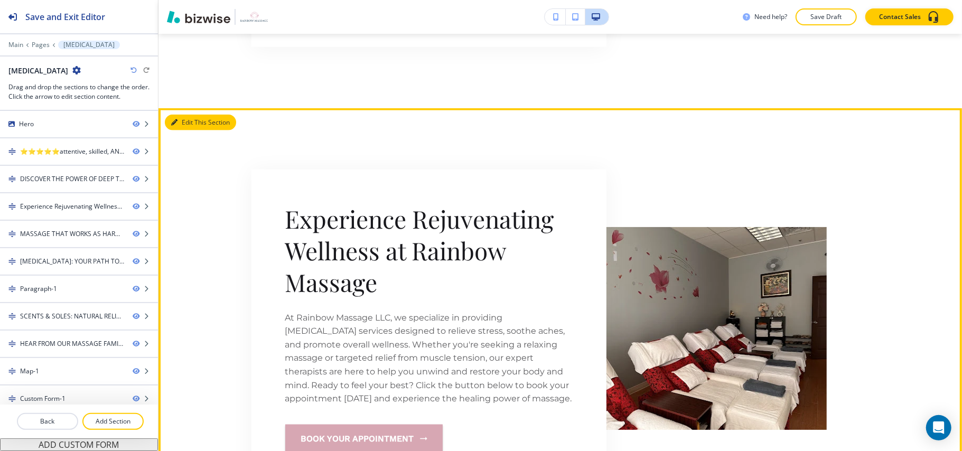
click at [187, 115] on button "Edit This Section" at bounding box center [200, 123] width 71 height 16
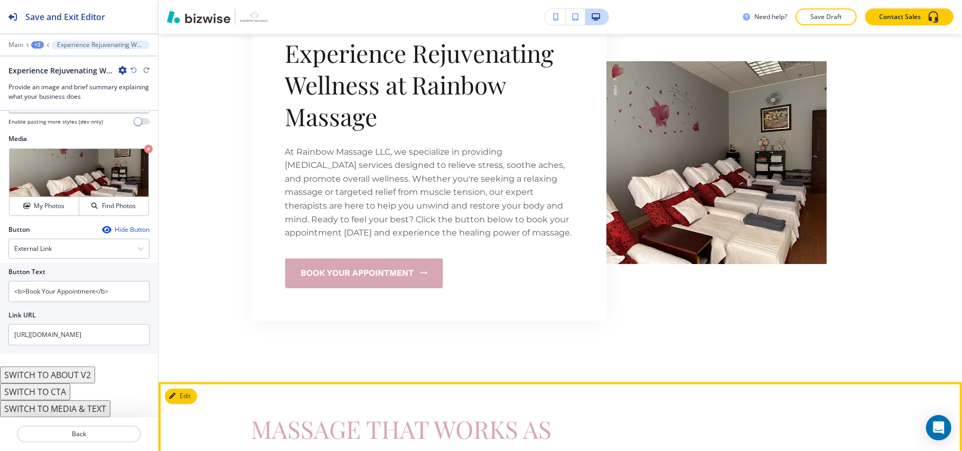
scroll to position [1258, 0]
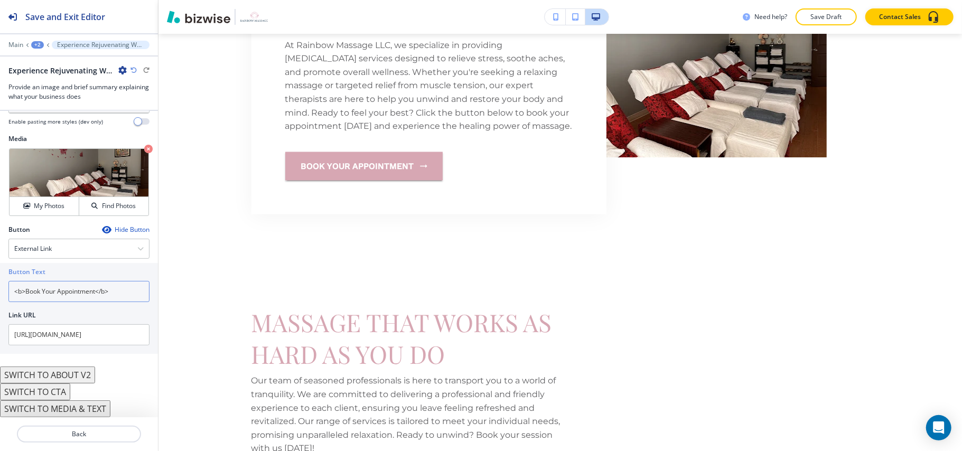
drag, startPoint x: 25, startPoint y: 290, endPoint x: 0, endPoint y: 287, distance: 25.4
click at [0, 287] on div "Button Text <b>Book Your Appointment</b> Link URL [URL][DOMAIN_NAME]" at bounding box center [79, 308] width 158 height 91
drag, startPoint x: 107, startPoint y: 286, endPoint x: 86, endPoint y: 290, distance: 21.5
click at [86, 290] on input "<b>Book Your Appointment</b>" at bounding box center [78, 291] width 141 height 21
click at [124, 292] on input "<b>Book Your Appointment</b>" at bounding box center [78, 291] width 141 height 21
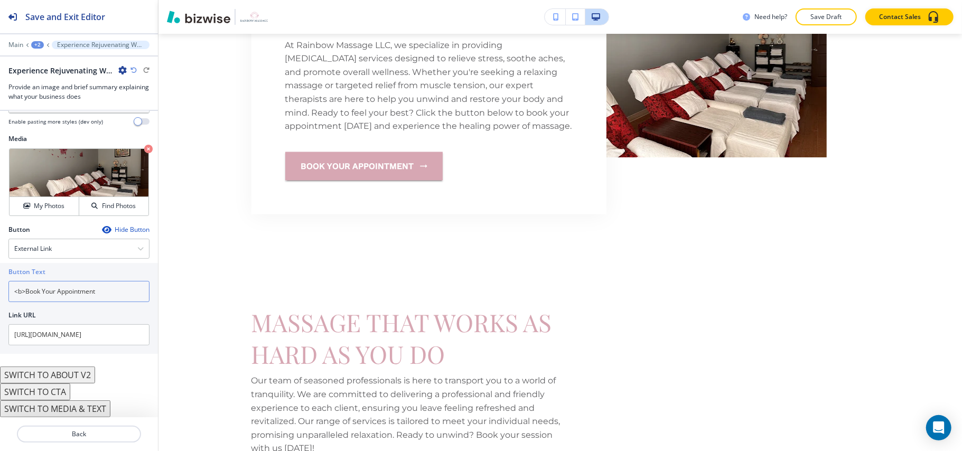
drag, startPoint x: 25, startPoint y: 292, endPoint x: 0, endPoint y: 290, distance: 25.5
click at [0, 290] on div "Button Text <b>Book Your Appointment Link URL [URL][DOMAIN_NAME]" at bounding box center [79, 308] width 158 height 91
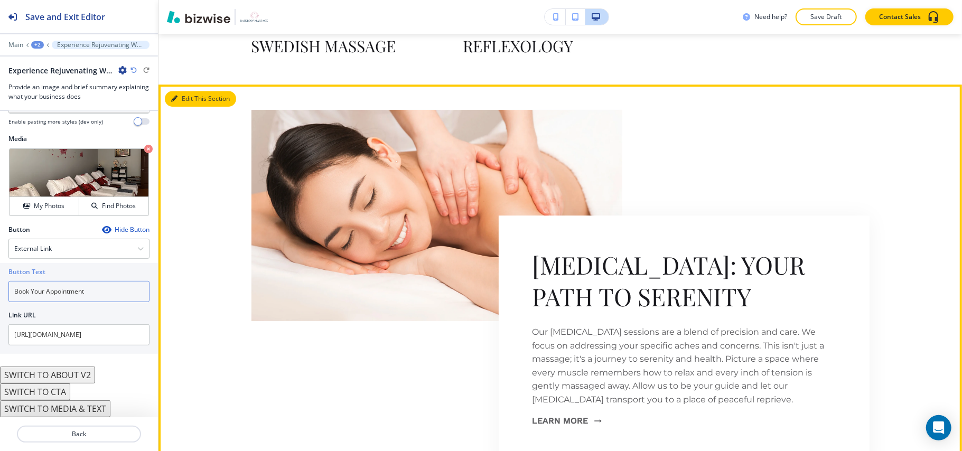
type input "Book Your Appointment"
click at [183, 91] on button "Edit This Section" at bounding box center [200, 99] width 71 height 16
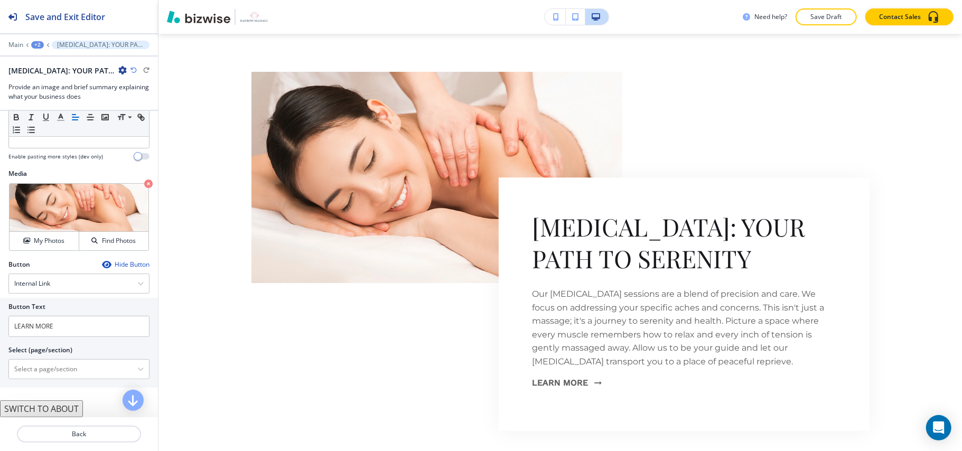
scroll to position [243, 0]
click at [60, 375] on \(page\/section\) "Manual Input" at bounding box center [73, 369] width 128 height 18
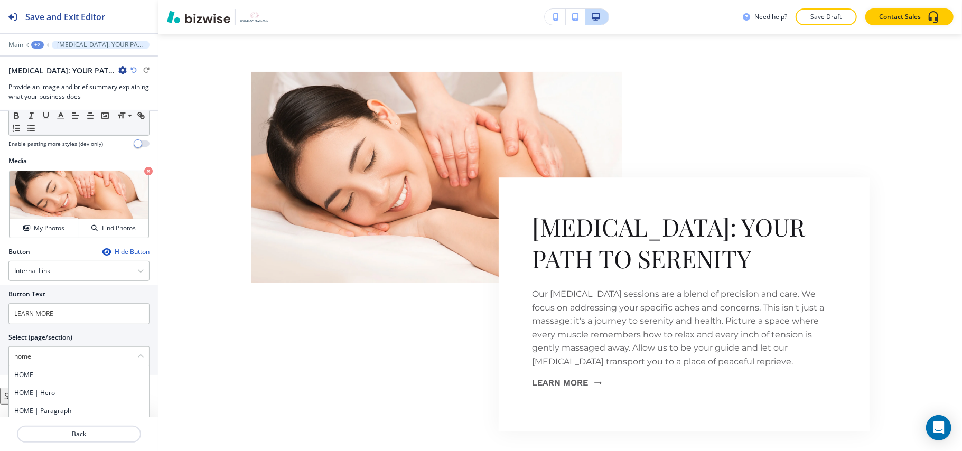
drag, startPoint x: 42, startPoint y: 366, endPoint x: 0, endPoint y: 365, distance: 42.3
click at [0, 365] on div "Button Text LEARN MORE Select (page/section) home HOME HOME | Hero HOME | Parag…" at bounding box center [79, 330] width 158 height 90
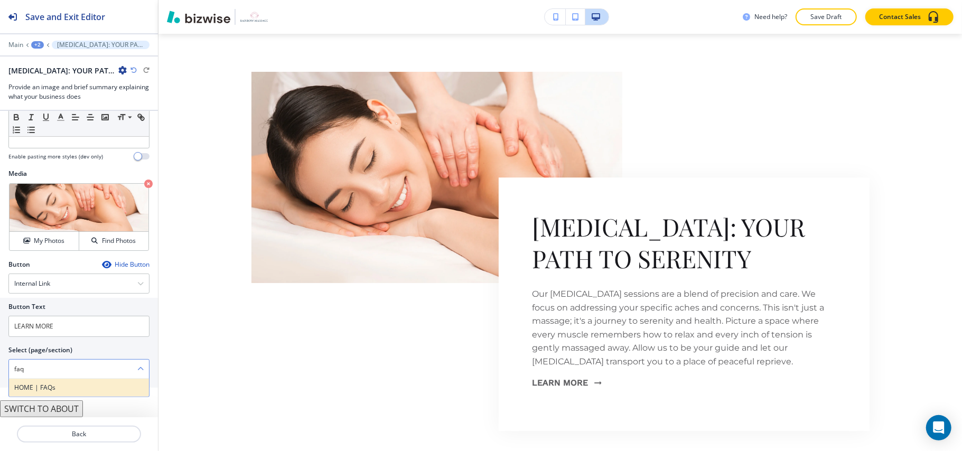
click at [43, 387] on h4 "HOME | FAQs" at bounding box center [78, 388] width 129 height 10
type \(page\/section\) "HOME | FAQs"
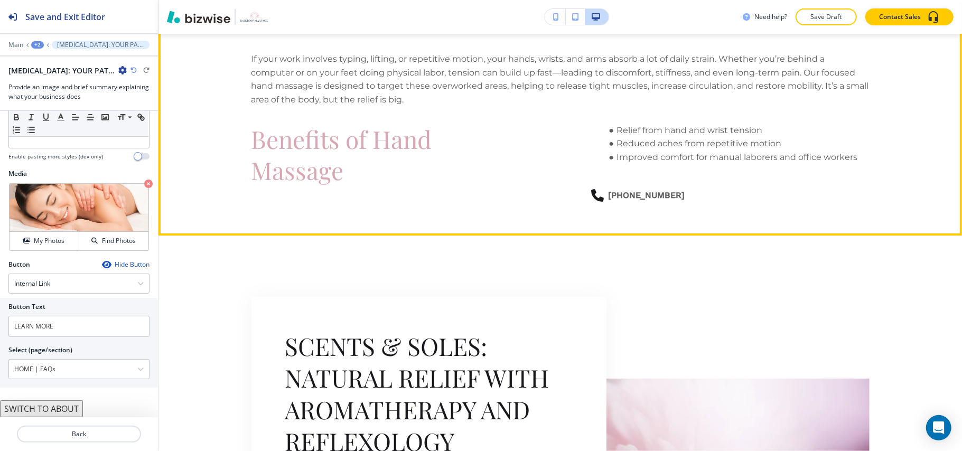
scroll to position [2706, 0]
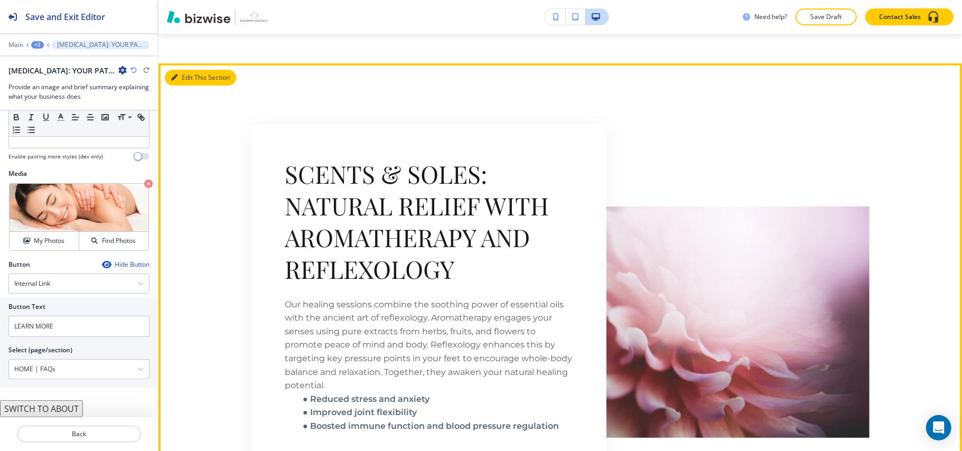
click at [184, 72] on button "Edit This Section" at bounding box center [200, 78] width 71 height 16
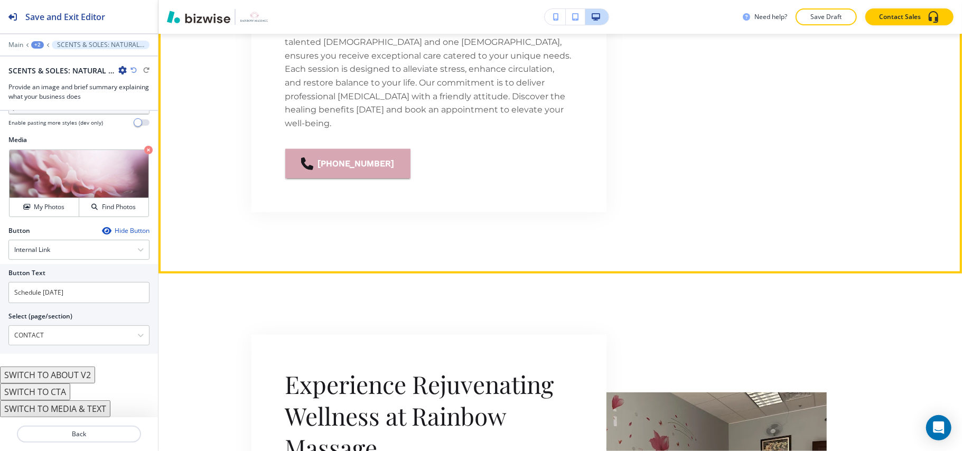
scroll to position [845, 0]
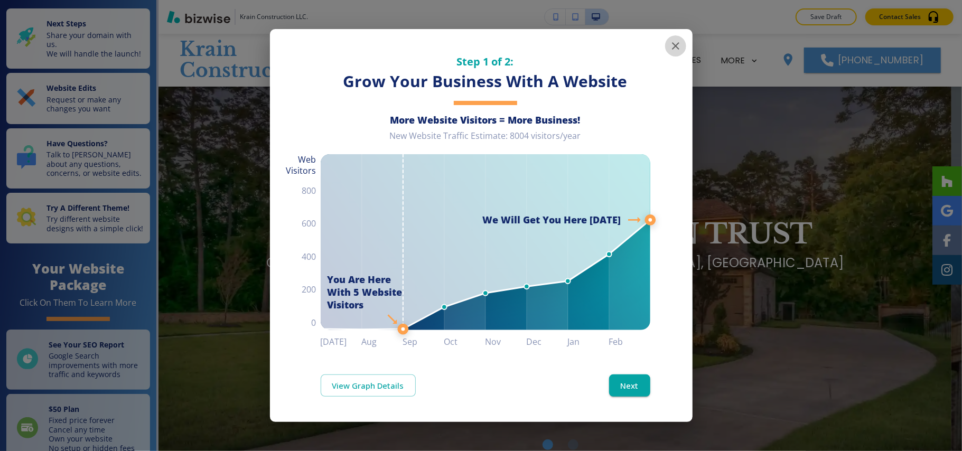
click at [669, 43] on icon "button" at bounding box center [675, 46] width 13 height 13
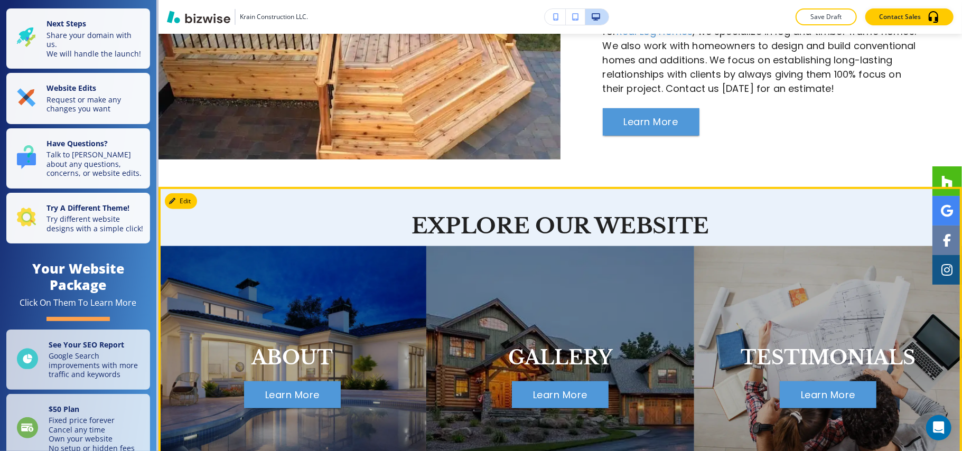
scroll to position [423, 0]
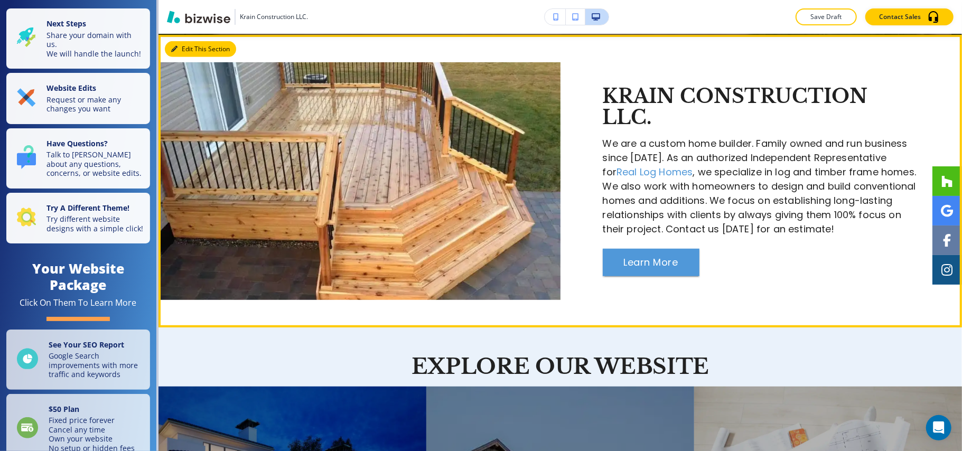
click at [194, 47] on button "Edit This Section" at bounding box center [200, 49] width 71 height 16
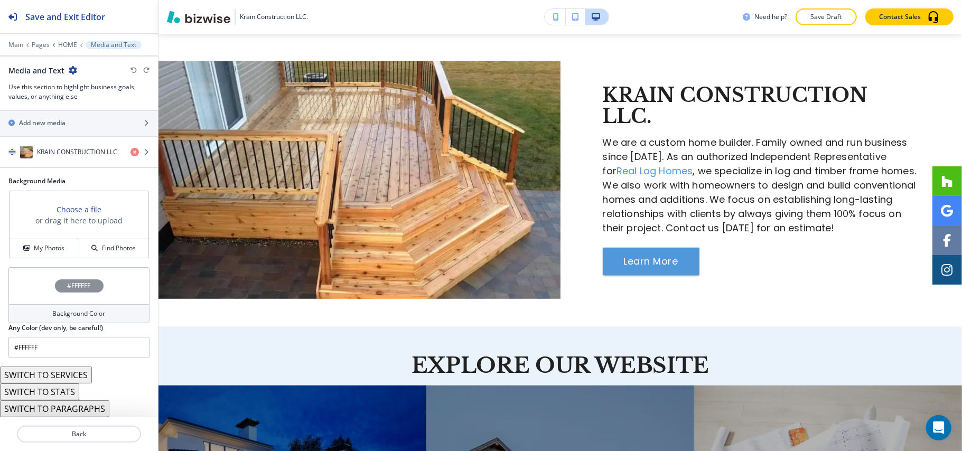
scroll to position [195, 0]
click at [55, 148] on h4 "KRAIN CONSTRUCTION LLC." at bounding box center [78, 152] width 82 height 10
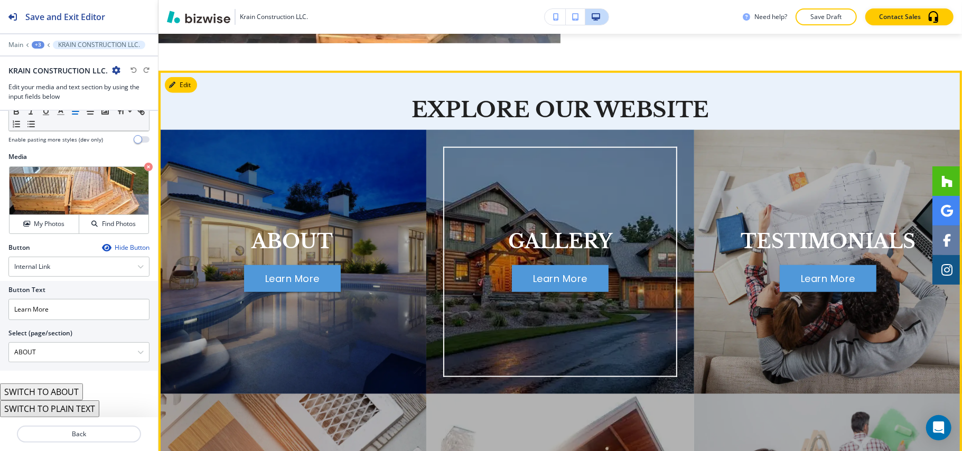
scroll to position [592, 0]
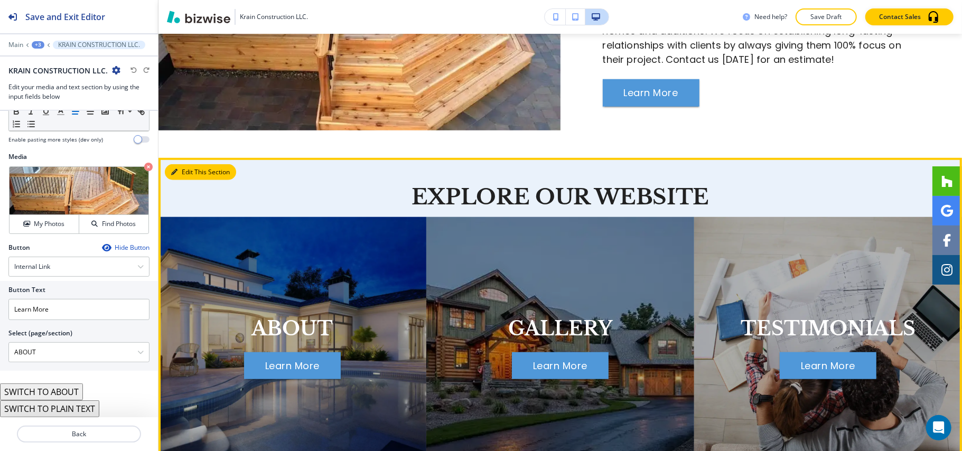
click at [185, 165] on button "Edit This Section" at bounding box center [200, 172] width 71 height 16
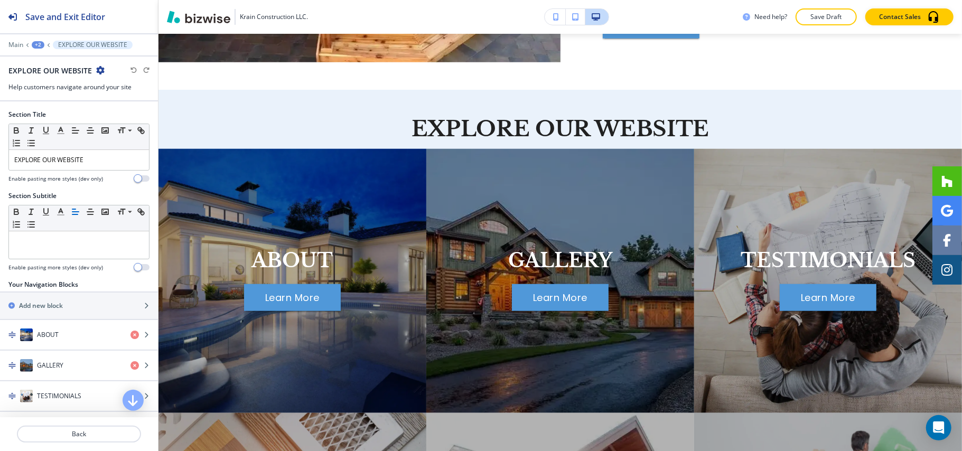
scroll to position [716, 0]
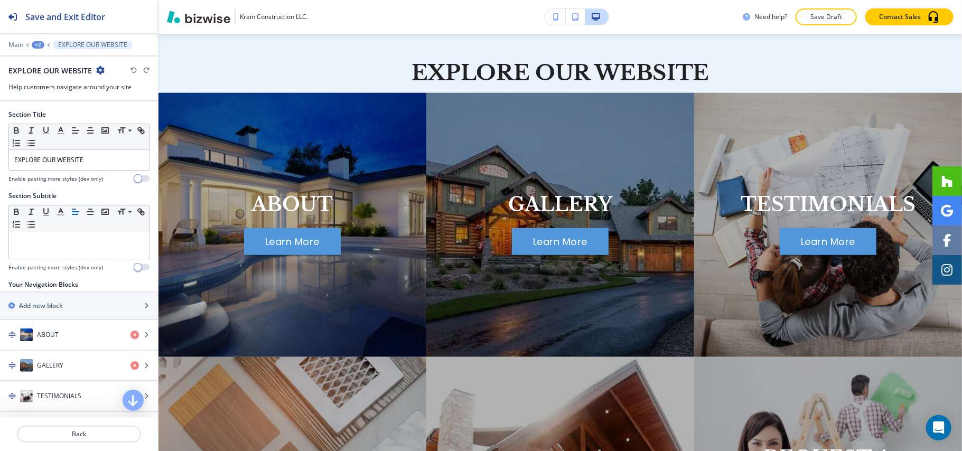
drag, startPoint x: 107, startPoint y: 151, endPoint x: 0, endPoint y: 155, distance: 106.8
click at [0, 155] on div "Section Title Small Normal Large Huge EXPLORE OUR WEBSITE Enable pasting more s…" at bounding box center [79, 150] width 158 height 81
click at [90, 165] on p "EXPLORE OUR WEBSITE" at bounding box center [78, 160] width 129 height 10
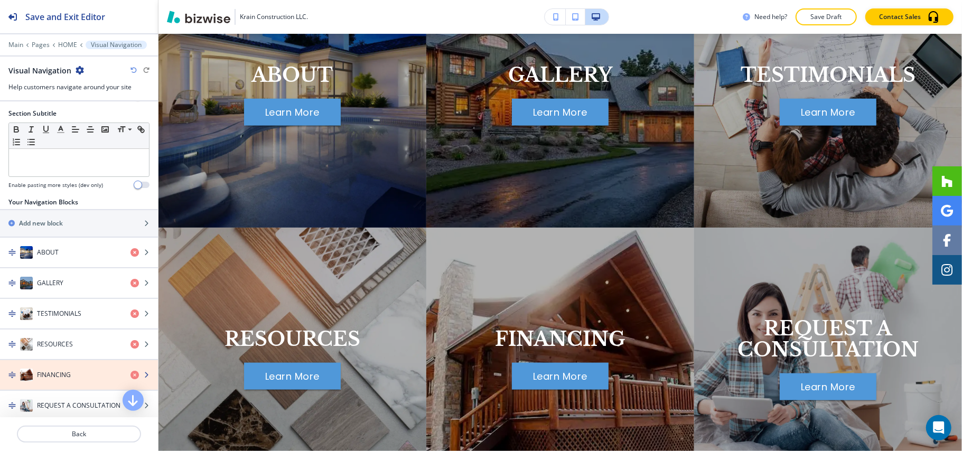
scroll to position [211, 0]
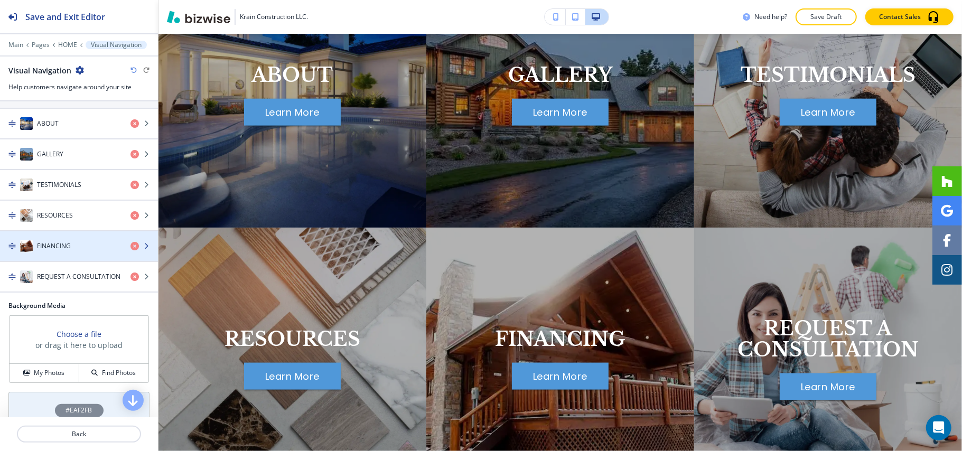
click at [68, 250] on h4 "FINANCING" at bounding box center [54, 246] width 34 height 10
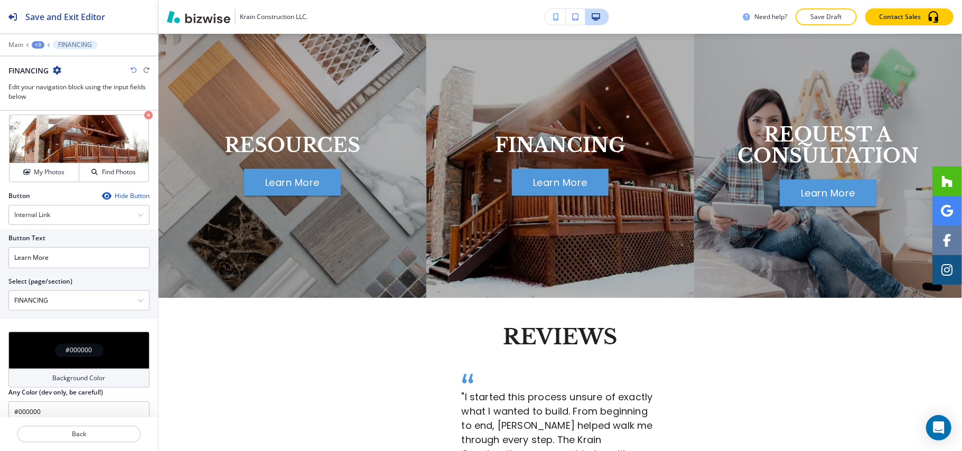
scroll to position [316, 0]
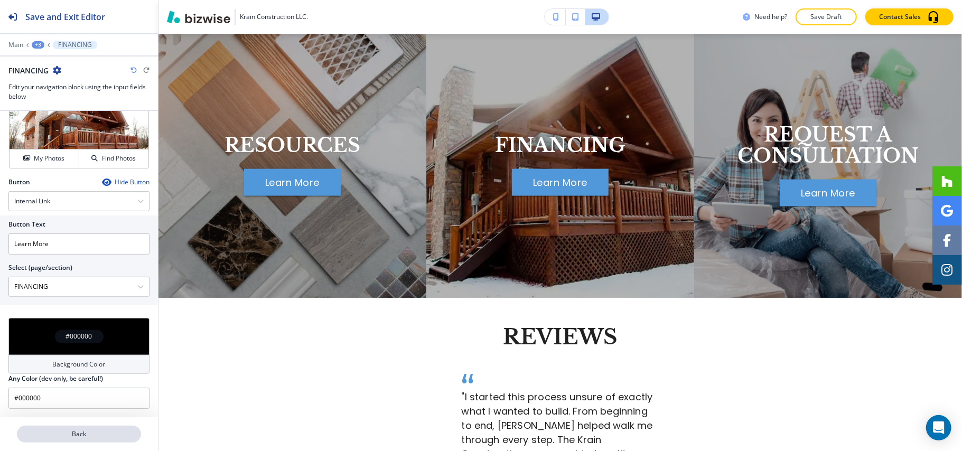
click at [91, 433] on p "Back" at bounding box center [79, 435] width 122 height 10
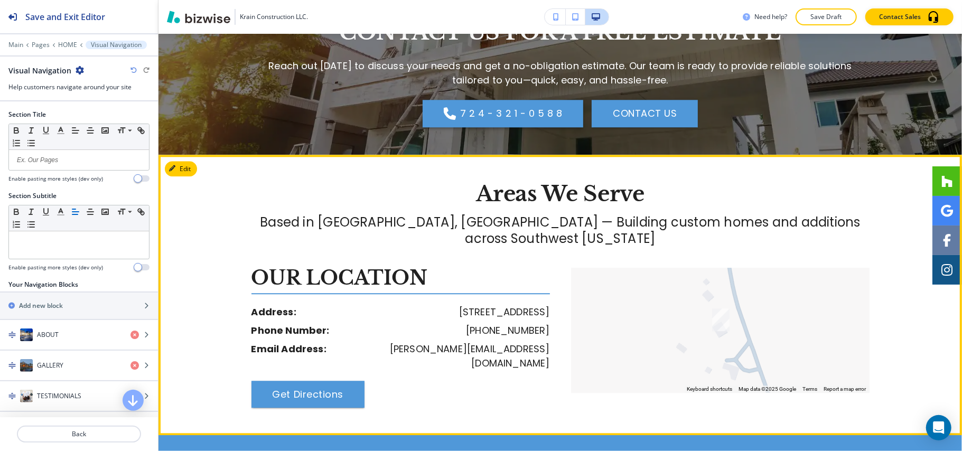
scroll to position [1873, 0]
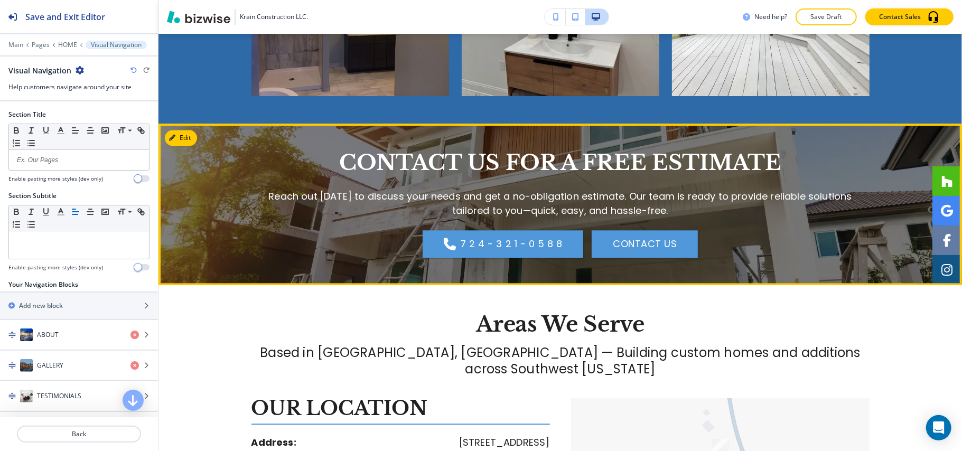
click at [184, 130] on button "Edit" at bounding box center [181, 138] width 32 height 16
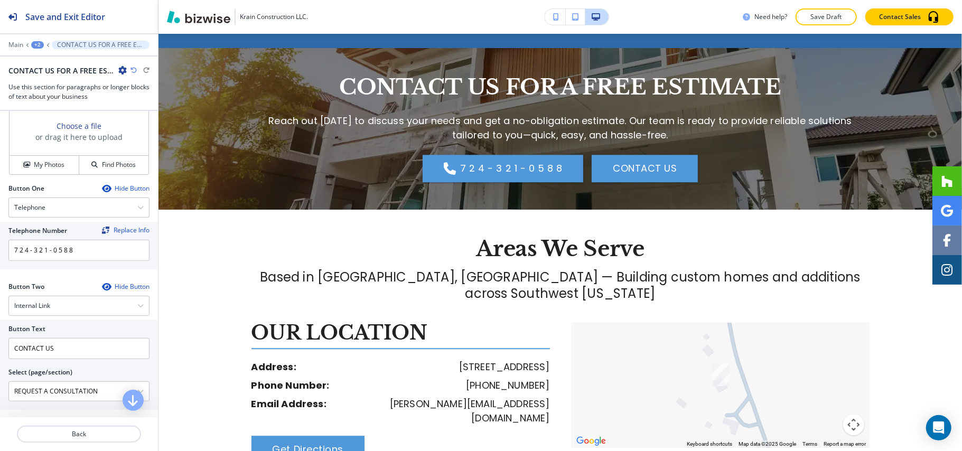
scroll to position [423, 0]
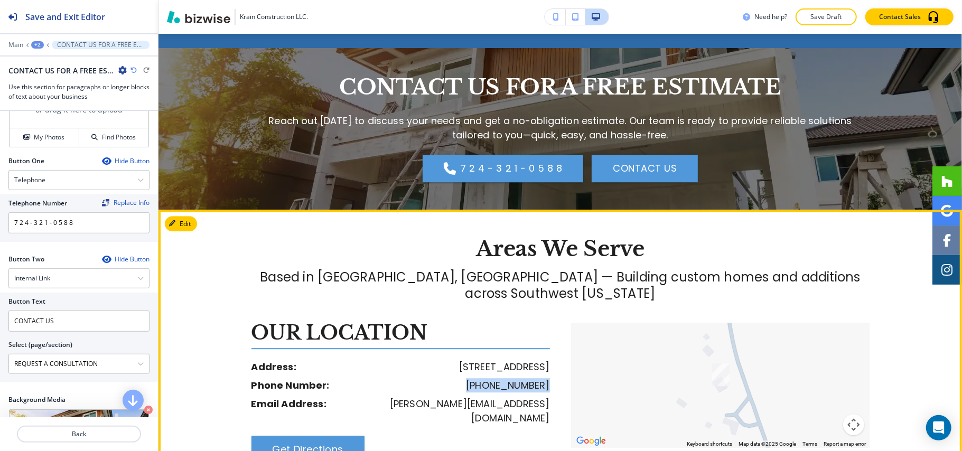
drag, startPoint x: 547, startPoint y: 352, endPoint x: 165, endPoint y: 309, distance: 385.0
click at [469, 353] on div "OUR LOCATION Address: 6200 Eagles Ln, Murrysville, PA 15668, United States Phon…" at bounding box center [405, 393] width 309 height 140
copy p "(724) 321-0588"
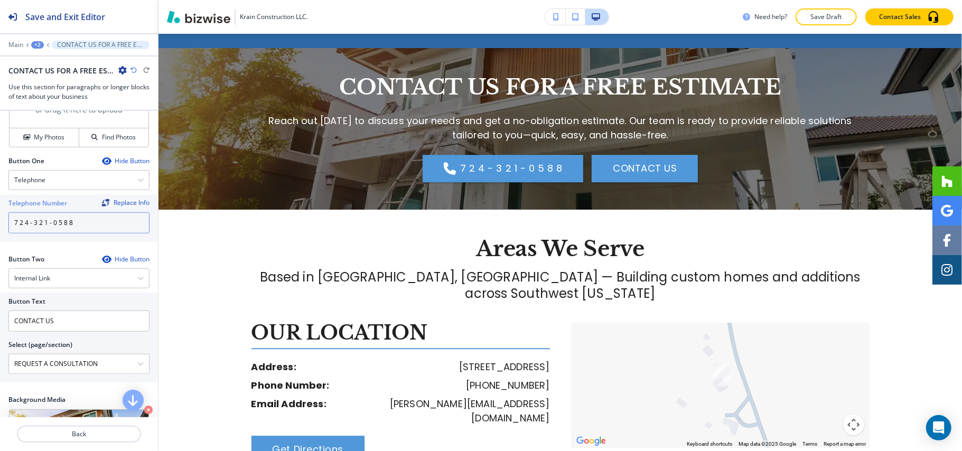
drag, startPoint x: 93, startPoint y: 225, endPoint x: 0, endPoint y: 229, distance: 93.1
click at [0, 229] on div "Telephone Number Replace Info 7 2 4 - 3 2 1 - 0 5 8 8" at bounding box center [79, 218] width 158 height 48
paste input "(724) 321-0588"
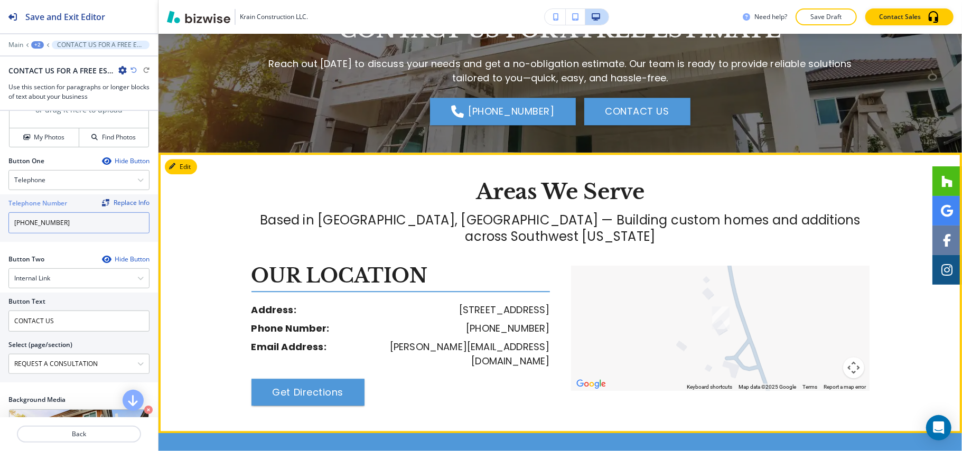
scroll to position [2090, 0]
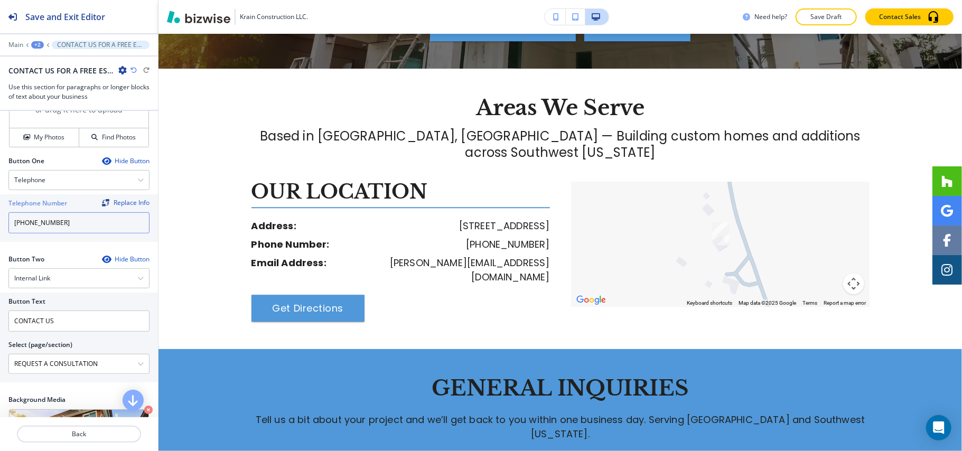
type input "(724) 321-0588"
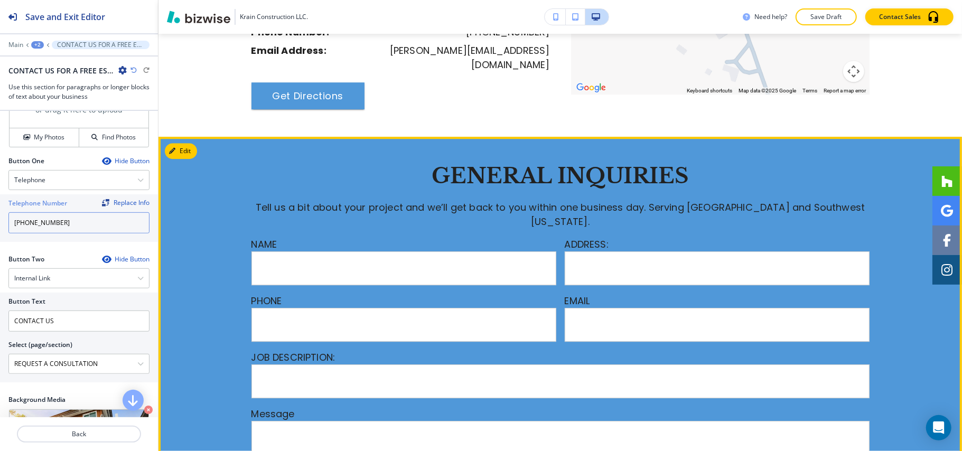
scroll to position [2301, 0]
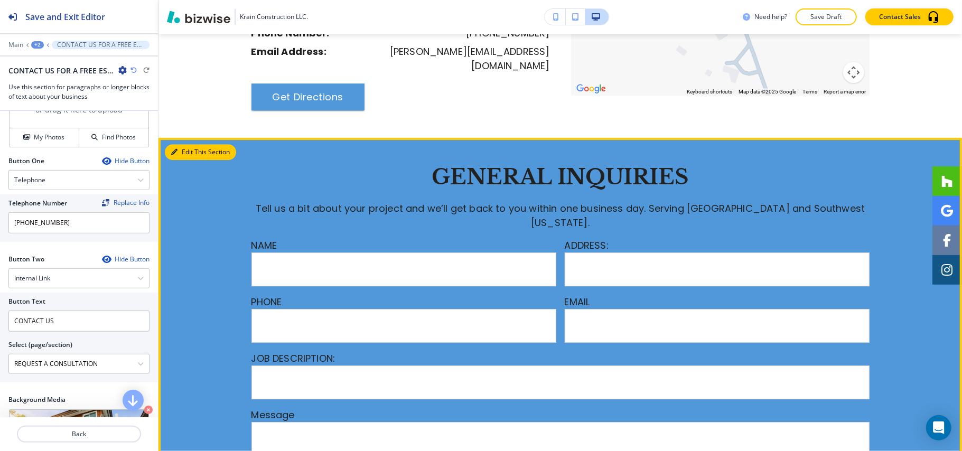
click at [185, 144] on button "Edit This Section" at bounding box center [200, 152] width 71 height 16
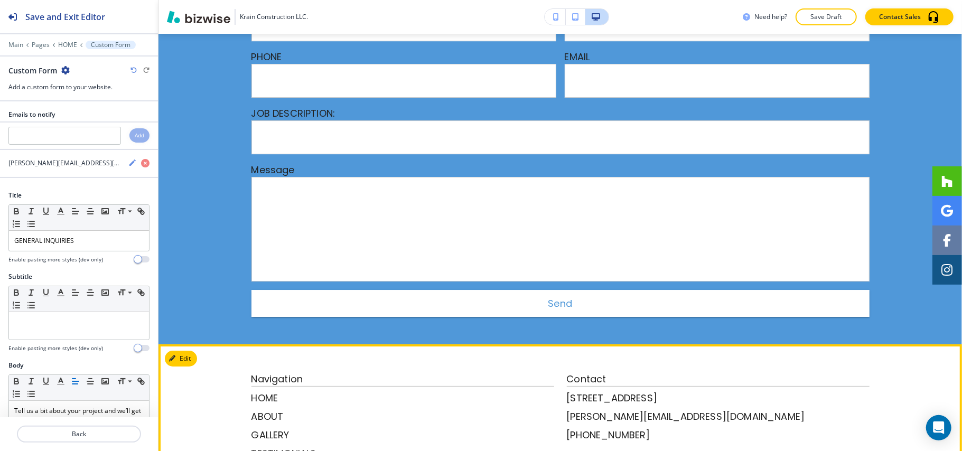
scroll to position [2552, 0]
